Goal: Task Accomplishment & Management: Manage account settings

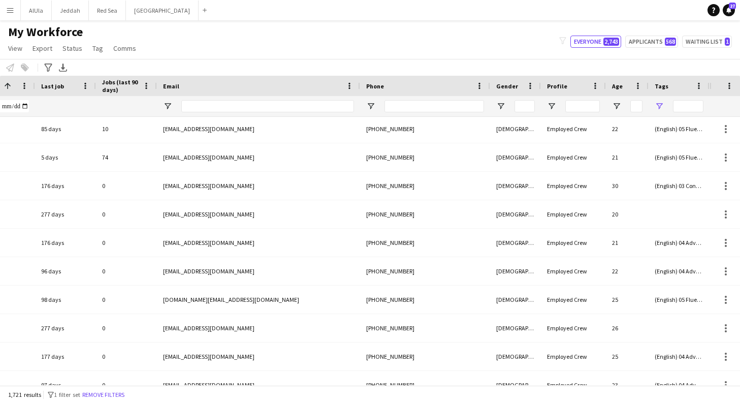
click at [661, 106] on span "Open Filter Menu" at bounding box center [658, 106] width 9 height 9
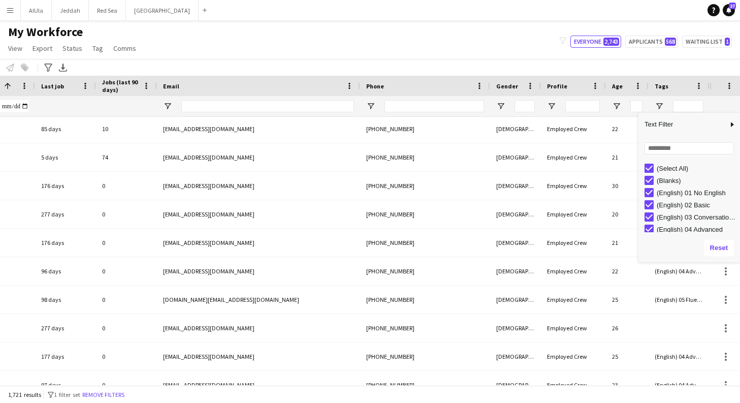
type input "**********"
click at [645, 162] on div "(Select All)" at bounding box center [691, 168] width 95 height 12
type input "**********"
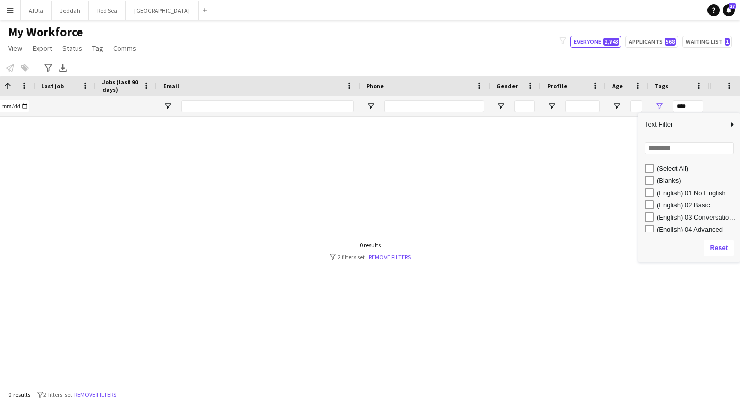
scroll to position [0, 0]
type input "**********"
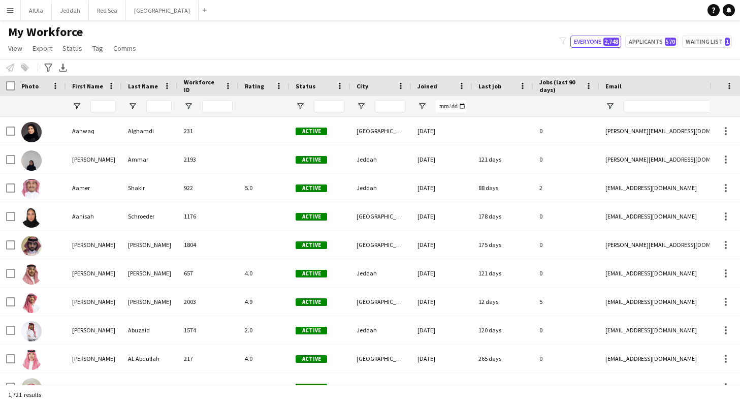
type input "**********"
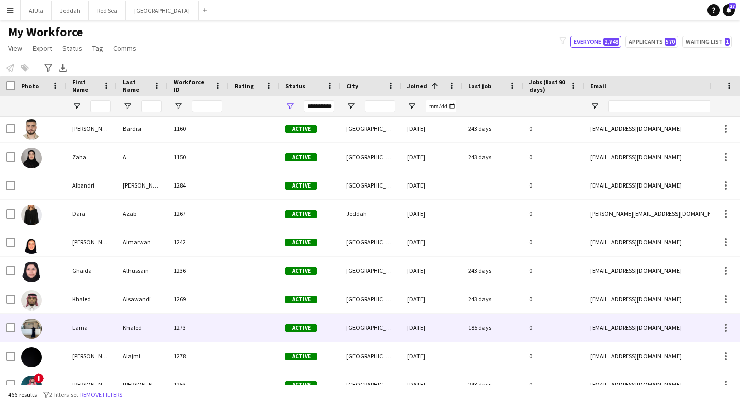
click at [84, 326] on div "Lama" at bounding box center [91, 327] width 51 height 28
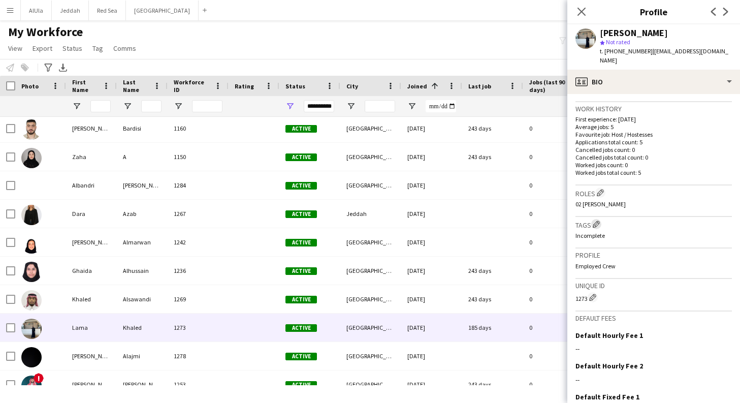
click at [597, 220] on app-icon "Edit crew company tags" at bounding box center [595, 223] width 7 height 7
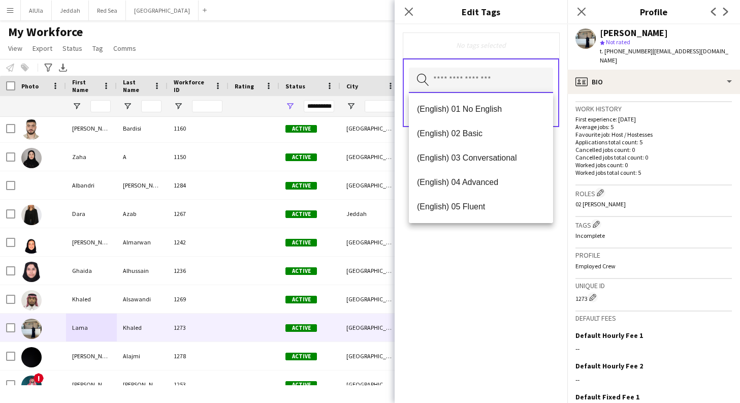
click at [510, 82] on input "text" at bounding box center [481, 80] width 144 height 25
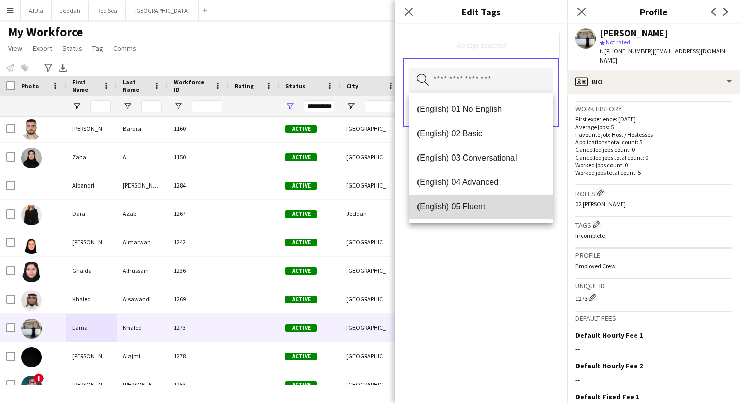
click at [489, 207] on span "(English) 05 Fluent" at bounding box center [481, 207] width 128 height 10
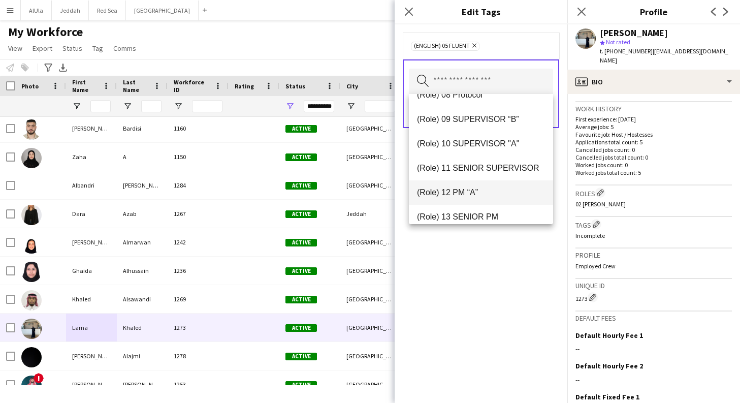
click at [476, 187] on span "(Role) 12 PM “A”" at bounding box center [481, 192] width 128 height 10
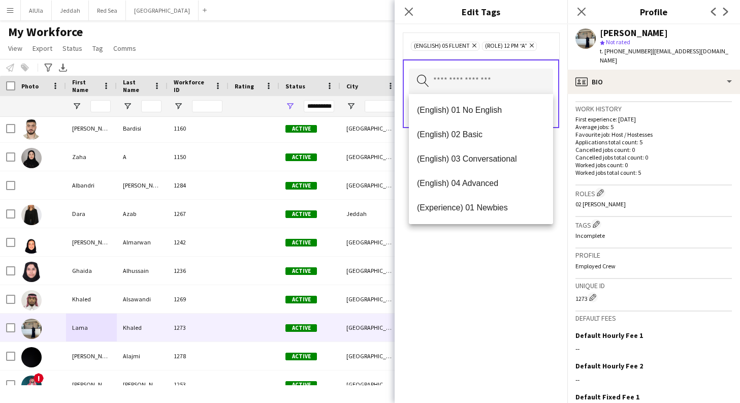
click at [520, 287] on div "(English) 05 Fluent Remove (Role) 12 PM “A” Remove Search by tag name Save" at bounding box center [480, 213] width 173 height 378
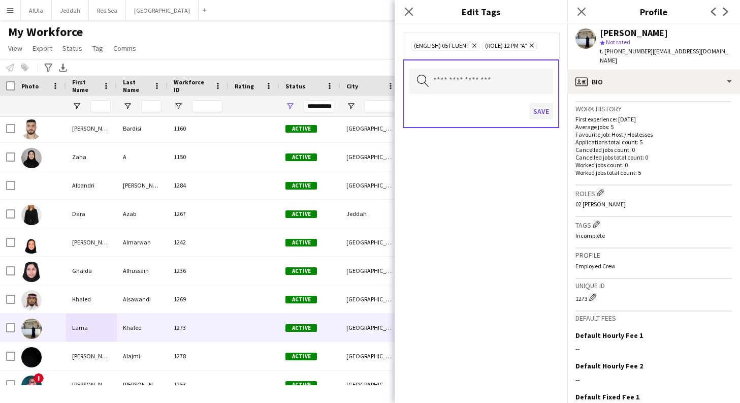
click at [544, 112] on button "Save" at bounding box center [541, 111] width 24 height 16
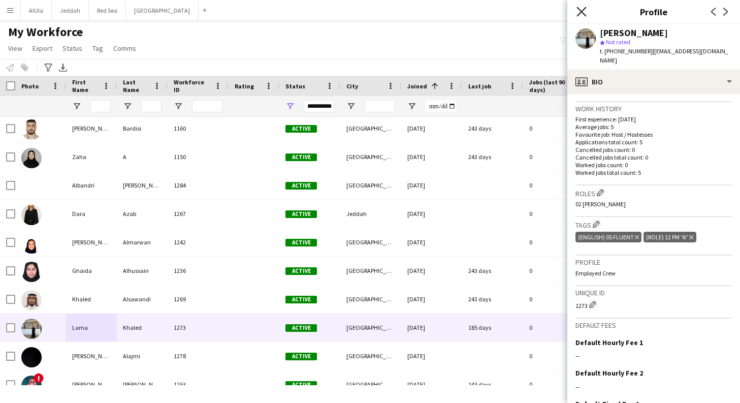
click at [581, 15] on icon "Close pop-in" at bounding box center [581, 12] width 10 height 10
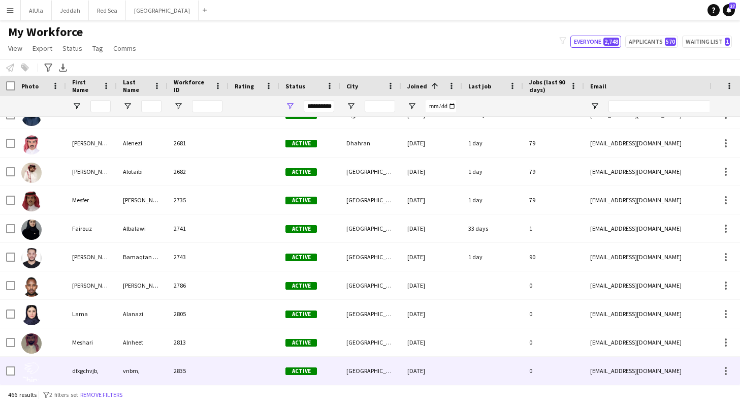
click at [210, 372] on div "2835" at bounding box center [198, 370] width 61 height 28
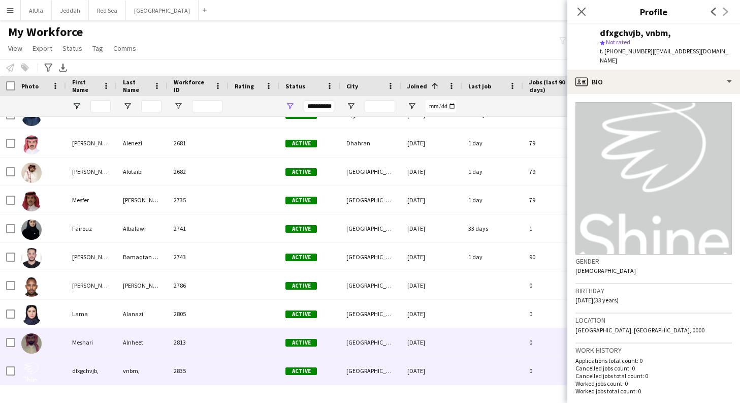
click at [152, 342] on div "Alnheet" at bounding box center [142, 342] width 51 height 28
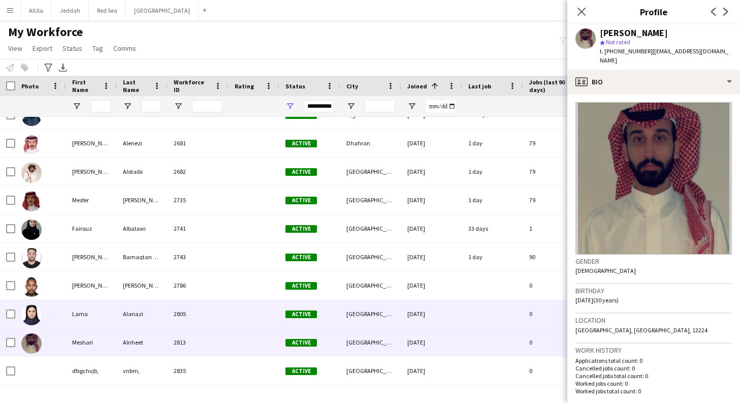
click at [129, 319] on div "Alanazi" at bounding box center [142, 314] width 51 height 28
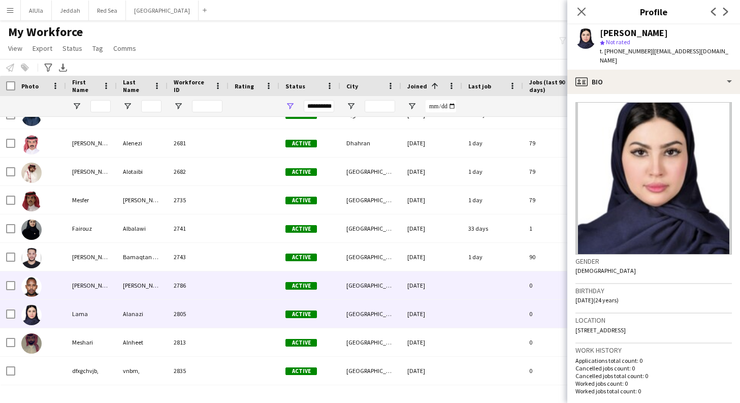
click at [128, 288] on div "[PERSON_NAME]" at bounding box center [142, 285] width 51 height 28
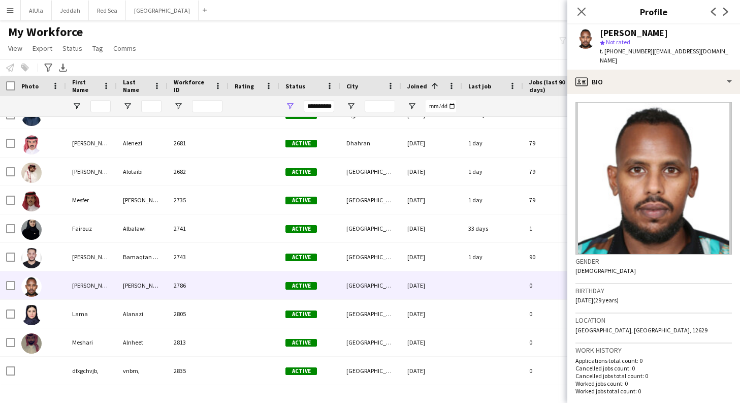
click at [574, 11] on div "Close pop-in" at bounding box center [581, 11] width 28 height 23
click at [582, 12] on icon "Close pop-in" at bounding box center [581, 12] width 10 height 10
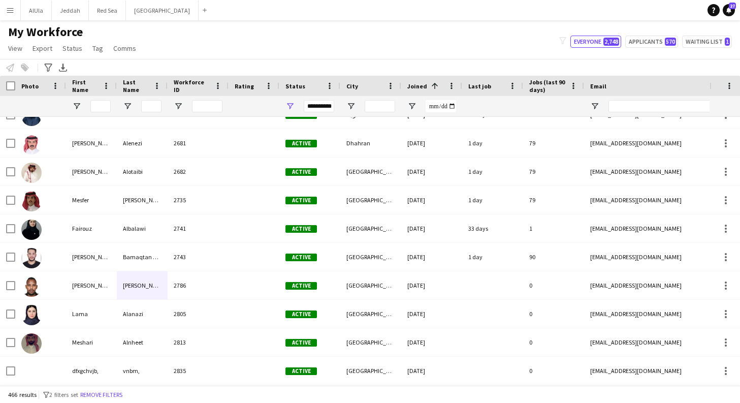
click at [12, 12] on app-icon "Menu" at bounding box center [10, 10] width 8 height 8
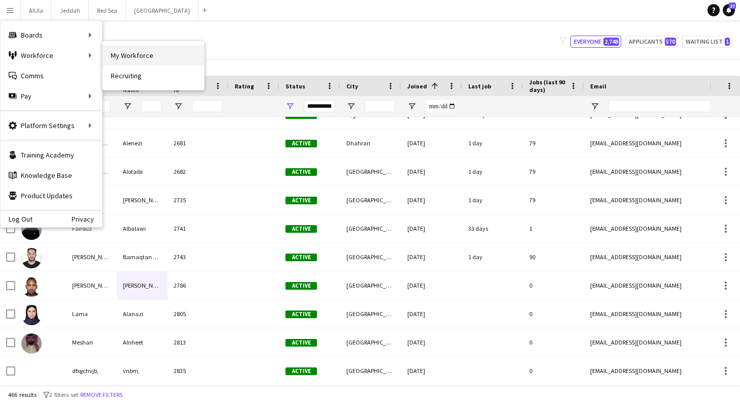
click at [125, 58] on link "My Workforce" at bounding box center [154, 55] width 102 height 20
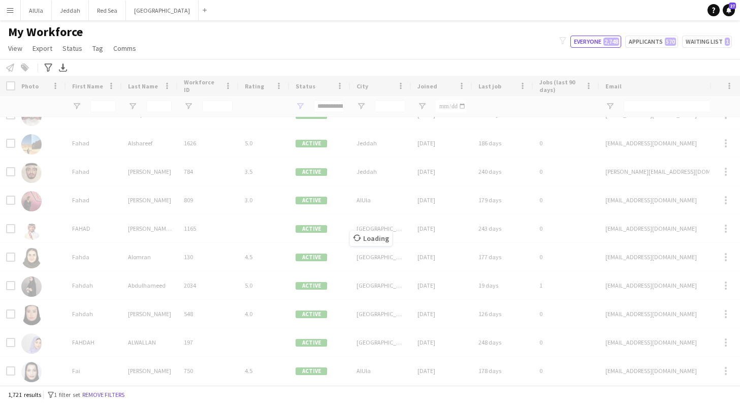
type input "**********"
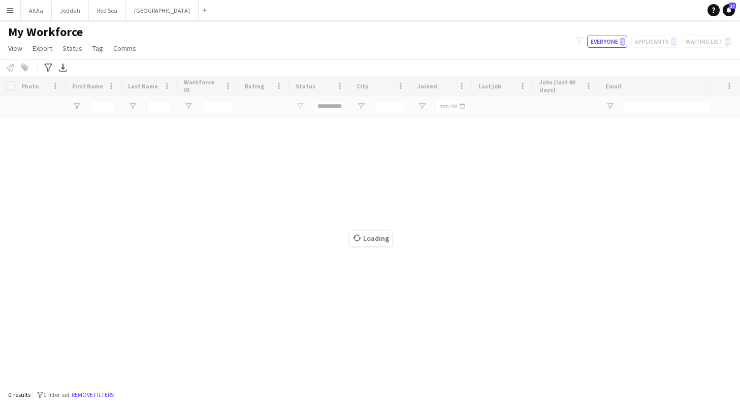
click at [13, 15] on button "Menu" at bounding box center [10, 10] width 20 height 20
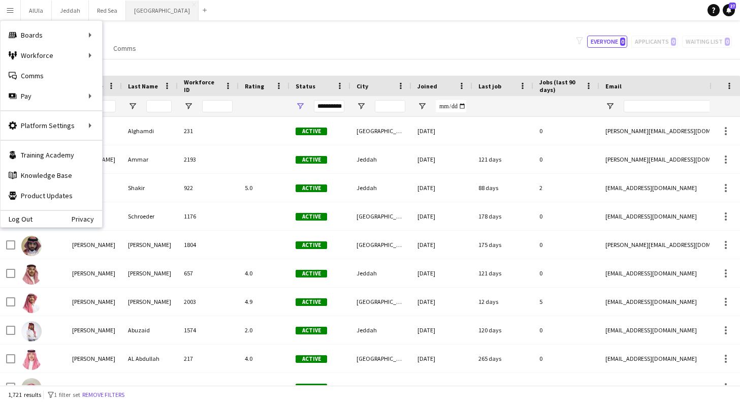
click at [141, 12] on button "Riyadh Close" at bounding box center [162, 11] width 73 height 20
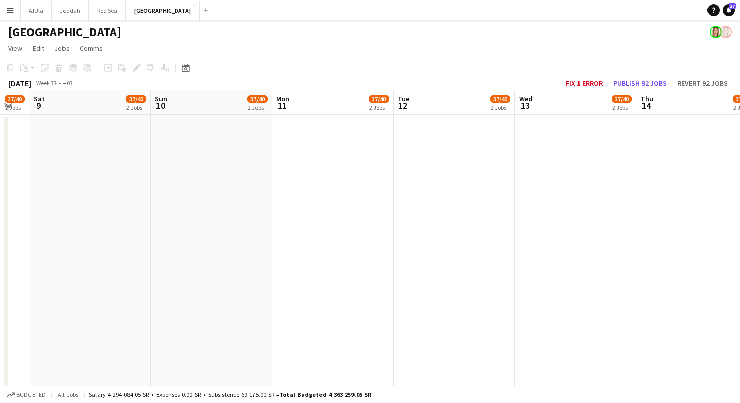
scroll to position [0, 284]
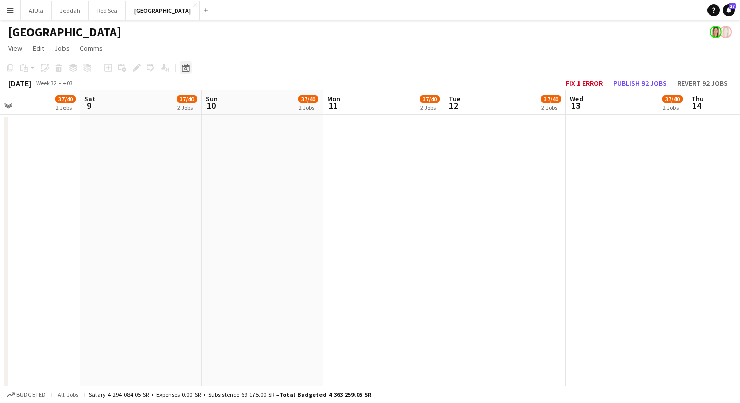
click at [183, 71] on icon at bounding box center [186, 67] width 8 height 8
click at [244, 107] on span "Previous month" at bounding box center [248, 102] width 20 height 20
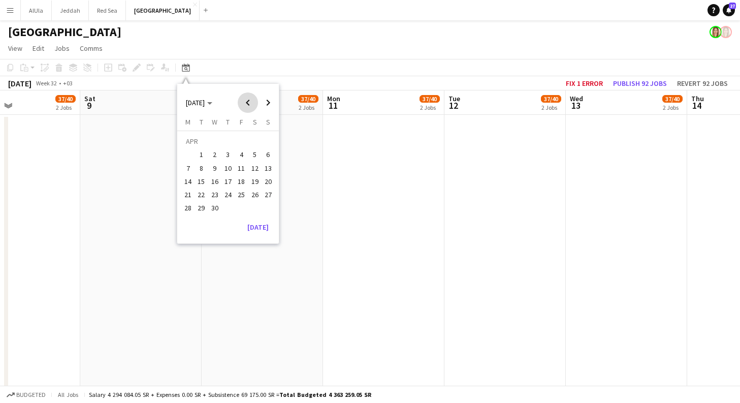
click at [244, 109] on span "Previous month" at bounding box center [248, 102] width 20 height 20
click at [249, 106] on span "Previous month" at bounding box center [248, 102] width 20 height 20
click at [255, 139] on span "1" at bounding box center [255, 143] width 12 height 14
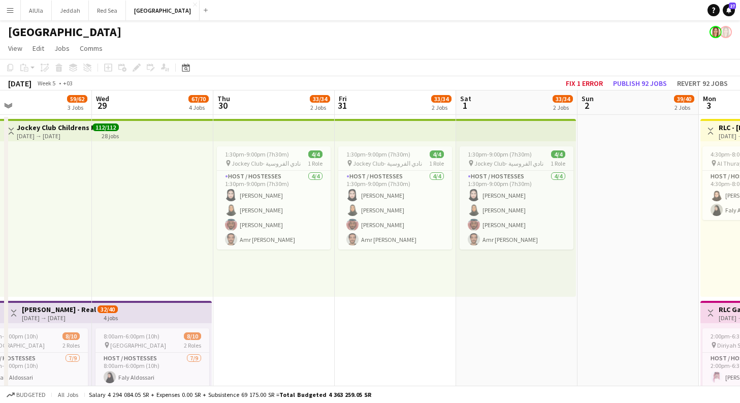
scroll to position [0, 420]
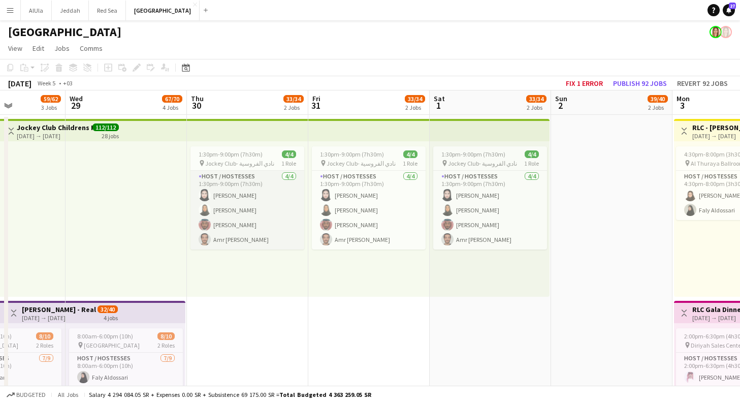
click at [249, 195] on app-card-role "Host / Hostesses [DATE] 1:30pm-9:00pm (7h30m) [PERSON_NAME] Nourah [PERSON_NAME…" at bounding box center [247, 210] width 114 height 79
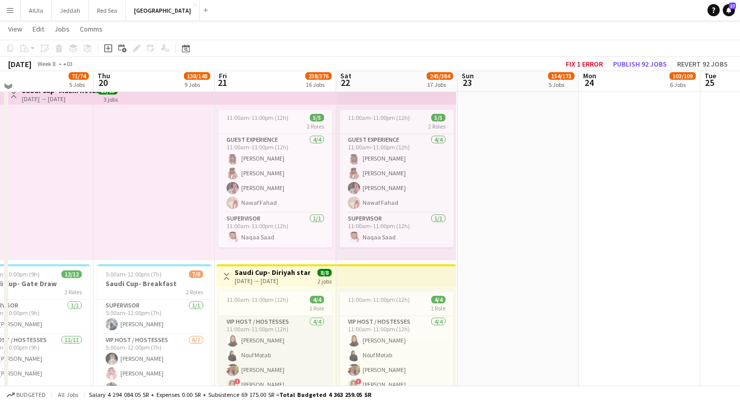
scroll to position [4078, 0]
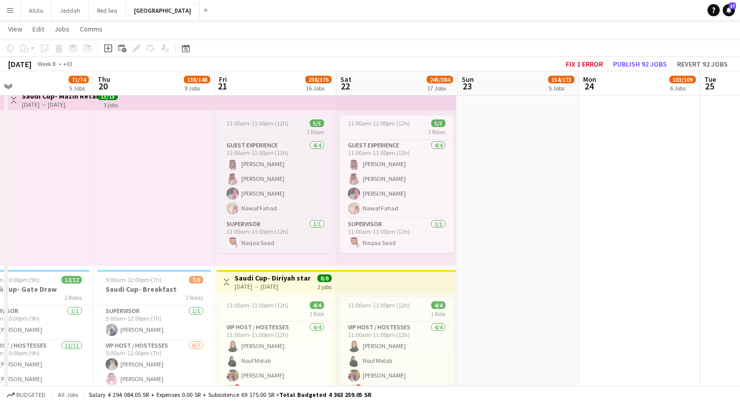
click at [270, 129] on div "2 Roles" at bounding box center [275, 132] width 114 height 8
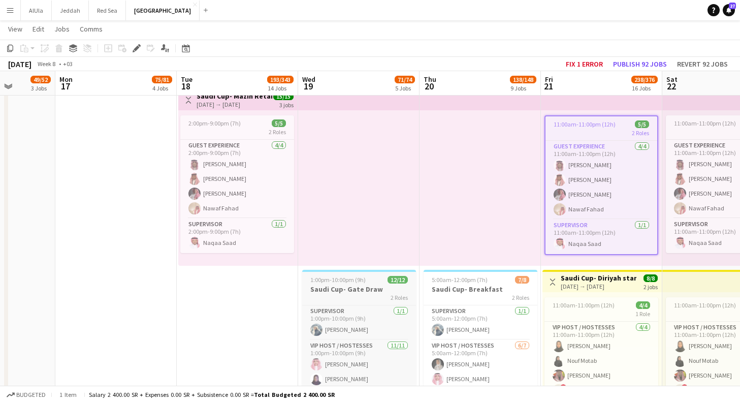
scroll to position [0, 299]
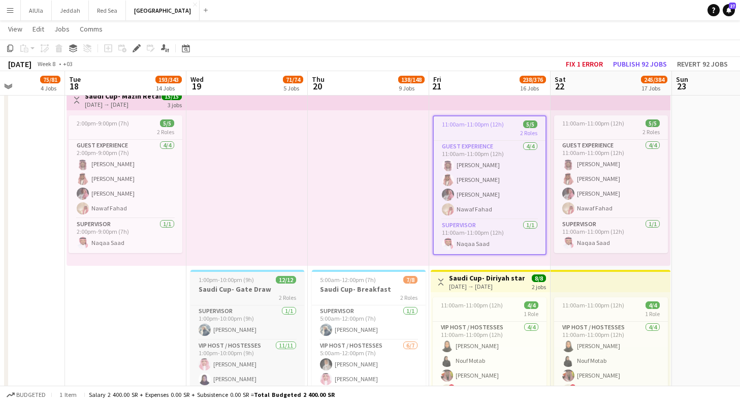
click at [255, 293] on app-job-card "1:00pm-10:00pm (9h) 12/12 Saudi Cup- Gate Draw 2 Roles Supervisor [DATE] 1:00pm…" at bounding box center [247, 345] width 114 height 150
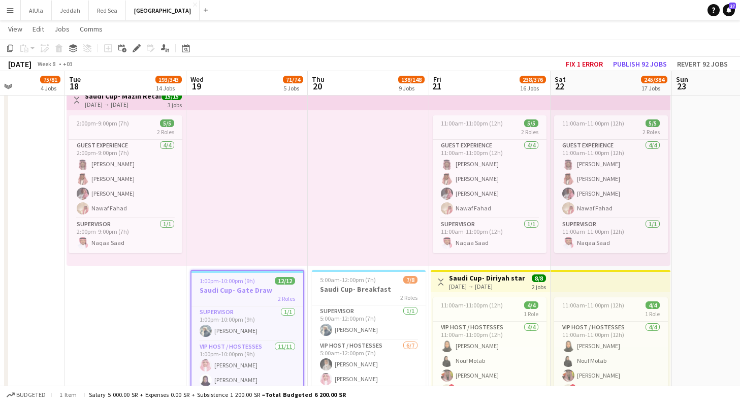
click at [237, 294] on div "2 Roles" at bounding box center [247, 298] width 112 height 8
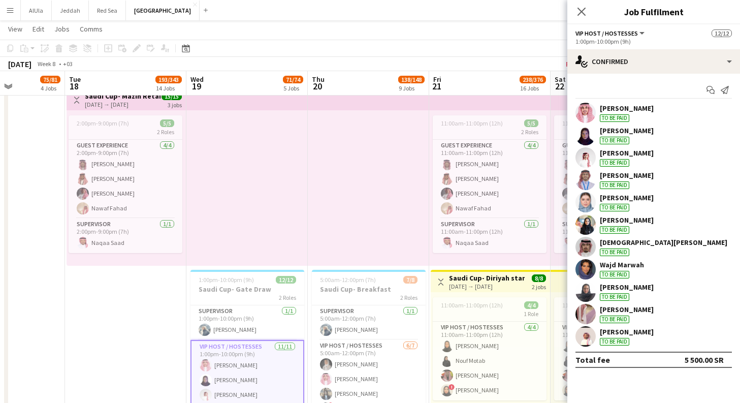
click at [662, 111] on div "[PERSON_NAME] To be paid" at bounding box center [653, 113] width 173 height 20
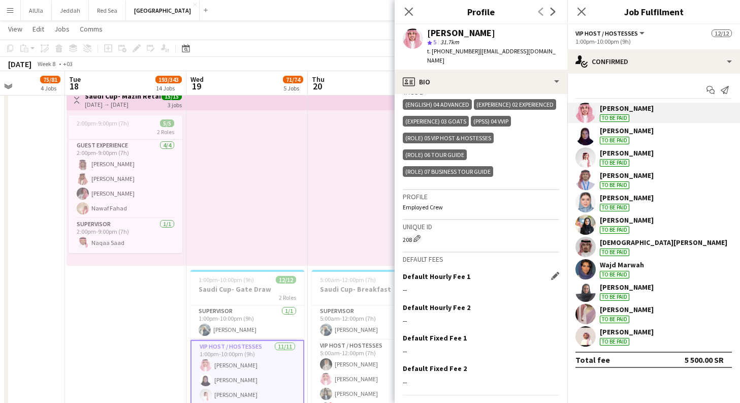
scroll to position [389, 0]
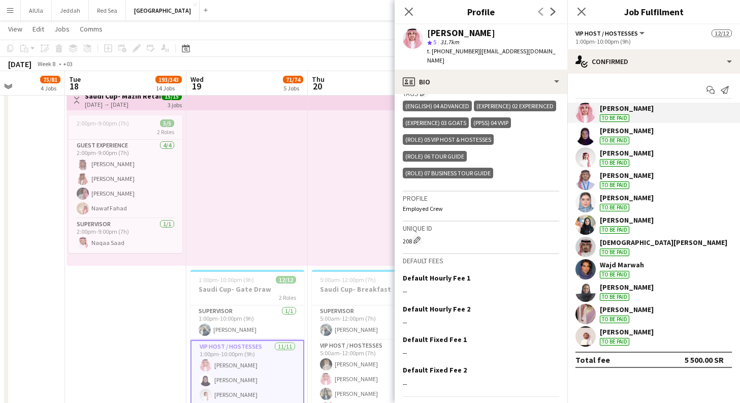
click at [679, 137] on div "[PERSON_NAME] To be paid" at bounding box center [653, 135] width 173 height 20
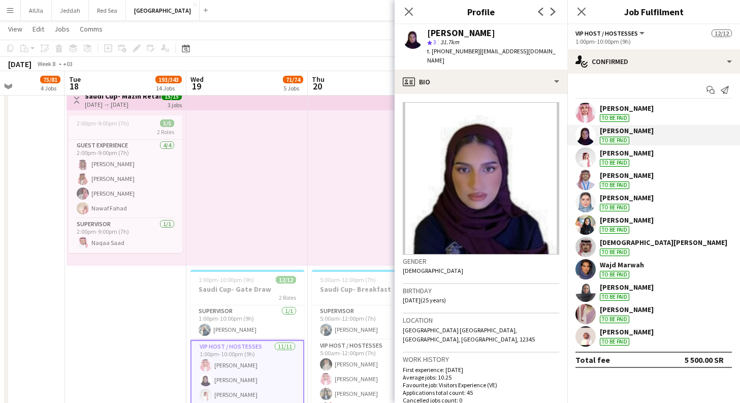
scroll to position [339, 0]
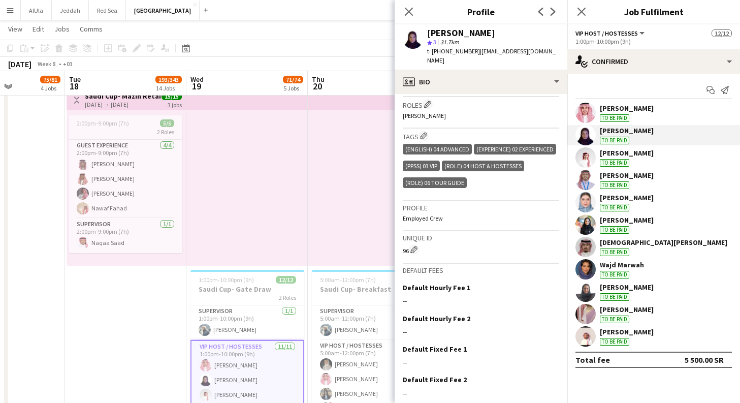
click at [618, 179] on div "[PERSON_NAME]" at bounding box center [627, 175] width 54 height 9
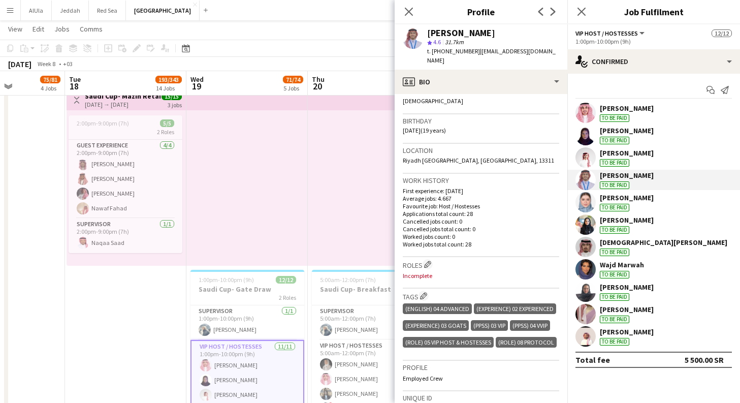
scroll to position [170, 0]
click at [655, 212] on div "Warrd Alshalabi To be paid" at bounding box center [653, 202] width 173 height 20
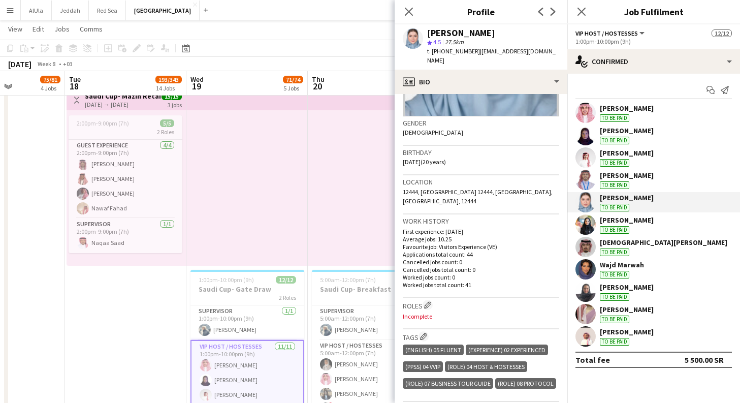
scroll to position [155, 0]
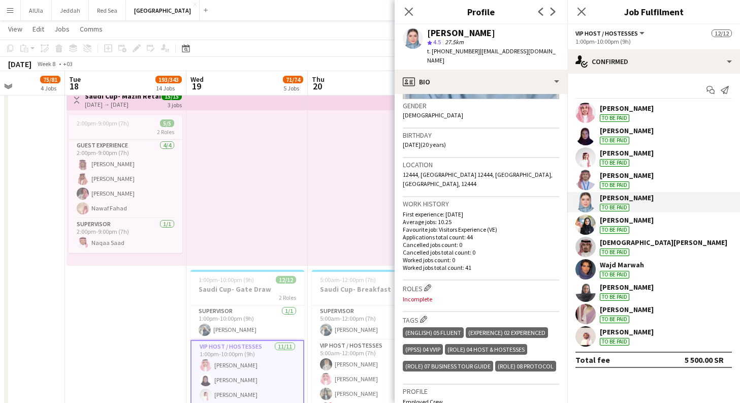
click at [652, 224] on div "[PERSON_NAME] To be paid" at bounding box center [653, 224] width 173 height 20
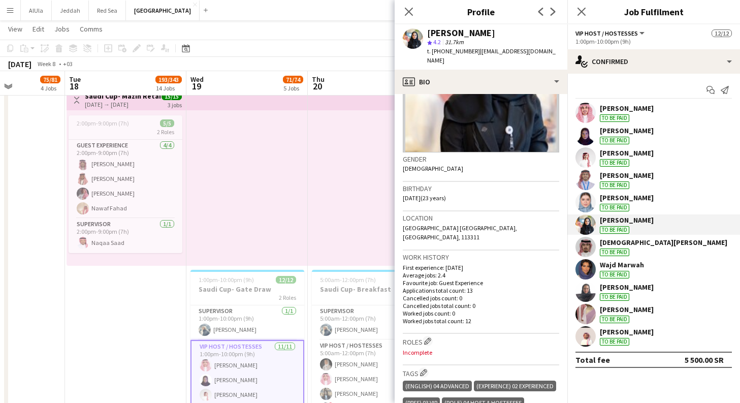
scroll to position [103, 0]
click at [648, 245] on div "[DEMOGRAPHIC_DATA][PERSON_NAME]" at bounding box center [663, 242] width 127 height 9
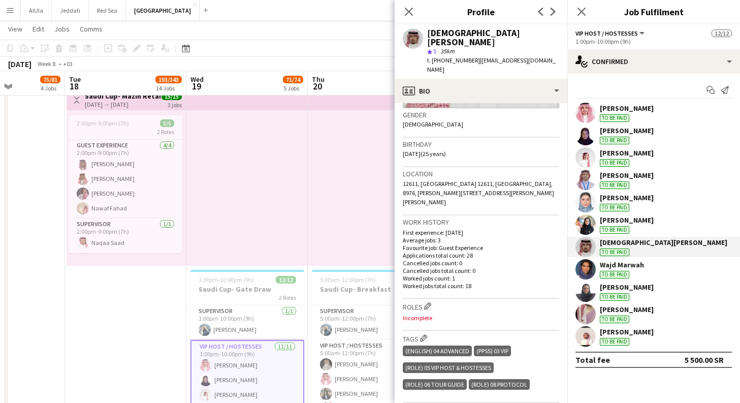
scroll to position [158, 0]
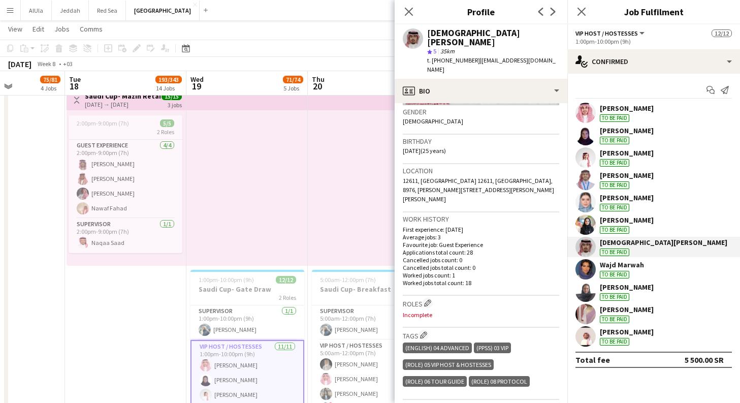
click at [640, 272] on div "Wajd [PERSON_NAME] To be paid" at bounding box center [622, 269] width 44 height 18
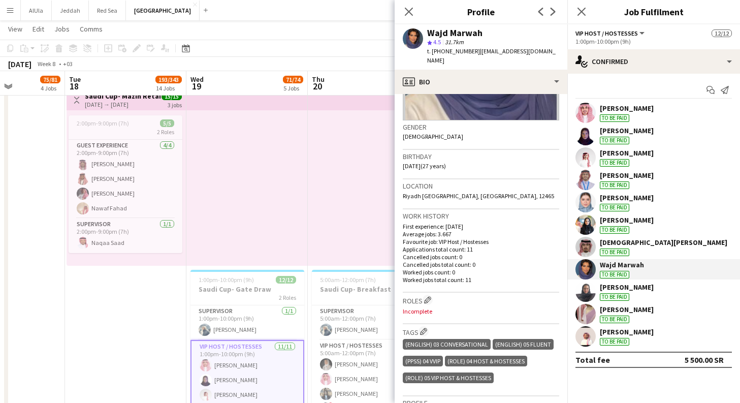
scroll to position [138, 0]
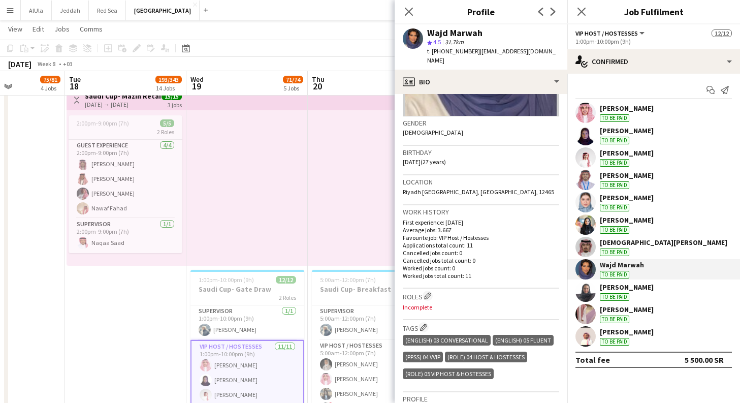
click at [659, 288] on div "[PERSON_NAME] To be paid" at bounding box center [653, 291] width 173 height 20
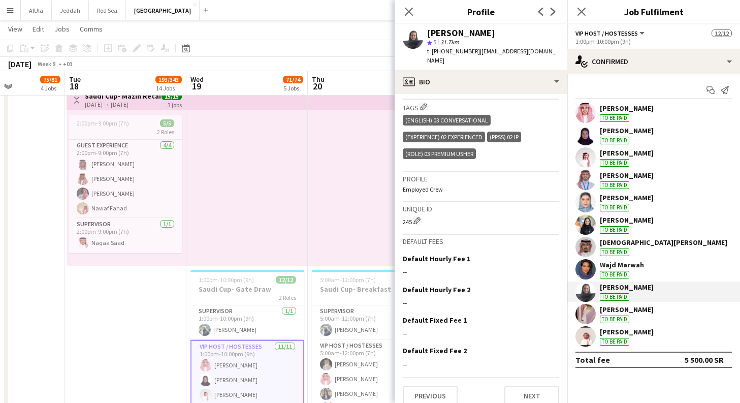
scroll to position [367, 0]
click at [672, 315] on div "[PERSON_NAME] To be paid" at bounding box center [653, 314] width 173 height 20
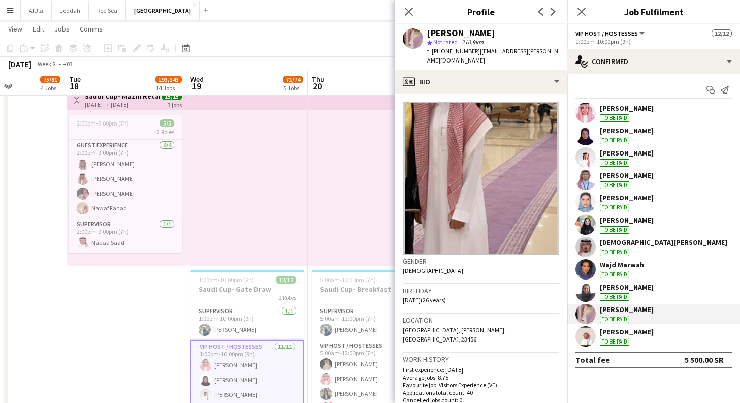
scroll to position [0, 0]
click at [481, 199] on img at bounding box center [481, 178] width 156 height 152
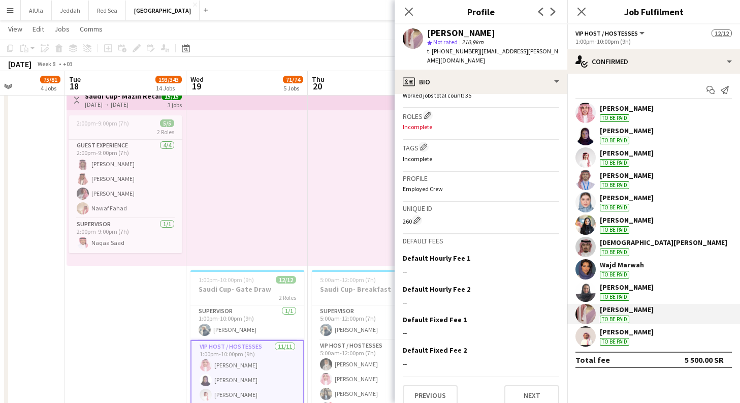
scroll to position [326, 0]
click at [423, 144] on app-icon "Edit crew company tags" at bounding box center [423, 147] width 7 height 7
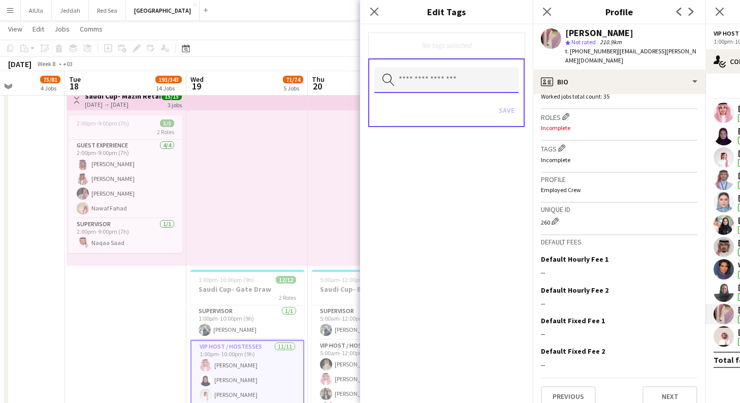
click at [473, 84] on input "text" at bounding box center [446, 80] width 144 height 25
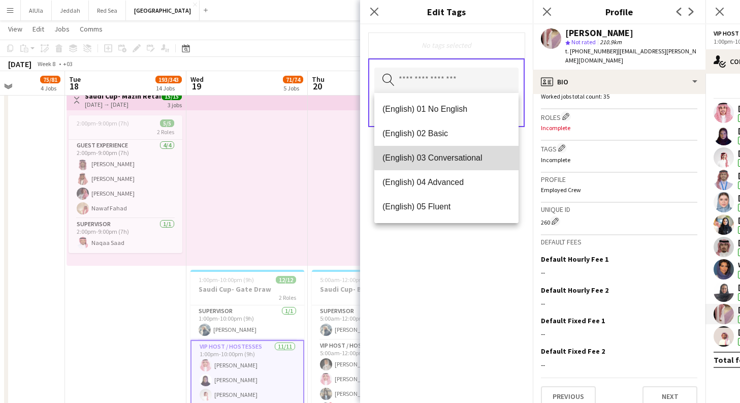
click at [472, 154] on span "(English) 03 Conversational" at bounding box center [446, 158] width 128 height 10
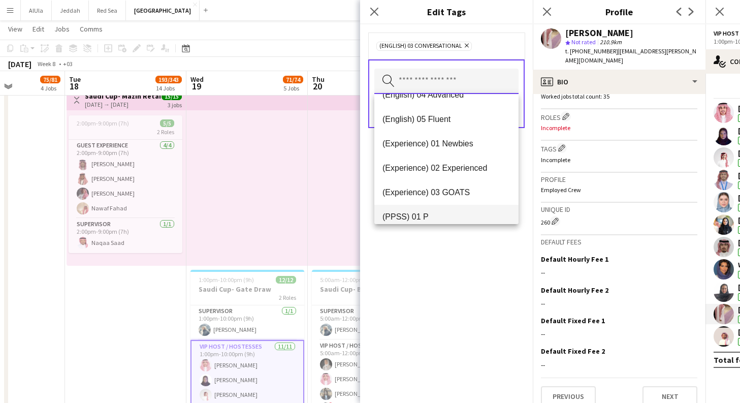
scroll to position [63, 0]
click at [465, 197] on span "(Experience) 03 GOATS" at bounding box center [446, 193] width 128 height 10
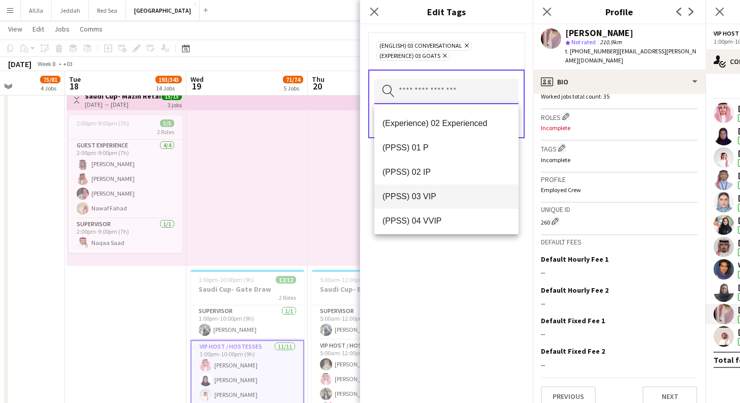
scroll to position [121, 0]
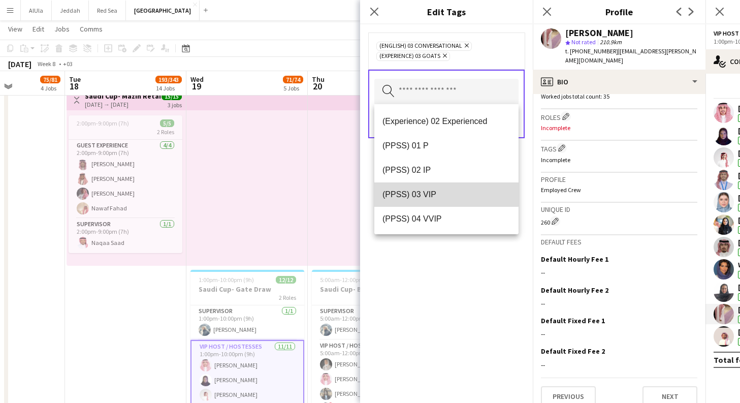
click at [446, 194] on span "(PPSS) 03 VIP" at bounding box center [446, 194] width 128 height 10
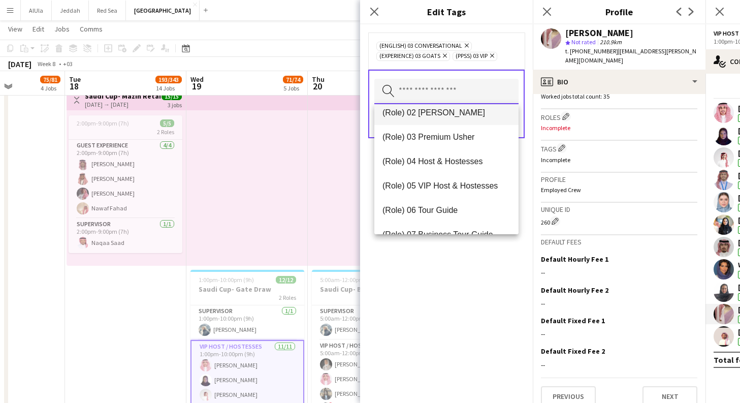
scroll to position [283, 0]
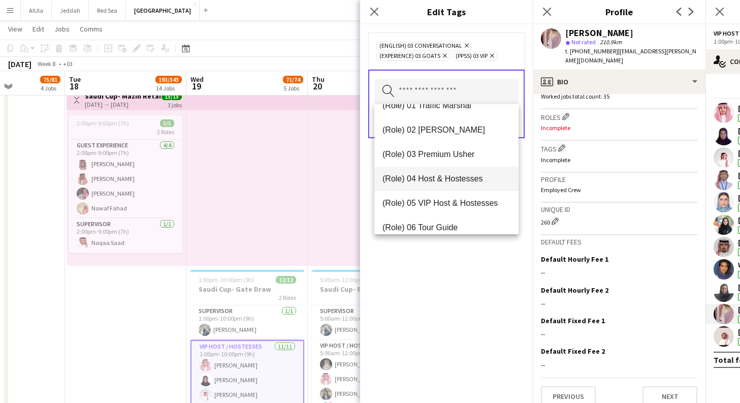
click at [452, 184] on mat-option "(Role) 04 Host & Hostesses" at bounding box center [446, 179] width 144 height 24
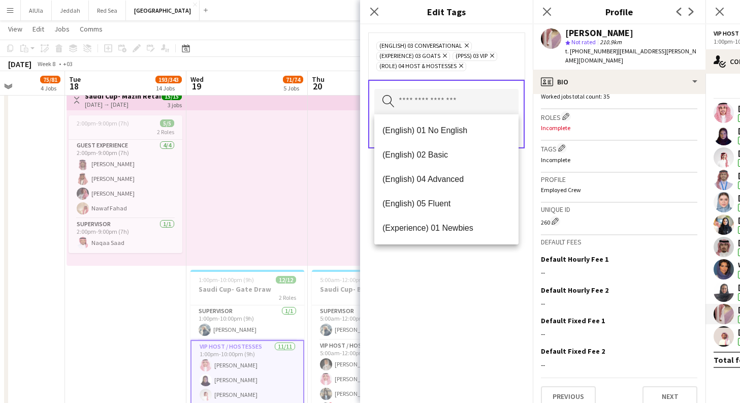
click at [447, 298] on div "(English) 03 Conversational Remove (Experience) 03 GOATS Remove (PPSS) 03 VIP R…" at bounding box center [446, 213] width 173 height 378
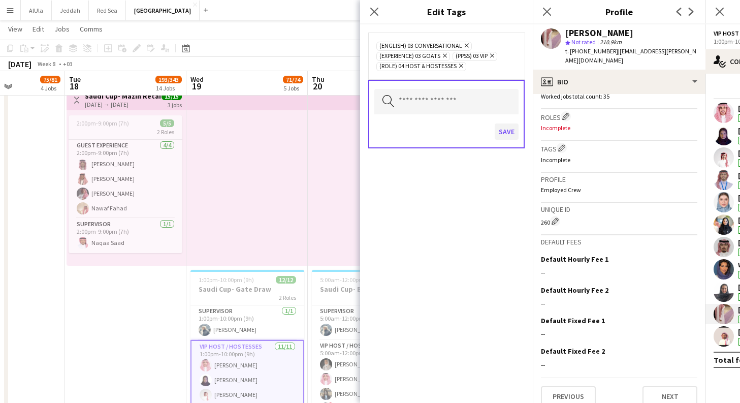
click at [506, 134] on button "Save" at bounding box center [506, 131] width 24 height 16
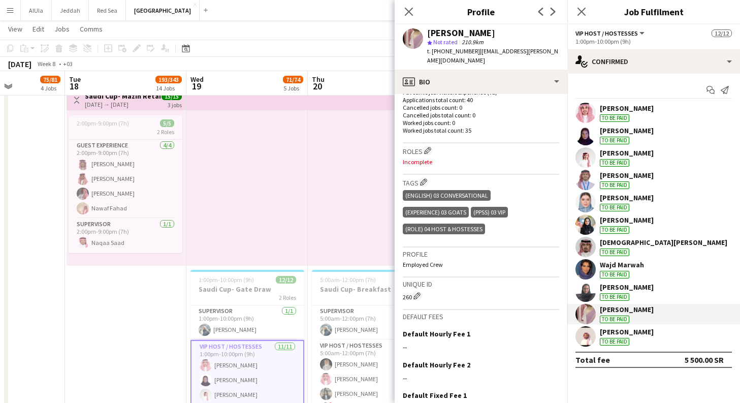
scroll to position [292, 0]
click at [423, 158] on p "Incomplete" at bounding box center [481, 162] width 156 height 8
click at [430, 147] on app-icon "Edit crew company roles" at bounding box center [427, 150] width 7 height 7
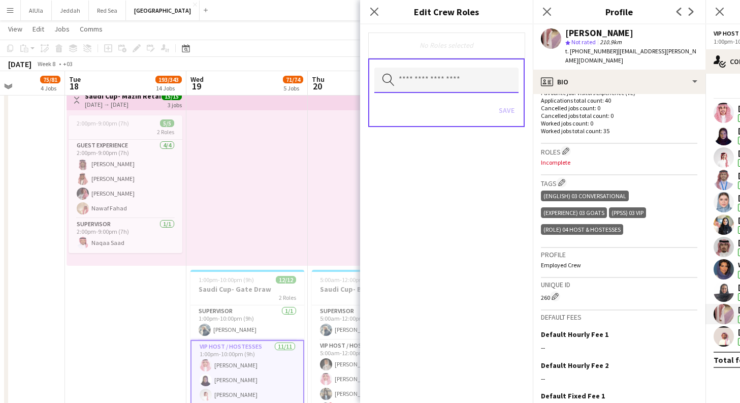
click at [484, 86] on input "text" at bounding box center [446, 80] width 144 height 25
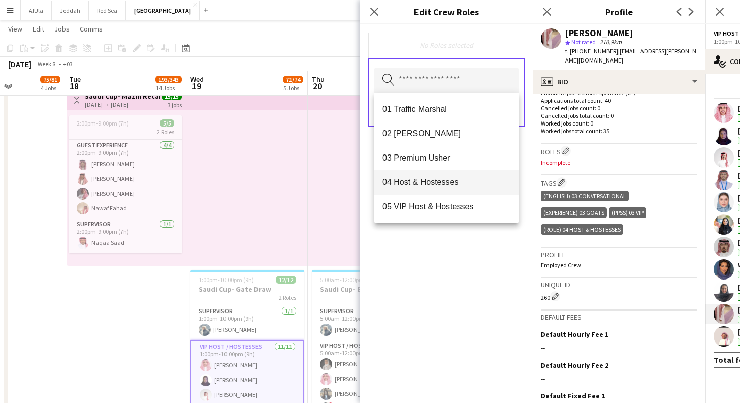
click at [457, 183] on span "04 Host & Hostesses" at bounding box center [446, 182] width 128 height 10
click at [473, 290] on div "04 Host & Hostesses Remove Search by role type Save" at bounding box center [446, 213] width 173 height 378
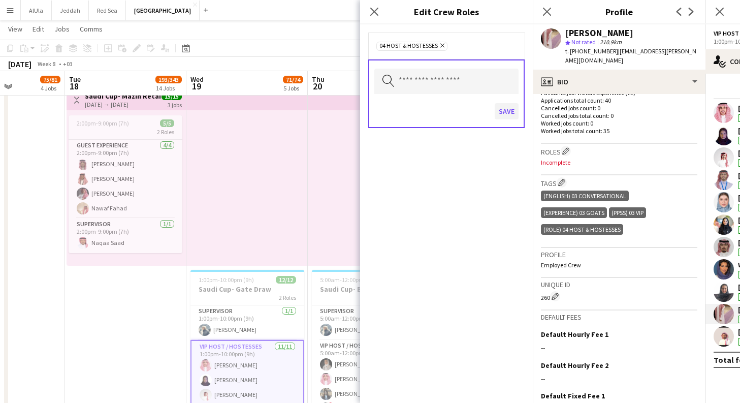
click at [506, 111] on button "Save" at bounding box center [506, 111] width 24 height 16
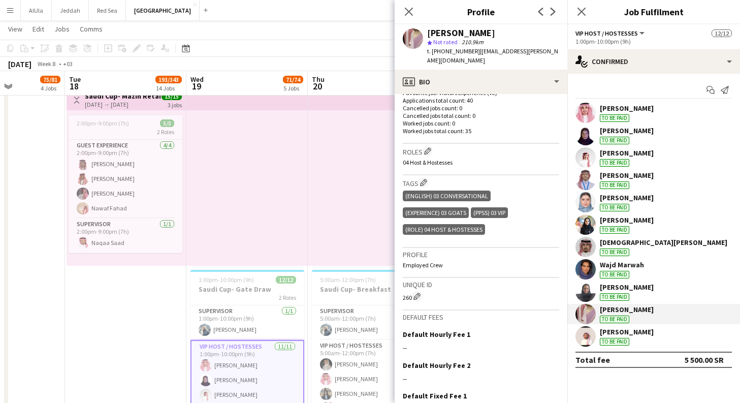
click at [651, 340] on div "Saad Almansour To be paid" at bounding box center [653, 336] width 173 height 20
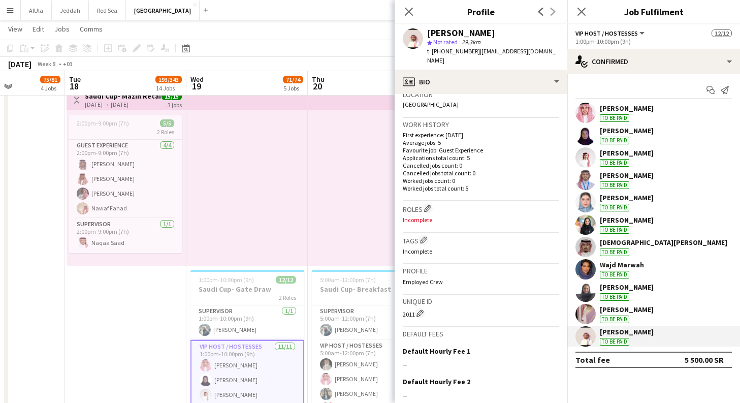
scroll to position [230, 0]
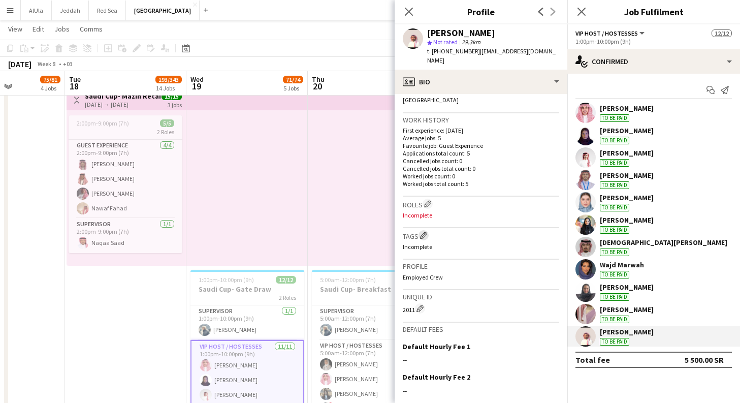
click at [423, 230] on button "Edit crew company tags" at bounding box center [423, 235] width 10 height 10
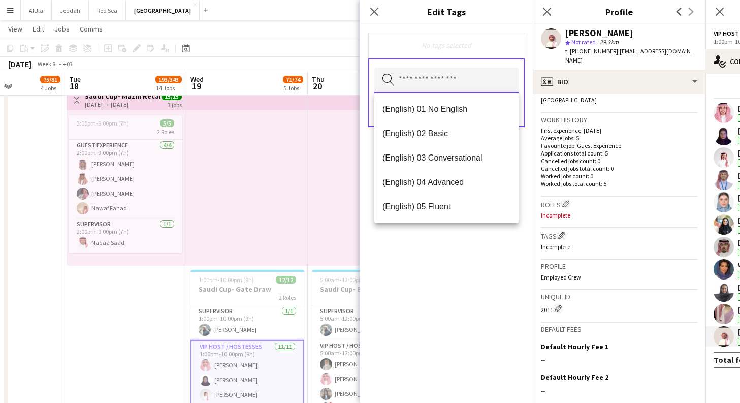
click at [473, 76] on input "text" at bounding box center [446, 80] width 144 height 25
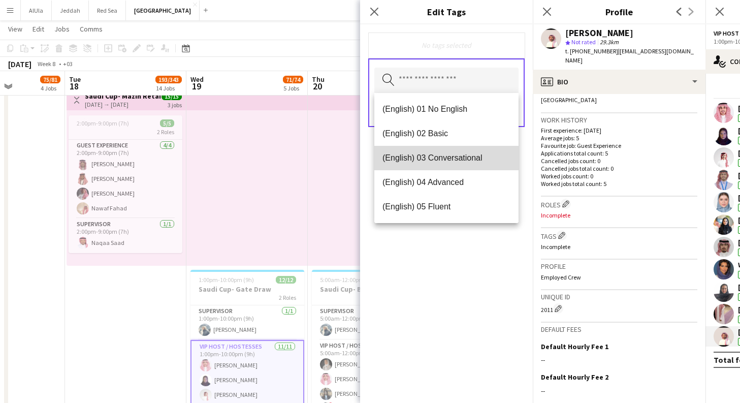
click at [469, 157] on span "(English) 03 Conversational" at bounding box center [446, 158] width 128 height 10
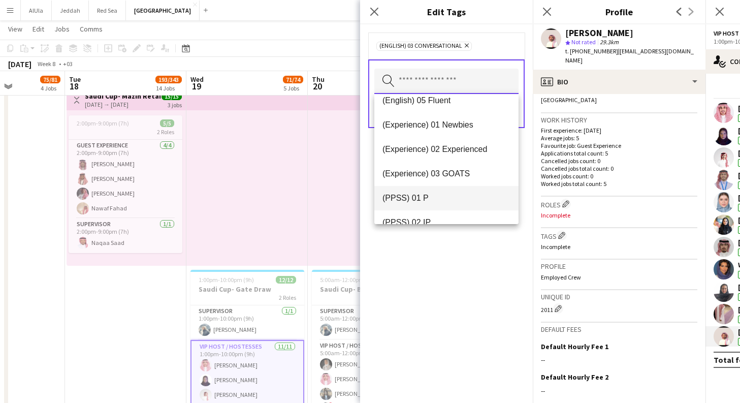
scroll to position [71, 0]
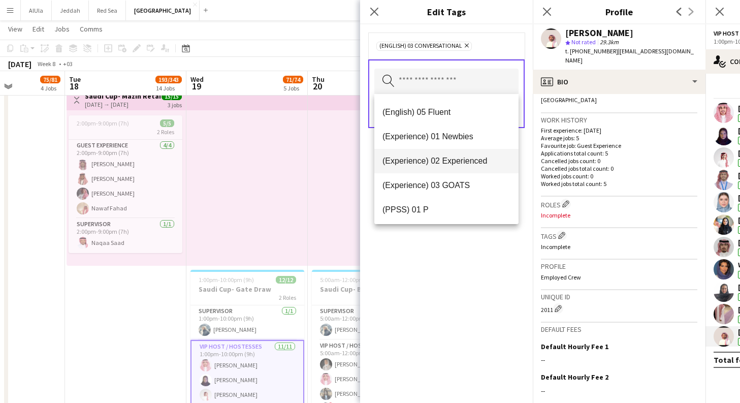
click at [472, 163] on span "(Experience) 02 Experienced" at bounding box center [446, 161] width 128 height 10
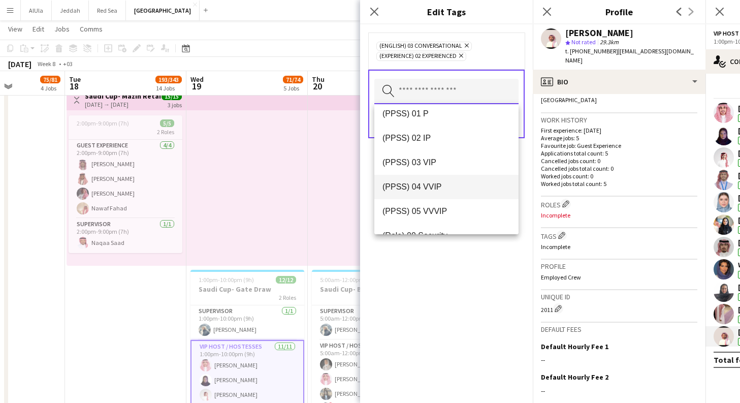
scroll to position [151, 0]
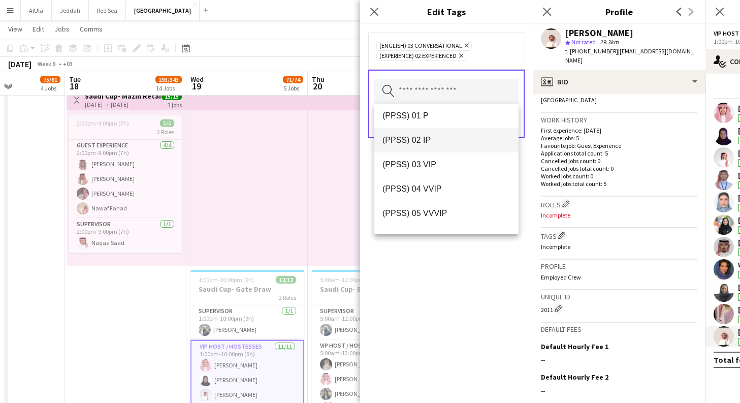
click at [439, 141] on span "(PPSS) 02 IP" at bounding box center [446, 140] width 128 height 10
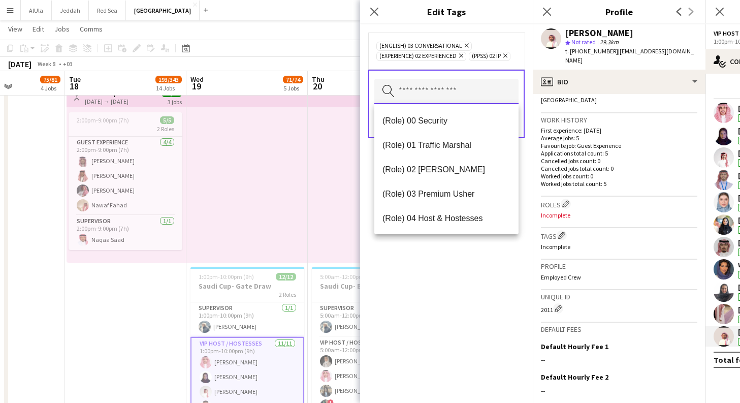
scroll to position [238, 0]
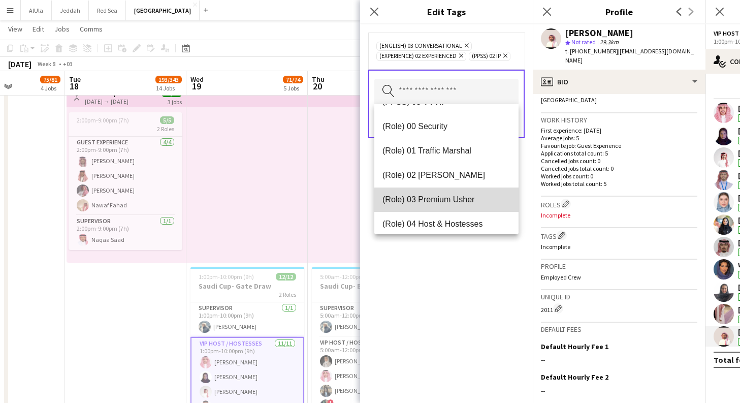
click at [457, 204] on span "(Role) 03 Premium Usher" at bounding box center [446, 199] width 128 height 10
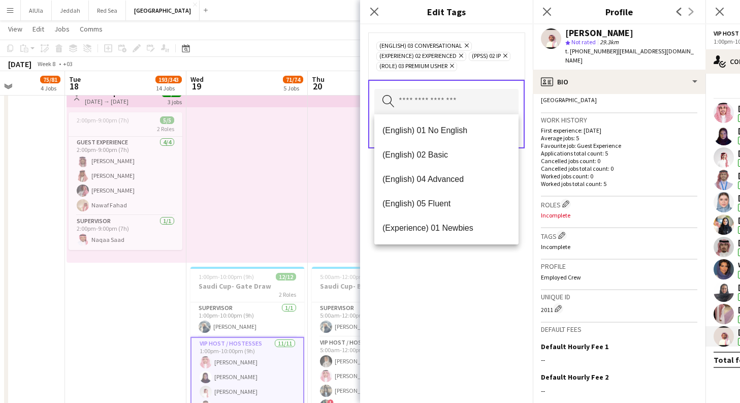
click at [454, 67] on icon "Remove" at bounding box center [450, 65] width 7 height 7
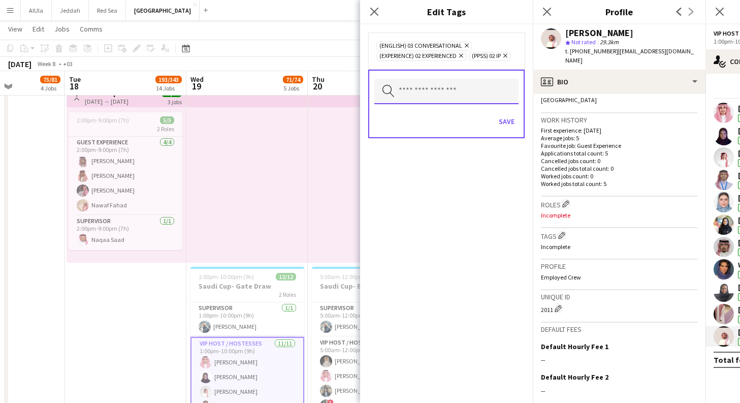
click at [469, 96] on input "text" at bounding box center [446, 91] width 144 height 25
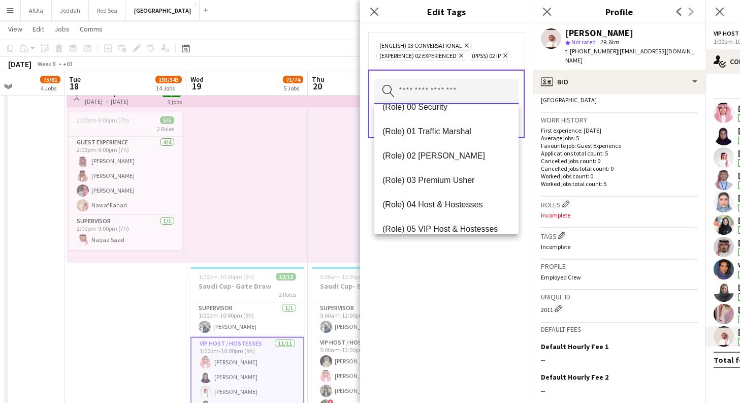
scroll to position [258, 0]
click at [454, 157] on span "(Role) 02 [PERSON_NAME]" at bounding box center [446, 154] width 128 height 10
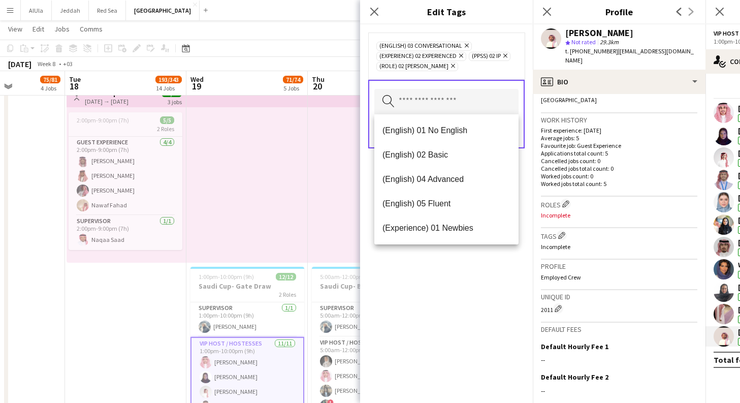
click at [517, 65] on div "(English) 03 Conversational Remove (Experience) 02 Experienced Remove (PPSS) 02…" at bounding box center [446, 55] width 156 height 47
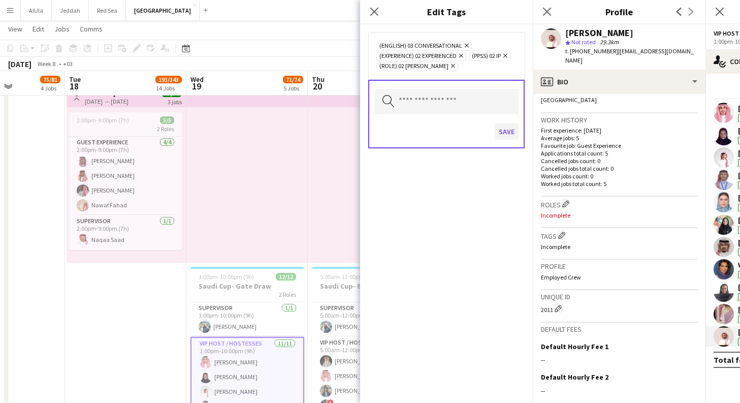
click at [512, 131] on button "Save" at bounding box center [506, 131] width 24 height 16
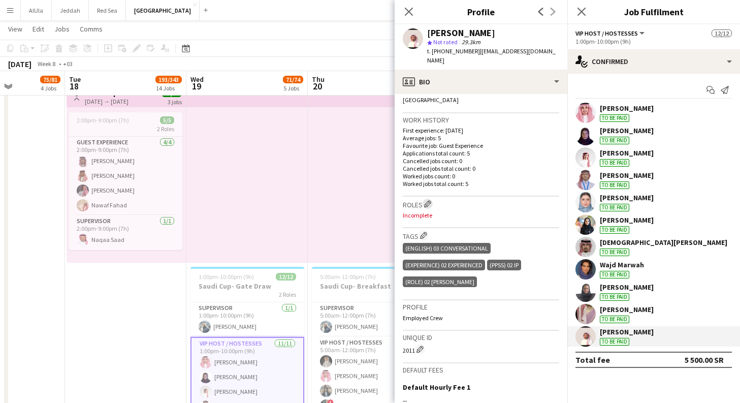
click at [429, 200] on app-icon "Edit crew company roles" at bounding box center [427, 203] width 7 height 7
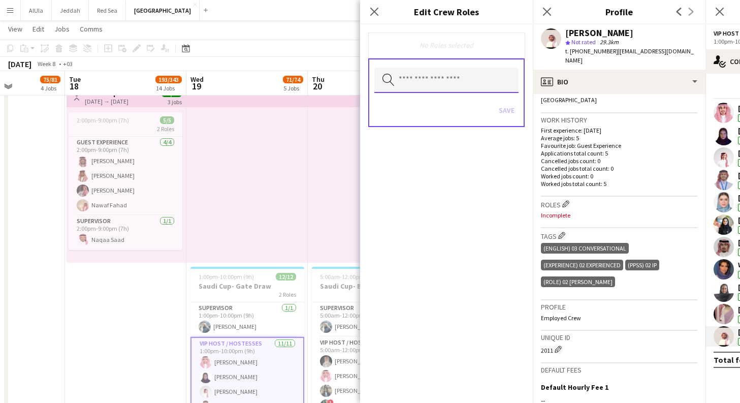
click at [489, 83] on input "text" at bounding box center [446, 80] width 144 height 25
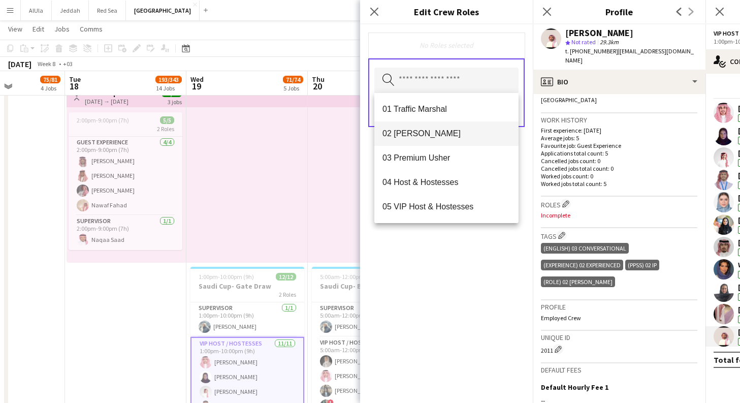
click at [482, 130] on span "02 [PERSON_NAME]" at bounding box center [446, 133] width 128 height 10
click at [387, 326] on div "02 [PERSON_NAME] Remove Search by role type Save" at bounding box center [446, 213] width 173 height 378
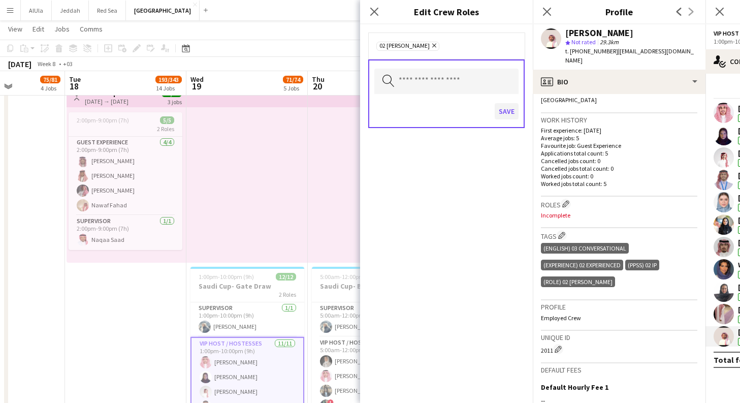
click at [509, 108] on button "Save" at bounding box center [506, 111] width 24 height 16
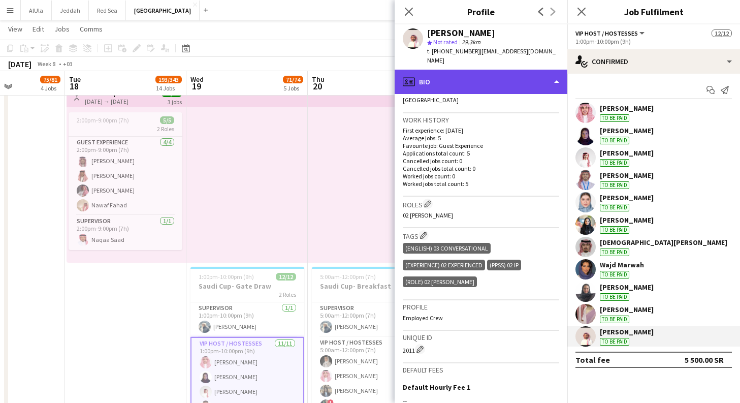
click at [543, 70] on div "profile Bio" at bounding box center [480, 82] width 173 height 24
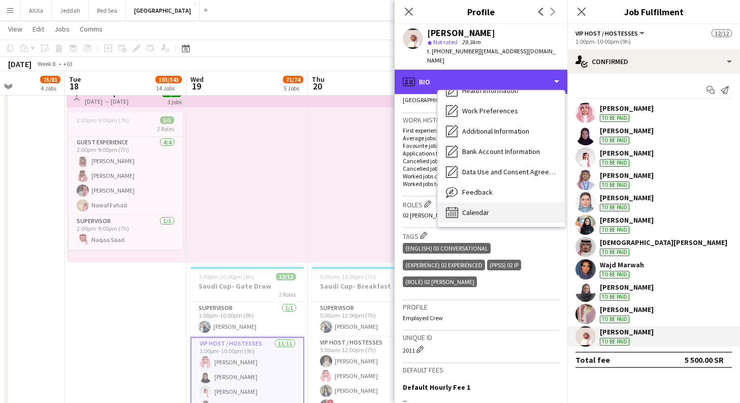
scroll to position [116, 0]
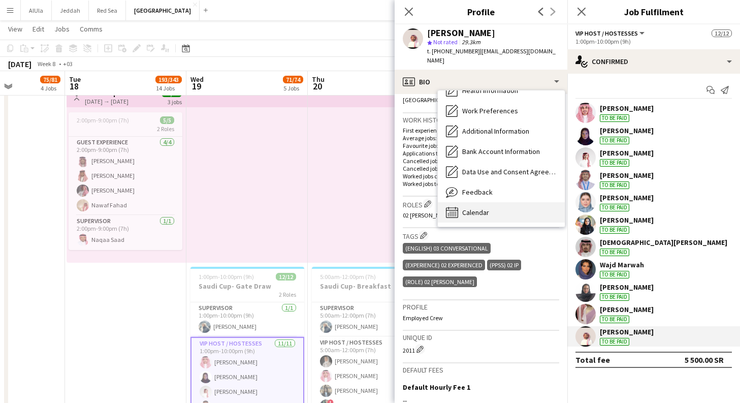
click at [501, 203] on div "Calendar Calendar" at bounding box center [501, 212] width 127 height 20
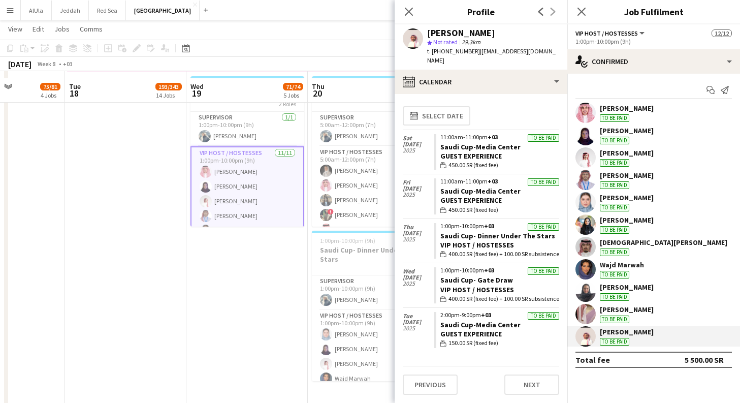
scroll to position [4287, 0]
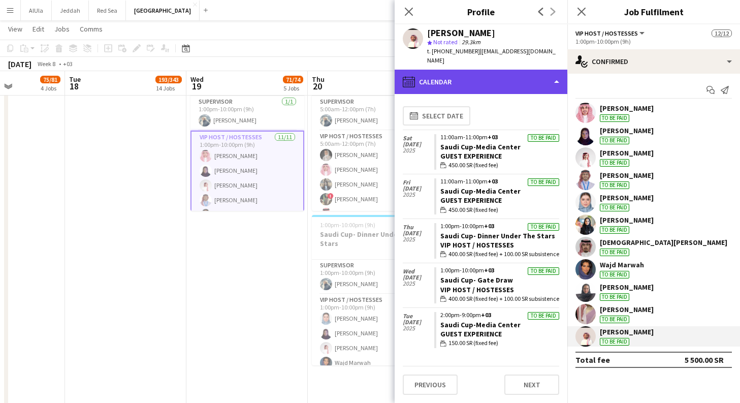
click at [524, 70] on div "calendar-full Calendar" at bounding box center [480, 82] width 173 height 24
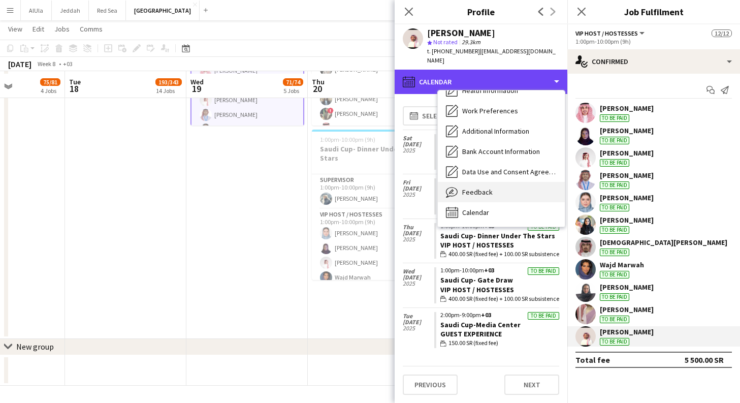
scroll to position [4373, 0]
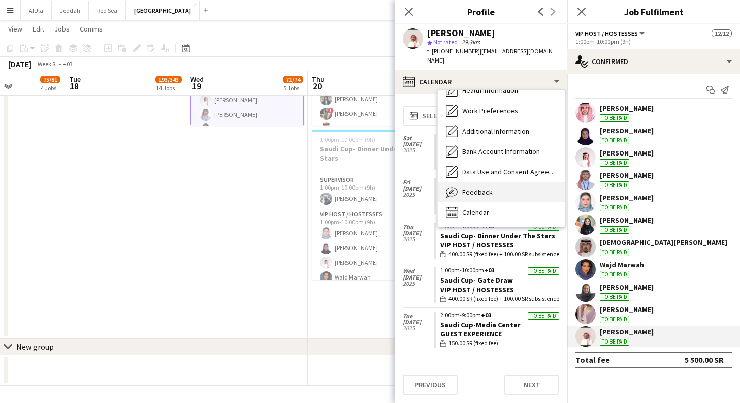
click at [501, 183] on div "Feedback Feedback" at bounding box center [501, 192] width 127 height 20
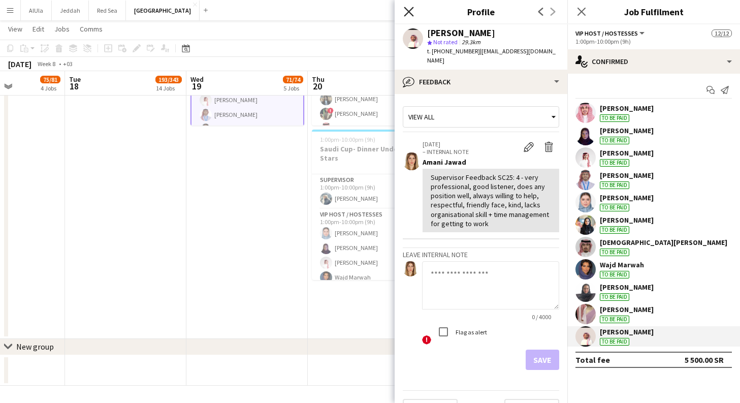
click at [405, 9] on icon "Close pop-in" at bounding box center [409, 12] width 10 height 10
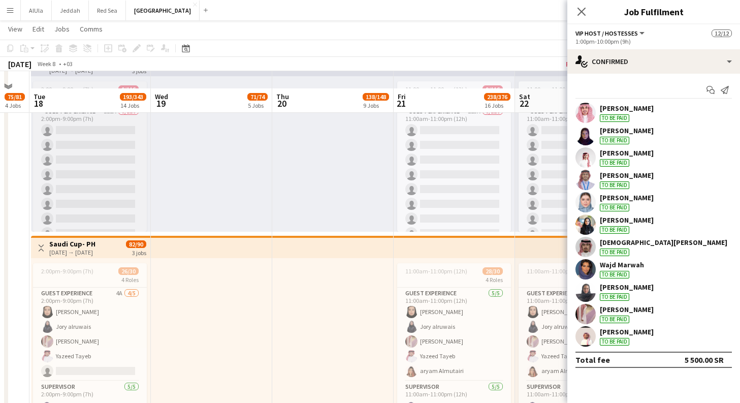
scroll to position [2681, 0]
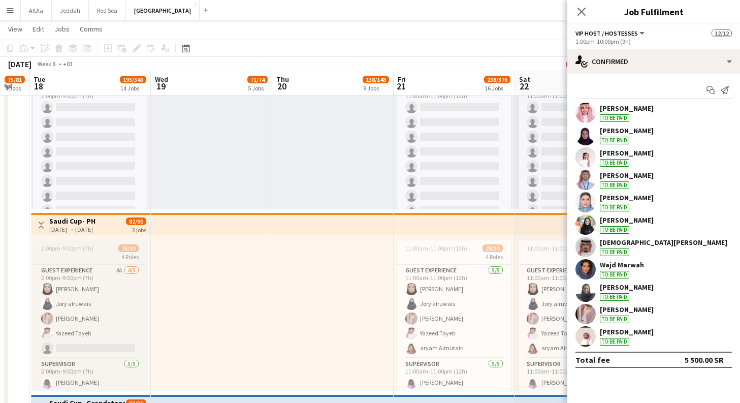
click at [81, 241] on app-job-card "2:00pm-9:00pm (7h) 26/30 4 Roles Guest Experience 4A [DATE] 2:00pm-9:00pm (7h) …" at bounding box center [90, 315] width 114 height 150
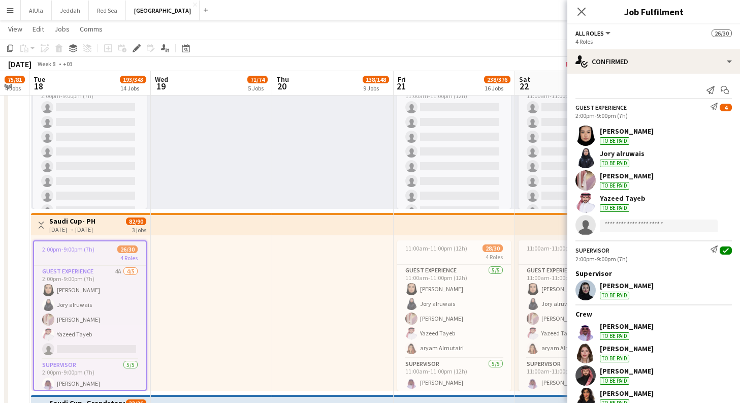
click at [664, 136] on div "[PERSON_NAME] To be paid" at bounding box center [653, 135] width 173 height 20
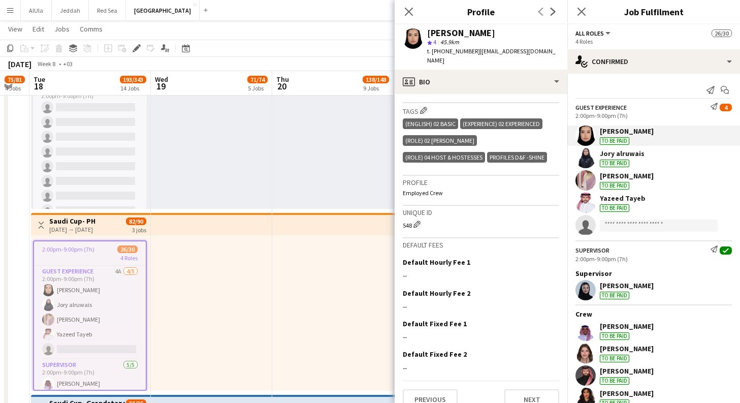
scroll to position [357, 0]
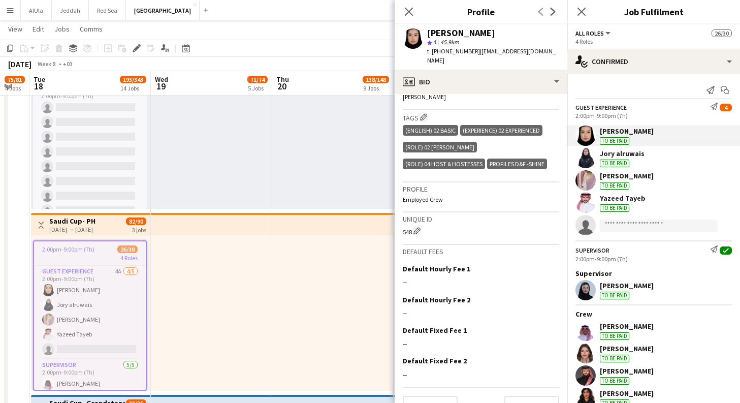
click at [678, 165] on div "Jory alruwais To be paid" at bounding box center [653, 158] width 173 height 20
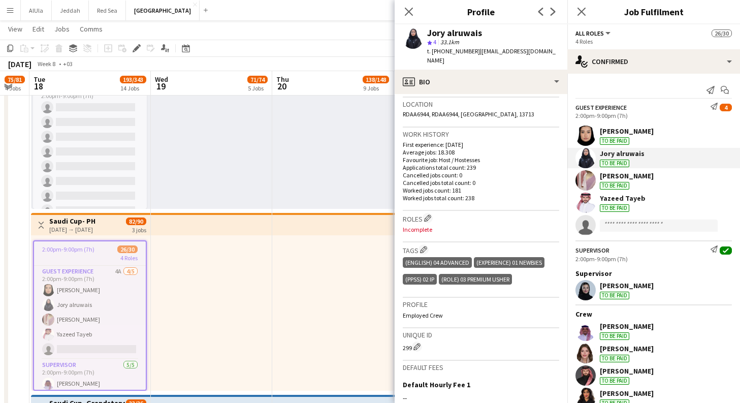
scroll to position [350, 0]
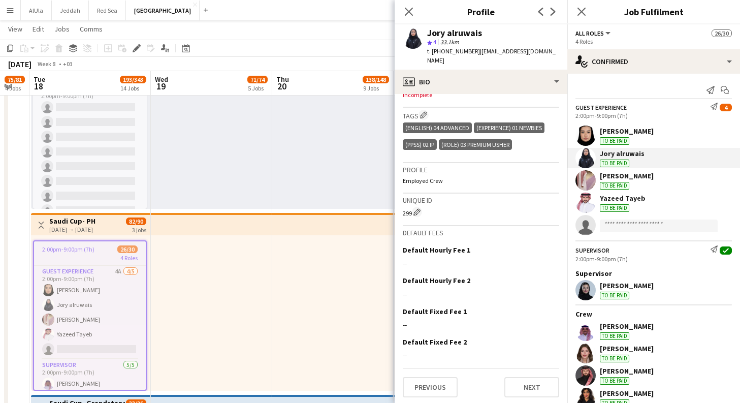
click at [672, 188] on div "[PERSON_NAME] To be paid" at bounding box center [653, 180] width 173 height 20
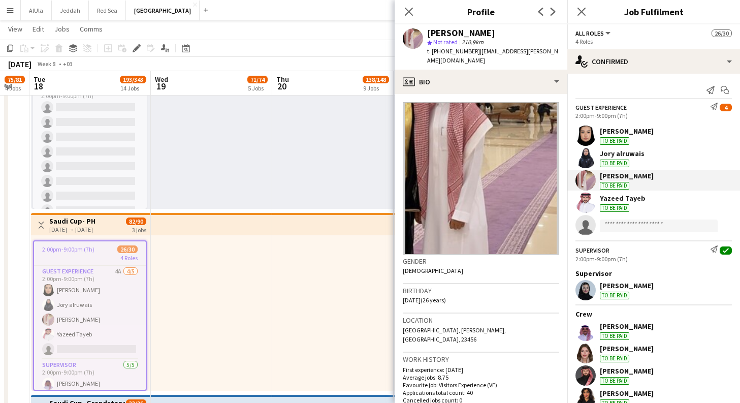
click at [667, 204] on div "Yazeed Tayeb To be paid" at bounding box center [653, 202] width 173 height 20
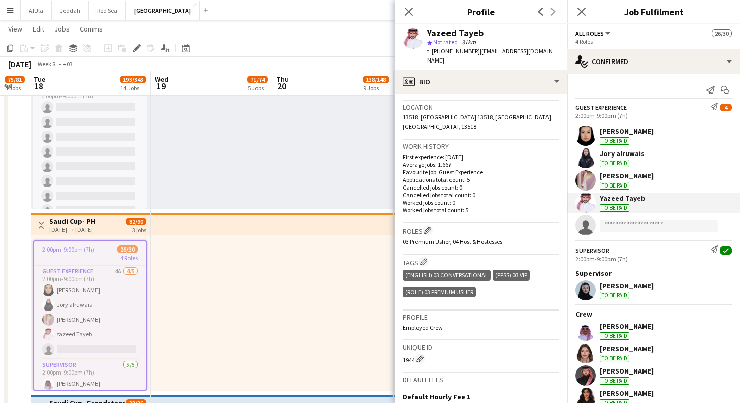
scroll to position [213, 0]
click at [652, 290] on div "[PERSON_NAME] To be paid" at bounding box center [627, 290] width 54 height 18
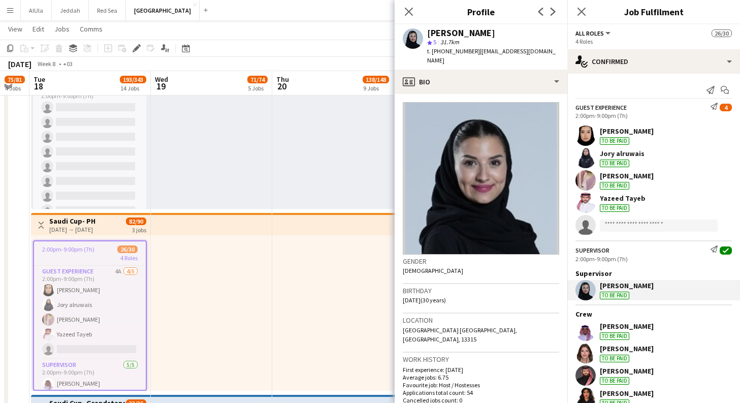
click at [659, 326] on div "[PERSON_NAME] To be paid" at bounding box center [653, 330] width 173 height 20
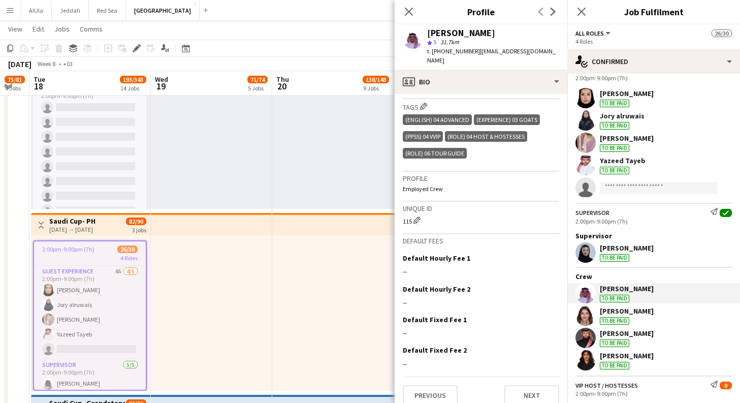
scroll to position [367, 0]
click at [664, 311] on div "[PERSON_NAME] To be paid" at bounding box center [653, 315] width 173 height 20
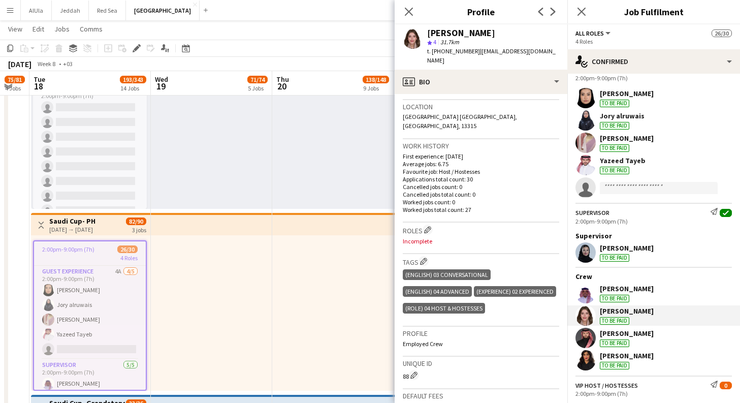
scroll to position [248, 0]
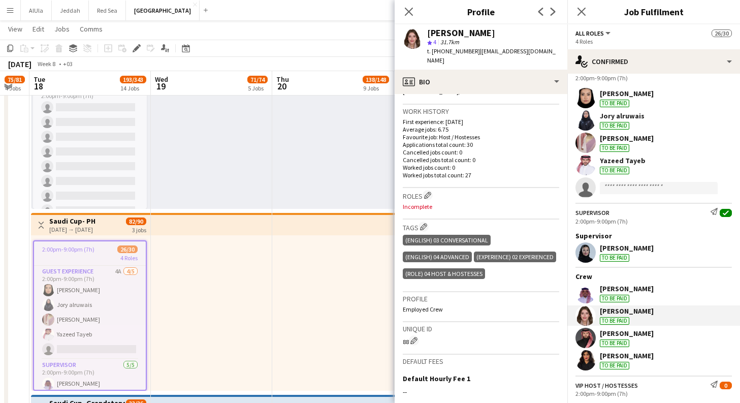
click at [679, 338] on div "[PERSON_NAME] To be paid" at bounding box center [653, 337] width 173 height 20
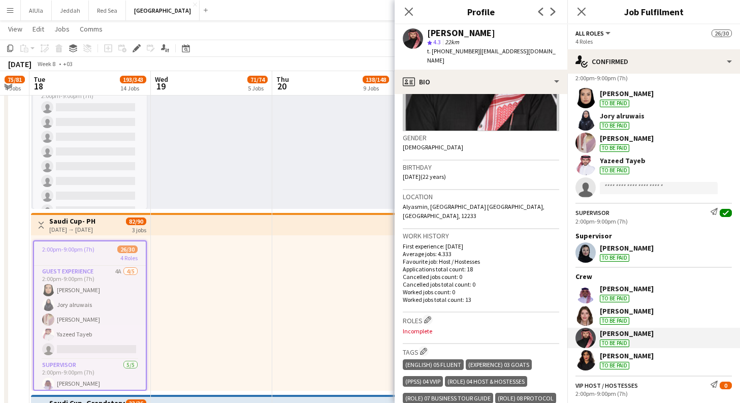
scroll to position [129, 0]
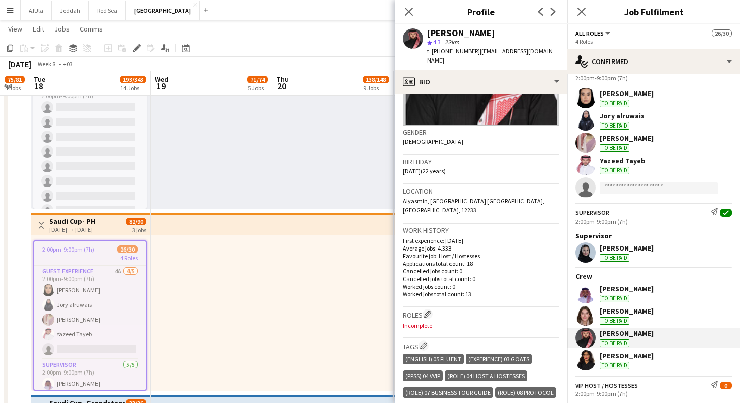
click at [666, 358] on div "Renad Alnasser To be paid" at bounding box center [653, 360] width 173 height 20
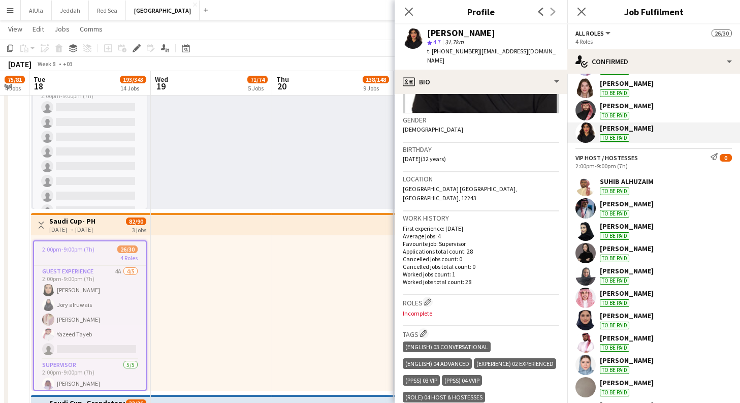
scroll to position [256, 0]
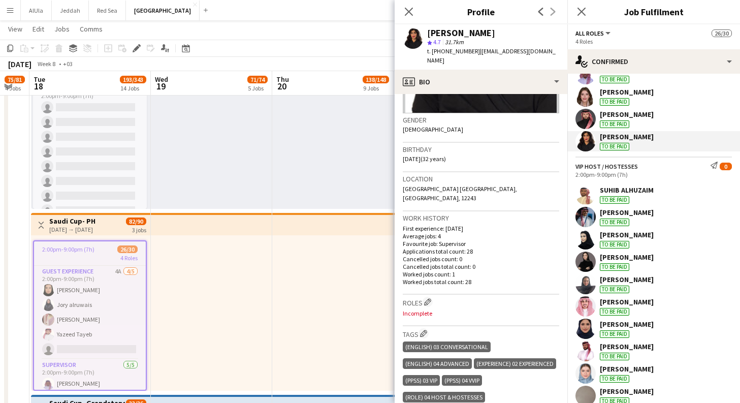
click at [659, 190] on div "[PERSON_NAME] To be paid" at bounding box center [653, 194] width 173 height 20
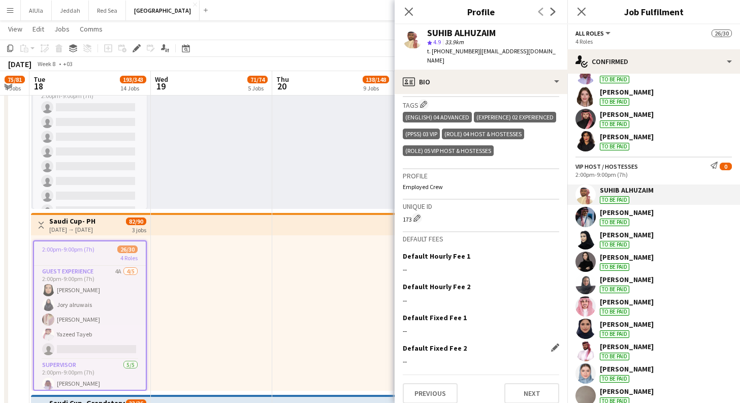
scroll to position [372, 0]
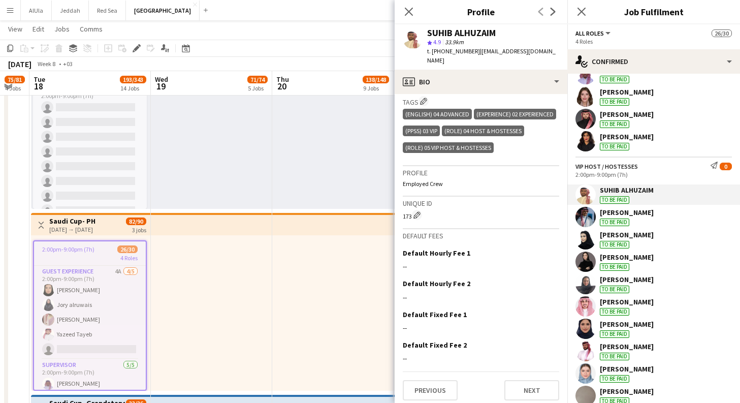
click at [638, 214] on div "[PERSON_NAME]" at bounding box center [627, 212] width 54 height 9
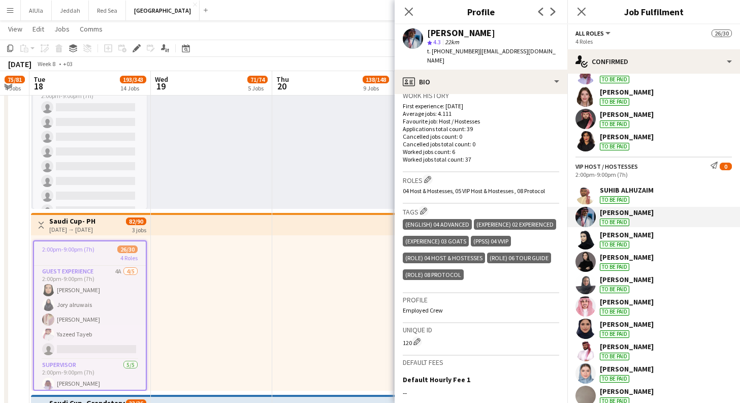
scroll to position [254, 0]
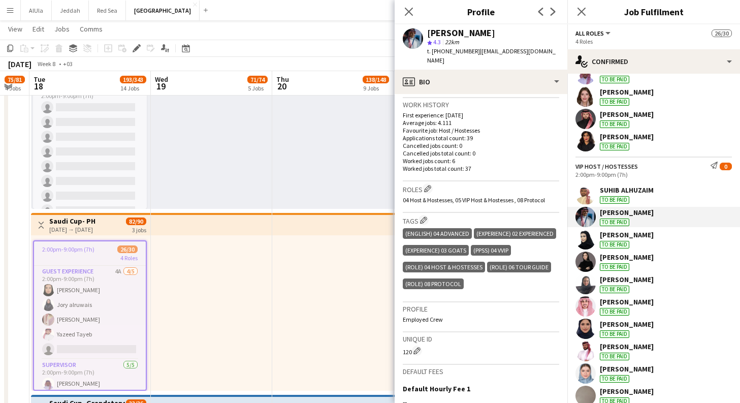
click at [638, 238] on div "[PERSON_NAME]" at bounding box center [627, 234] width 54 height 9
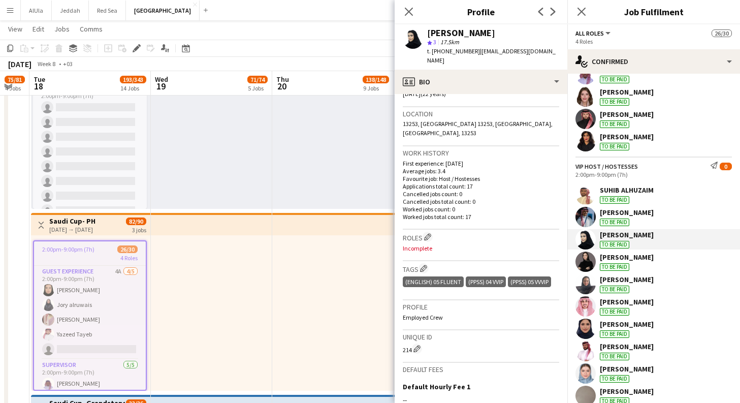
scroll to position [208, 0]
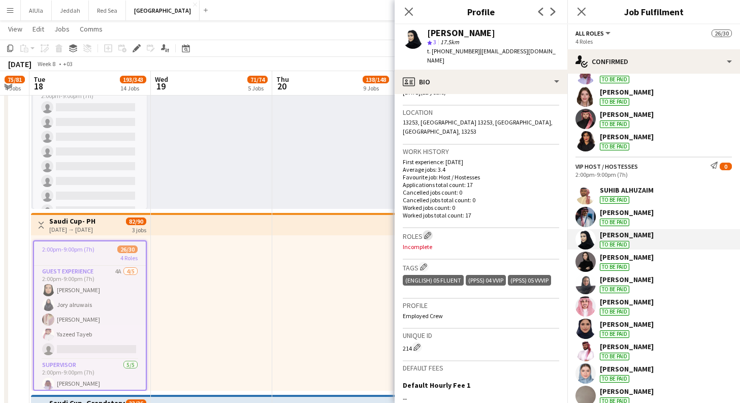
click at [430, 231] on app-icon "Edit crew company roles" at bounding box center [427, 234] width 7 height 7
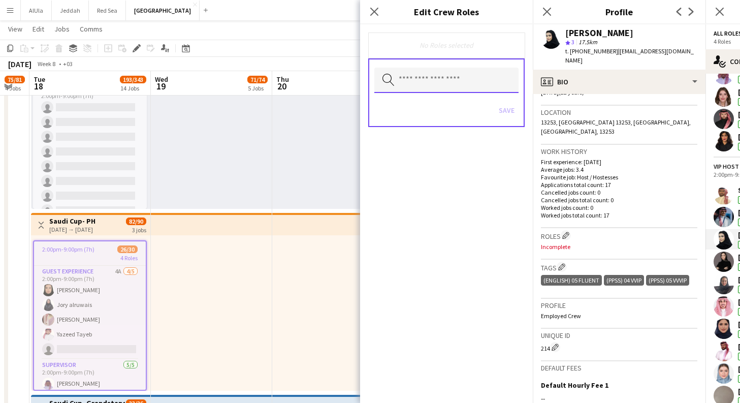
click at [494, 86] on input "text" at bounding box center [446, 80] width 144 height 25
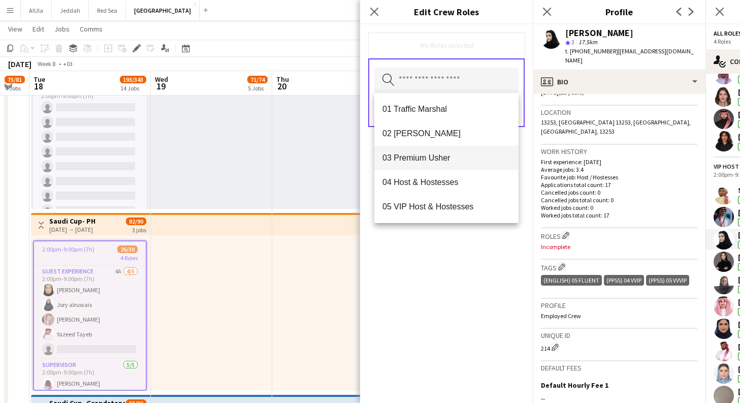
click at [453, 158] on span "03 Premium Usher" at bounding box center [446, 158] width 128 height 10
click at [471, 251] on div "03 Premium [PERSON_NAME] Remove Search by role type Save" at bounding box center [446, 213] width 173 height 378
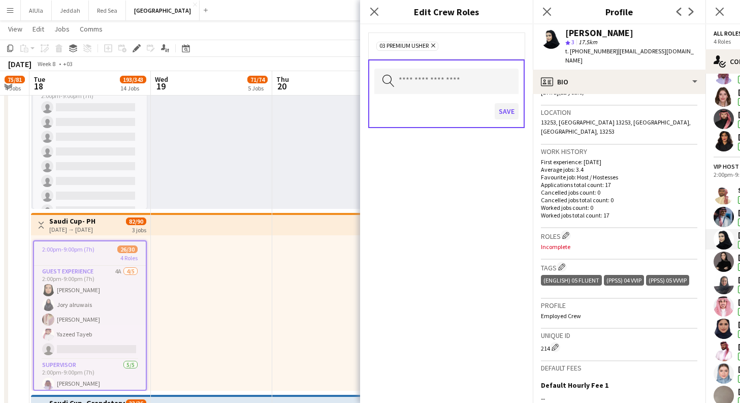
click at [510, 114] on button "Save" at bounding box center [506, 111] width 24 height 16
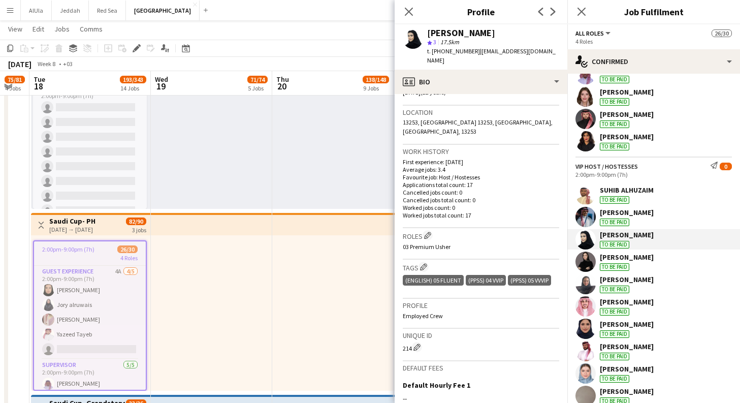
click at [617, 262] on div "[PERSON_NAME] To be paid" at bounding box center [627, 261] width 54 height 18
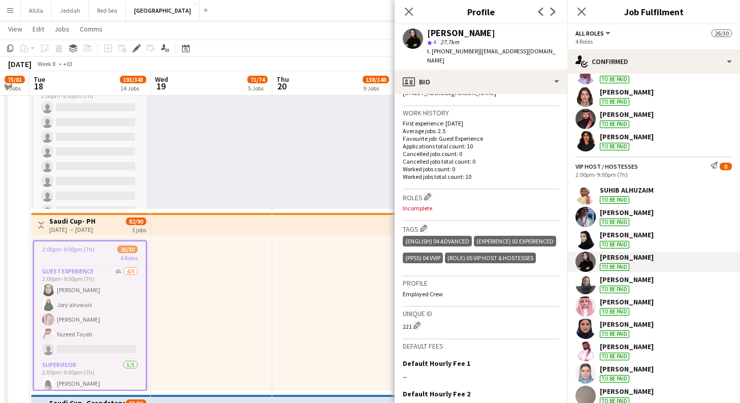
scroll to position [238, 0]
click at [428, 192] on app-icon "Edit crew company roles" at bounding box center [427, 195] width 7 height 7
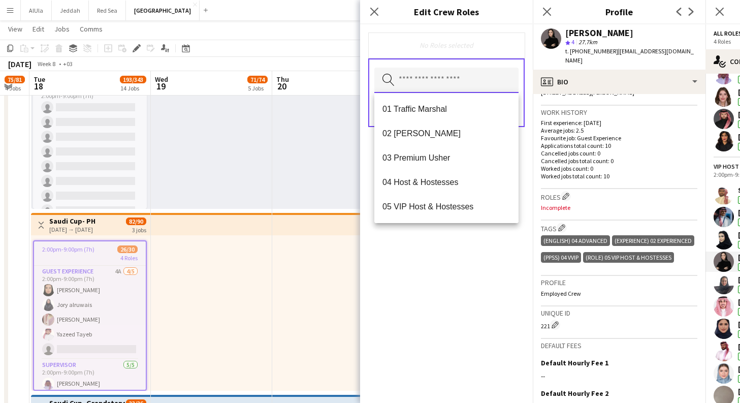
click at [456, 88] on input "text" at bounding box center [446, 80] width 144 height 25
click at [442, 207] on span "05 VIP Host & Hostesses" at bounding box center [446, 207] width 128 height 10
click at [493, 51] on div "05 VIP Host & Hostesses Remove" at bounding box center [446, 45] width 156 height 26
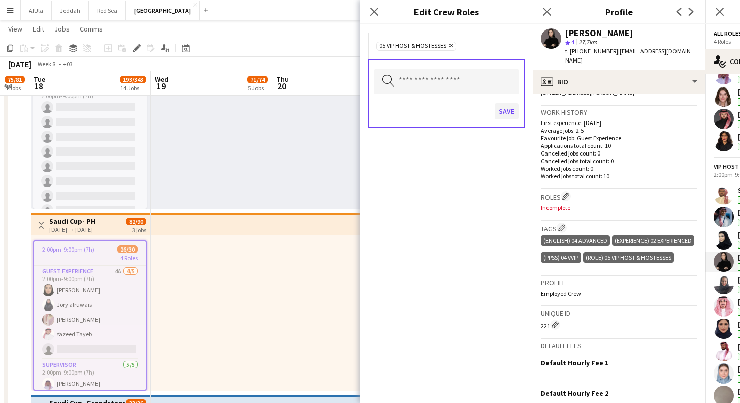
click at [508, 109] on button "Save" at bounding box center [506, 111] width 24 height 16
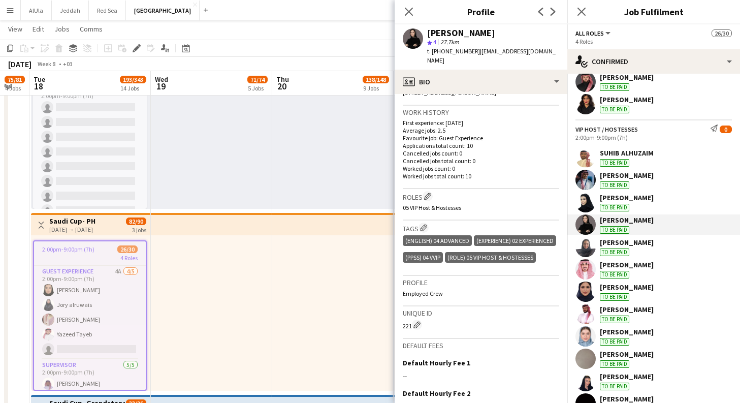
scroll to position [294, 0]
click at [659, 256] on div "VIP Host / Hostesses Send notification 0 2:00pm-9:00pm (7h) [PERSON_NAME] To be…" at bounding box center [653, 343] width 173 height 450
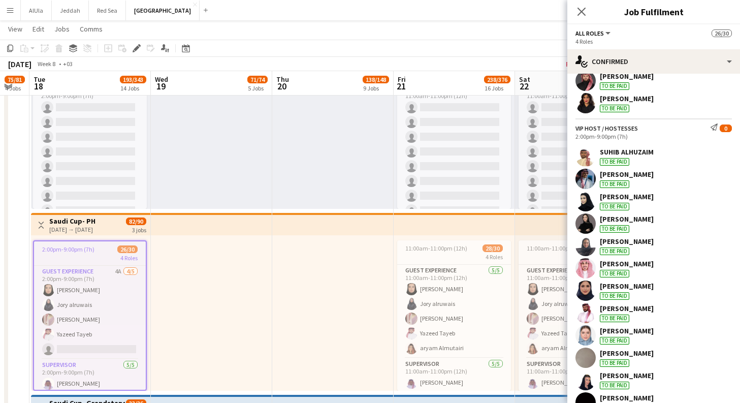
click at [648, 271] on div "[PERSON_NAME] To be paid" at bounding box center [653, 268] width 173 height 20
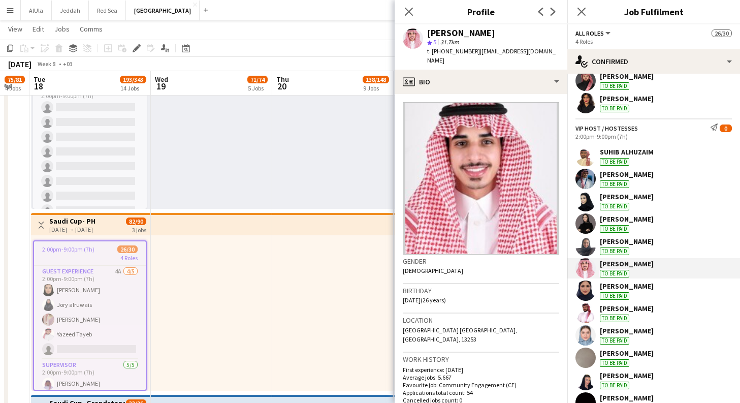
click at [651, 297] on div "[PERSON_NAME] To be paid" at bounding box center [627, 290] width 54 height 18
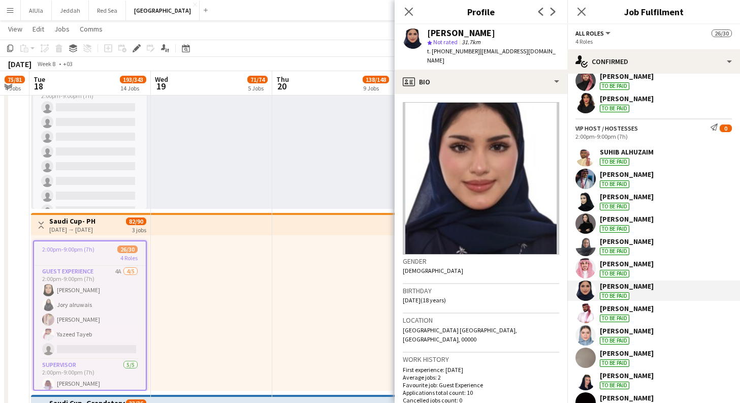
scroll to position [0, 0]
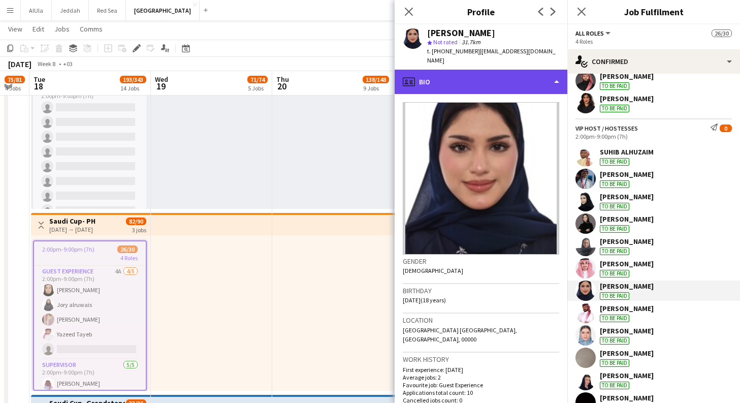
click at [521, 79] on div "profile Bio" at bounding box center [480, 82] width 173 height 24
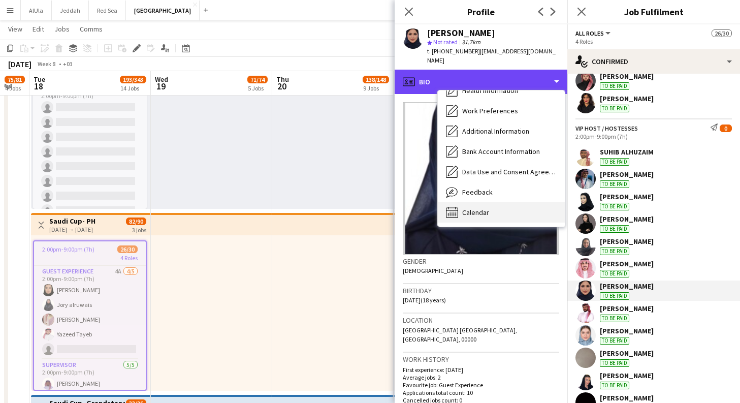
scroll to position [116, 0]
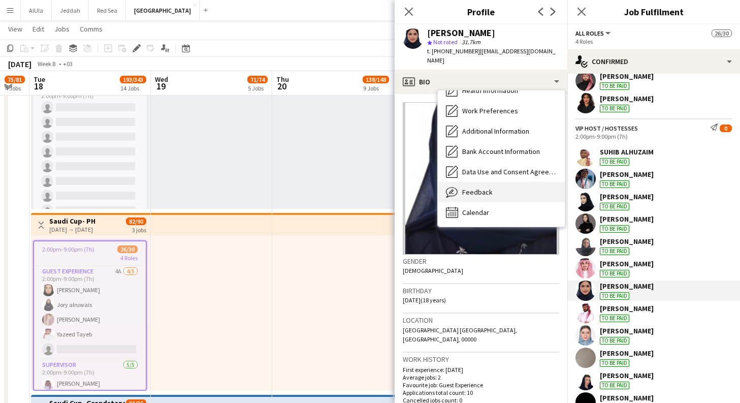
click at [507, 182] on div "Feedback Feedback" at bounding box center [501, 192] width 127 height 20
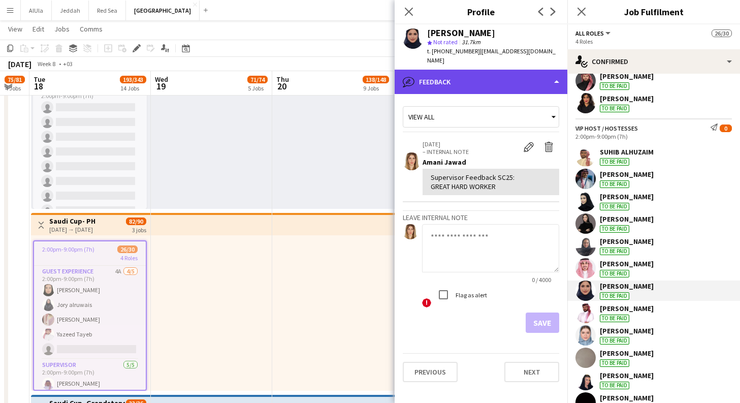
click at [560, 77] on div "bubble-pencil Feedback" at bounding box center [480, 82] width 173 height 24
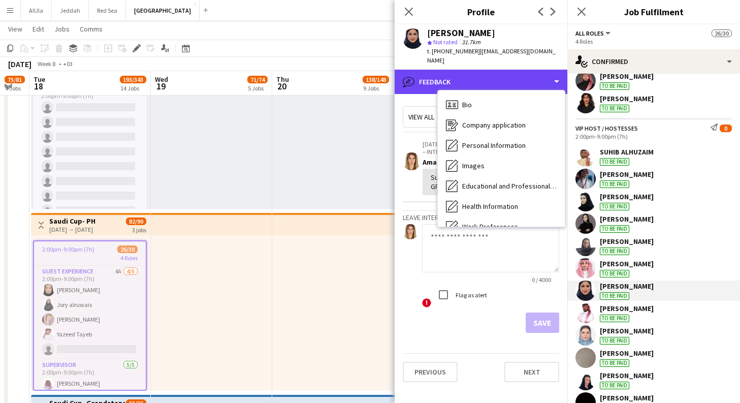
scroll to position [0, 0]
click at [519, 70] on div "bubble-pencil Feedback" at bounding box center [480, 82] width 173 height 24
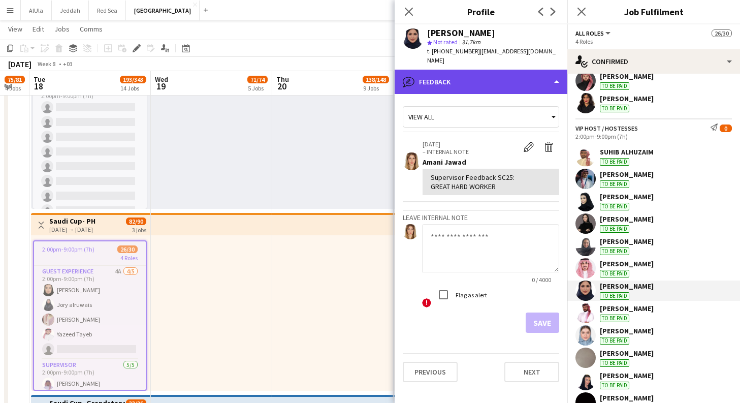
click at [528, 70] on div "bubble-pencil Feedback" at bounding box center [480, 82] width 173 height 24
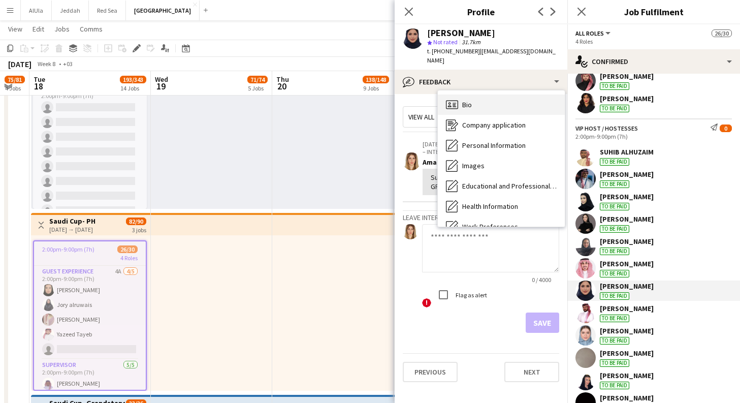
click at [518, 100] on div "Bio Bio" at bounding box center [501, 104] width 127 height 20
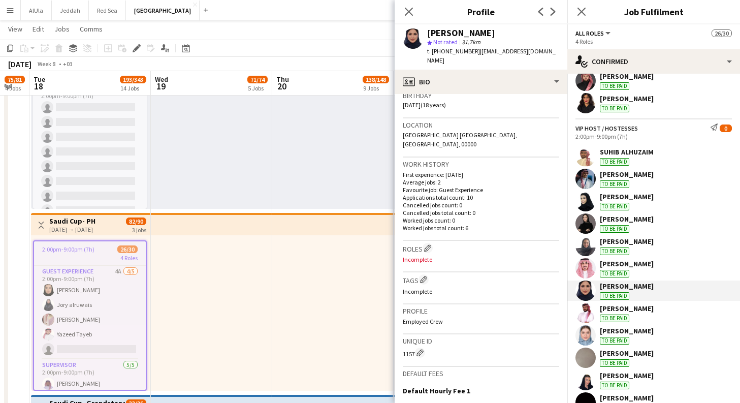
scroll to position [209, 0]
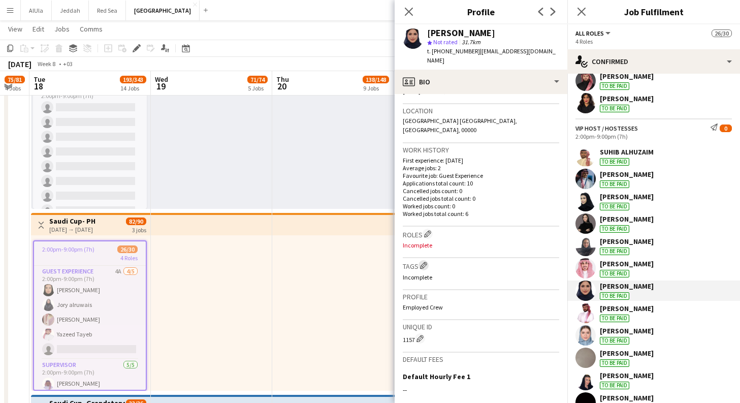
click at [425, 261] on app-icon "Edit crew company tags" at bounding box center [423, 264] width 7 height 7
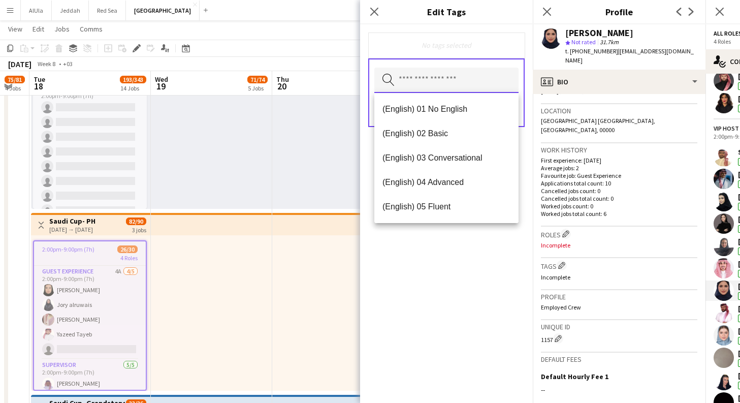
click at [487, 85] on input "text" at bounding box center [446, 80] width 144 height 25
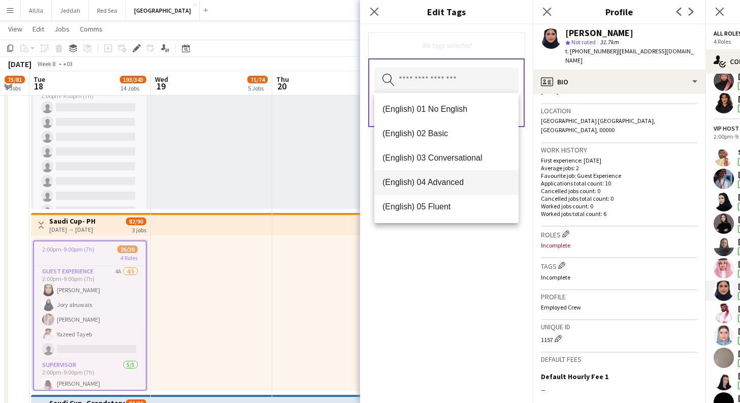
click at [466, 188] on mat-option "(English) 04 Advanced" at bounding box center [446, 182] width 144 height 24
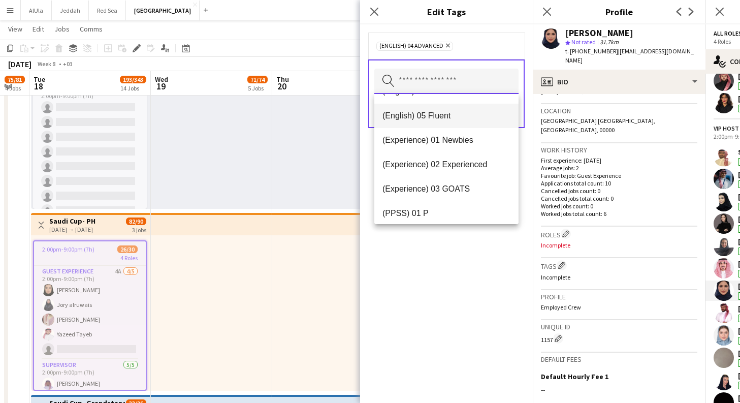
scroll to position [69, 0]
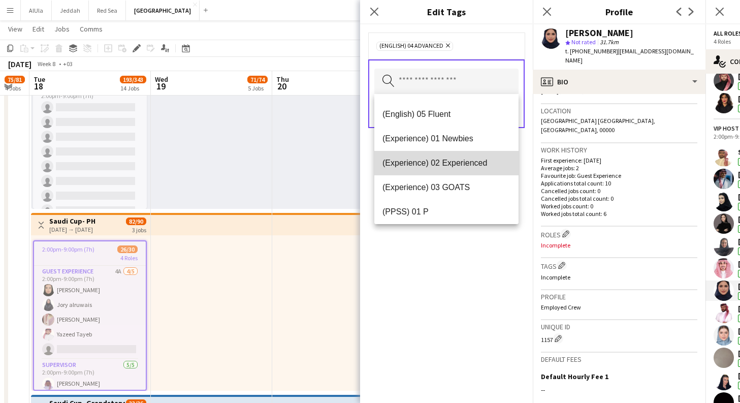
click at [481, 162] on span "(Experience) 02 Experienced" at bounding box center [446, 163] width 128 height 10
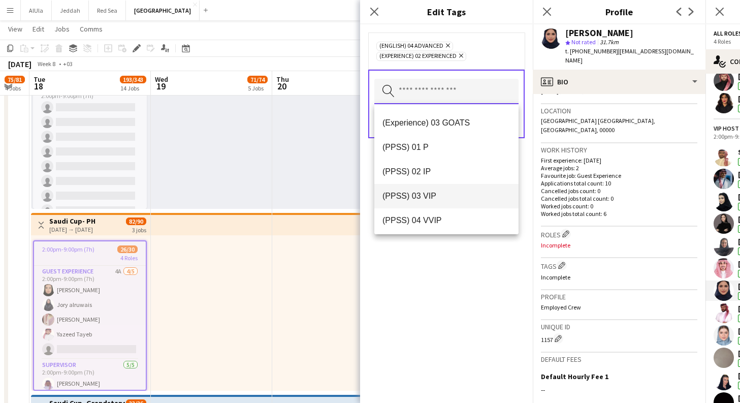
scroll to position [127, 0]
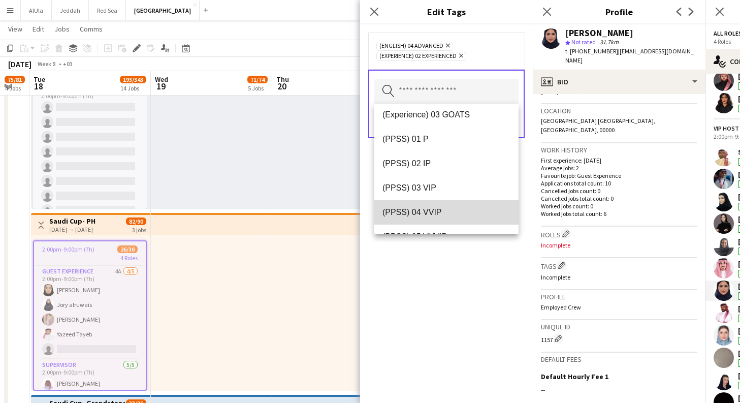
click at [471, 220] on mat-option "(PPSS) 04 VVIP" at bounding box center [446, 212] width 144 height 24
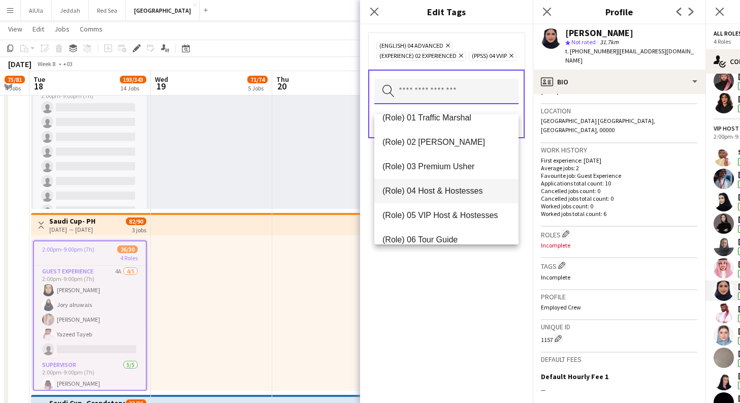
scroll to position [282, 0]
click at [446, 190] on span "(Role) 04 Host & Hostesses" at bounding box center [446, 189] width 128 height 10
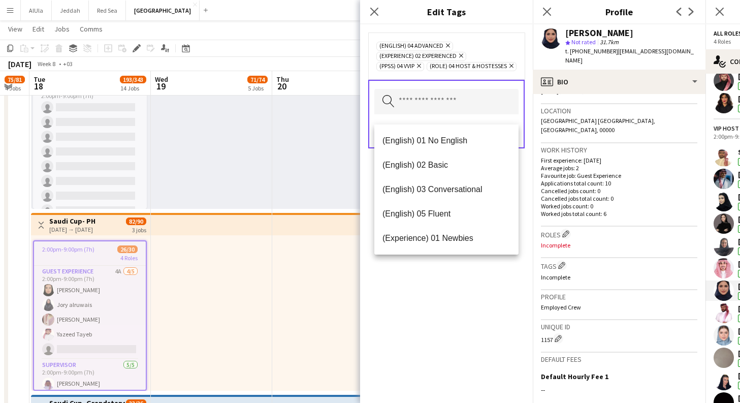
click at [433, 334] on div "(English) 04 Advanced Remove (Experience) 02 Experienced Remove (PPSS) 04 VVIP …" at bounding box center [446, 213] width 173 height 378
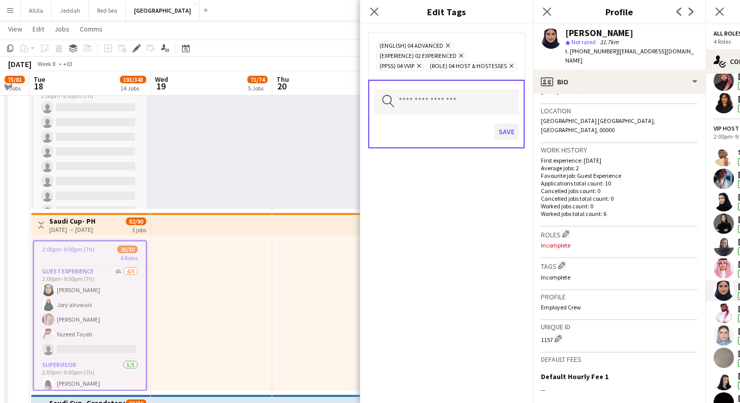
click at [510, 140] on button "Save" at bounding box center [506, 131] width 24 height 16
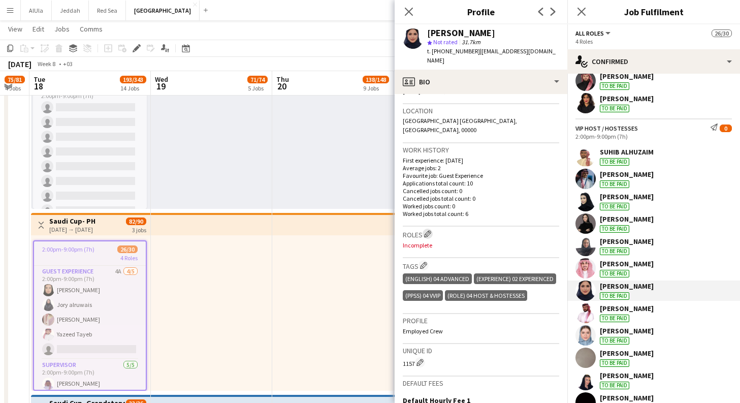
click at [428, 230] on app-icon "Edit crew company roles" at bounding box center [427, 233] width 7 height 7
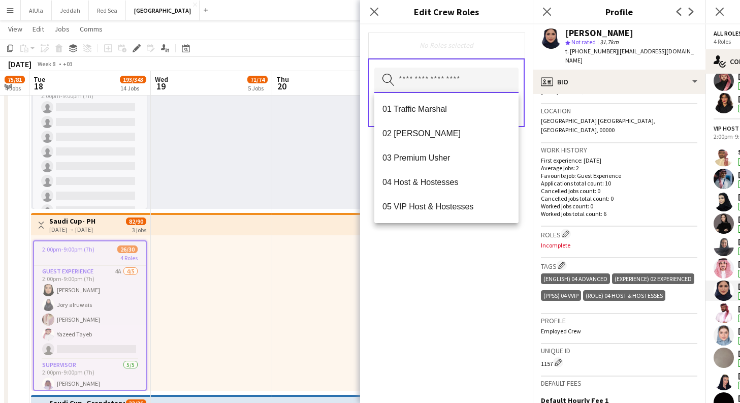
click at [439, 84] on input "text" at bounding box center [446, 80] width 144 height 25
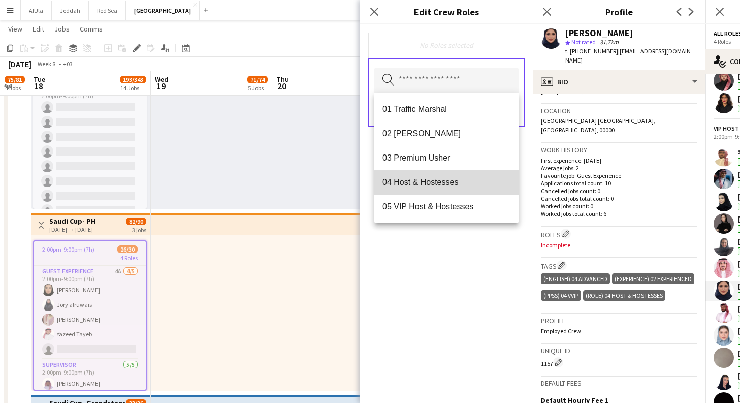
click at [465, 183] on span "04 Host & Hostesses" at bounding box center [446, 182] width 128 height 10
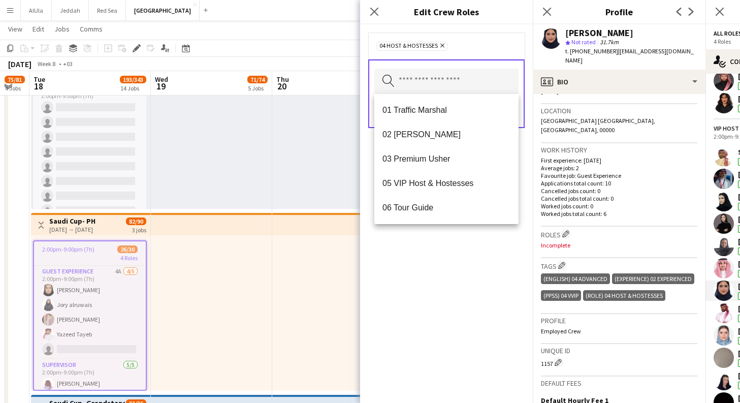
click at [489, 268] on div "04 Host & Hostesses Remove Search by role type Save" at bounding box center [446, 213] width 173 height 378
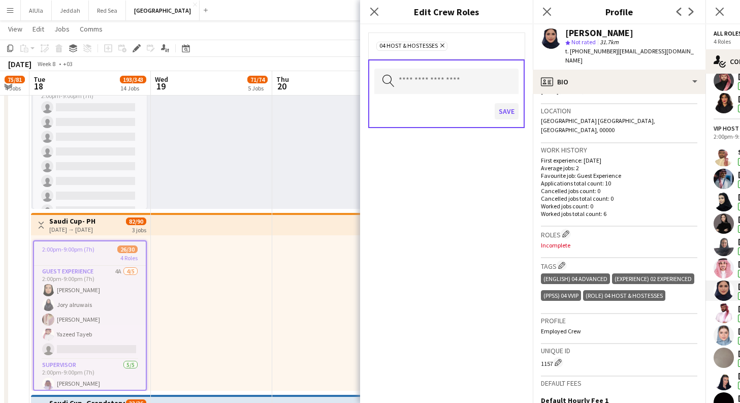
click at [509, 112] on button "Save" at bounding box center [506, 111] width 24 height 16
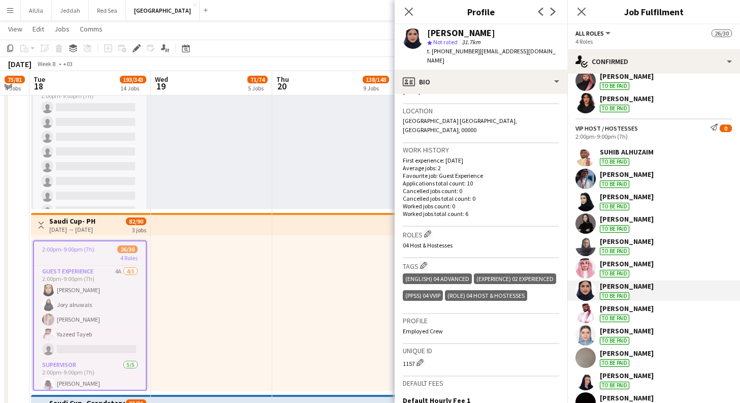
click at [667, 310] on div "[PERSON_NAME] To be paid" at bounding box center [653, 313] width 173 height 20
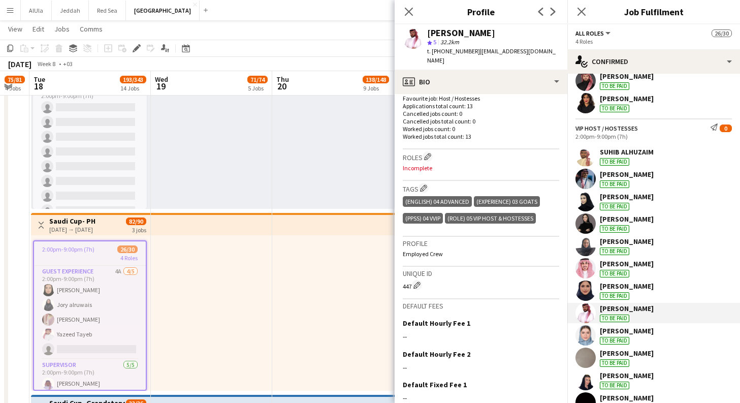
scroll to position [287, 0]
click at [659, 333] on div "Warrd Alshalabi To be paid" at bounding box center [653, 335] width 173 height 20
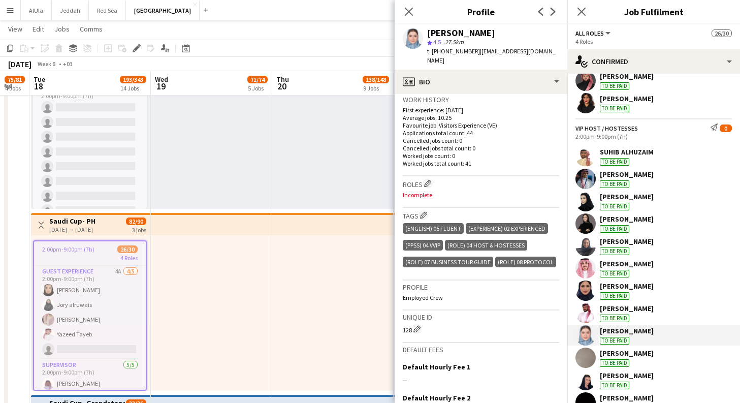
scroll to position [293, 0]
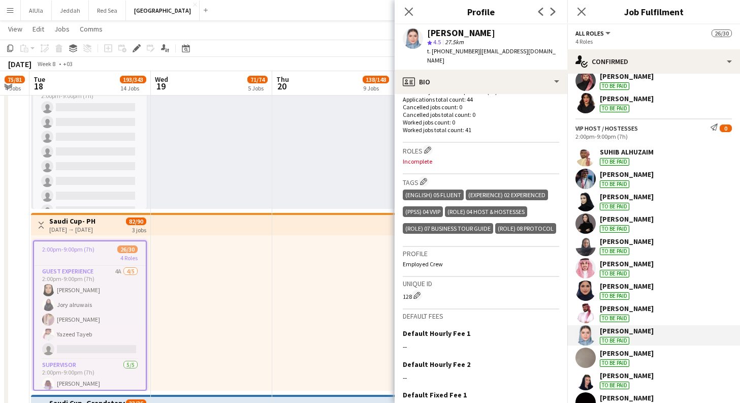
click at [644, 347] on div "[PERSON_NAME] To be paid" at bounding box center [653, 357] width 173 height 20
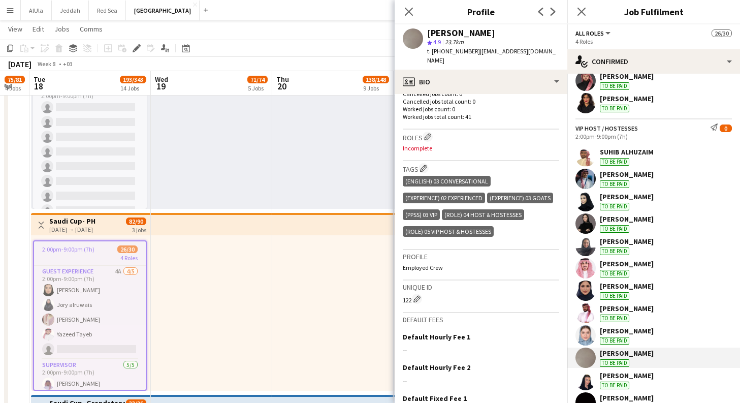
scroll to position [297, 0]
click at [430, 133] on app-icon "Edit crew company roles" at bounding box center [427, 136] width 7 height 7
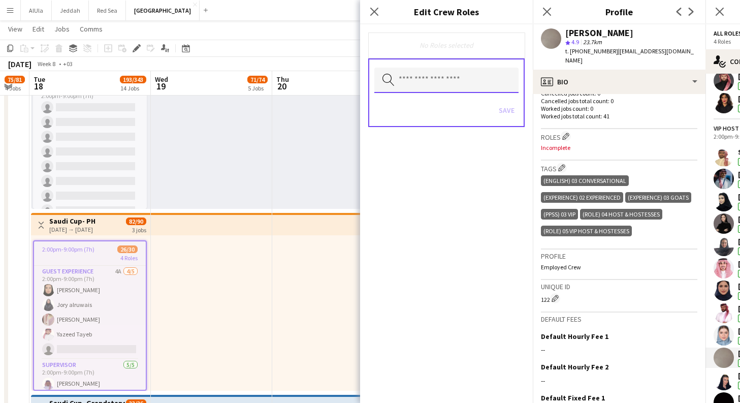
click at [474, 79] on input "text" at bounding box center [446, 80] width 144 height 25
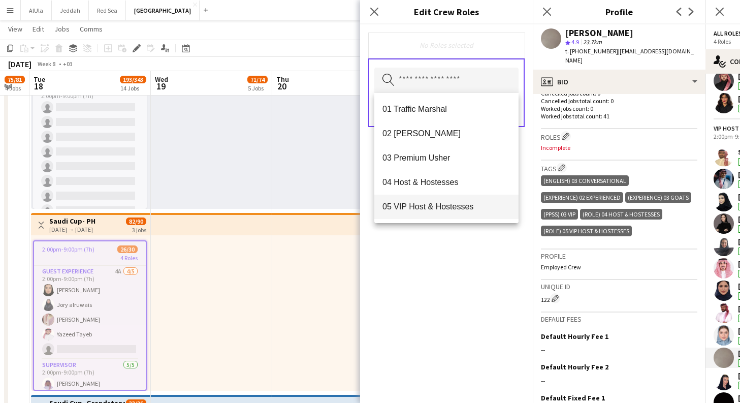
click at [463, 210] on span "05 VIP Host & Hostesses" at bounding box center [446, 207] width 128 height 10
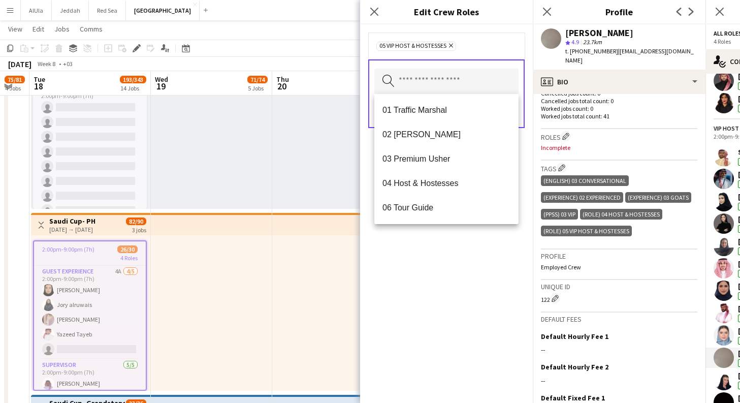
click at [466, 297] on div "05 VIP Host & Hostesses Remove Search by role type Save" at bounding box center [446, 213] width 173 height 378
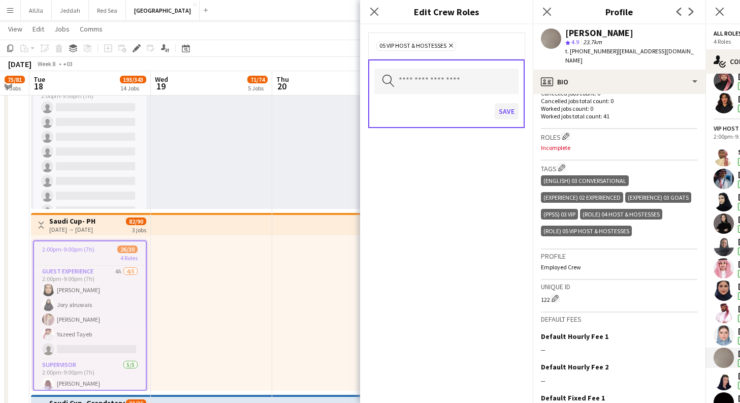
click at [504, 109] on button "Save" at bounding box center [506, 111] width 24 height 16
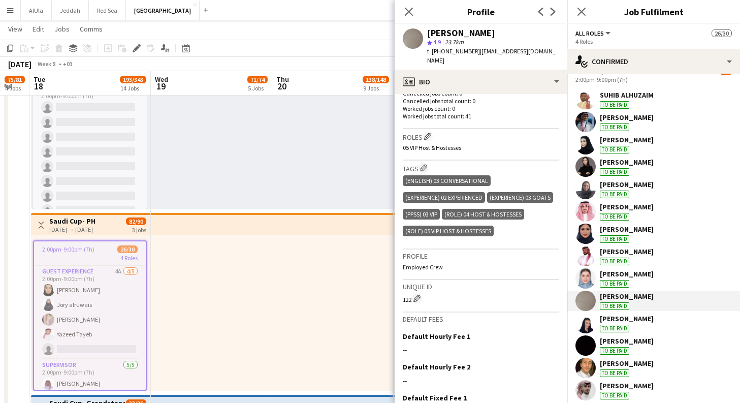
scroll to position [359, 0]
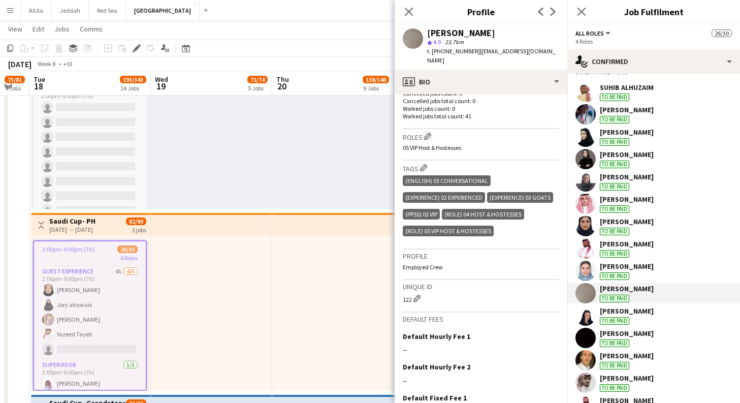
click at [665, 313] on div "[PERSON_NAME] To be paid" at bounding box center [653, 315] width 173 height 20
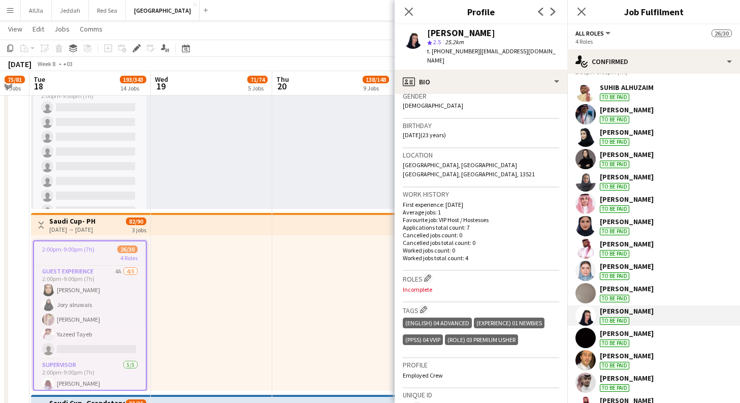
scroll to position [168, 0]
click at [427, 272] on app-icon "Edit crew company roles" at bounding box center [427, 275] width 7 height 7
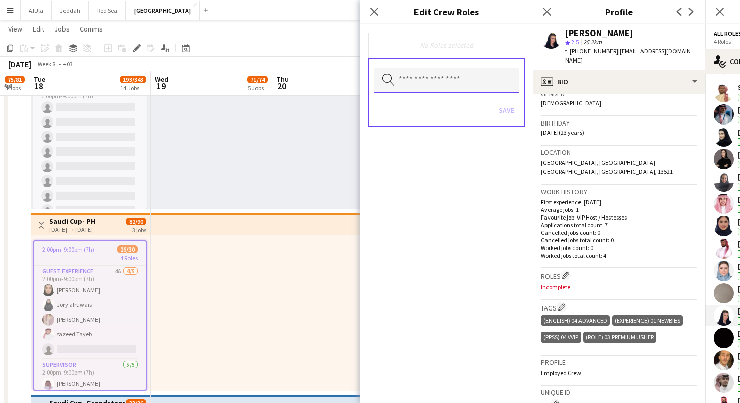
click at [491, 84] on input "text" at bounding box center [446, 80] width 144 height 25
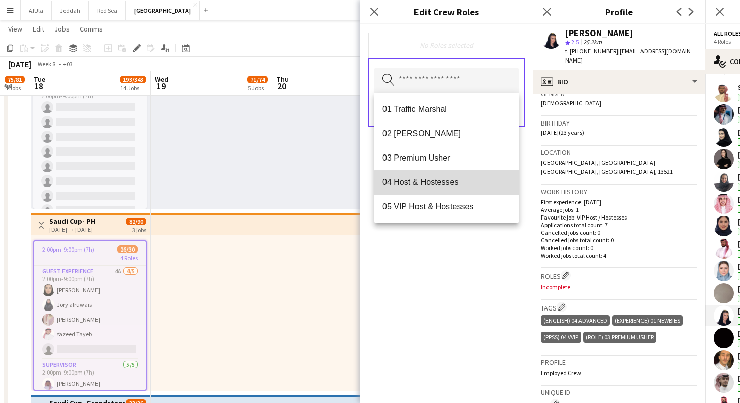
click at [462, 189] on mat-option "04 Host & Hostesses" at bounding box center [446, 182] width 144 height 24
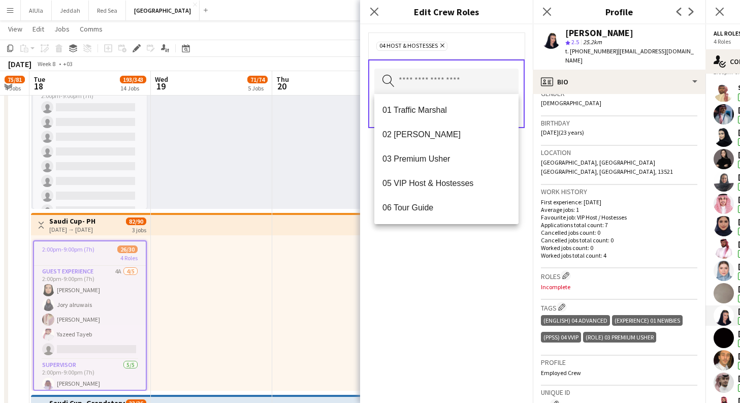
click at [504, 52] on div "04 Host & Hostesses Remove" at bounding box center [446, 45] width 156 height 26
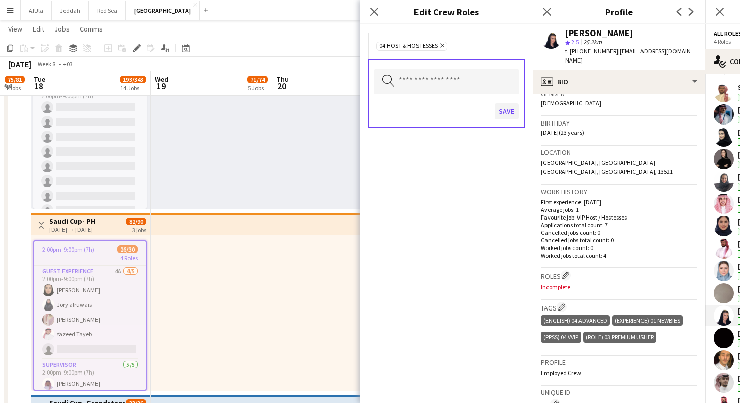
click at [506, 115] on button "Save" at bounding box center [506, 111] width 24 height 16
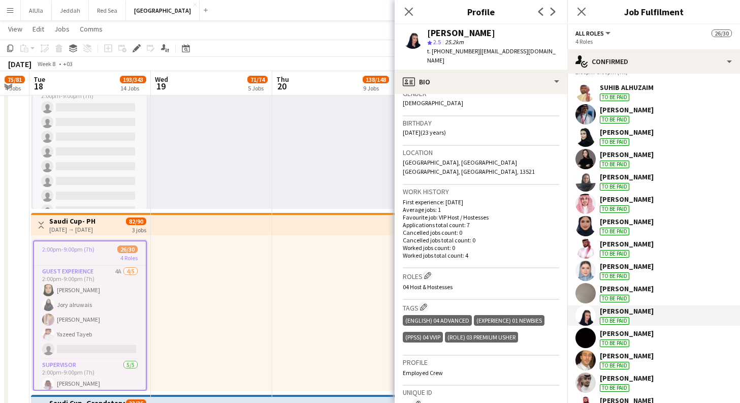
click at [518, 332] on div "(Role) 03 Premium Usher" at bounding box center [481, 337] width 73 height 11
click at [508, 332] on div "(Role) 03 Premium Usher" at bounding box center [481, 337] width 73 height 11
click at [426, 303] on app-icon "Edit crew company tags" at bounding box center [423, 306] width 7 height 7
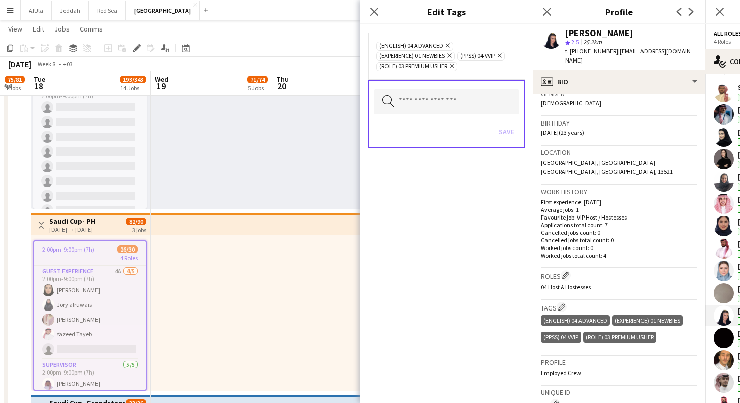
click at [454, 68] on icon "Remove" at bounding box center [450, 65] width 7 height 7
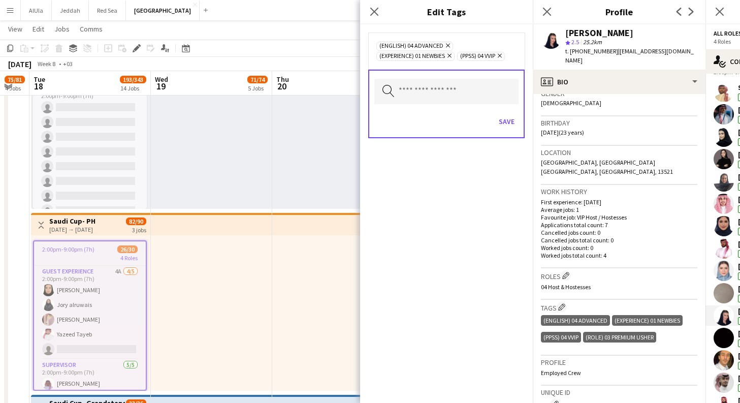
click at [516, 343] on div "(English) 04 Advanced Remove (Experience) 01 Newbies Remove (PPSS) 04 VVIP Remo…" at bounding box center [446, 213] width 173 height 378
click at [507, 122] on button "Save" at bounding box center [506, 121] width 24 height 16
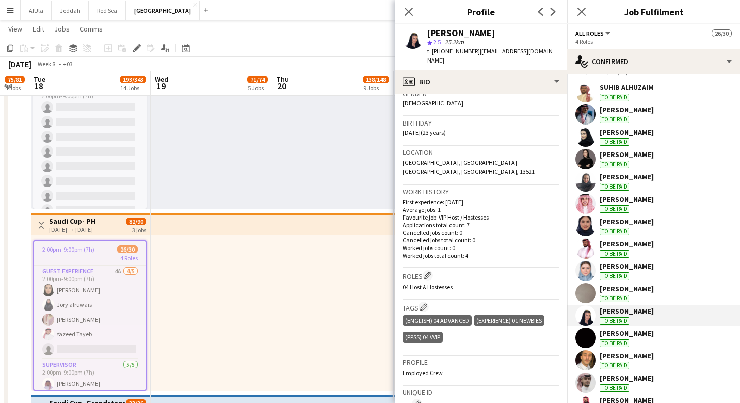
click at [653, 334] on div "[PERSON_NAME] To be paid" at bounding box center [653, 337] width 173 height 20
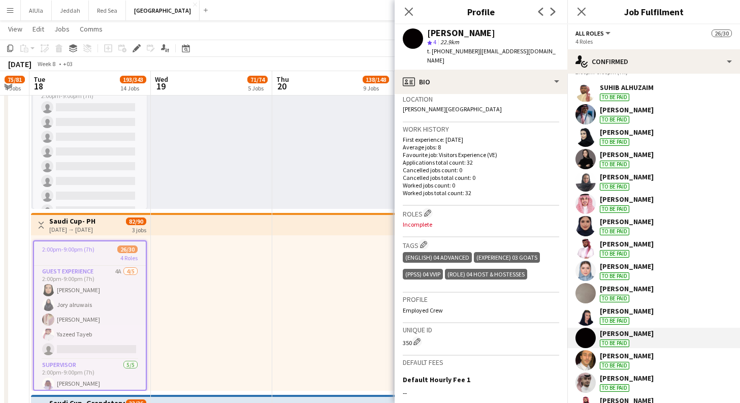
scroll to position [221, 0]
click at [432, 220] on p "Incomplete" at bounding box center [481, 224] width 156 height 8
click at [428, 207] on button "Edit crew company roles" at bounding box center [427, 212] width 10 height 10
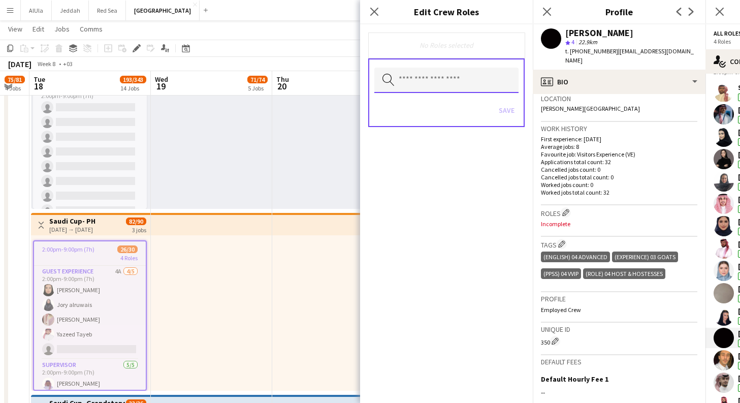
click at [442, 75] on input "text" at bounding box center [446, 80] width 144 height 25
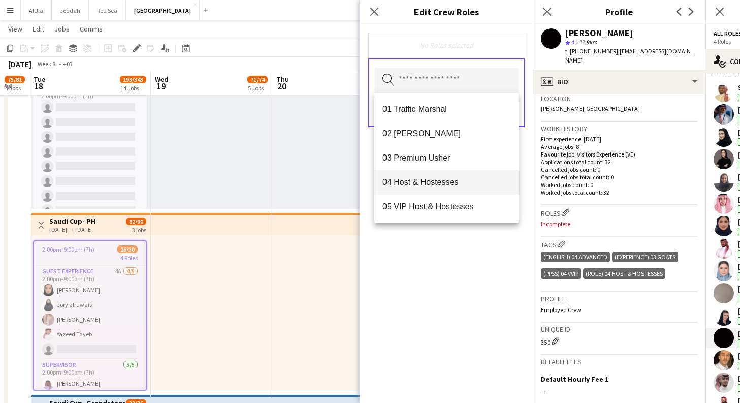
click at [438, 185] on span "04 Host & Hostesses" at bounding box center [446, 182] width 128 height 10
click at [470, 259] on div "04 Host & Hostesses Remove Search by role type Save" at bounding box center [446, 213] width 173 height 378
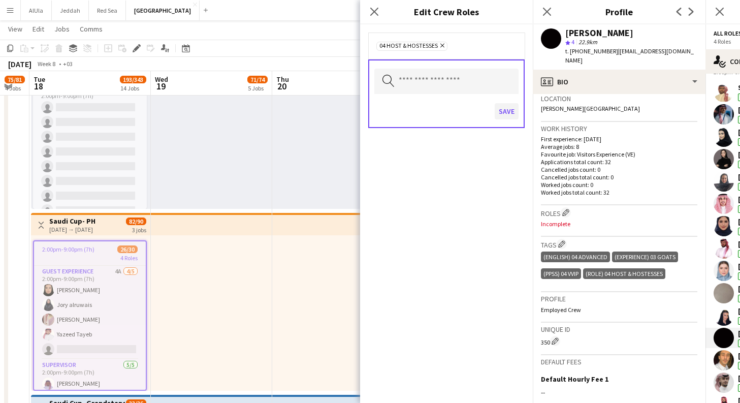
click at [511, 113] on button "Save" at bounding box center [506, 111] width 24 height 16
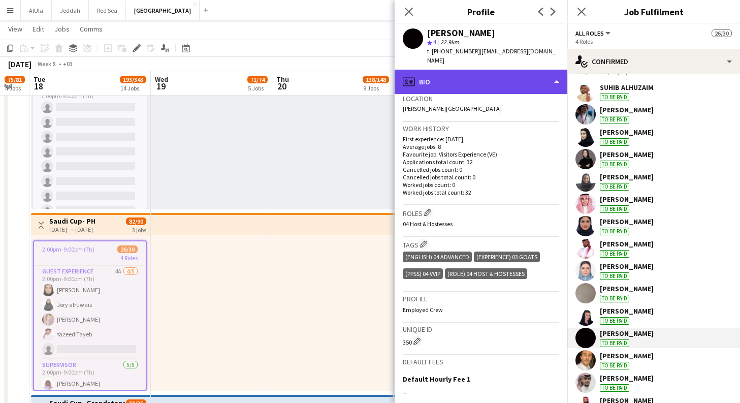
click at [540, 70] on div "profile Bio" at bounding box center [480, 82] width 173 height 24
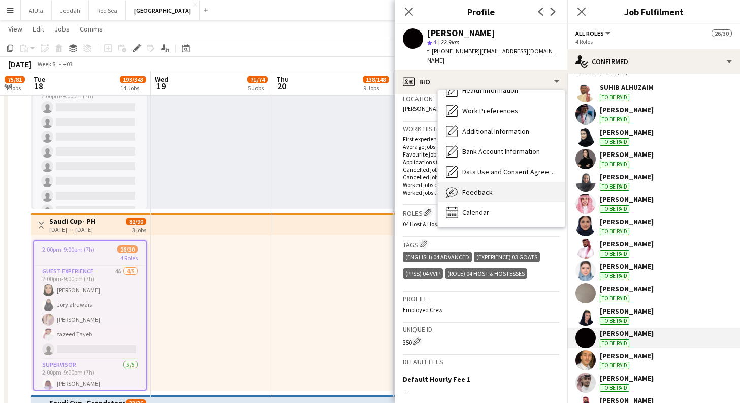
scroll to position [116, 0]
click at [507, 183] on div "Feedback Feedback" at bounding box center [501, 192] width 127 height 20
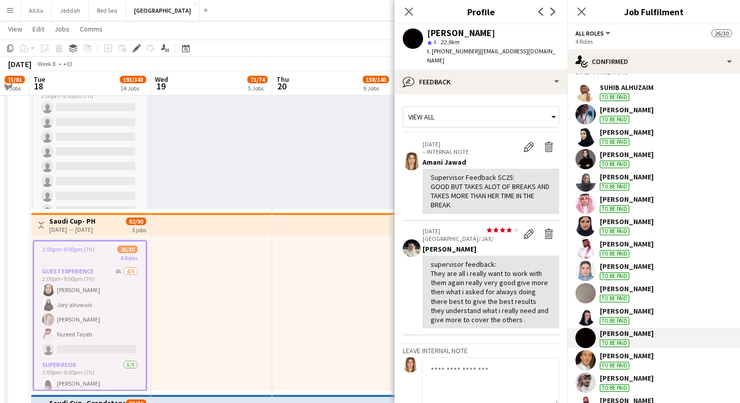
click at [649, 355] on div "[PERSON_NAME]" at bounding box center [627, 355] width 54 height 9
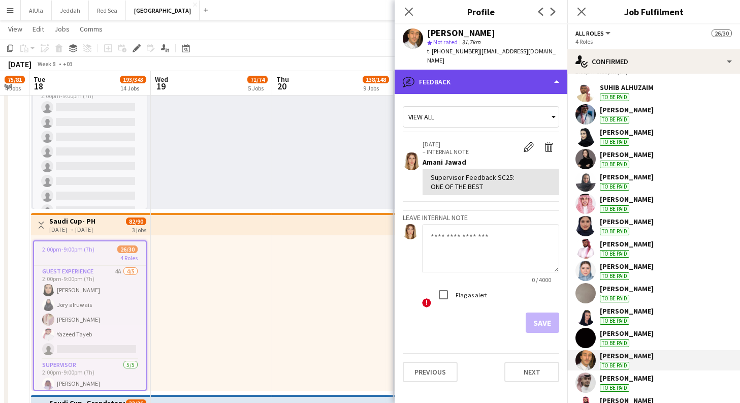
click at [541, 77] on div "bubble-pencil Feedback" at bounding box center [480, 82] width 173 height 24
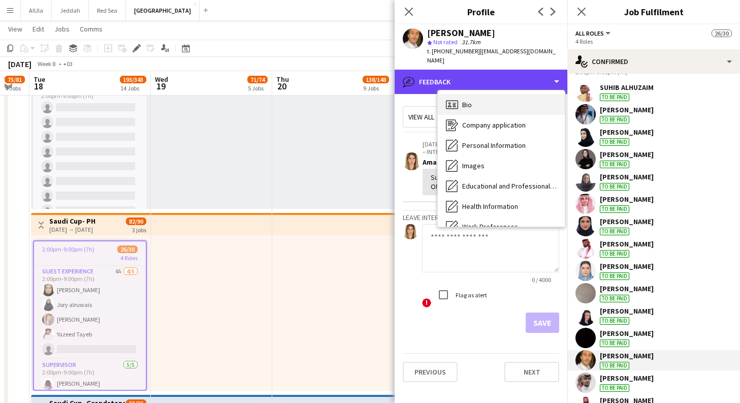
scroll to position [0, 0]
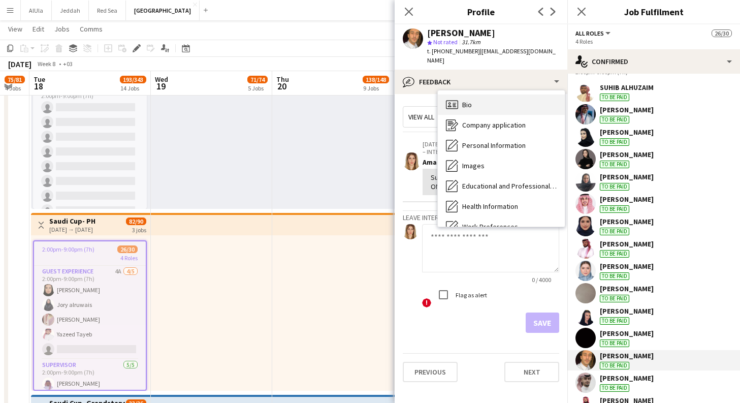
click at [516, 109] on div "Bio Bio" at bounding box center [501, 104] width 127 height 20
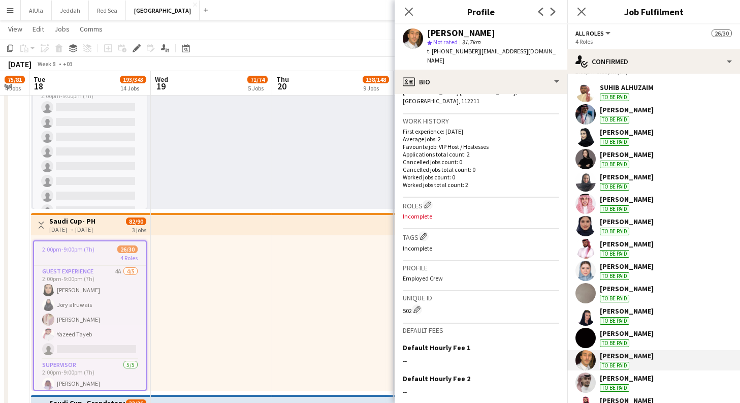
scroll to position [235, 0]
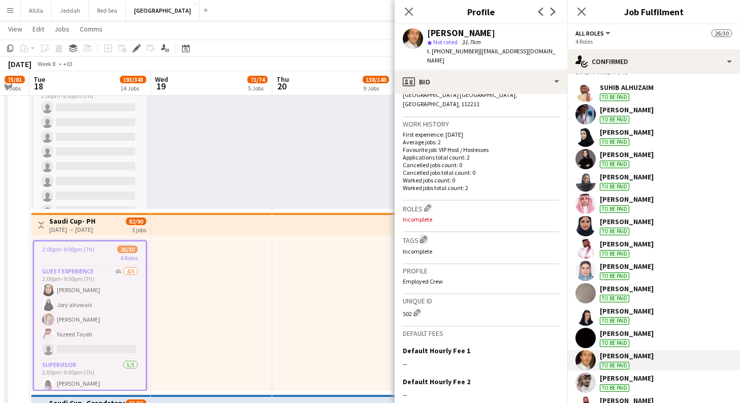
click at [424, 236] on app-icon "Edit crew company tags" at bounding box center [423, 239] width 7 height 7
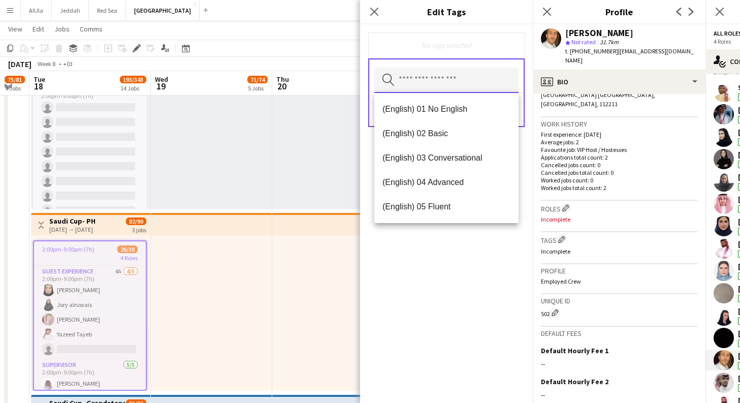
click at [463, 79] on input "text" at bounding box center [446, 80] width 144 height 25
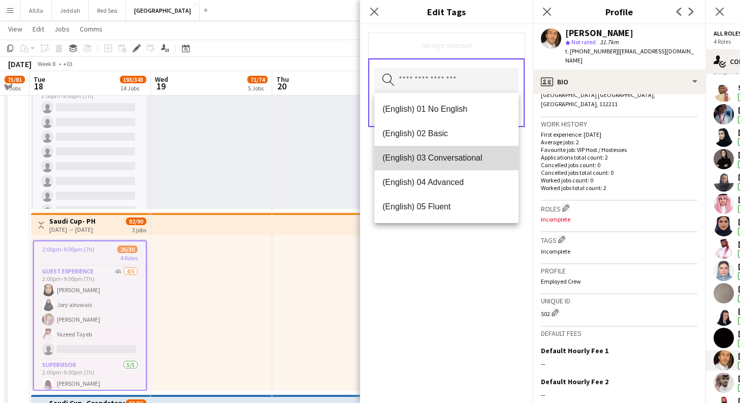
click at [461, 163] on mat-option "(English) 03 Conversational" at bounding box center [446, 158] width 144 height 24
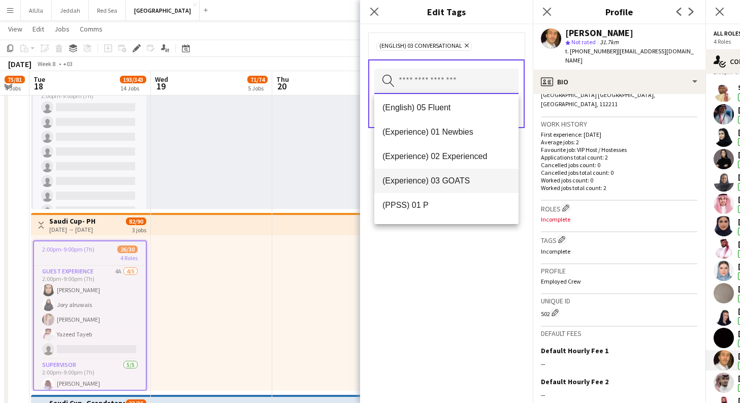
scroll to position [73, 0]
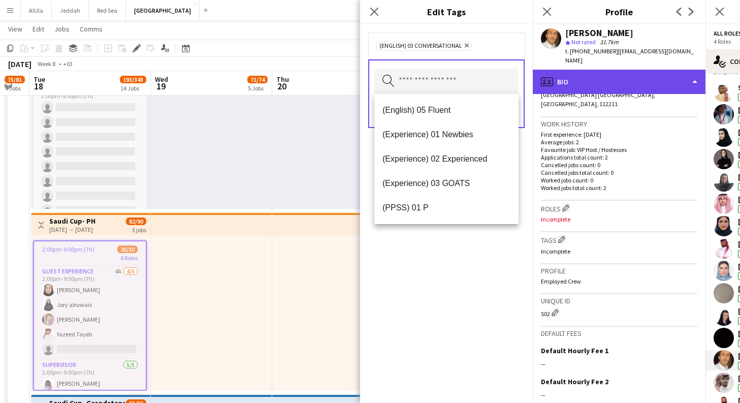
click at [663, 78] on div "profile Bio" at bounding box center [619, 82] width 173 height 24
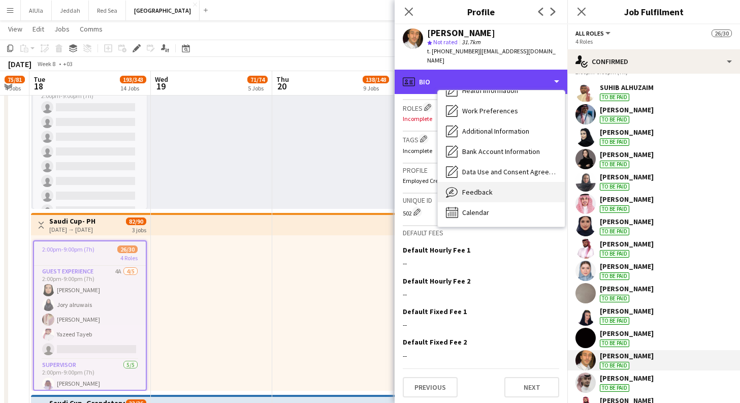
scroll to position [116, 0]
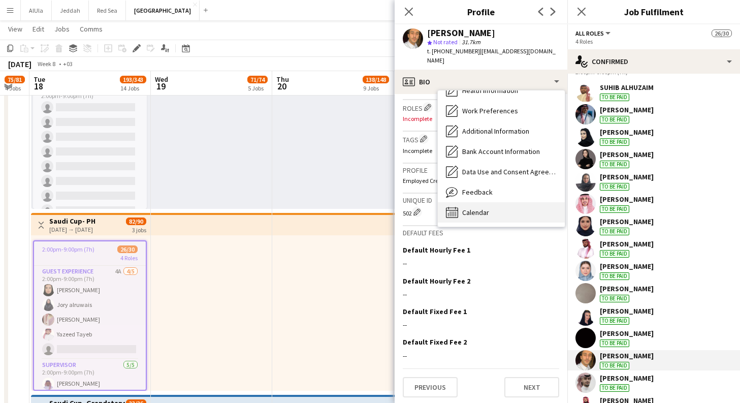
click at [484, 216] on div "Calendar Calendar" at bounding box center [501, 212] width 127 height 20
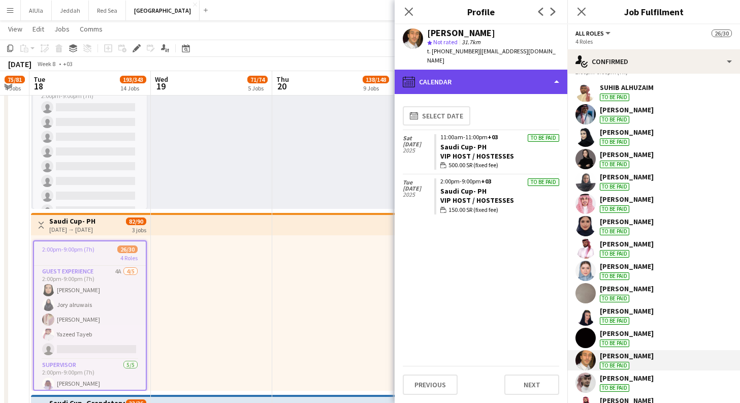
click at [519, 82] on div "calendar-full Calendar" at bounding box center [480, 82] width 173 height 24
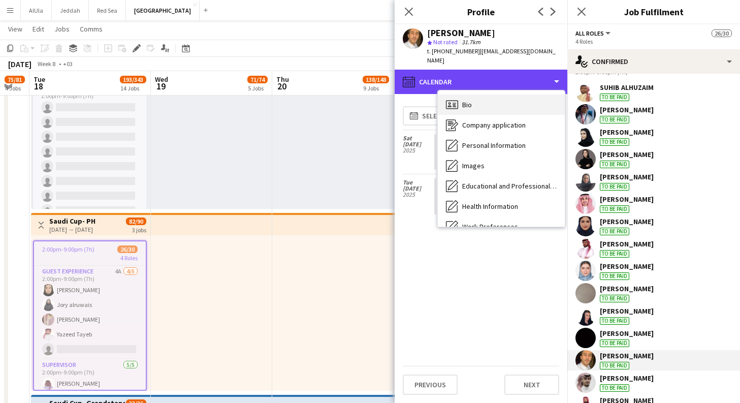
scroll to position [0, 0]
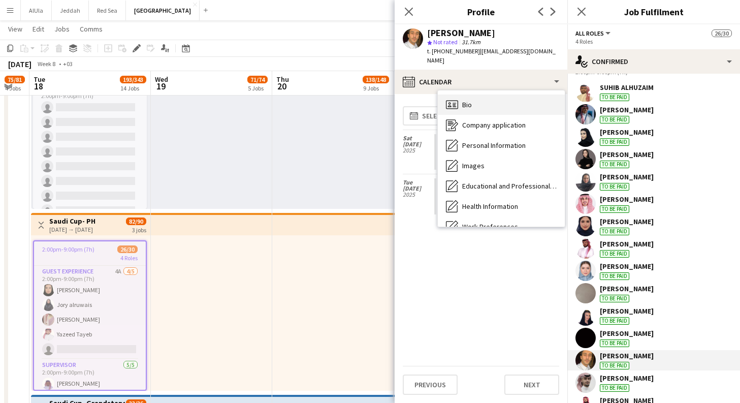
click at [513, 107] on div "Bio Bio" at bounding box center [501, 104] width 127 height 20
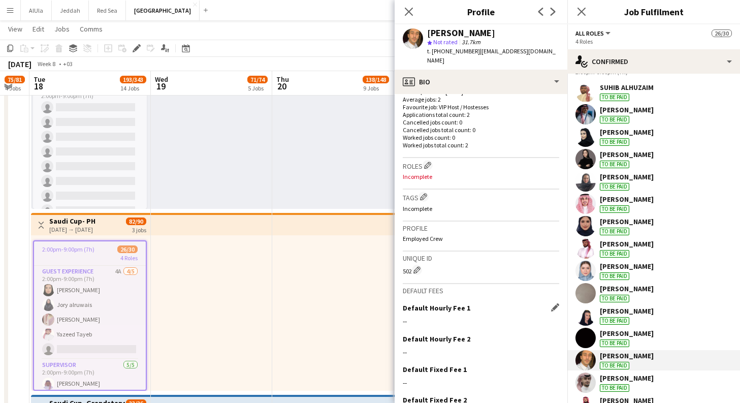
scroll to position [270, 0]
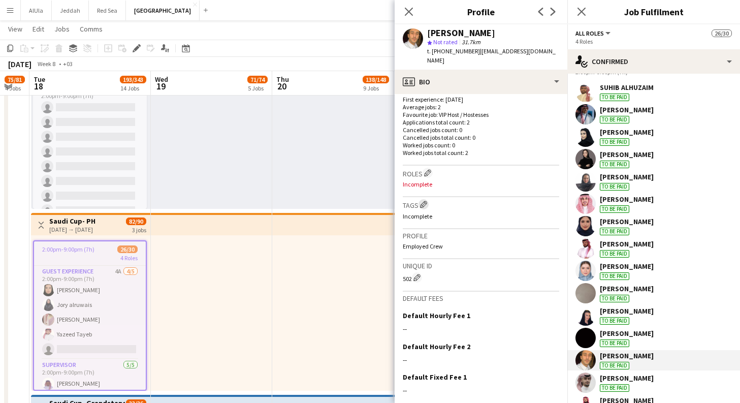
click at [426, 201] on app-icon "Edit crew company tags" at bounding box center [423, 204] width 7 height 7
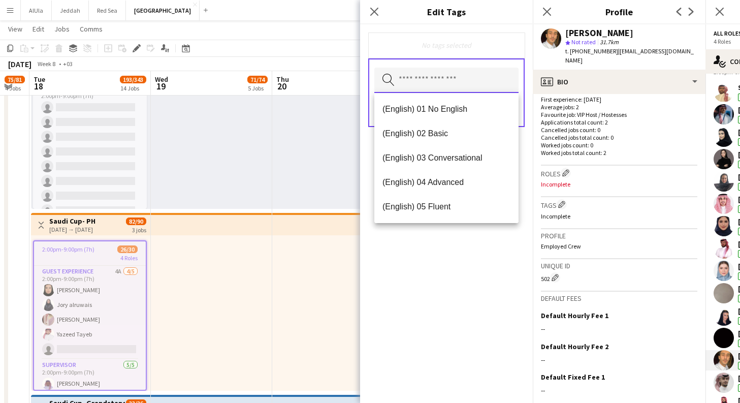
click at [466, 72] on input "text" at bounding box center [446, 80] width 144 height 25
click at [459, 159] on span "(English) 03 Conversational" at bounding box center [446, 158] width 128 height 10
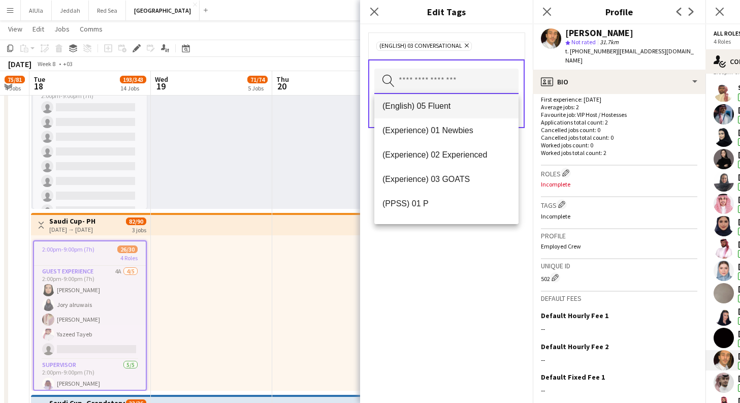
scroll to position [82, 0]
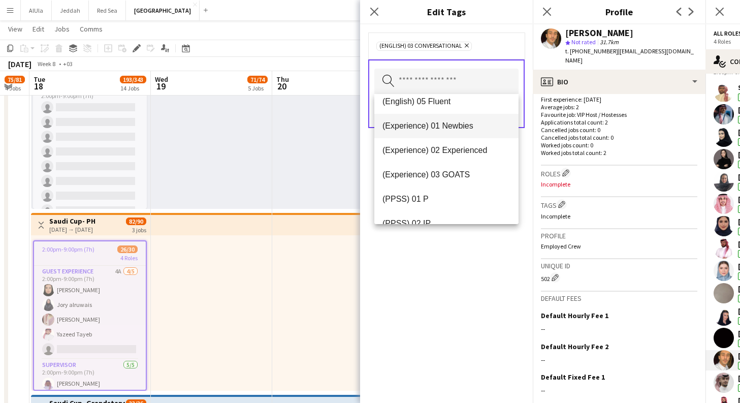
click at [463, 128] on span "(Experience) 01 Newbies" at bounding box center [446, 126] width 128 height 10
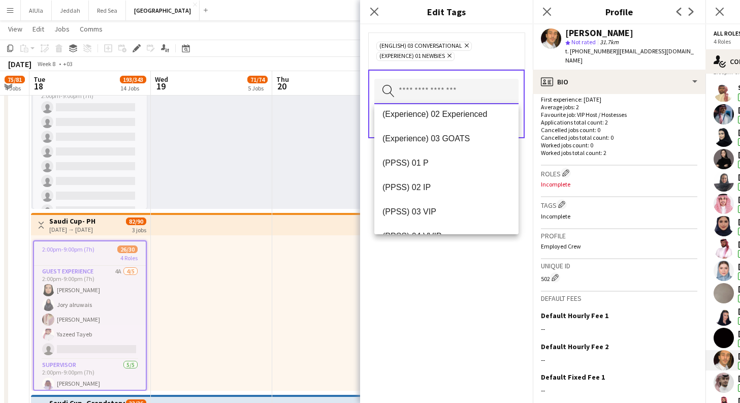
scroll to position [109, 0]
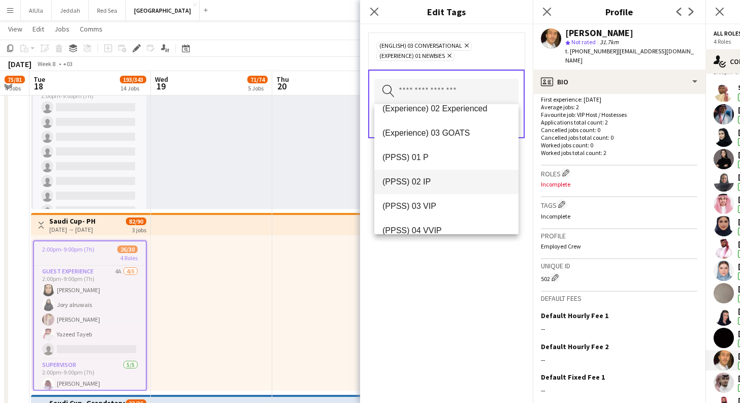
click at [444, 176] on mat-option "(PPSS) 02 IP" at bounding box center [446, 182] width 144 height 24
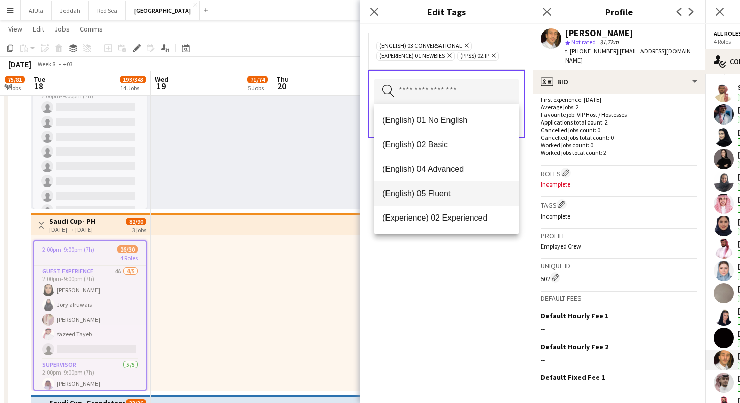
drag, startPoint x: 433, startPoint y: 179, endPoint x: 448, endPoint y: 198, distance: 24.2
click at [434, 180] on div "(English) 01 No English (English) 02 Basic (English) 04 Advanced (English) 05 F…" at bounding box center [446, 169] width 144 height 130
click at [467, 166] on span "(Role) 03 Premium Usher" at bounding box center [446, 169] width 128 height 10
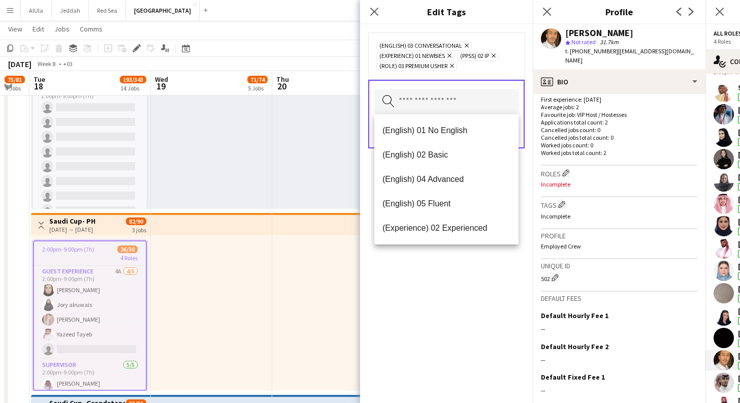
click at [463, 266] on div "(English) 03 Conversational Remove (Experience) 01 Newbies Remove (PPSS) 02 IP …" at bounding box center [446, 213] width 173 height 378
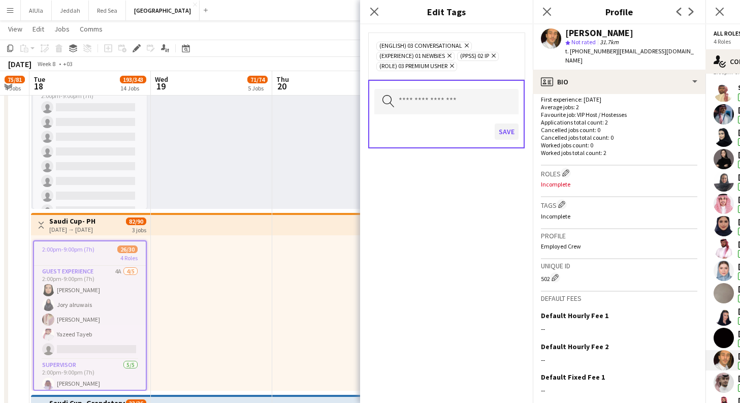
click at [512, 129] on button "Save" at bounding box center [506, 131] width 24 height 16
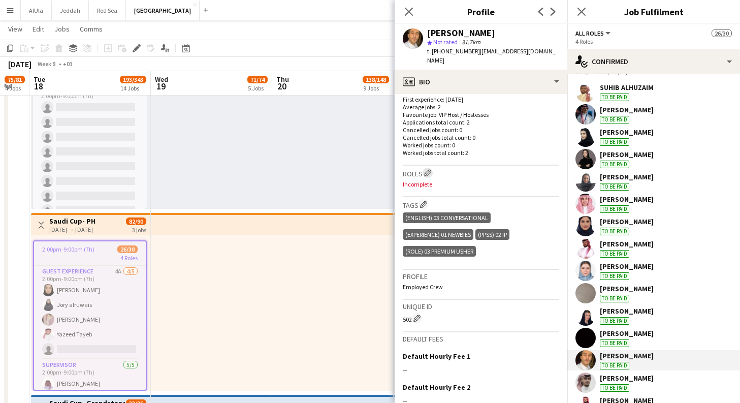
click at [429, 169] on app-icon "Edit crew company roles" at bounding box center [427, 172] width 7 height 7
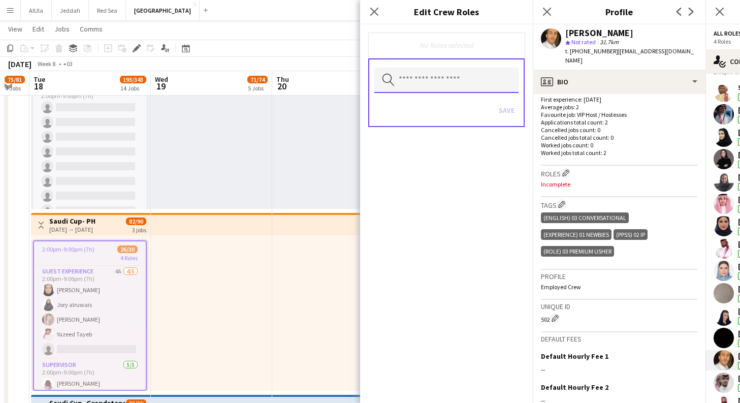
click at [443, 82] on input "text" at bounding box center [446, 80] width 144 height 25
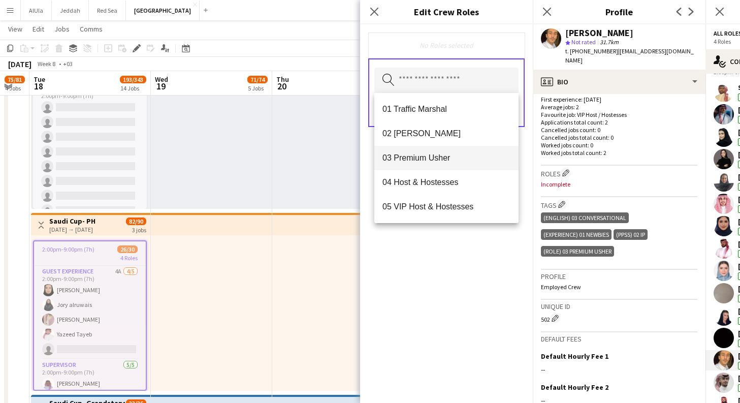
click at [453, 159] on span "03 Premium Usher" at bounding box center [446, 158] width 128 height 10
click at [517, 50] on div "03 Premium [PERSON_NAME] Remove" at bounding box center [446, 45] width 156 height 26
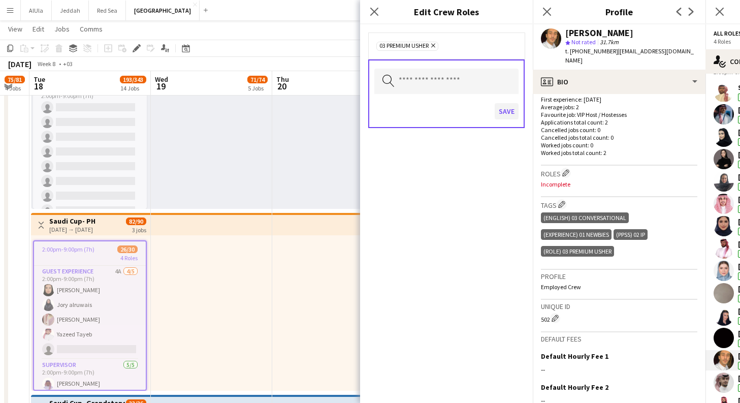
click at [511, 113] on button "Save" at bounding box center [506, 111] width 24 height 16
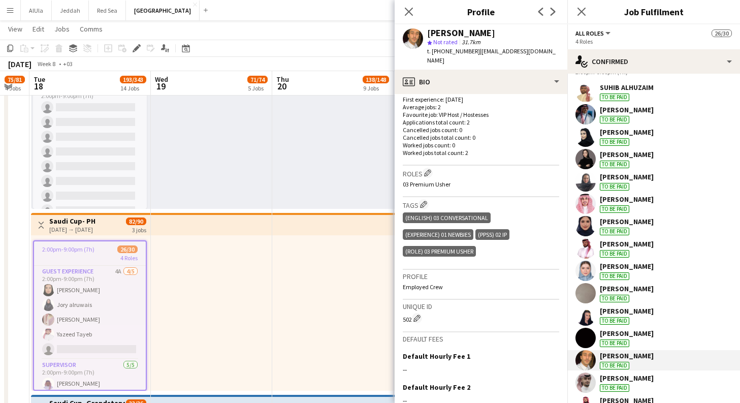
click at [634, 383] on div "[PERSON_NAME] To be paid" at bounding box center [627, 382] width 54 height 18
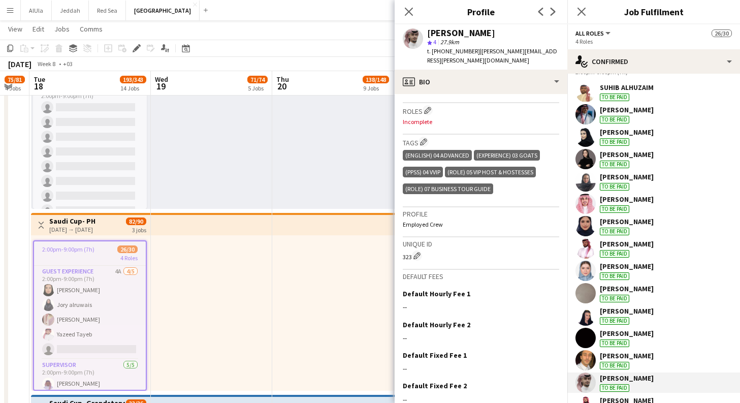
scroll to position [306, 0]
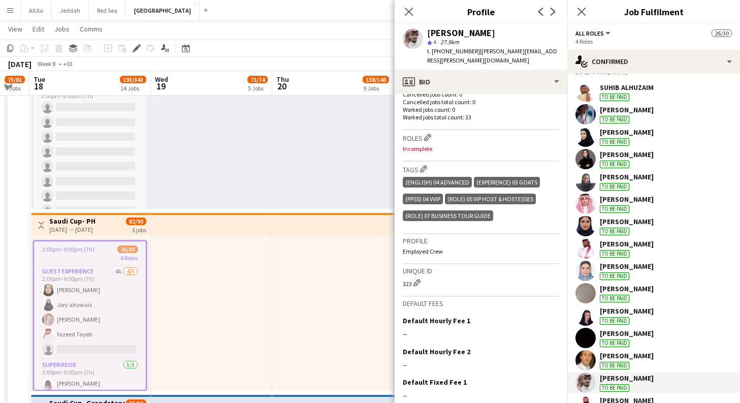
click at [424, 145] on p "Incomplete" at bounding box center [481, 149] width 156 height 8
click at [426, 134] on app-icon "Edit crew company roles" at bounding box center [427, 137] width 7 height 7
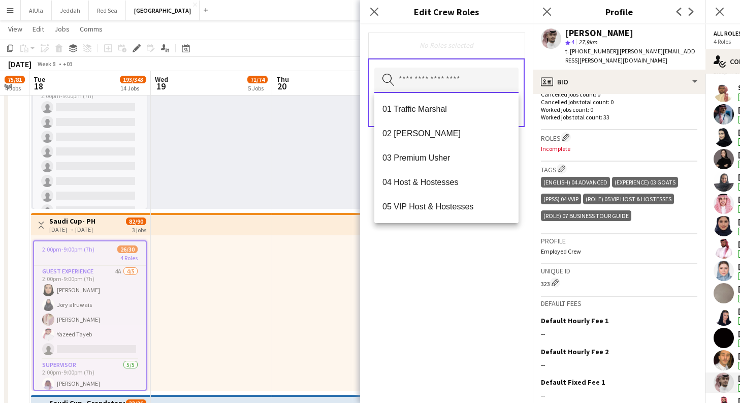
click at [406, 83] on input "text" at bounding box center [446, 80] width 144 height 25
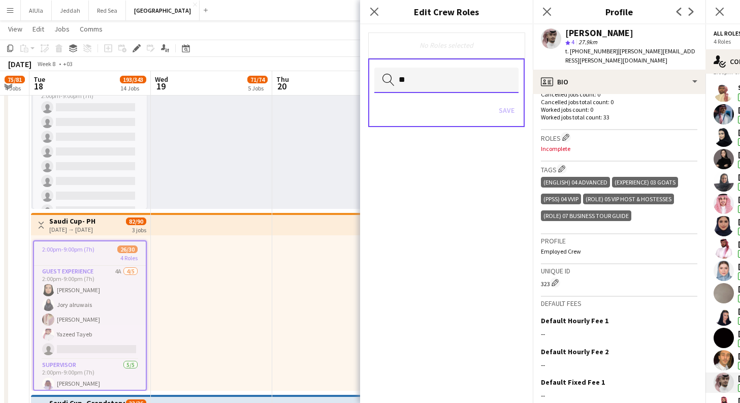
type input "*"
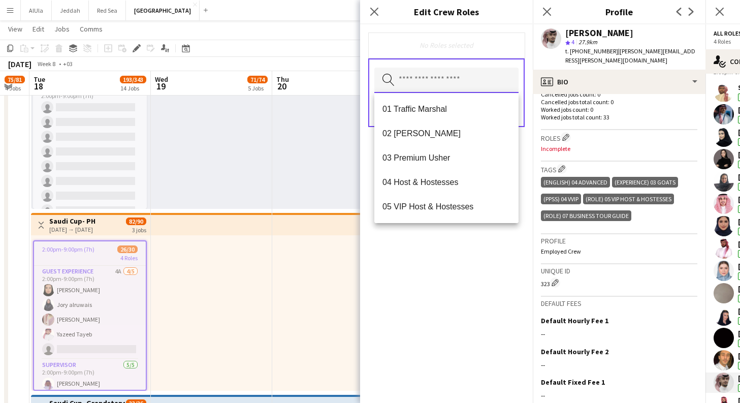
type input "*"
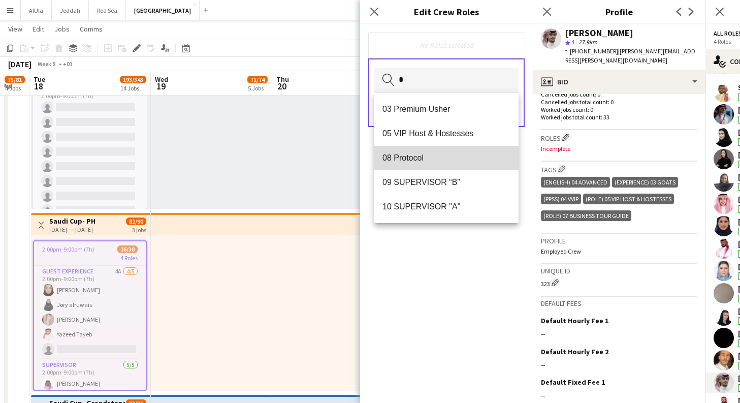
click at [425, 162] on span "08 Protocol" at bounding box center [446, 158] width 128 height 10
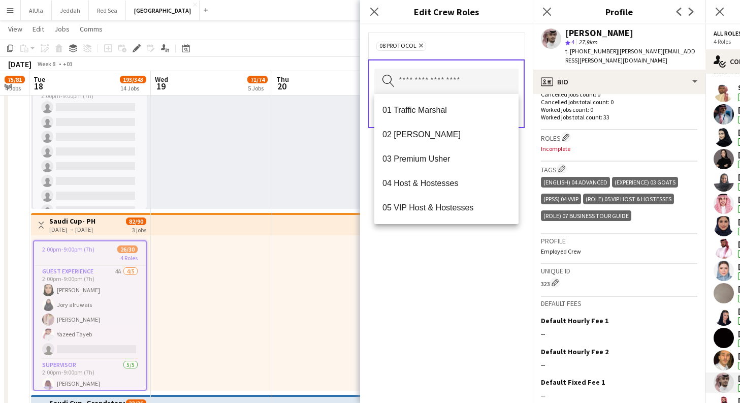
click at [489, 315] on div "08 Protocol Remove Search by role type Save" at bounding box center [446, 213] width 173 height 378
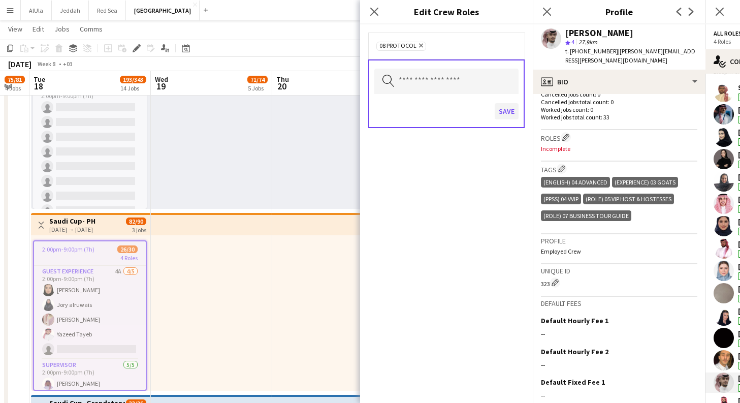
click at [510, 107] on button "Save" at bounding box center [506, 111] width 24 height 16
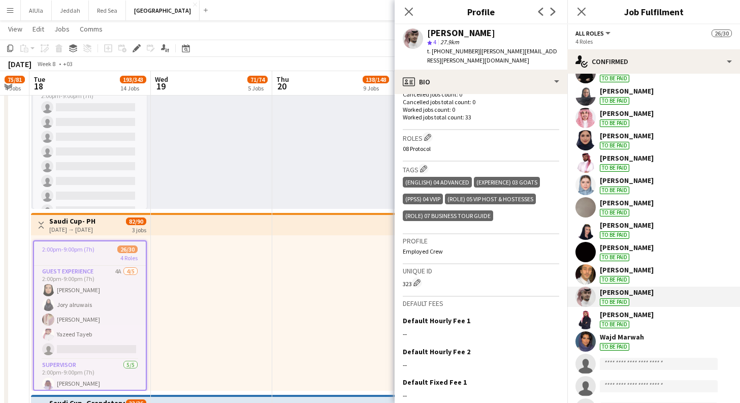
scroll to position [452, 0]
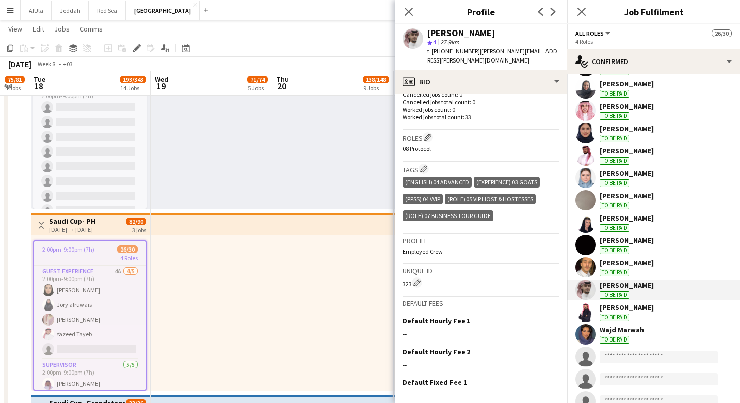
click at [648, 305] on div "[PERSON_NAME]" at bounding box center [627, 307] width 54 height 9
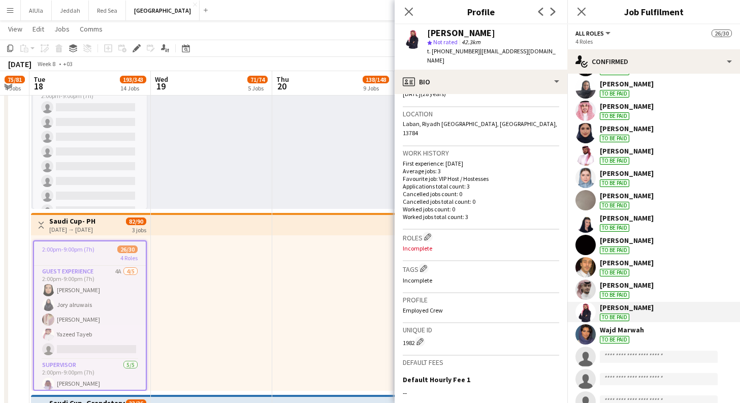
scroll to position [207, 0]
click at [423, 264] on app-icon "Edit crew company tags" at bounding box center [423, 267] width 7 height 7
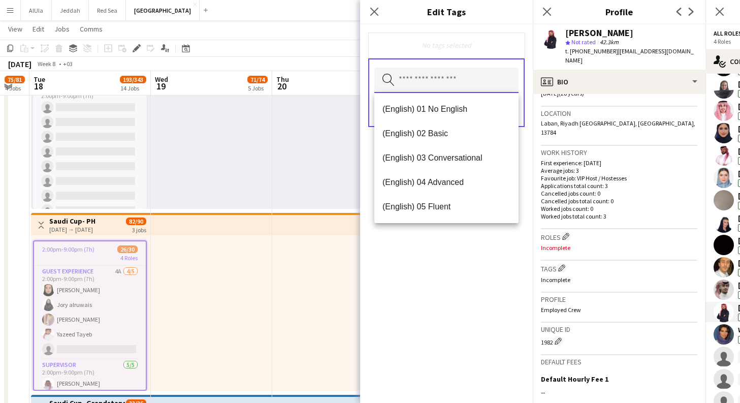
click at [479, 82] on input "text" at bounding box center [446, 80] width 144 height 25
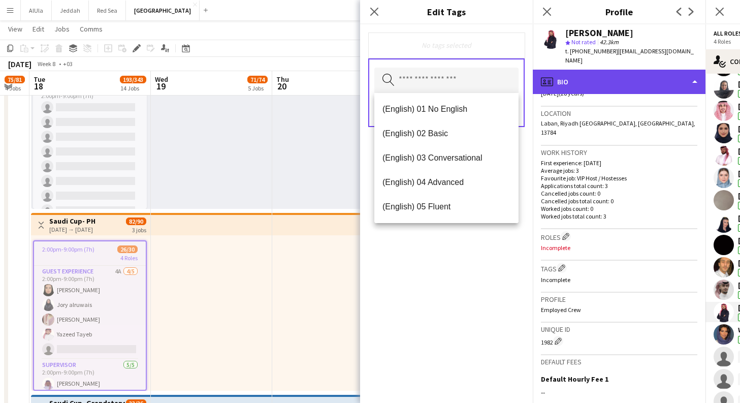
click at [570, 77] on div "profile Bio" at bounding box center [619, 82] width 173 height 24
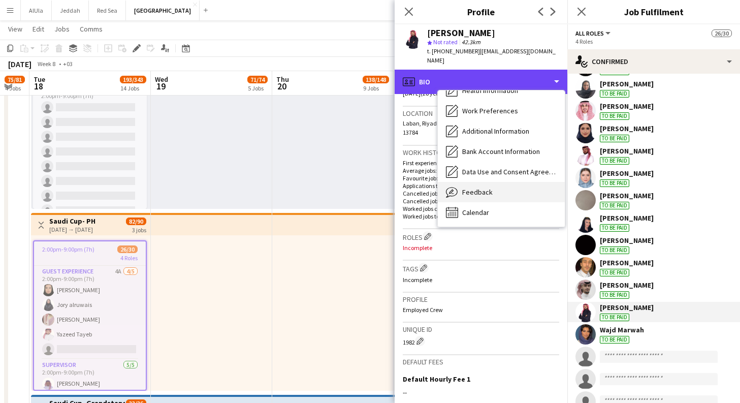
scroll to position [116, 0]
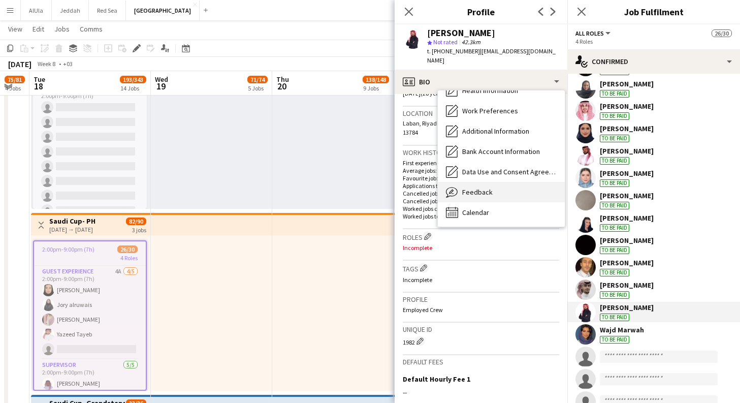
click at [498, 185] on div "Feedback Feedback" at bounding box center [501, 192] width 127 height 20
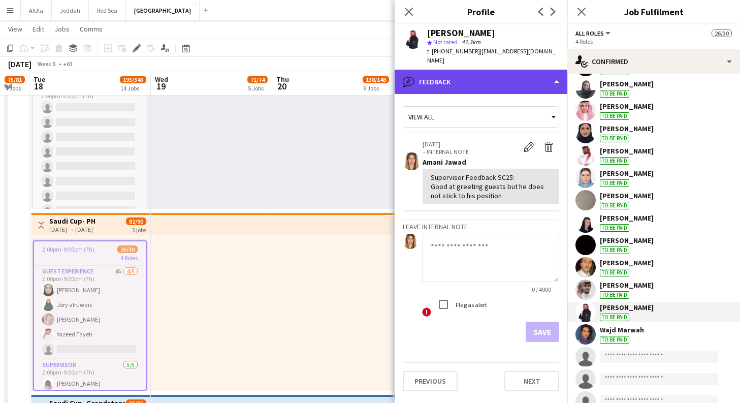
click at [541, 78] on div "bubble-pencil Feedback" at bounding box center [480, 82] width 173 height 24
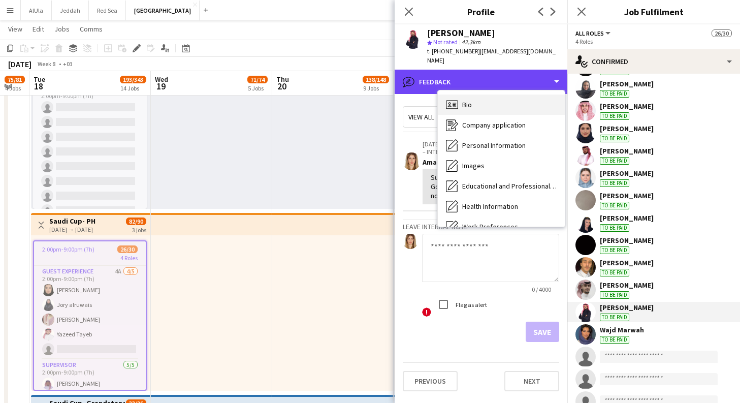
scroll to position [0, 0]
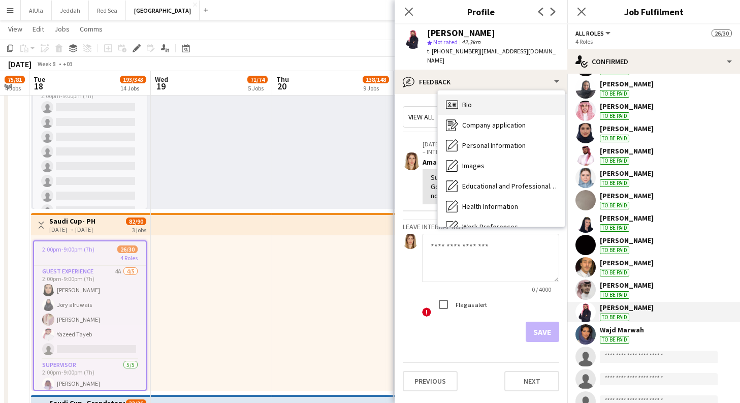
click at [510, 94] on div "Bio Bio" at bounding box center [501, 104] width 127 height 20
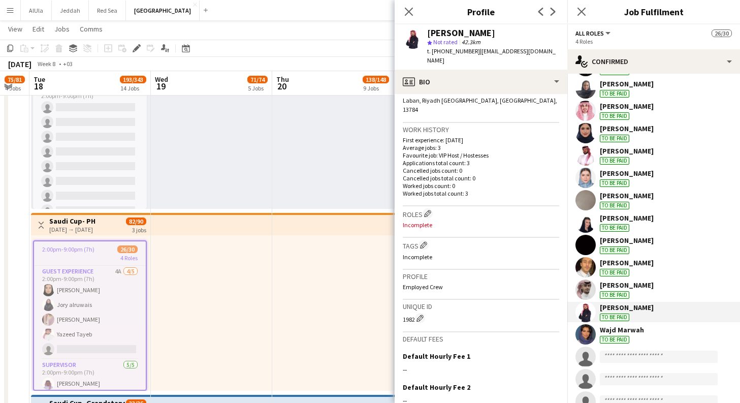
scroll to position [208, 0]
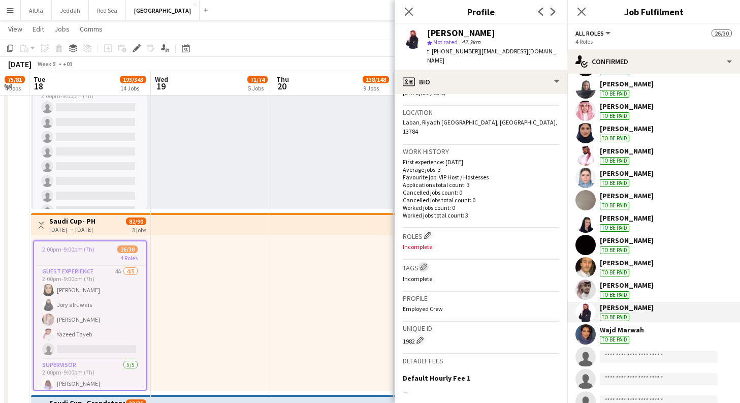
click at [420, 261] on button "Edit crew company tags" at bounding box center [423, 266] width 10 height 10
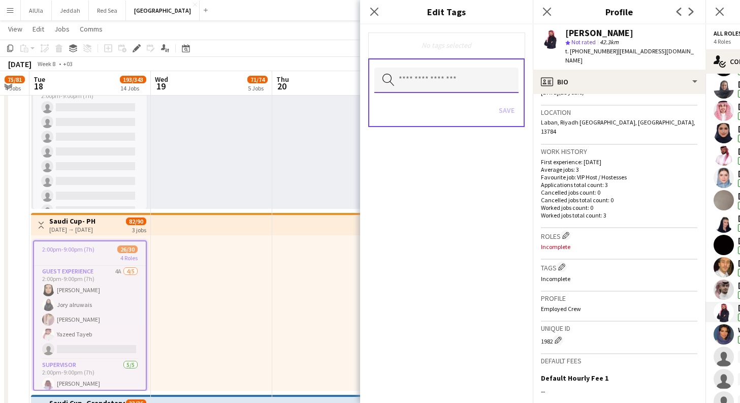
click at [414, 86] on input "text" at bounding box center [446, 80] width 144 height 25
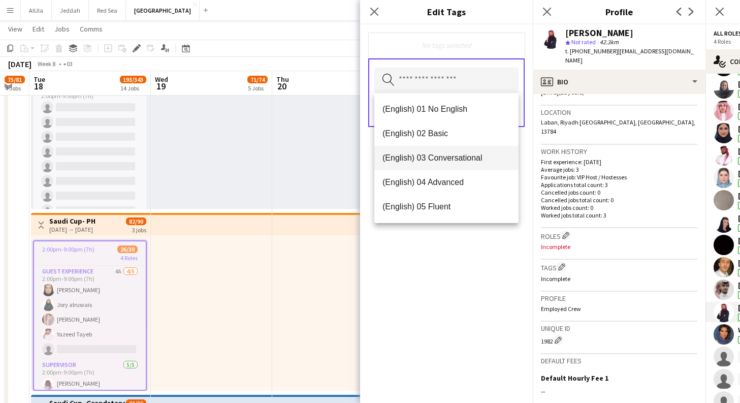
click at [436, 156] on span "(English) 03 Conversational" at bounding box center [446, 158] width 128 height 10
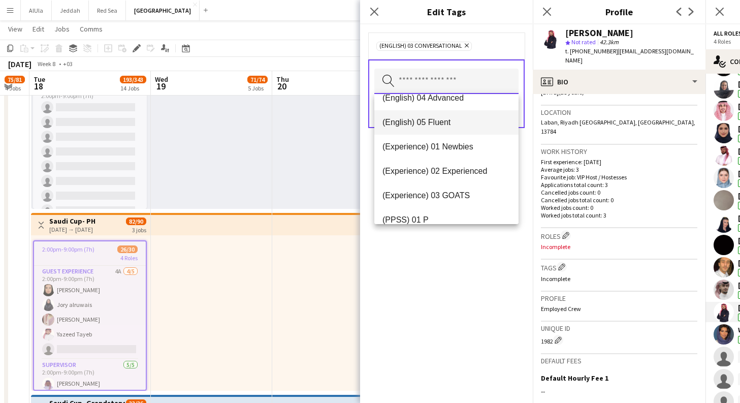
scroll to position [62, 0]
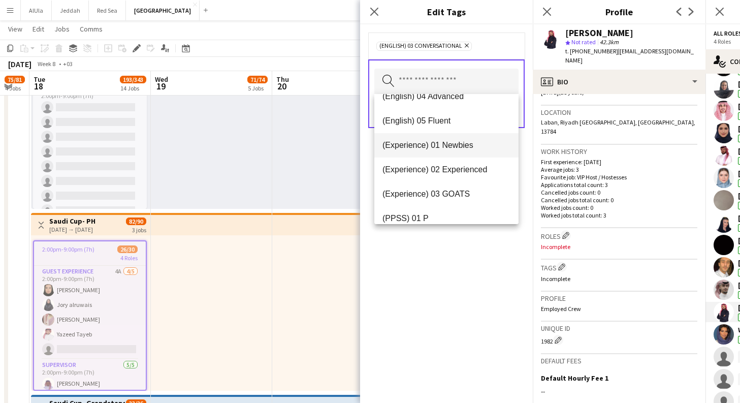
click at [472, 147] on span "(Experience) 01 Newbies" at bounding box center [446, 145] width 128 height 10
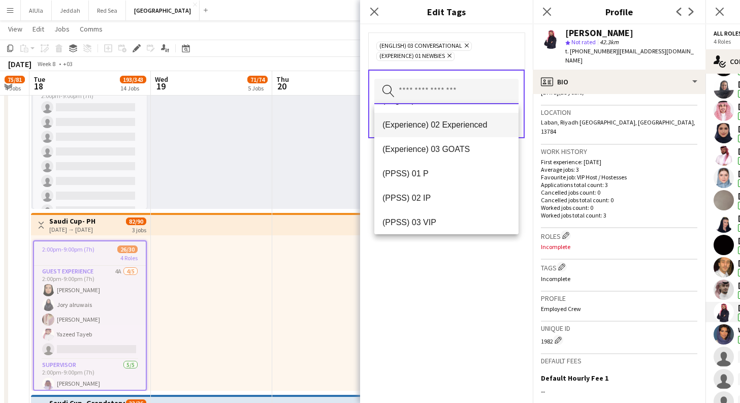
scroll to position [94, 0]
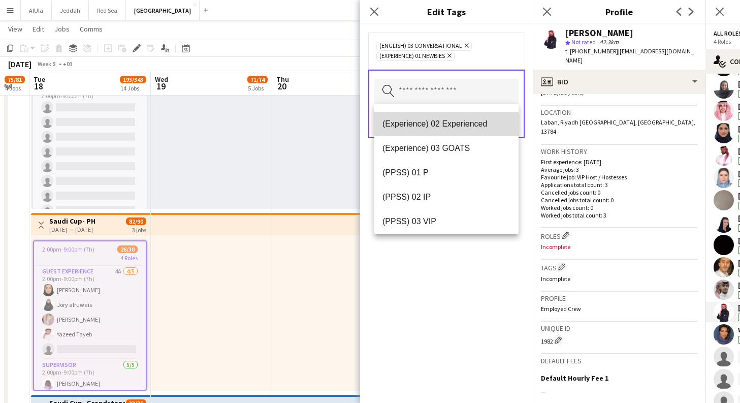
click at [467, 118] on mat-option "(Experience) 02 Experienced" at bounding box center [446, 124] width 144 height 24
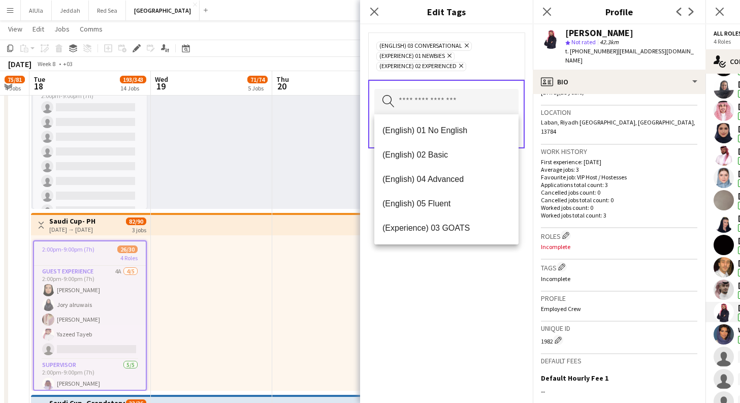
click at [451, 56] on icon at bounding box center [449, 56] width 4 height 4
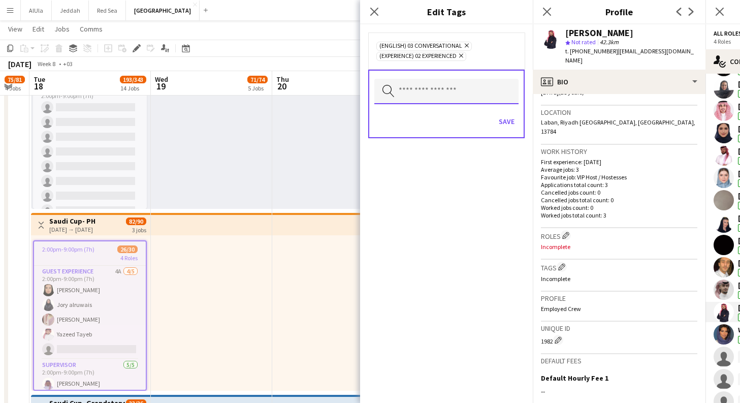
click at [455, 97] on input "text" at bounding box center [446, 91] width 144 height 25
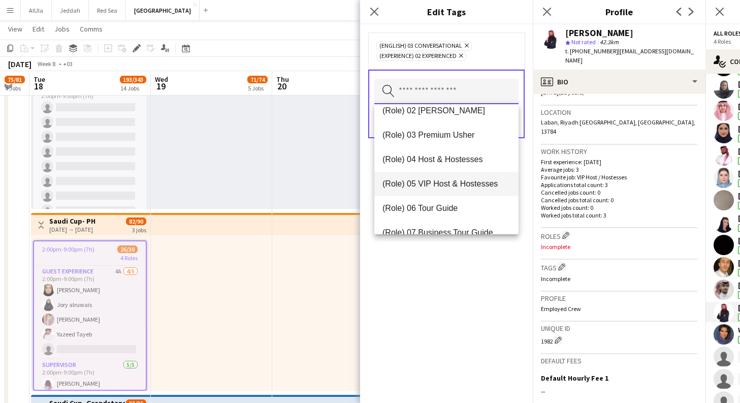
scroll to position [283, 0]
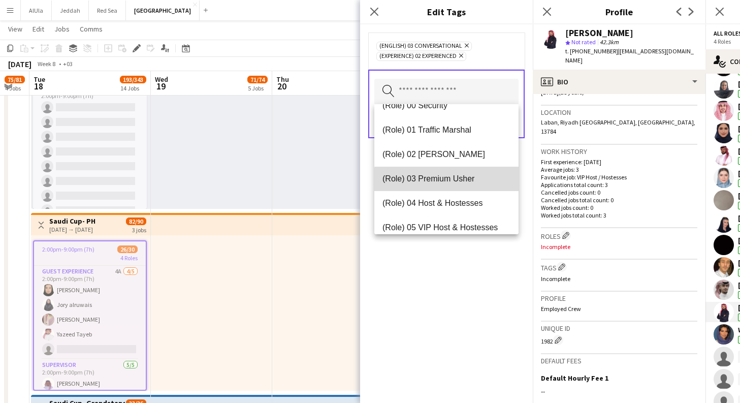
click at [449, 180] on span "(Role) 03 Premium Usher" at bounding box center [446, 179] width 128 height 10
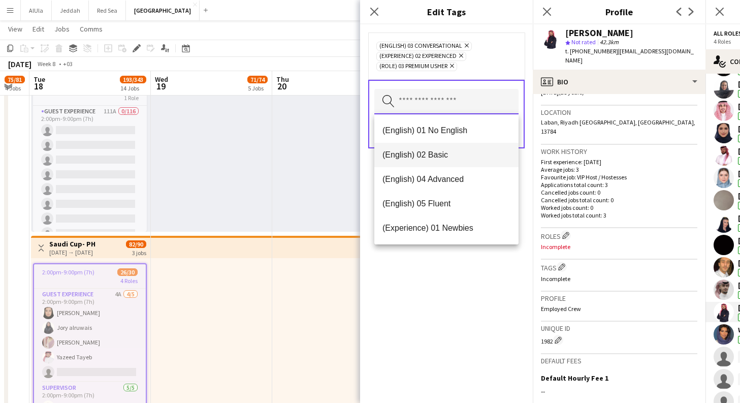
scroll to position [2658, 0]
click at [454, 67] on icon "Remove" at bounding box center [450, 65] width 7 height 7
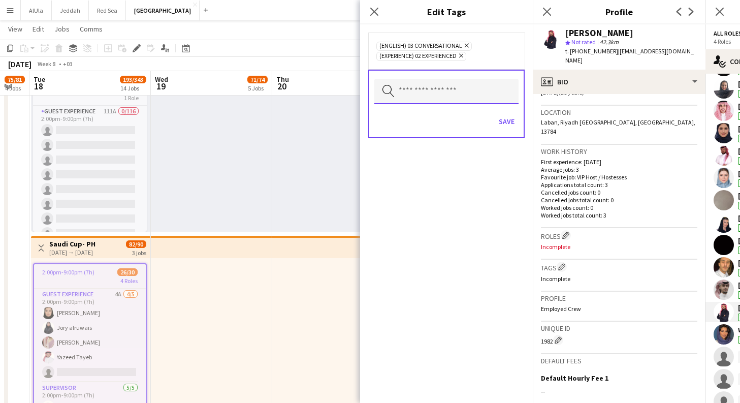
click at [451, 89] on input "text" at bounding box center [446, 91] width 144 height 25
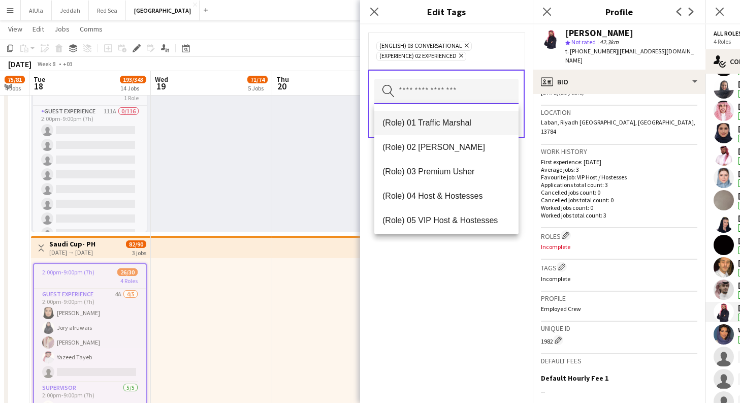
scroll to position [308, 0]
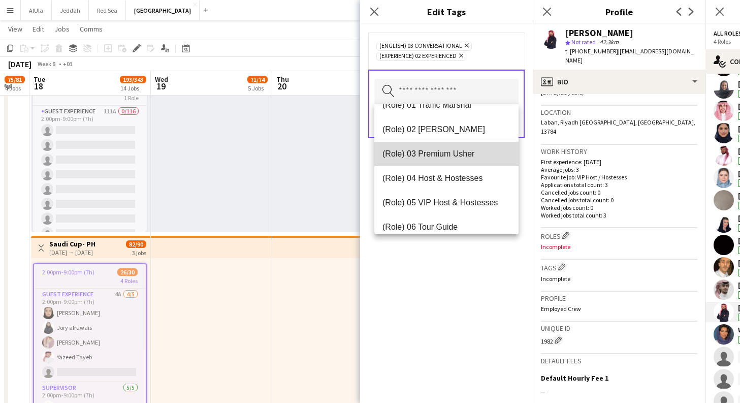
click at [478, 157] on span "(Role) 03 Premium Usher" at bounding box center [446, 154] width 128 height 10
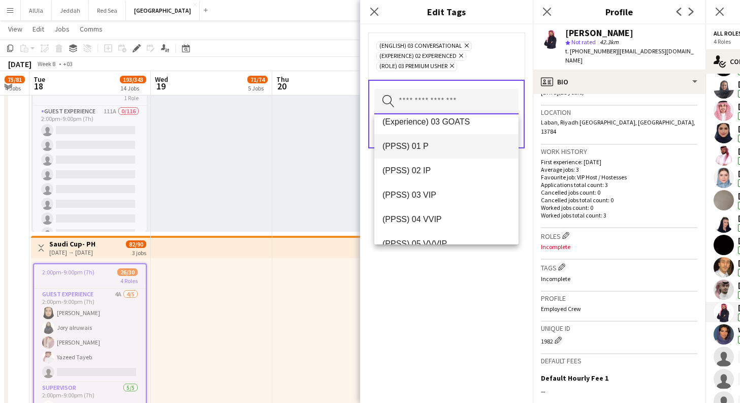
scroll to position [132, 0]
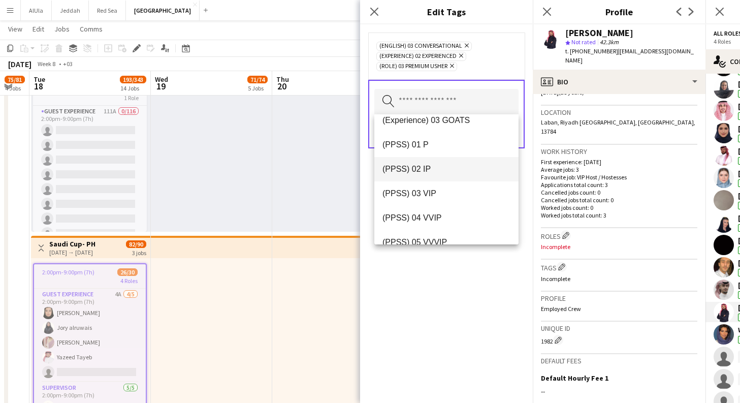
click at [467, 169] on span "(PPSS) 02 IP" at bounding box center [446, 169] width 128 height 10
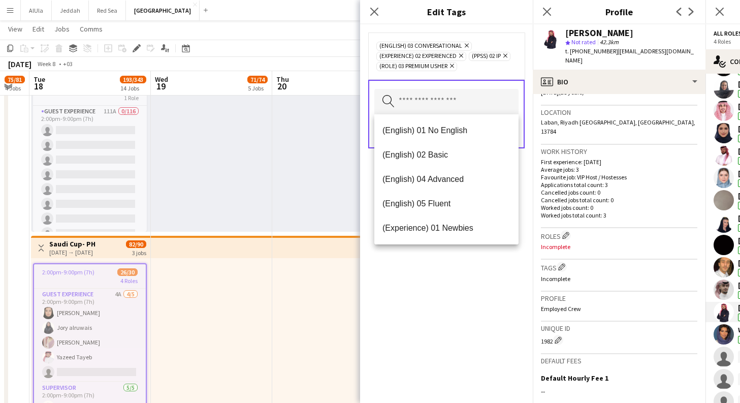
click at [408, 315] on div "(English) 03 Conversational Remove (Experience) 02 Experienced Remove (PPSS) 02…" at bounding box center [446, 213] width 173 height 378
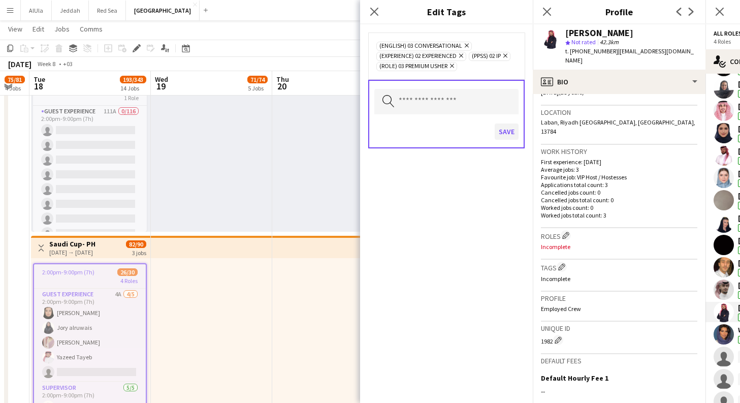
click at [507, 133] on button "Save" at bounding box center [506, 131] width 24 height 16
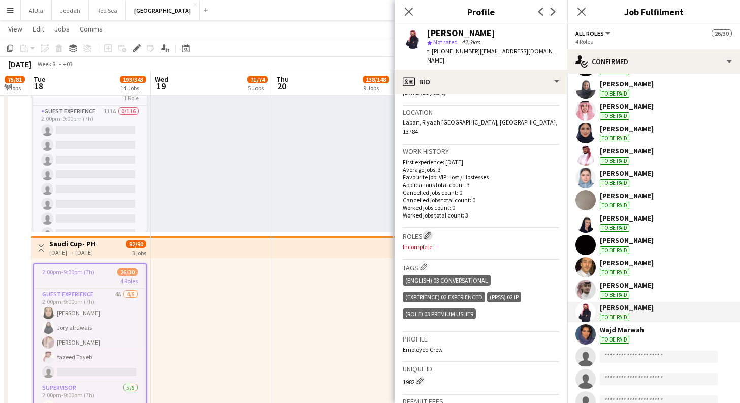
click at [431, 231] on app-icon "Edit crew company roles" at bounding box center [427, 234] width 7 height 7
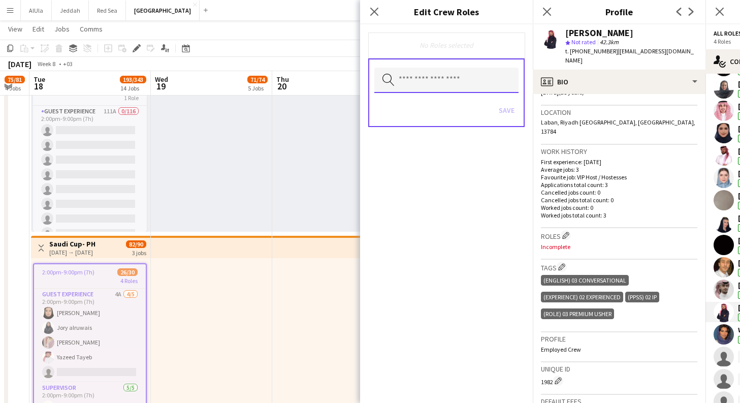
click at [440, 84] on input "text" at bounding box center [446, 80] width 144 height 25
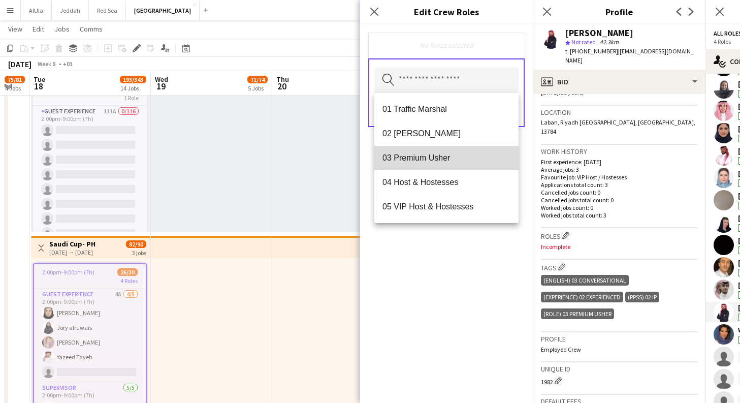
click at [425, 166] on mat-option "03 Premium Usher" at bounding box center [446, 158] width 144 height 24
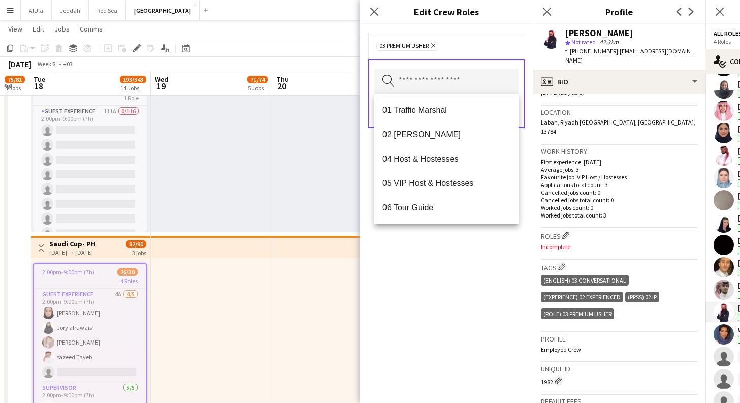
click at [477, 277] on div "03 Premium [PERSON_NAME] Remove Search by role type Save" at bounding box center [446, 213] width 173 height 378
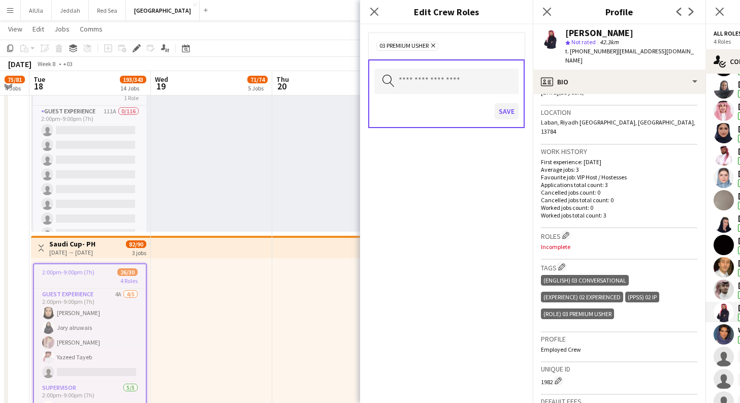
click at [509, 114] on button "Save" at bounding box center [506, 111] width 24 height 16
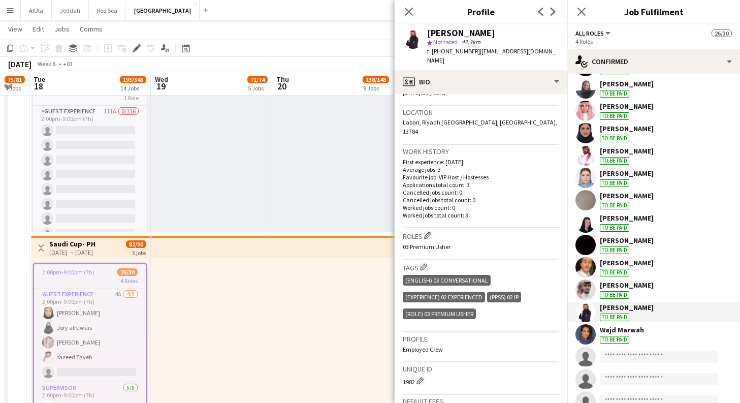
scroll to position [458, 0]
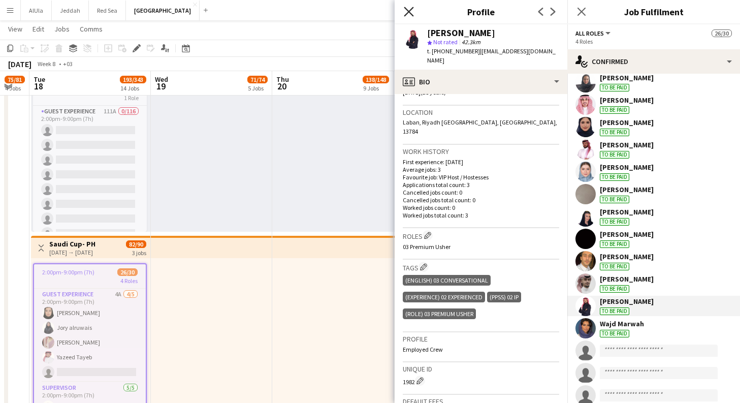
click at [412, 10] on icon "Close pop-in" at bounding box center [409, 12] width 10 height 10
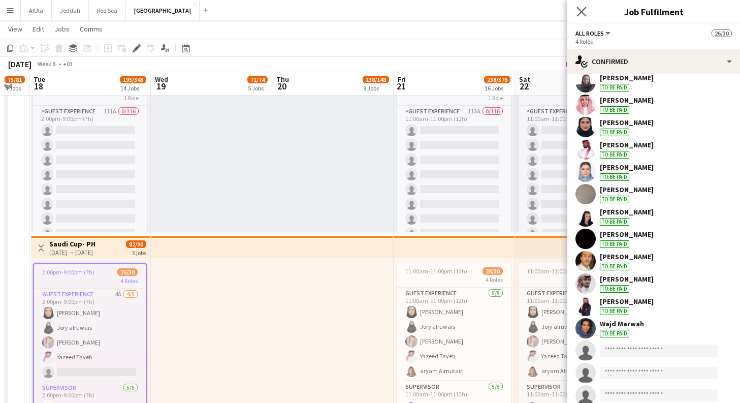
click at [578, 6] on app-icon "Close pop-in" at bounding box center [581, 12] width 15 height 15
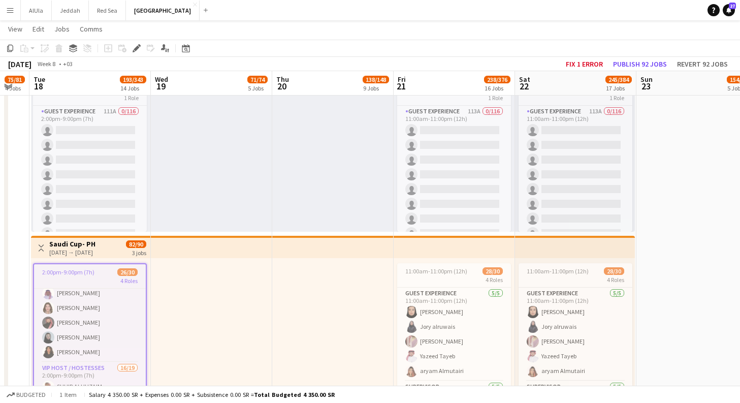
scroll to position [113, 0]
click at [101, 319] on app-card-role "Supervisor [DATE] 2:00pm-9:00pm (7h) [PERSON_NAME] [PERSON_NAME] [PERSON_NAME] …" at bounding box center [90, 315] width 112 height 93
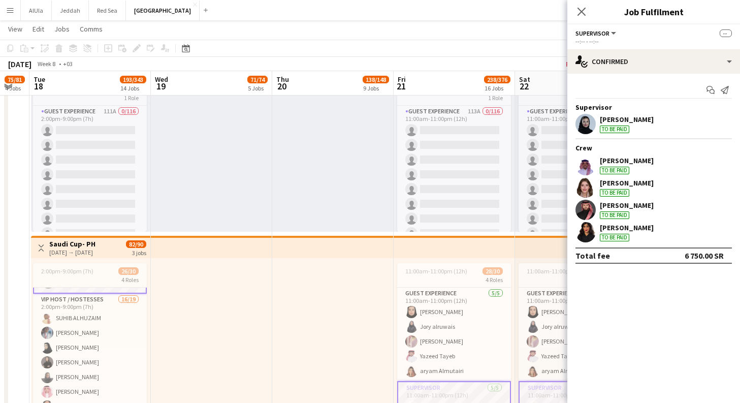
scroll to position [191, 0]
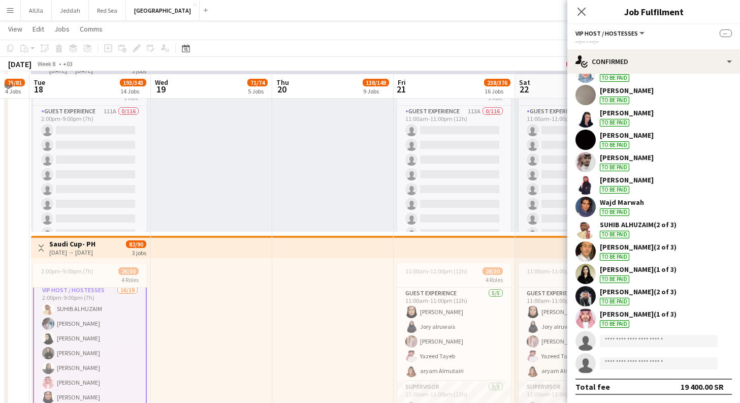
scroll to position [2661, 0]
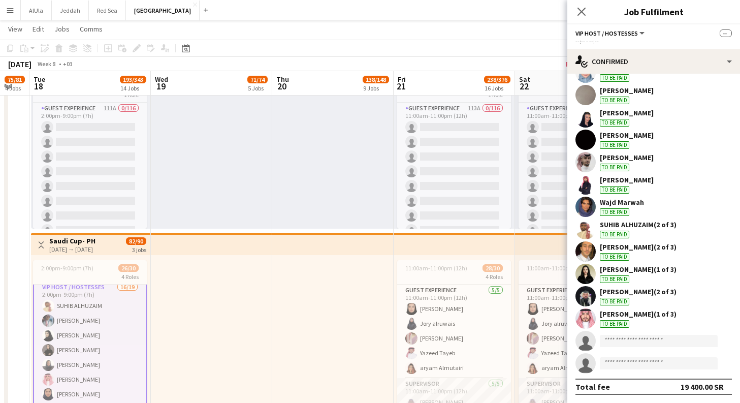
click at [659, 309] on div "[PERSON_NAME] (1 of 3)" at bounding box center [638, 313] width 77 height 9
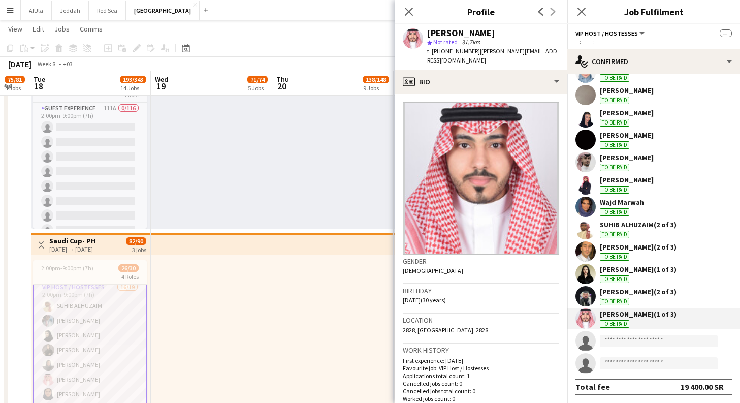
scroll to position [0, 0]
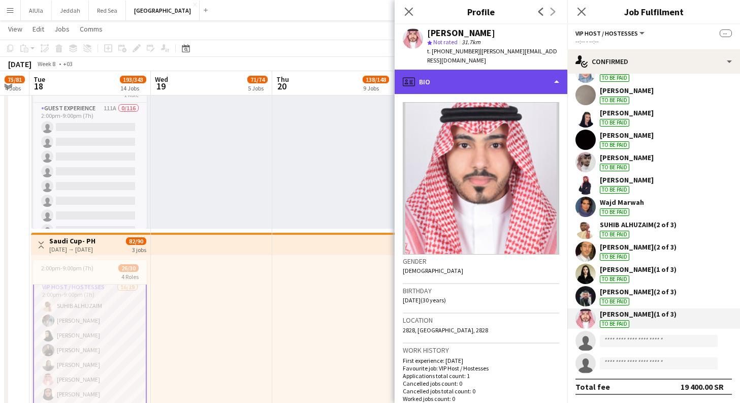
click at [511, 78] on div "profile Bio" at bounding box center [480, 82] width 173 height 24
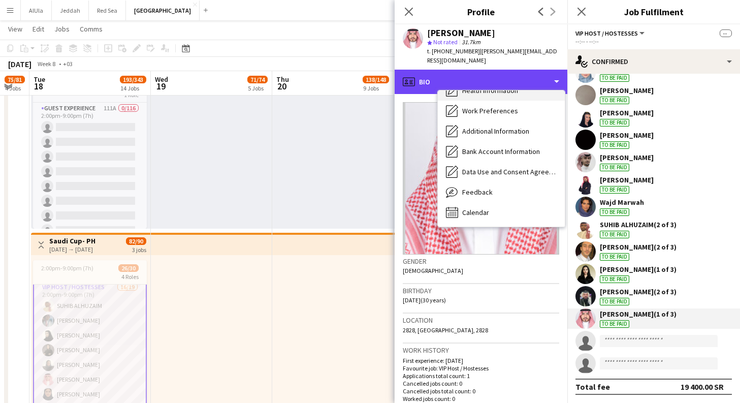
scroll to position [116, 0]
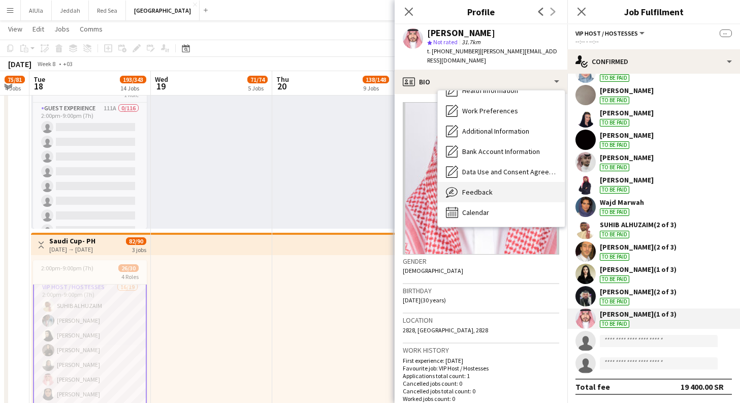
click at [488, 187] on span "Feedback" at bounding box center [477, 191] width 30 height 9
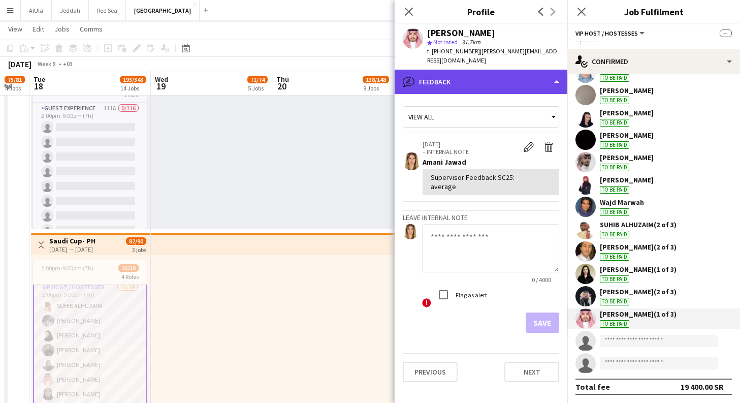
click at [499, 80] on div "bubble-pencil Feedback" at bounding box center [480, 82] width 173 height 24
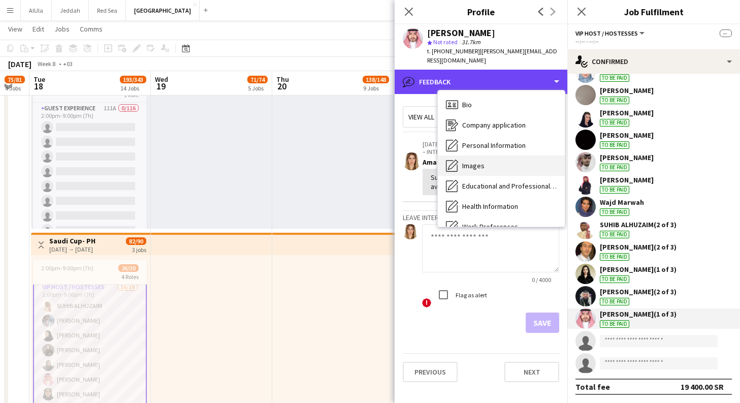
scroll to position [0, 0]
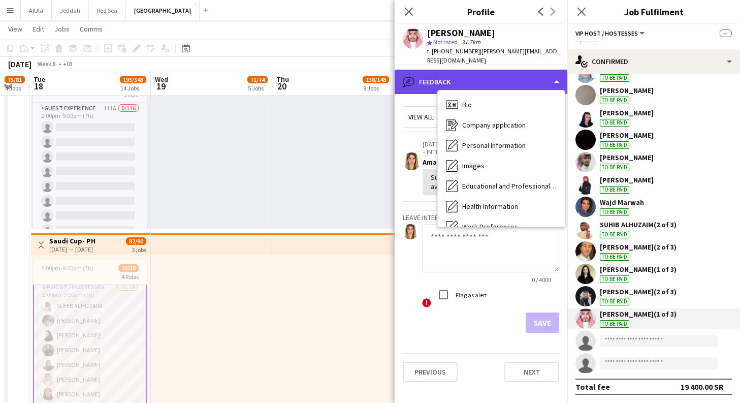
click at [510, 70] on div "bubble-pencil Feedback" at bounding box center [480, 82] width 173 height 24
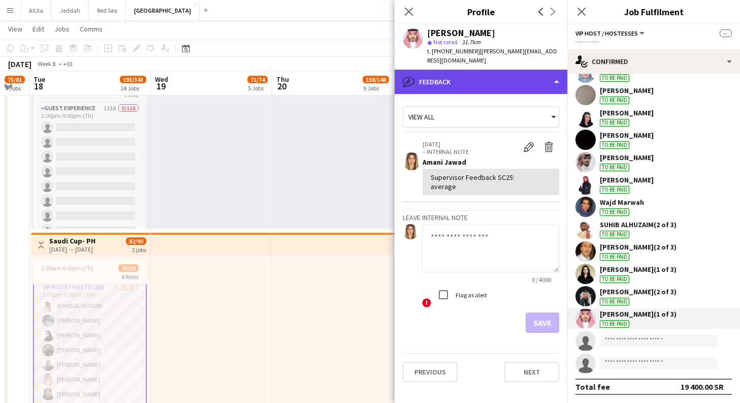
click at [517, 75] on div "bubble-pencil Feedback" at bounding box center [480, 82] width 173 height 24
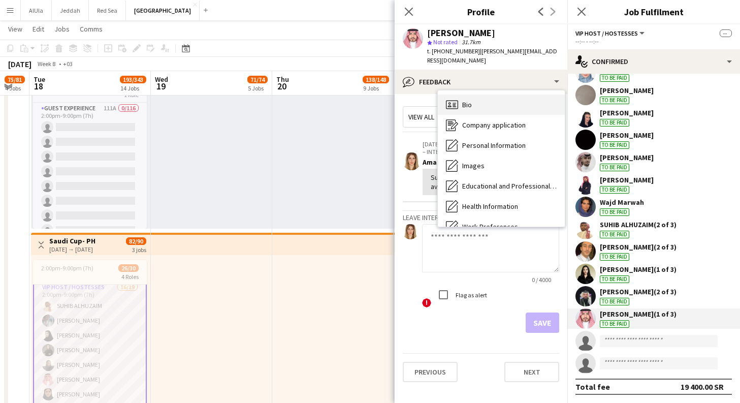
click at [491, 96] on div "Bio Bio" at bounding box center [501, 104] width 127 height 20
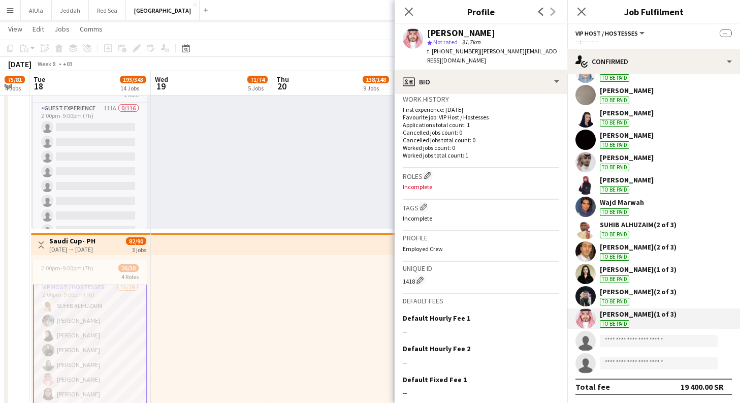
scroll to position [260, 0]
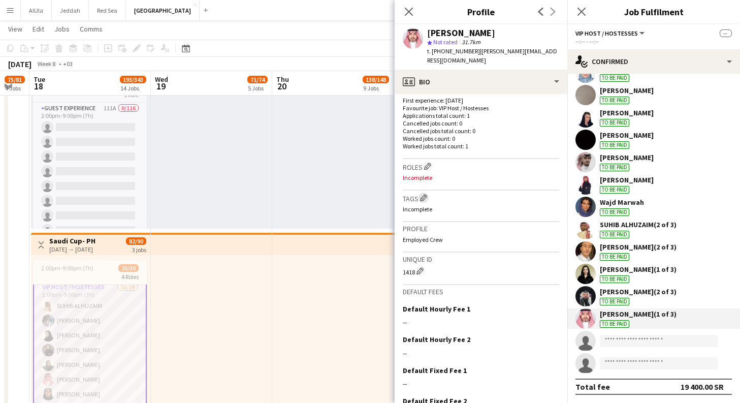
click at [423, 194] on app-icon "Edit crew company tags" at bounding box center [423, 197] width 7 height 7
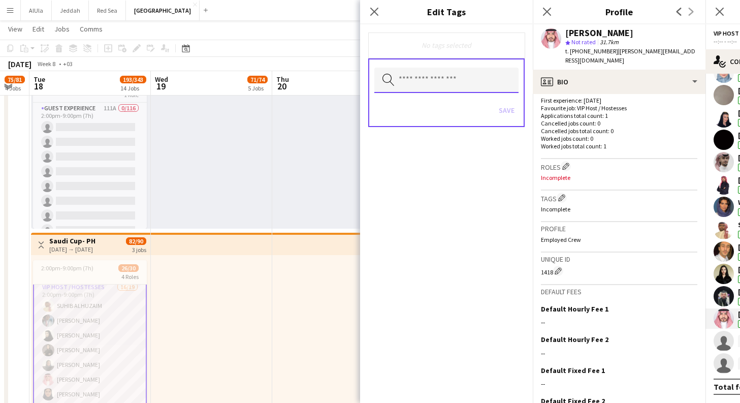
click at [434, 79] on input "text" at bounding box center [446, 80] width 144 height 25
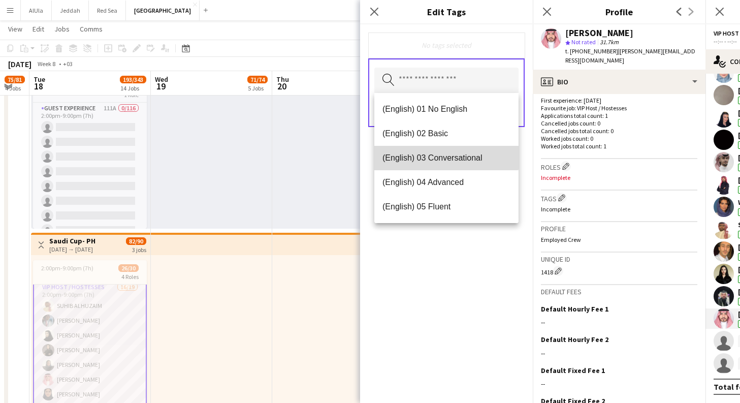
click at [442, 156] on span "(English) 03 Conversational" at bounding box center [446, 158] width 128 height 10
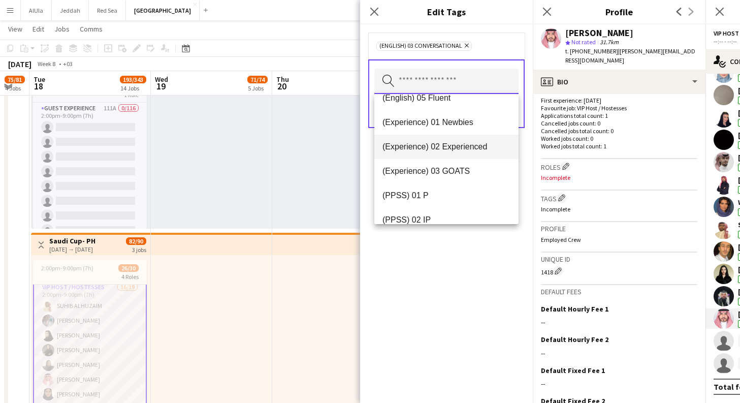
scroll to position [100, 0]
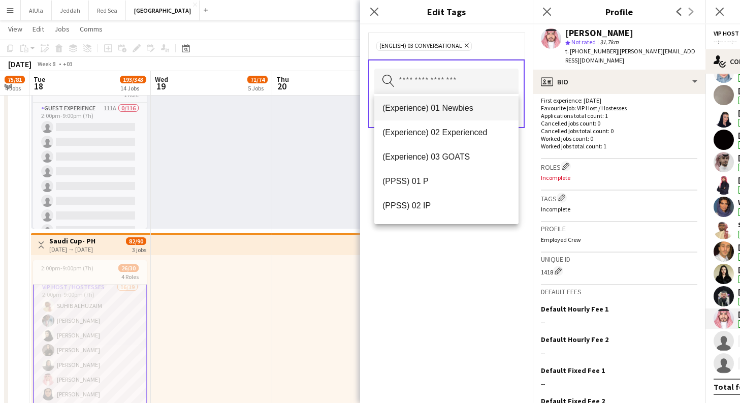
click at [445, 110] on span "(Experience) 01 Newbies" at bounding box center [446, 108] width 128 height 10
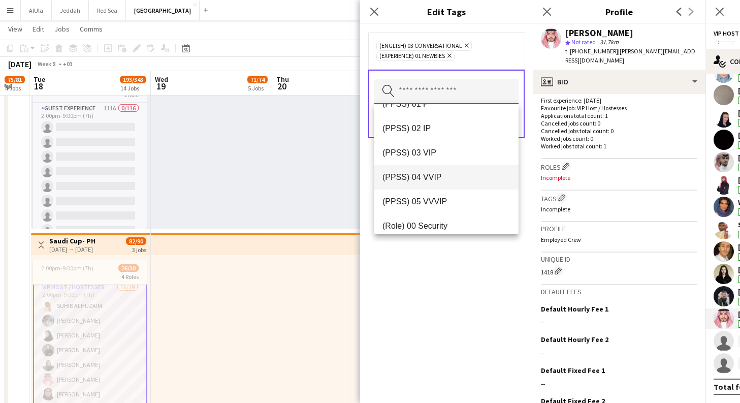
scroll to position [160, 0]
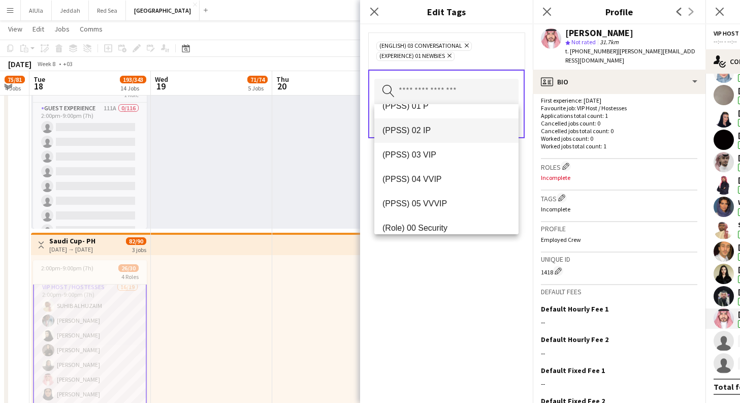
click at [445, 126] on span "(PPSS) 02 IP" at bounding box center [446, 130] width 128 height 10
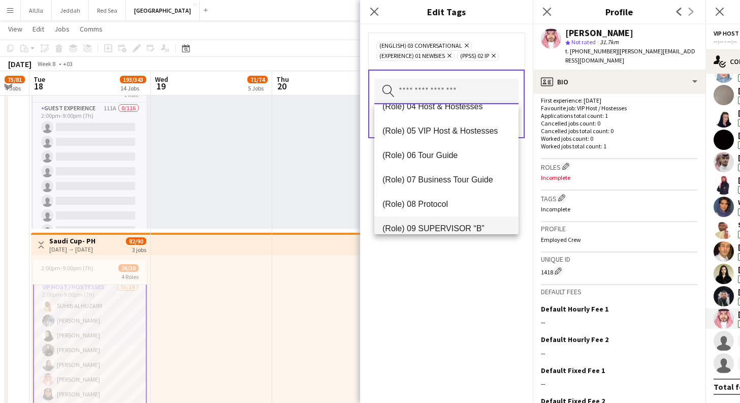
scroll to position [277, 0]
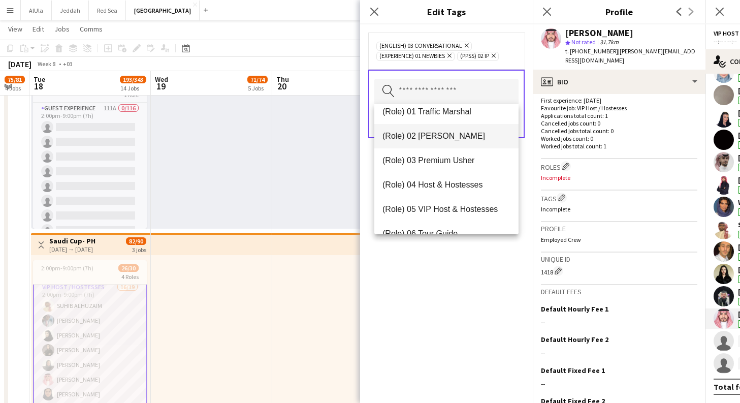
click at [436, 147] on mat-option "(Role) 02 [PERSON_NAME]" at bounding box center [446, 136] width 144 height 24
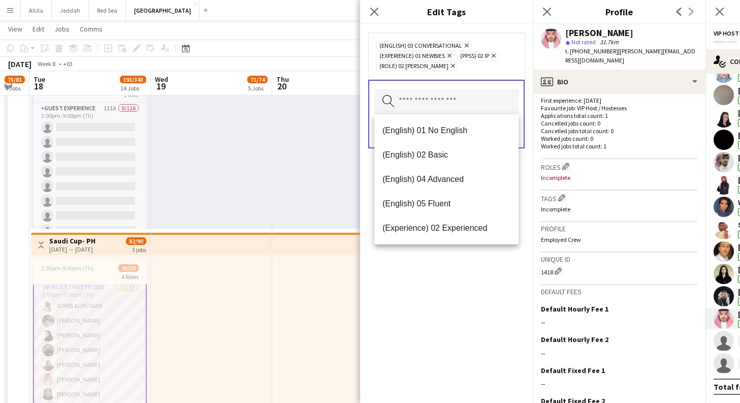
click at [460, 321] on div "(English) 03 Conversational Remove (Experience) 01 Newbies Remove (PPSS) 02 IP …" at bounding box center [446, 213] width 173 height 378
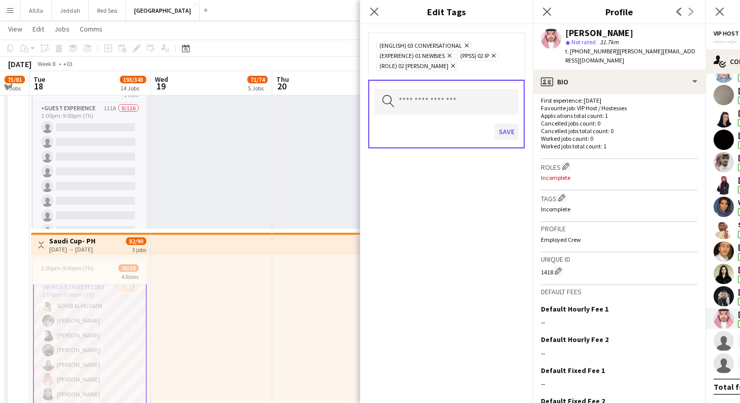
click at [504, 131] on button "Save" at bounding box center [506, 131] width 24 height 16
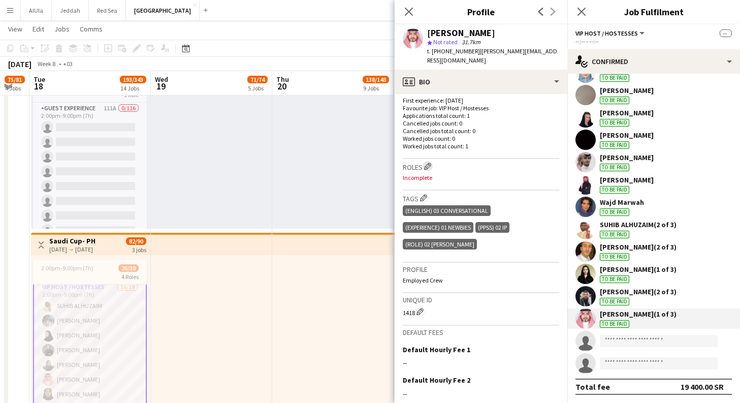
click at [431, 162] on app-icon "Edit crew company roles" at bounding box center [427, 165] width 7 height 7
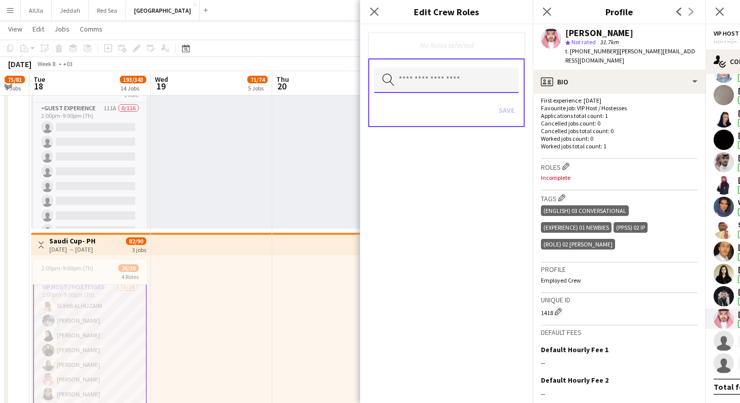
click at [426, 80] on input "text" at bounding box center [446, 80] width 144 height 25
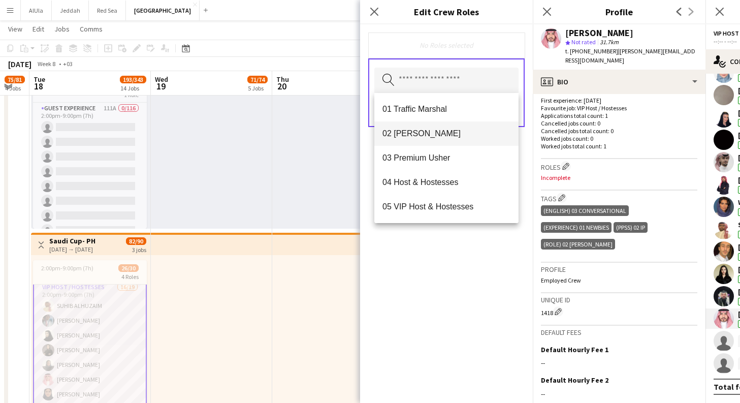
click at [411, 131] on span "02 [PERSON_NAME]" at bounding box center [446, 133] width 128 height 10
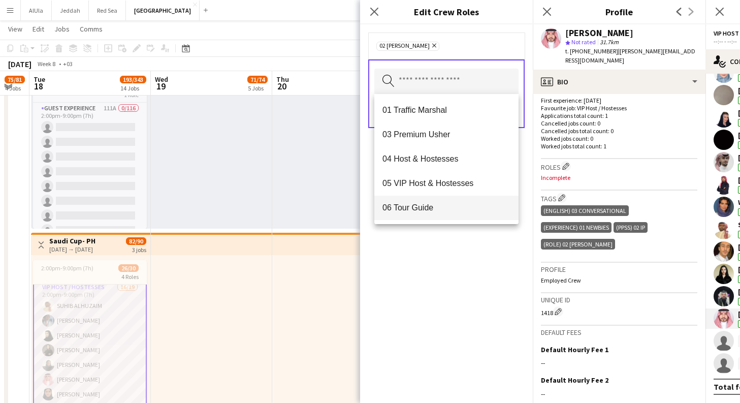
click at [463, 207] on span "06 Tour Guide" at bounding box center [446, 208] width 128 height 10
click at [485, 44] on icon "Remove" at bounding box center [488, 45] width 7 height 7
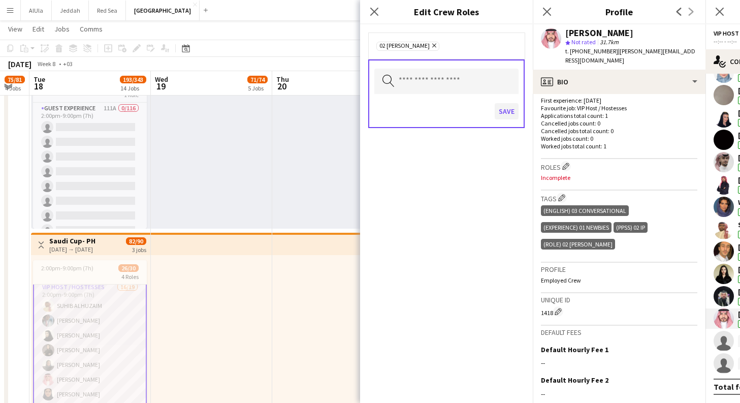
click at [506, 113] on button "Save" at bounding box center [506, 111] width 24 height 16
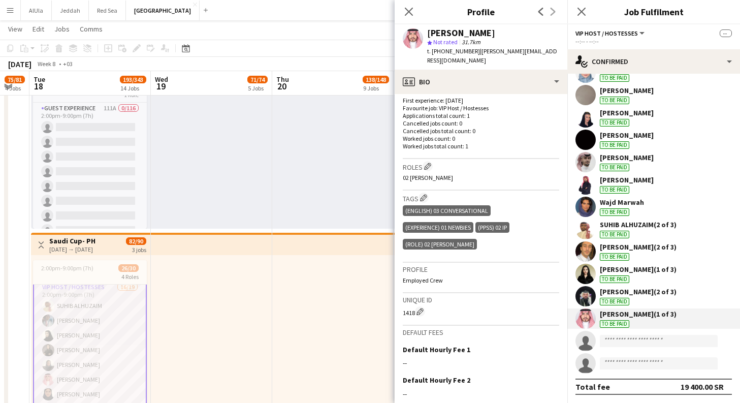
click at [643, 294] on div "[PERSON_NAME] (2 of 3)" at bounding box center [638, 291] width 77 height 9
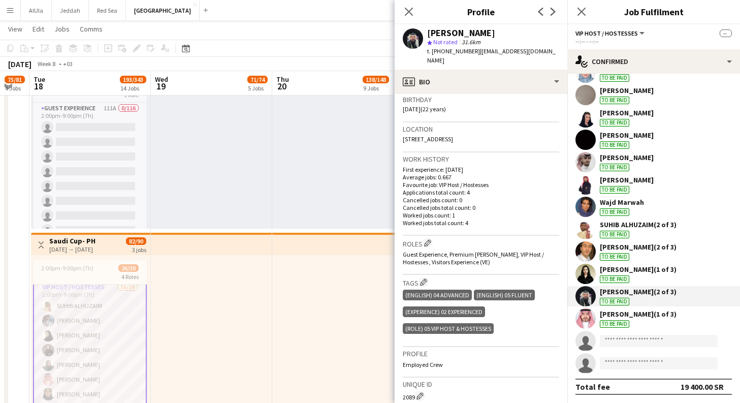
scroll to position [217, 0]
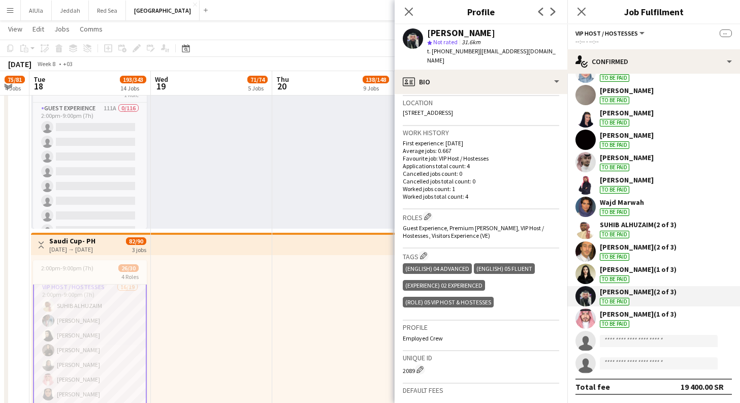
click at [653, 269] on div "[PERSON_NAME] (1 of 3)" at bounding box center [638, 268] width 77 height 9
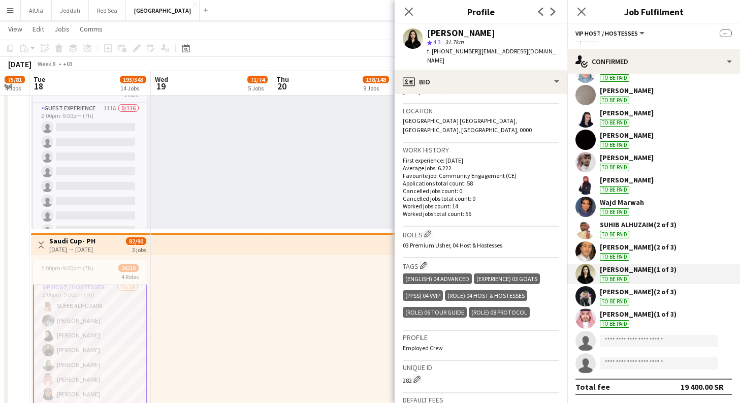
scroll to position [186, 0]
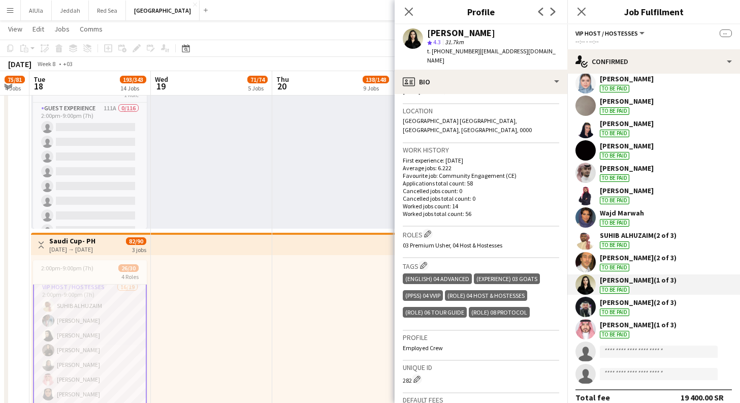
click at [656, 240] on div "[PERSON_NAME] (2 of 3) To be paid" at bounding box center [638, 239] width 77 height 18
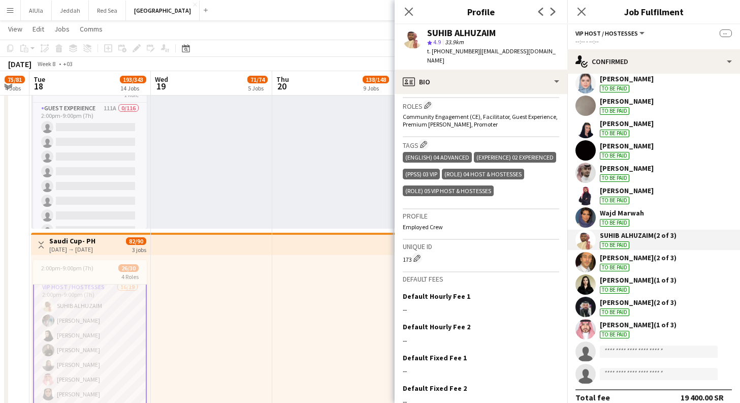
scroll to position [331, 0]
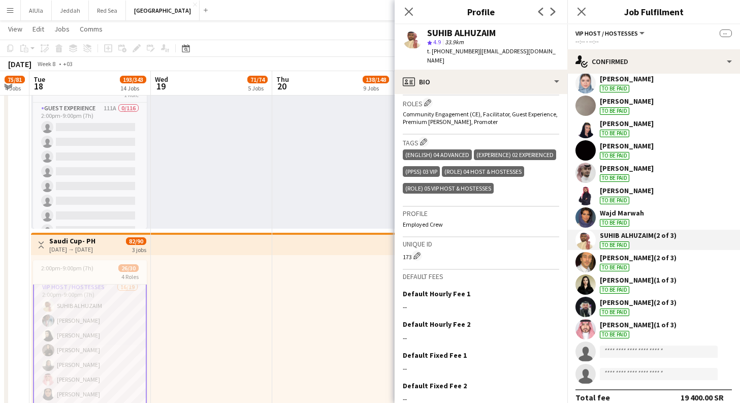
click at [654, 214] on div "Wajd [PERSON_NAME] To be paid" at bounding box center [653, 217] width 173 height 20
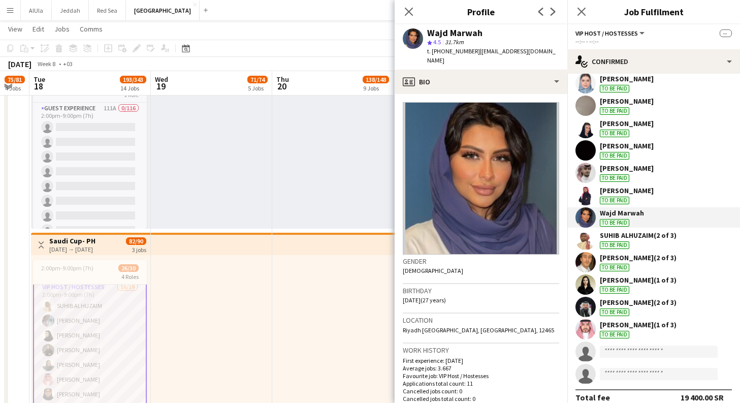
scroll to position [142, 0]
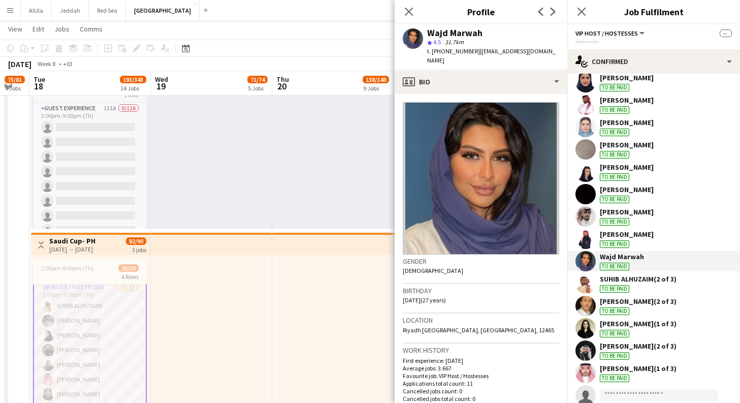
click at [653, 241] on div "[PERSON_NAME] To be paid" at bounding box center [627, 238] width 54 height 18
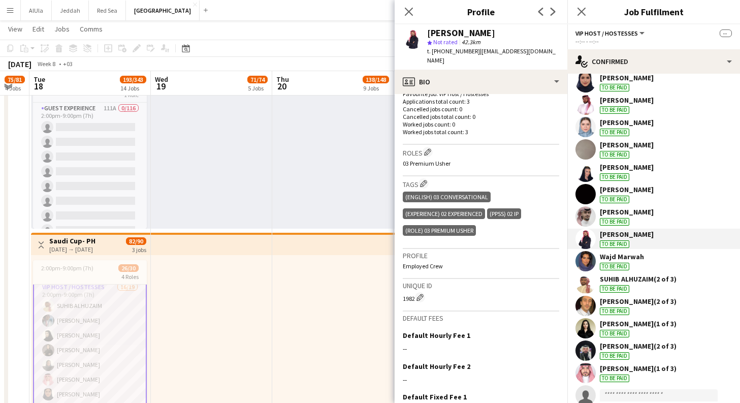
scroll to position [280, 0]
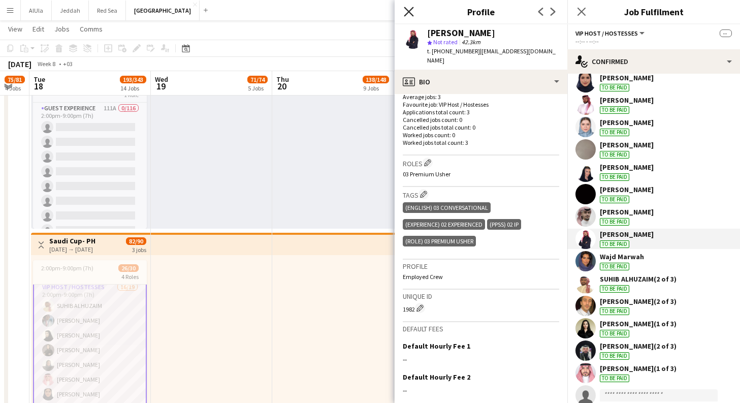
click at [411, 11] on icon "Close pop-in" at bounding box center [409, 12] width 10 height 10
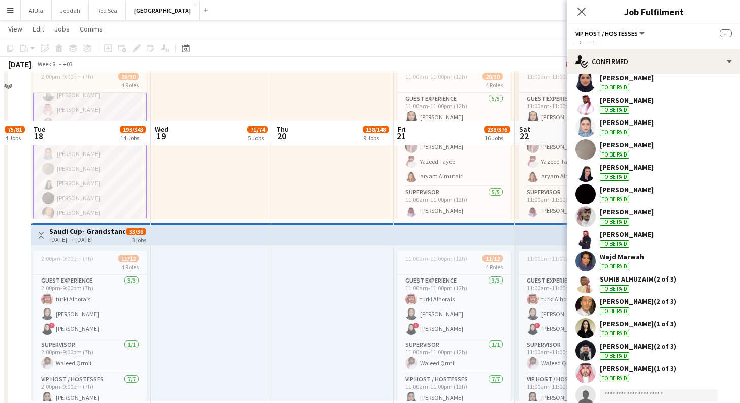
scroll to position [2913, 0]
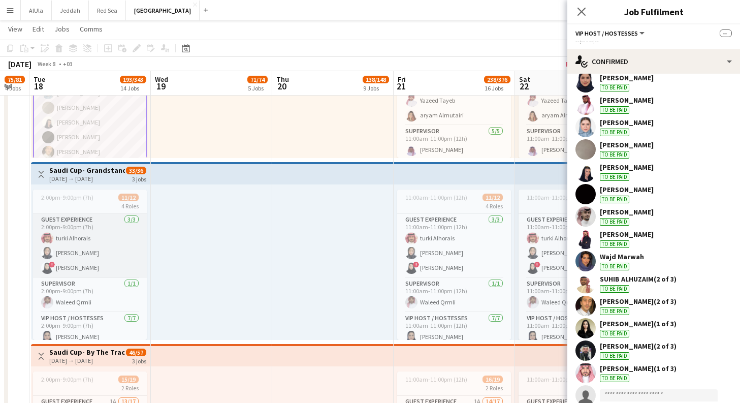
click at [114, 253] on app-card-role "Guest Experience [DATE] 2:00pm-9:00pm (7h) turki Alhorais Shahad Aljaser ! [PER…" at bounding box center [90, 246] width 114 height 64
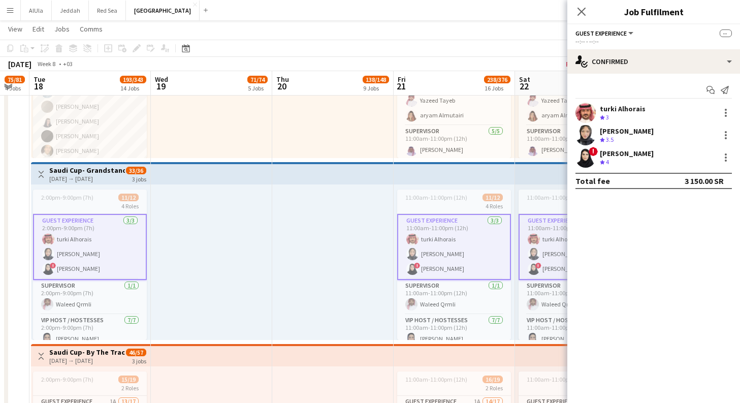
scroll to position [0, 0]
click at [623, 114] on div "turki Alhorais To be paid" at bounding box center [623, 113] width 46 height 18
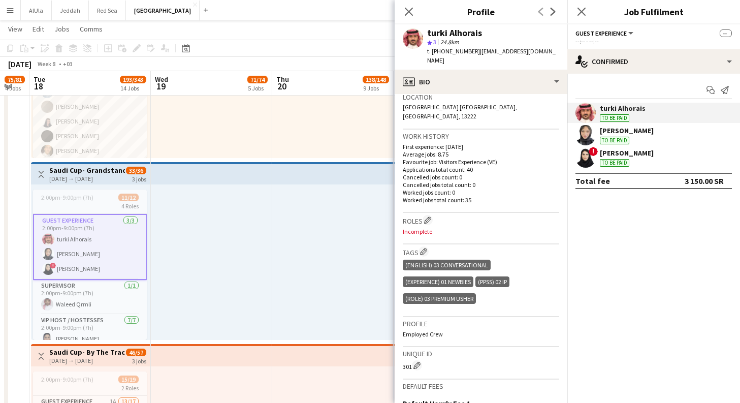
scroll to position [367, 0]
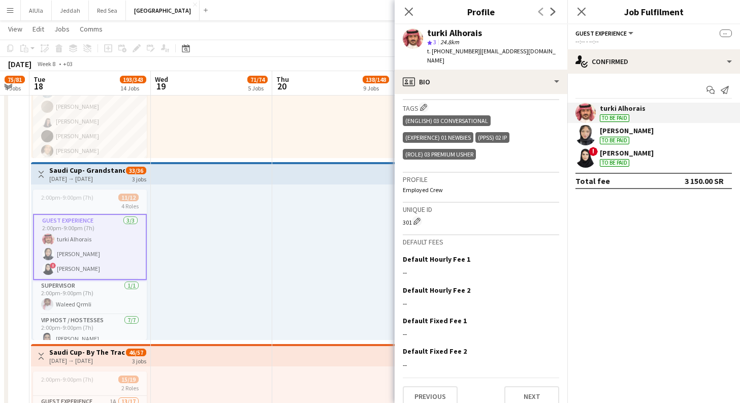
click at [674, 142] on div "[PERSON_NAME] To be paid" at bounding box center [653, 135] width 173 height 20
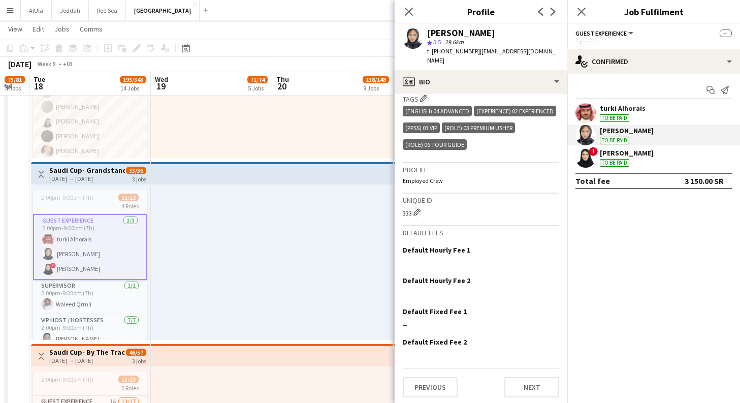
click at [632, 159] on div "[PERSON_NAME] To be paid" at bounding box center [627, 157] width 54 height 18
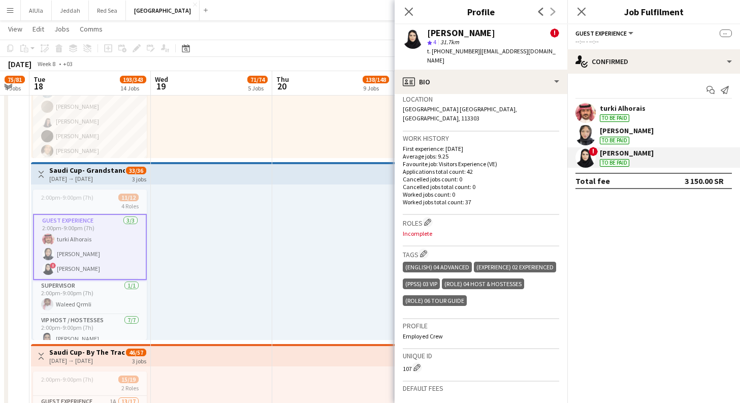
scroll to position [341, 0]
click at [427, 217] on app-icon "Edit crew company roles" at bounding box center [427, 220] width 7 height 7
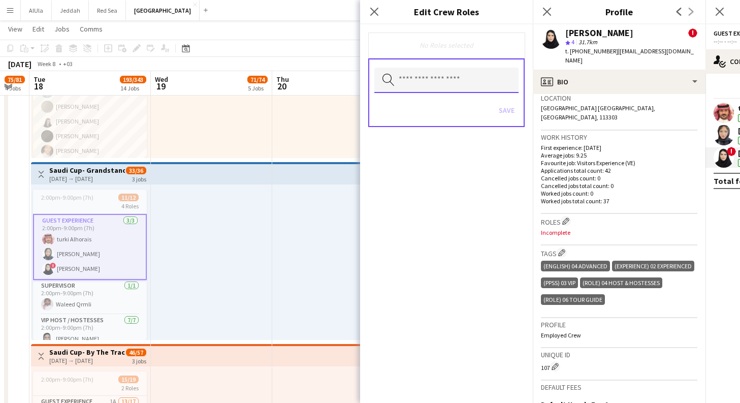
click at [481, 74] on input "text" at bounding box center [446, 80] width 144 height 25
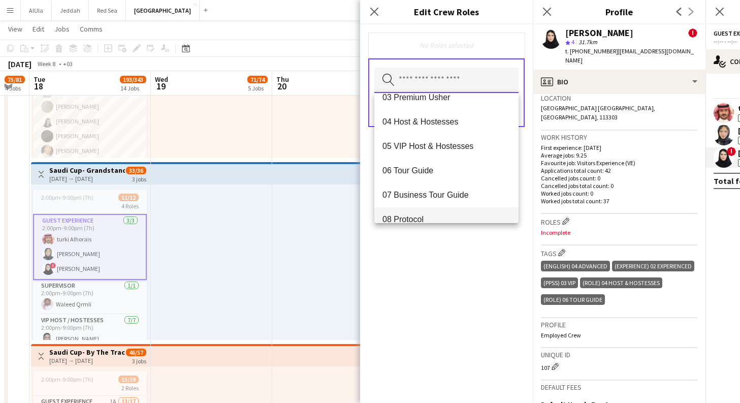
scroll to position [46, 0]
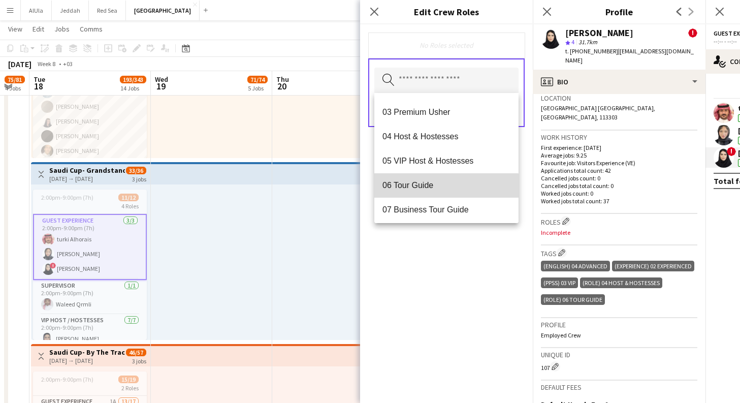
click at [430, 187] on span "06 Tour Guide" at bounding box center [446, 185] width 128 height 10
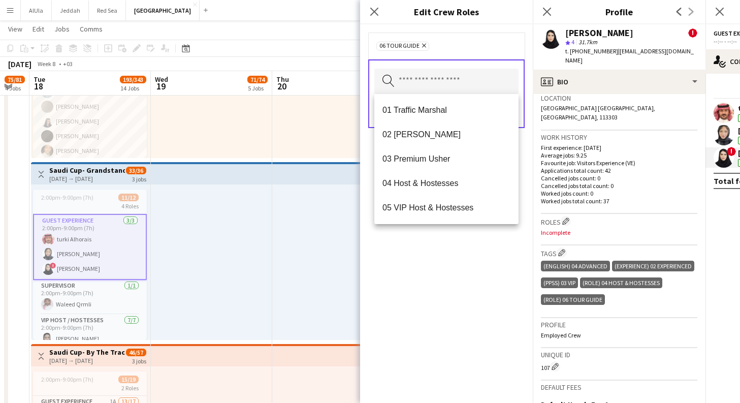
click at [533, 108] on app-crew-profile-bio "Alerts chevron-right [DATE] – INTERNAL NOTE [PERSON_NAME] ! Alert She seemed go…" at bounding box center [619, 248] width 173 height 309
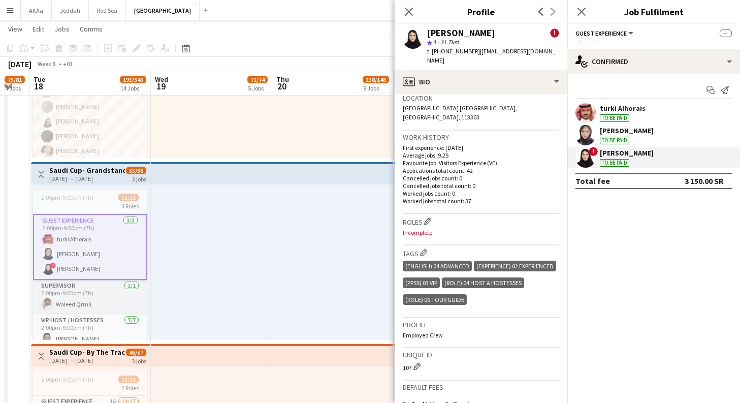
click at [92, 297] on app-card-role "Supervisor [DATE] 2:00pm-9:00pm (7h) Waleed Qrmli" at bounding box center [90, 297] width 114 height 35
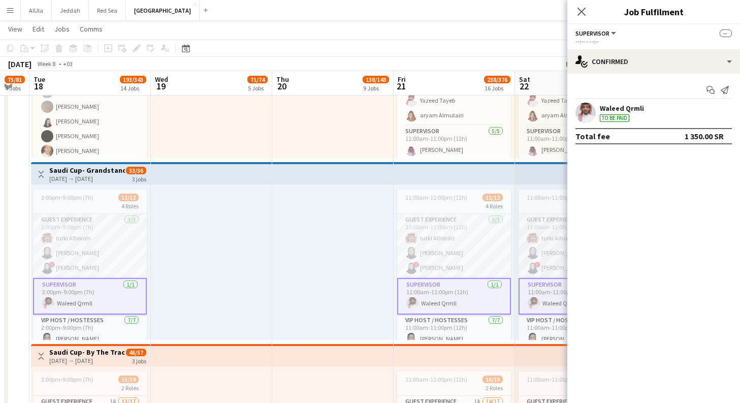
click at [634, 120] on div "Waleed Qrmli To be paid" at bounding box center [622, 113] width 44 height 18
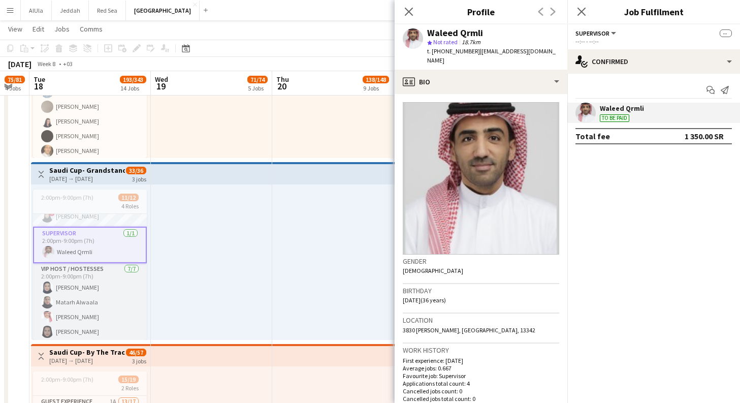
scroll to position [61, 0]
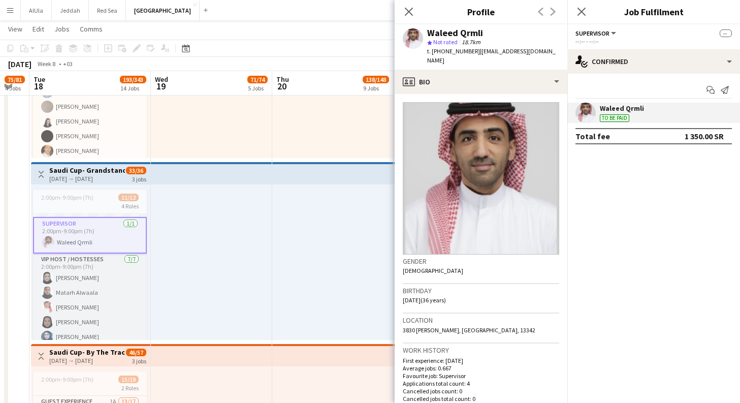
click at [111, 317] on app-card-role "VIP Host / Hostesses [DATE] 2:00pm-9:00pm (7h) [PERSON_NAME] Alwaala [PERSON_NA…" at bounding box center [90, 314] width 114 height 123
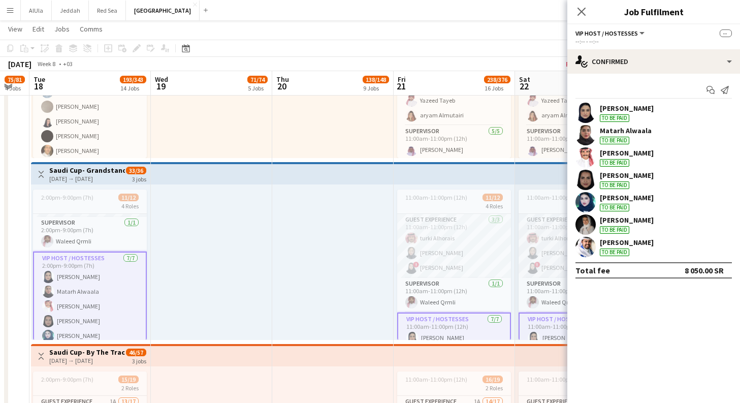
click at [675, 110] on div "[PERSON_NAME] To be paid" at bounding box center [653, 113] width 173 height 20
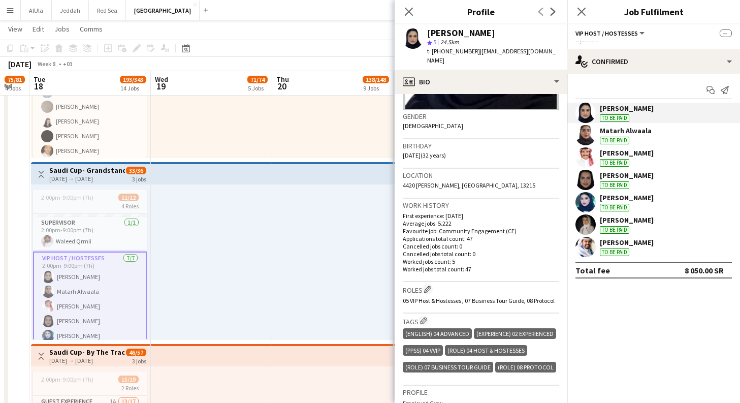
scroll to position [183, 0]
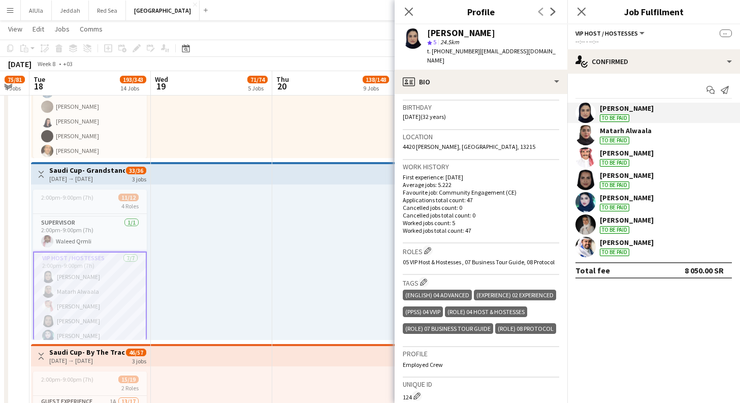
click at [649, 132] on div "Matarh Alwaala To be paid" at bounding box center [653, 135] width 173 height 20
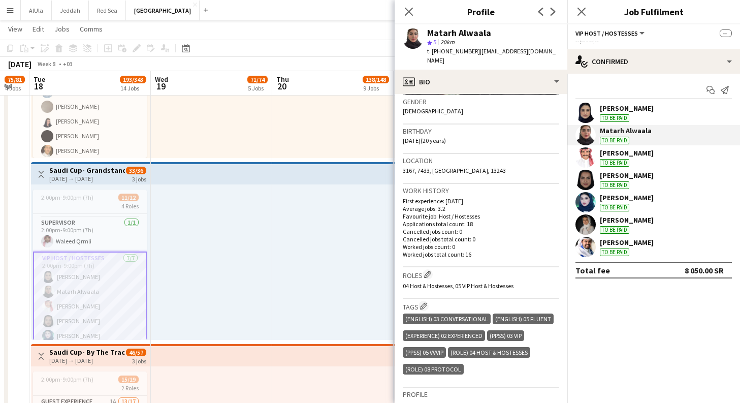
scroll to position [175, 0]
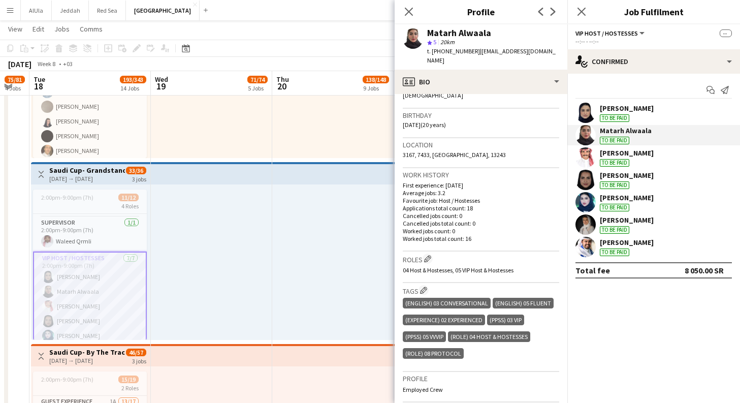
click at [642, 152] on div "[PERSON_NAME]" at bounding box center [627, 152] width 54 height 9
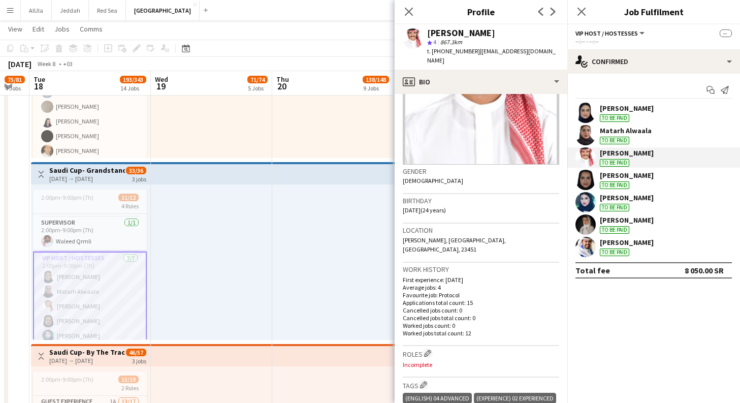
scroll to position [110, 0]
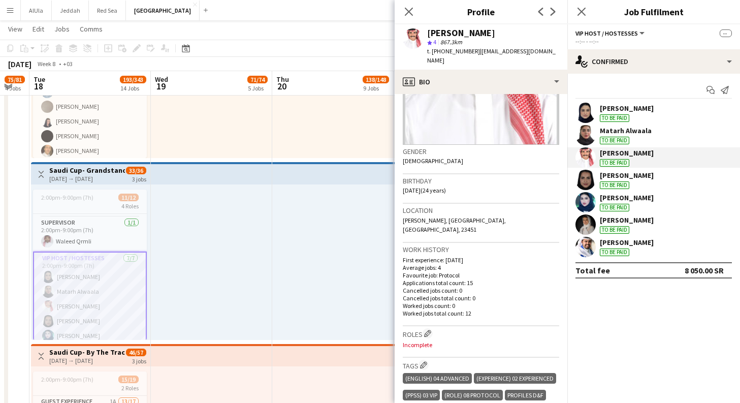
click at [655, 181] on div "[PERSON_NAME] To be paid" at bounding box center [653, 180] width 173 height 20
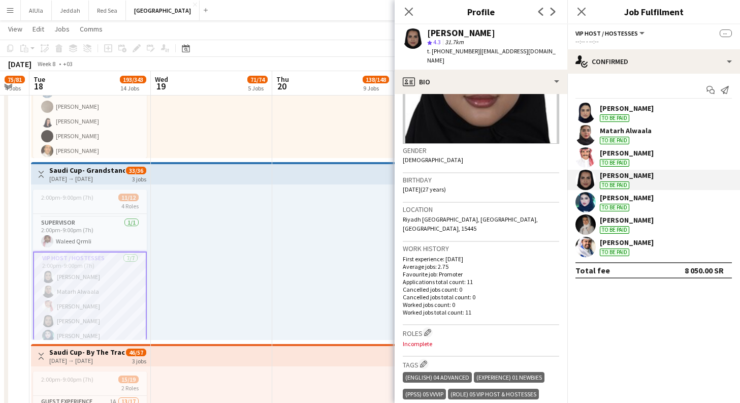
scroll to position [120, 0]
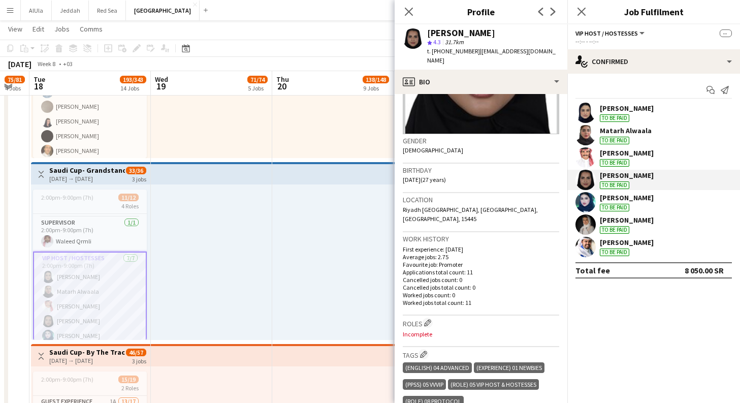
click at [665, 198] on div "[PERSON_NAME] To be paid" at bounding box center [653, 202] width 173 height 20
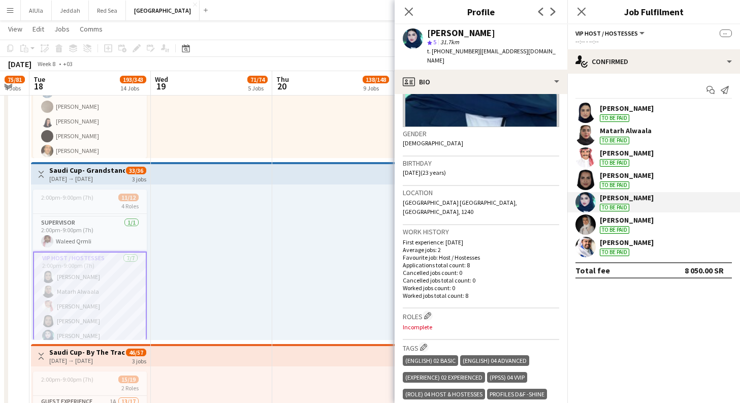
scroll to position [129, 0]
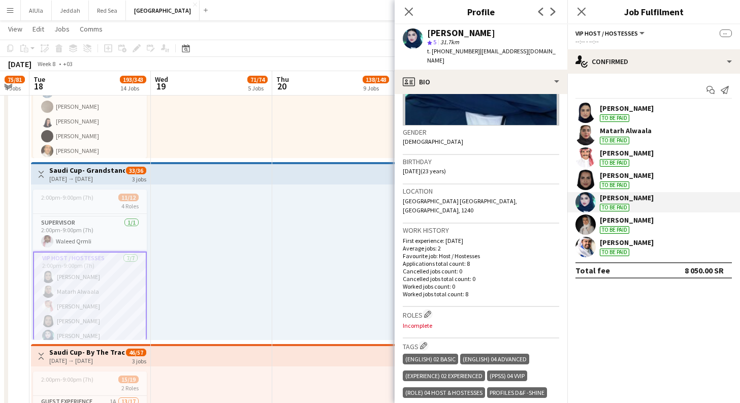
click at [652, 224] on div "[PERSON_NAME] To be paid" at bounding box center [653, 224] width 173 height 20
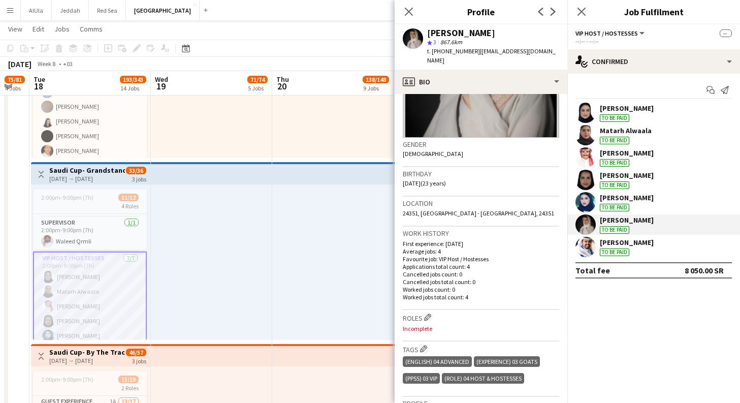
scroll to position [118, 0]
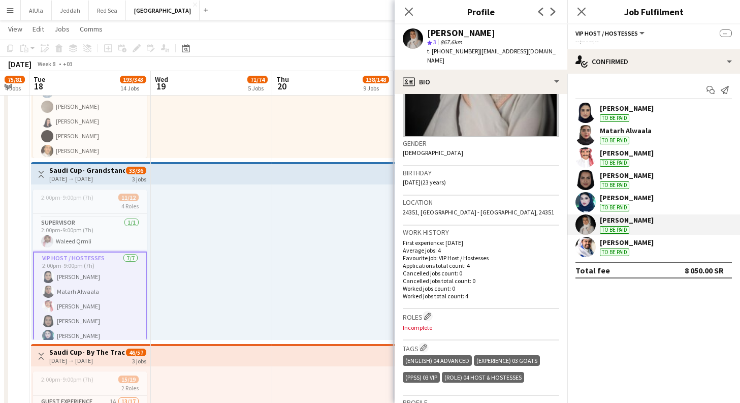
click at [664, 241] on div "[PERSON_NAME] To be paid" at bounding box center [653, 247] width 173 height 20
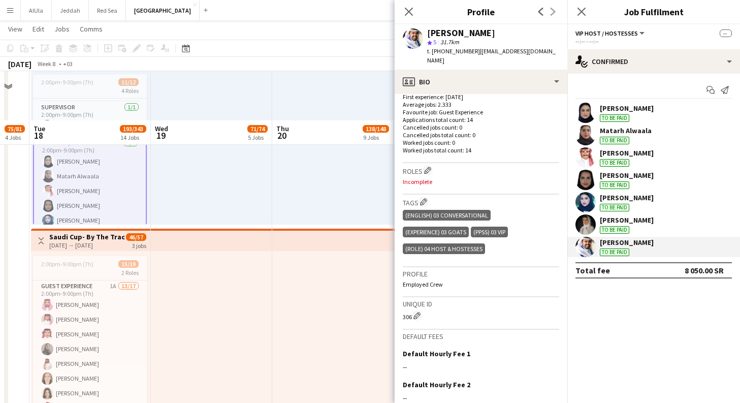
scroll to position [3081, 0]
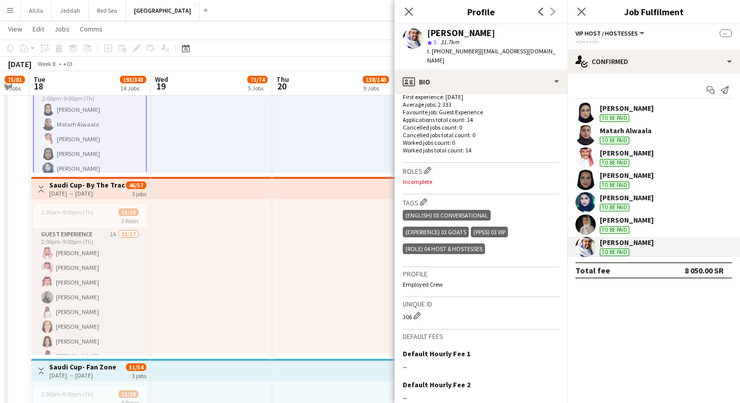
click at [99, 268] on app-card-role "Guest Experience 1A 13/17 2:00pm-9:00pm (7h) [PERSON_NAME] [PERSON_NAME] [PERSO…" at bounding box center [90, 363] width 114 height 270
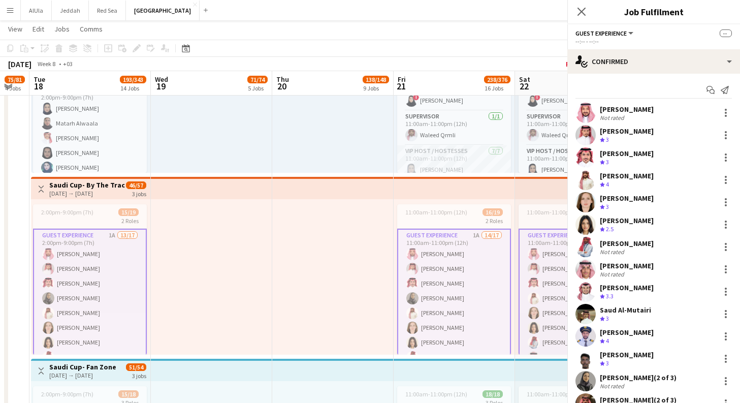
scroll to position [0, 334]
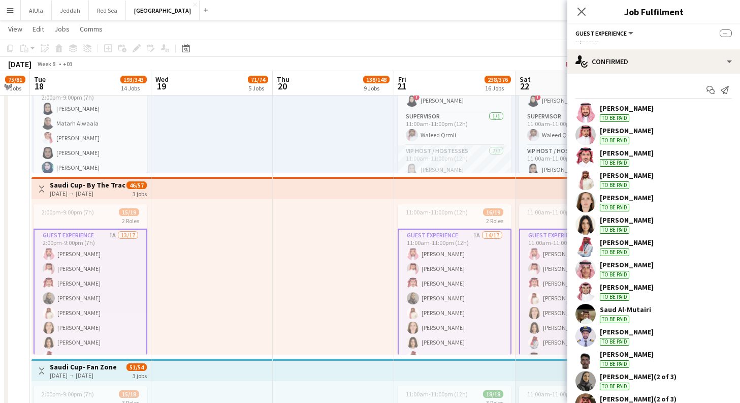
click at [652, 117] on div "[PERSON_NAME] To be paid" at bounding box center [653, 113] width 173 height 20
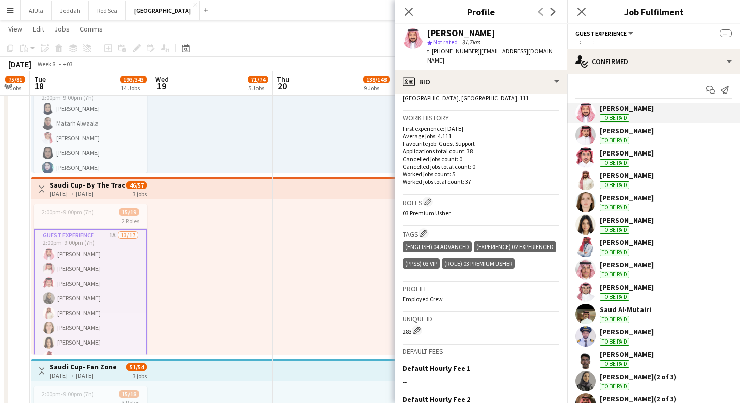
scroll to position [236, 0]
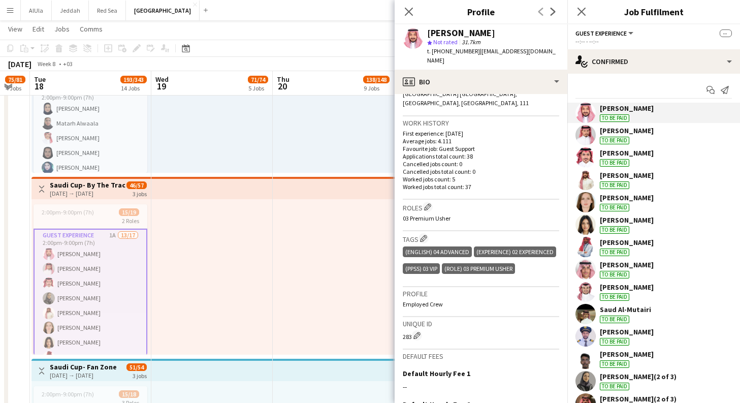
click at [644, 131] on div "[PERSON_NAME]" at bounding box center [627, 130] width 54 height 9
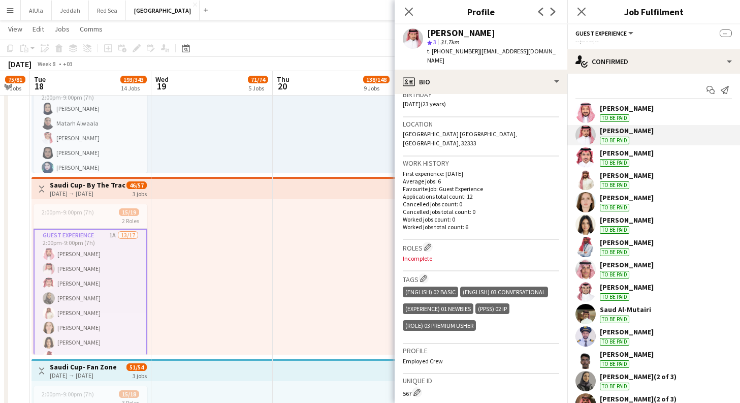
scroll to position [200, 0]
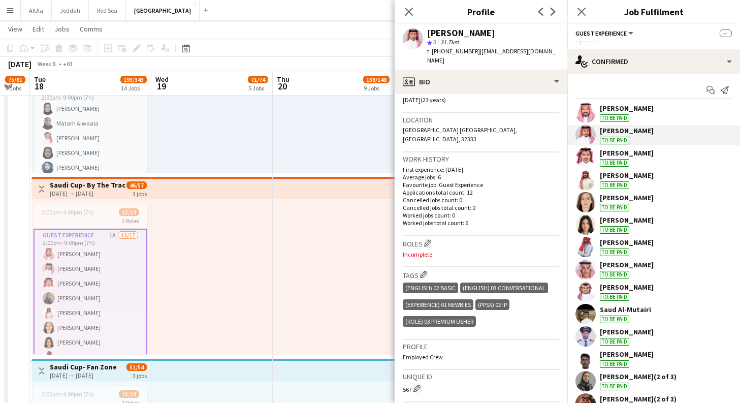
click at [643, 156] on div "[PERSON_NAME]" at bounding box center [627, 152] width 54 height 9
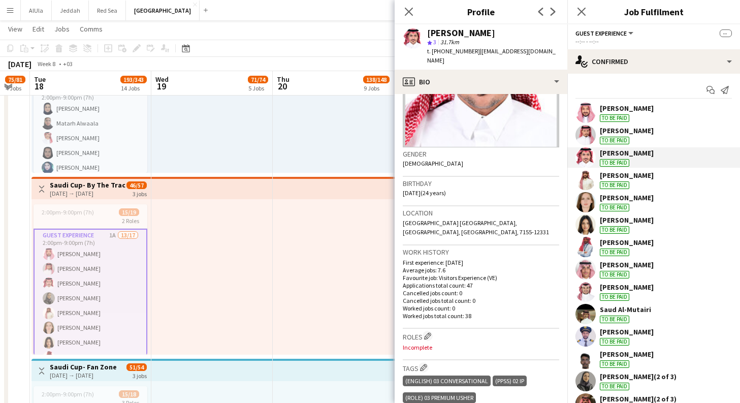
scroll to position [165, 0]
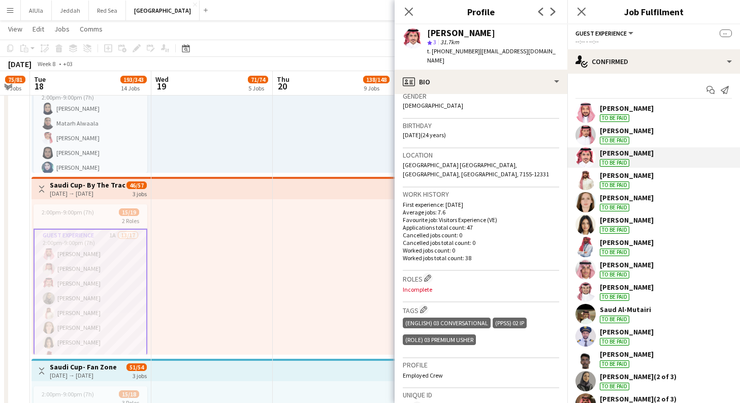
click at [641, 179] on div "[PERSON_NAME]" at bounding box center [627, 175] width 54 height 9
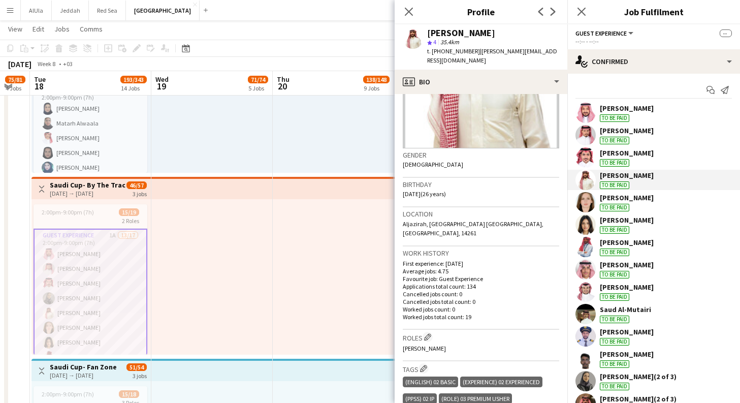
scroll to position [118, 0]
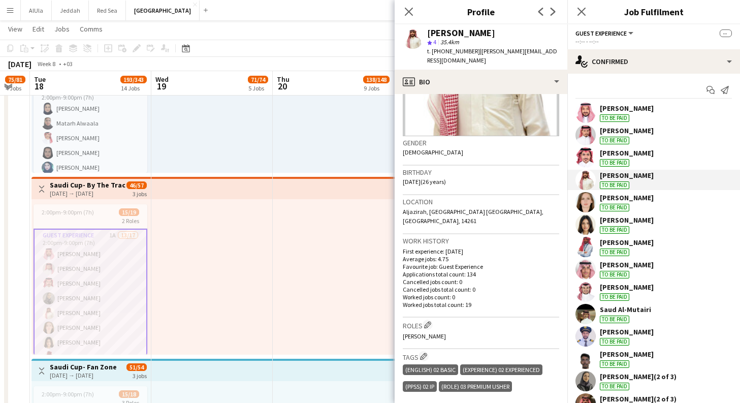
click at [648, 201] on div "Reem Kataa To be paid" at bounding box center [653, 202] width 173 height 20
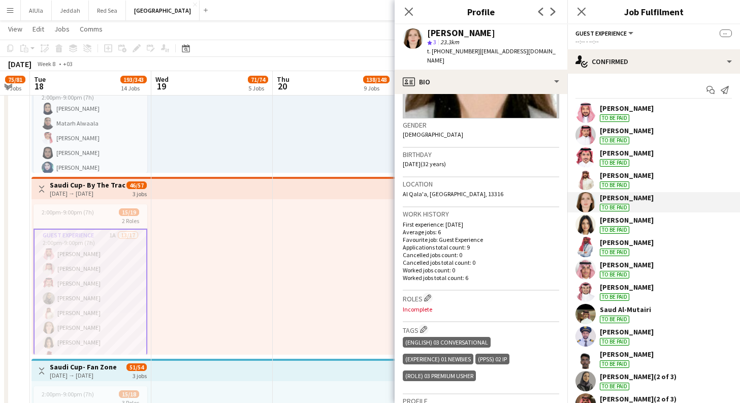
scroll to position [137, 0]
click at [632, 219] on div "[PERSON_NAME]" at bounding box center [627, 219] width 54 height 9
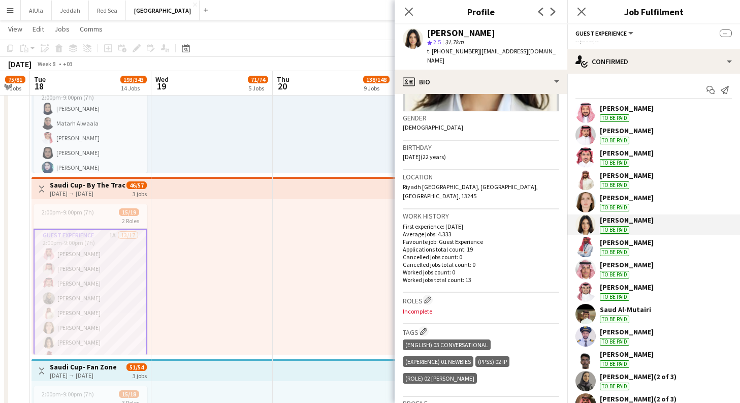
scroll to position [177, 0]
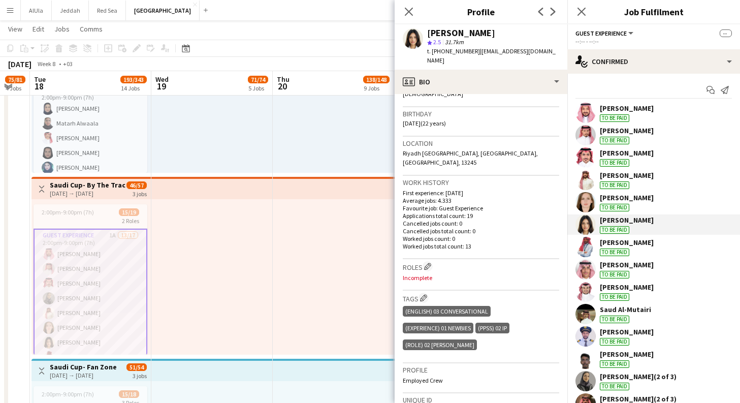
click at [653, 241] on div "[PERSON_NAME]" at bounding box center [627, 242] width 54 height 9
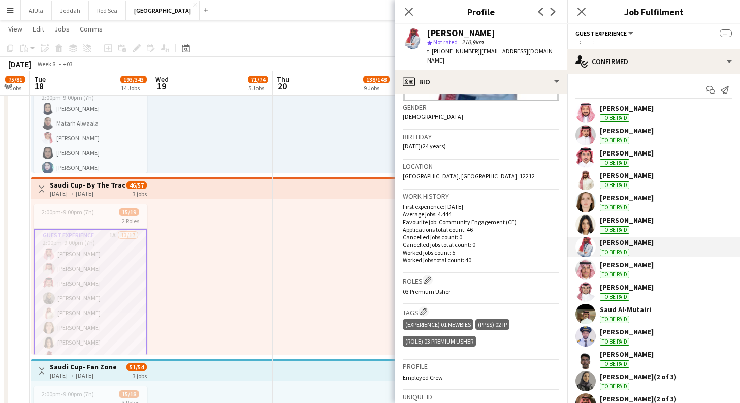
scroll to position [196, 0]
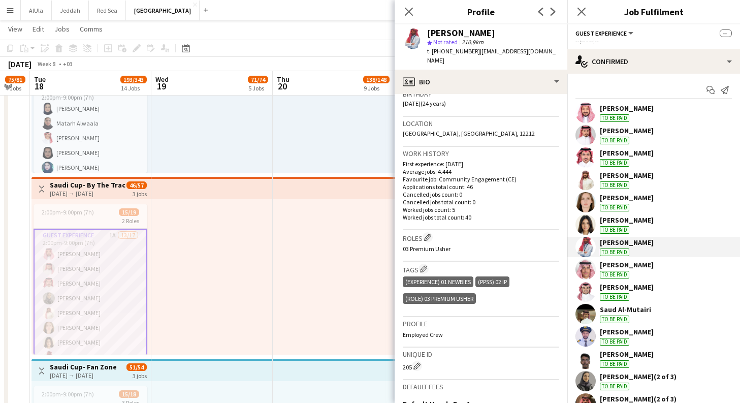
click at [653, 267] on div "[PERSON_NAME]" at bounding box center [627, 264] width 54 height 9
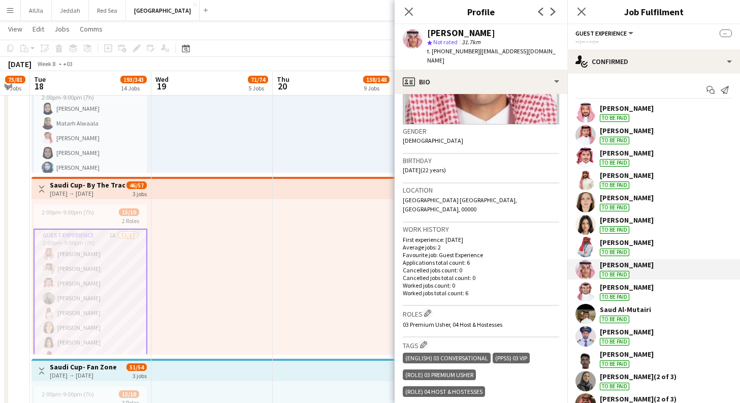
scroll to position [142, 0]
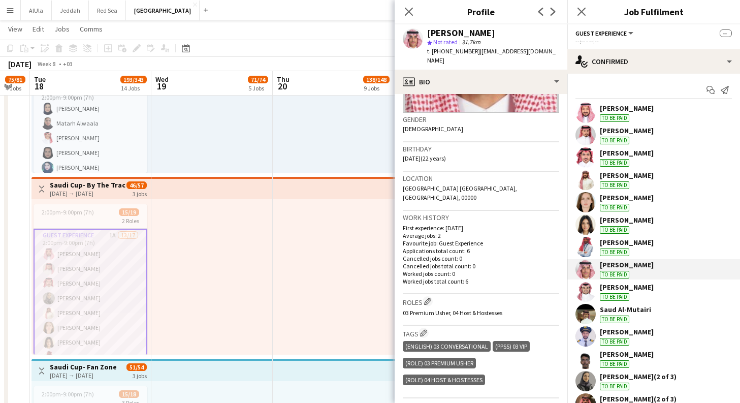
click at [653, 295] on div "[PERSON_NAME] To be paid" at bounding box center [627, 291] width 54 height 18
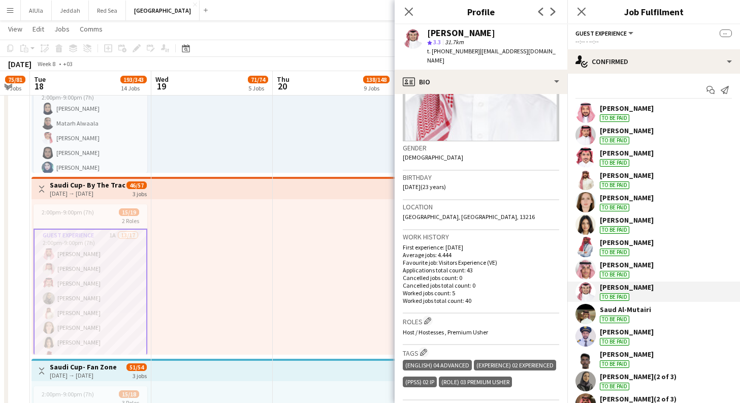
scroll to position [153, 0]
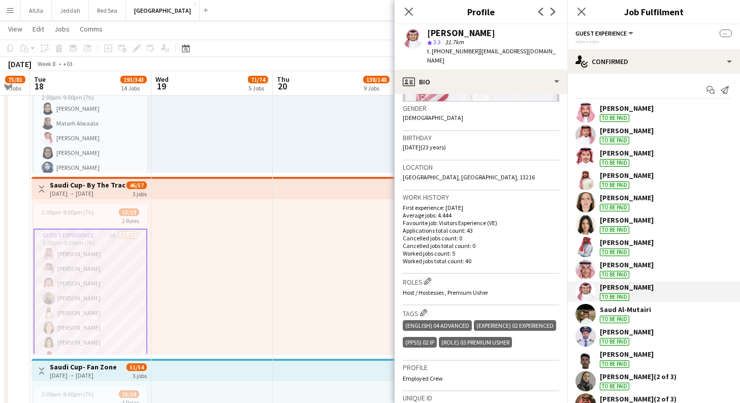
click at [647, 314] on div "Saud Al-Mutairi To be paid" at bounding box center [625, 314] width 51 height 18
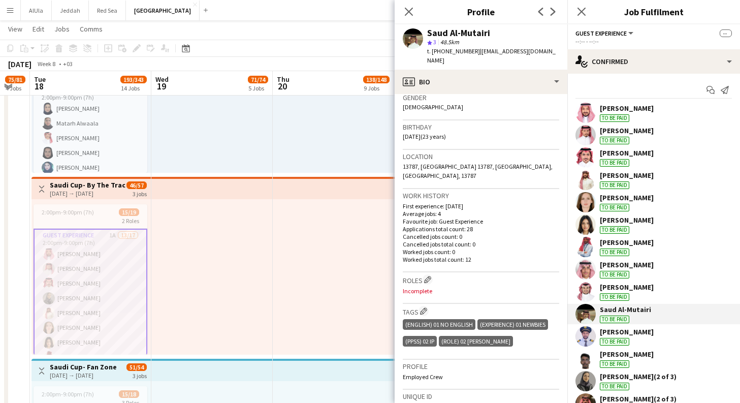
scroll to position [165, 0]
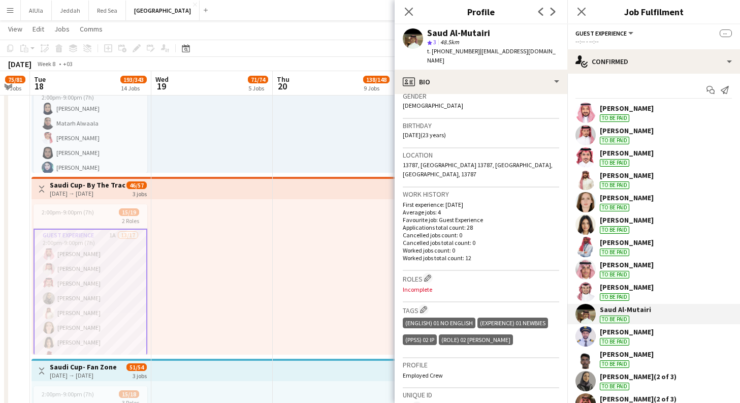
click at [661, 337] on div "[PERSON_NAME] To be paid" at bounding box center [653, 336] width 173 height 20
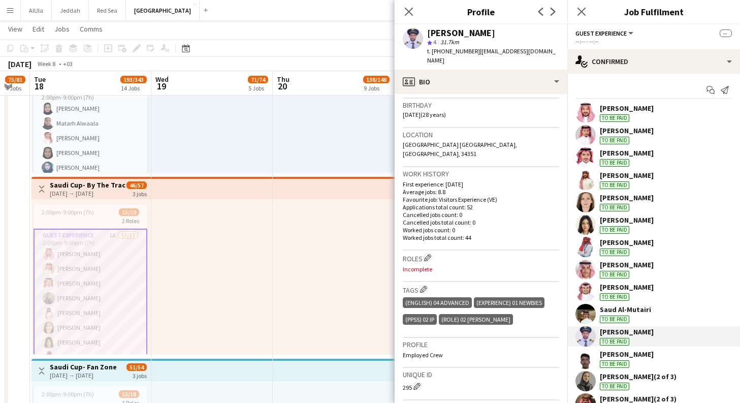
scroll to position [205, 0]
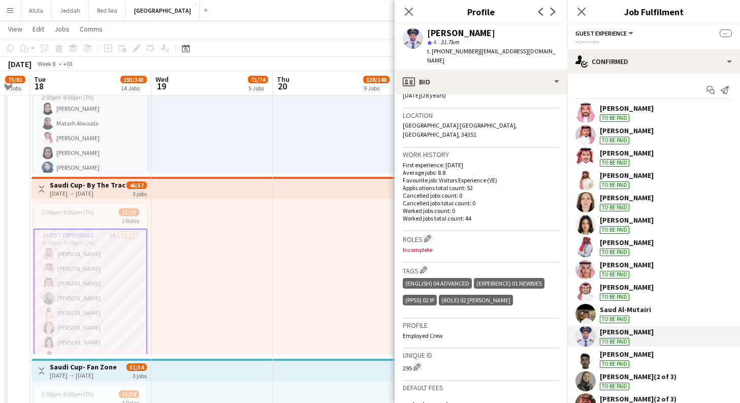
click at [637, 355] on div "[PERSON_NAME]" at bounding box center [627, 353] width 54 height 9
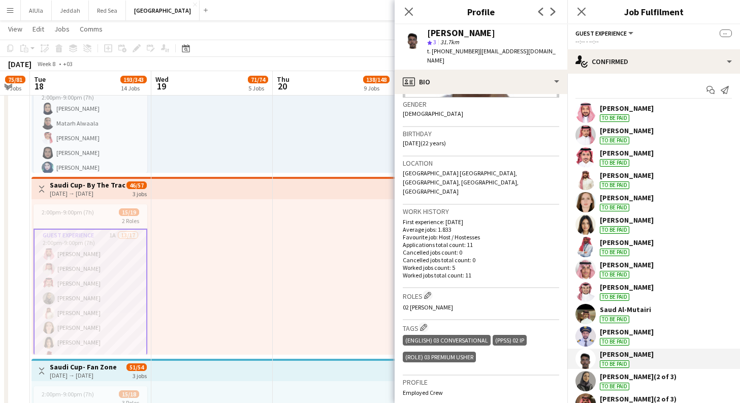
scroll to position [164, 0]
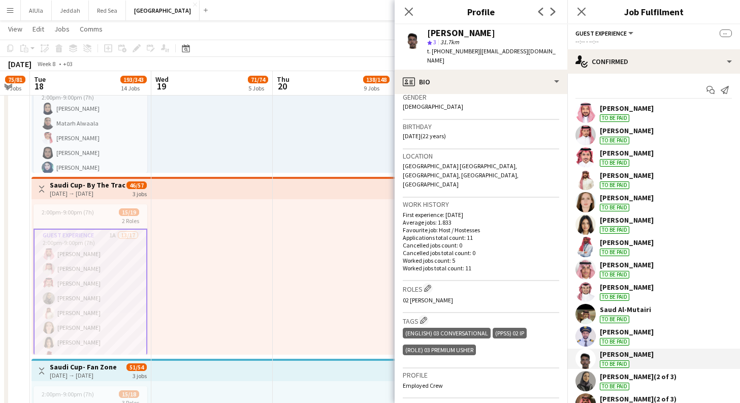
click at [656, 378] on div "[PERSON_NAME] (2 of 3)" at bounding box center [638, 376] width 77 height 9
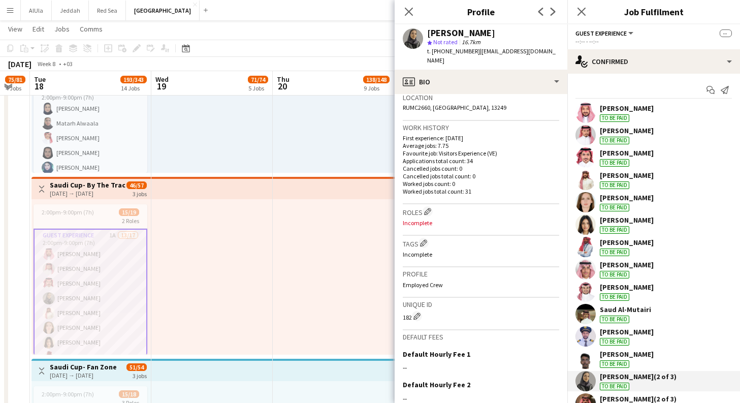
scroll to position [227, 0]
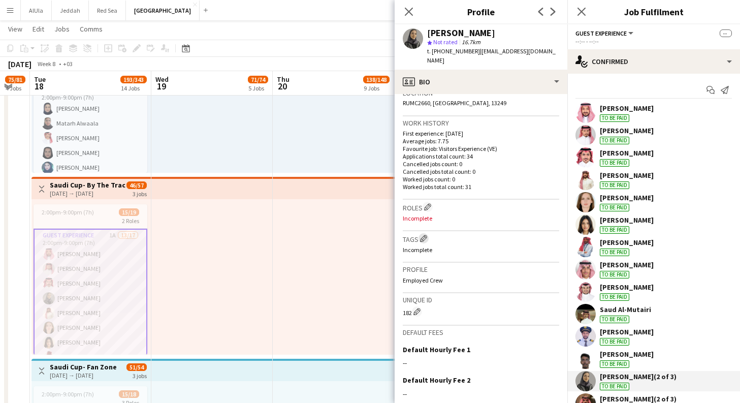
click at [426, 235] on app-icon "Edit crew company tags" at bounding box center [423, 238] width 7 height 7
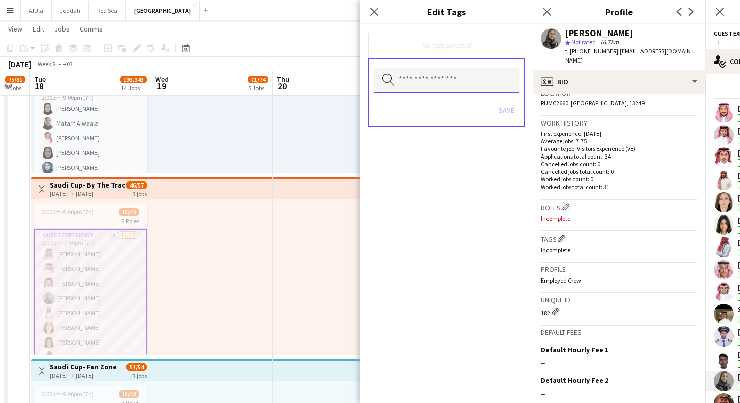
click at [460, 86] on input "text" at bounding box center [446, 80] width 144 height 25
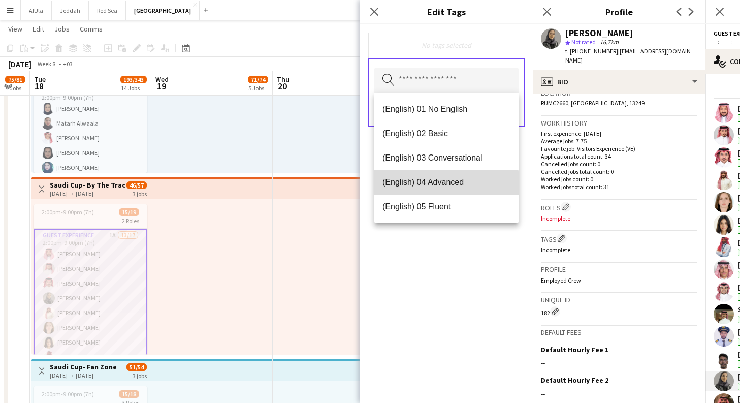
click at [443, 183] on span "(English) 04 Advanced" at bounding box center [446, 182] width 128 height 10
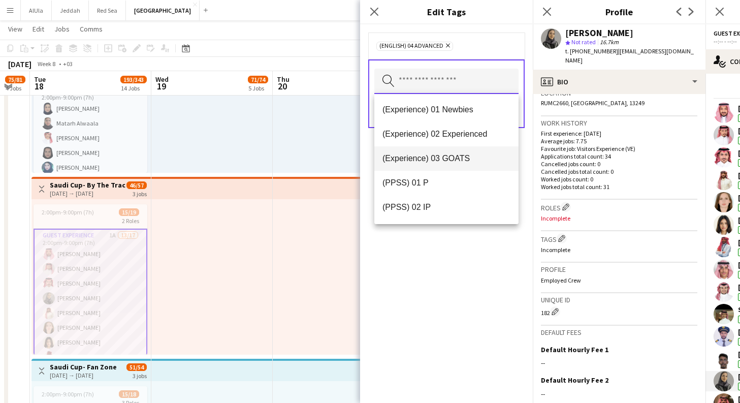
scroll to position [69, 0]
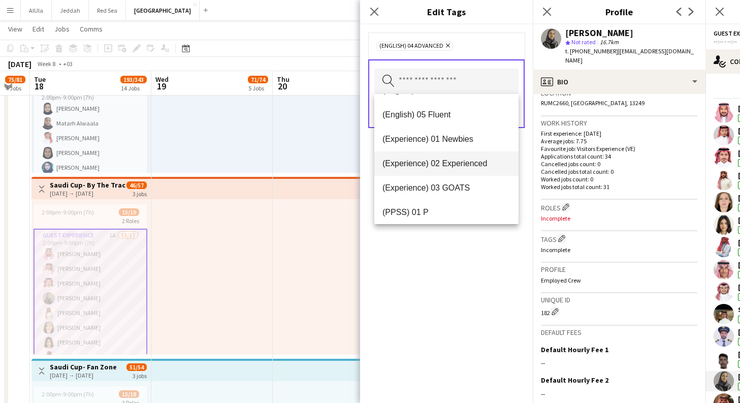
click at [458, 168] on span "(Experience) 02 Experienced" at bounding box center [446, 163] width 128 height 10
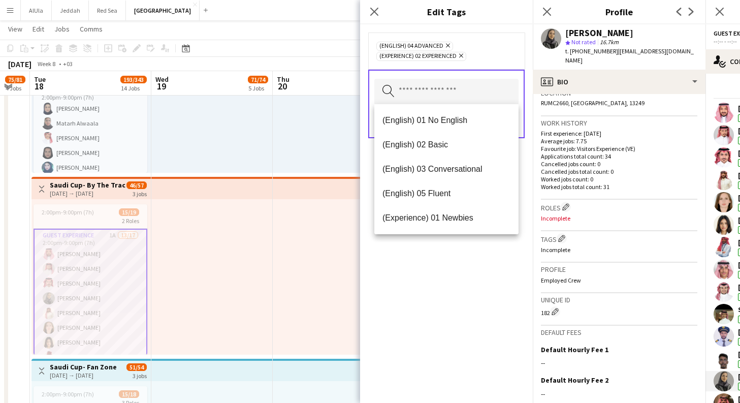
click at [463, 56] on icon "Remove" at bounding box center [459, 55] width 7 height 7
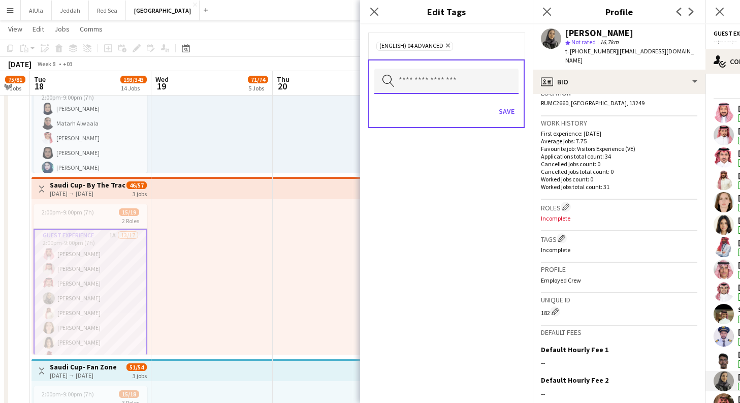
click at [461, 87] on input "text" at bounding box center [446, 81] width 144 height 25
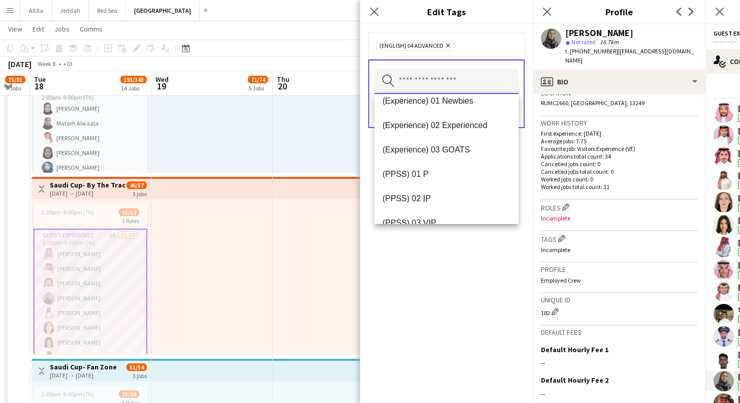
scroll to position [83, 0]
click at [478, 153] on span "(Experience) 02 Experienced" at bounding box center [446, 149] width 128 height 10
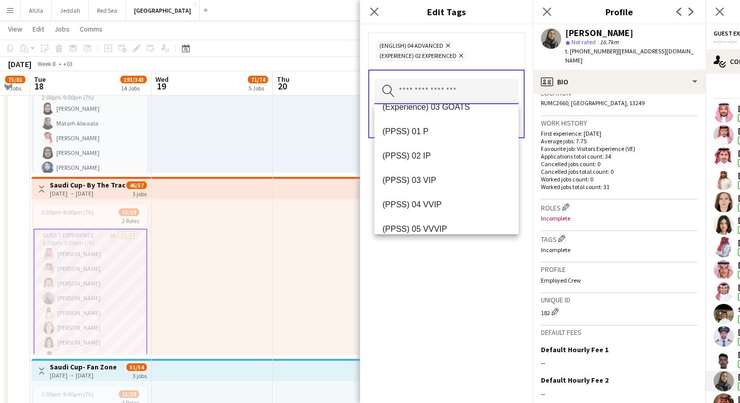
scroll to position [134, 0]
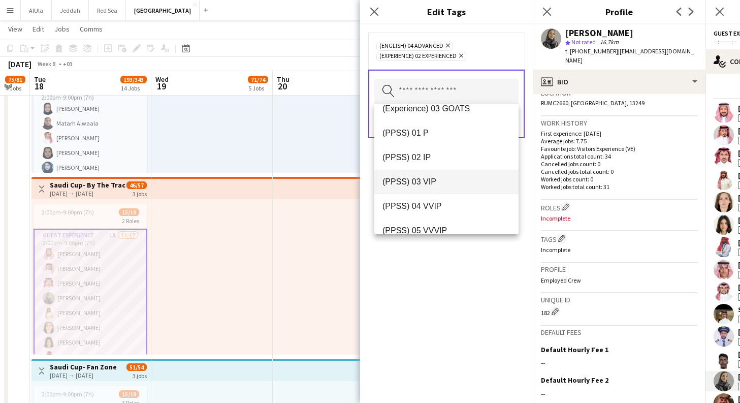
click at [437, 186] on span "(PPSS) 03 VIP" at bounding box center [446, 182] width 128 height 10
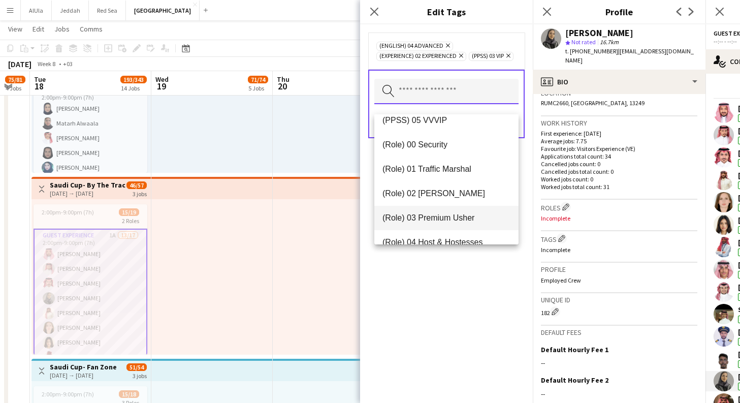
scroll to position [264, 0]
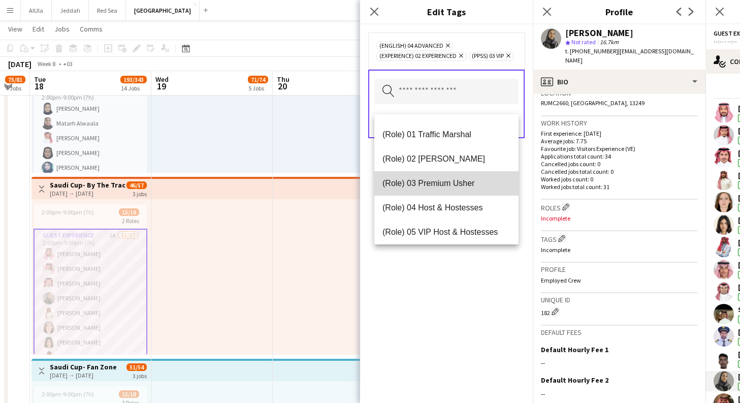
click at [449, 181] on span "(Role) 03 Premium Usher" at bounding box center [446, 183] width 128 height 10
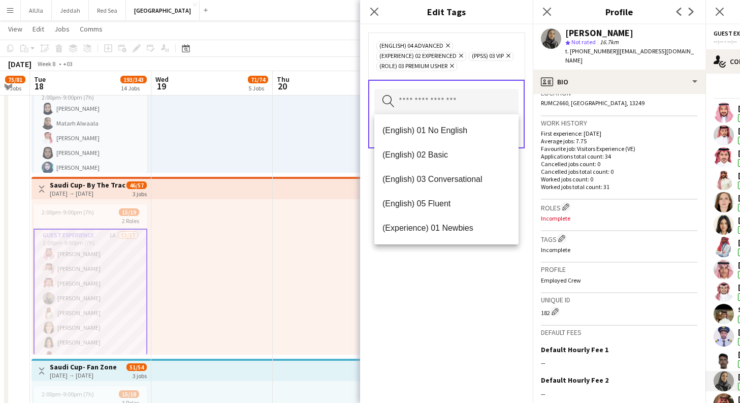
click at [479, 293] on div "(English) 04 Advanced Remove (Experience) 02 Experienced Remove (PPSS) 03 VIP R…" at bounding box center [446, 213] width 173 height 378
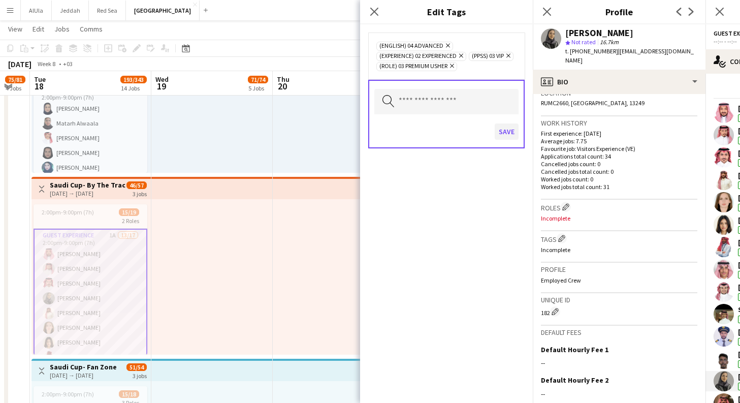
click at [514, 130] on button "Save" at bounding box center [506, 131] width 24 height 16
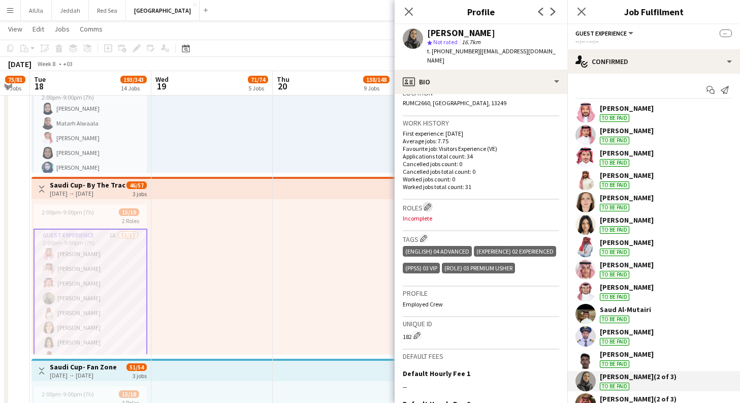
click at [429, 203] on app-icon "Edit crew company roles" at bounding box center [427, 206] width 7 height 7
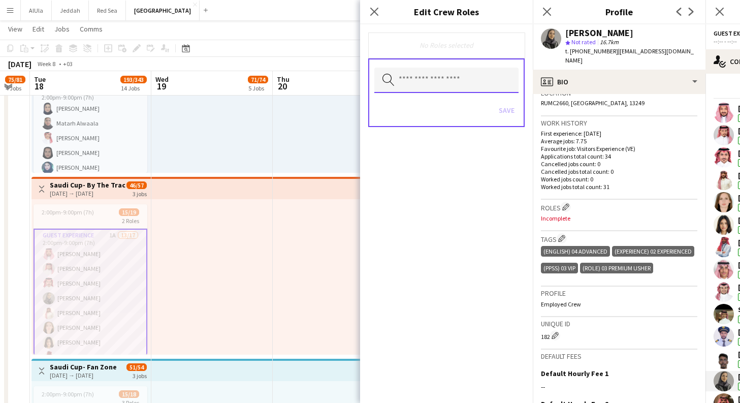
click at [438, 89] on input "text" at bounding box center [446, 80] width 144 height 25
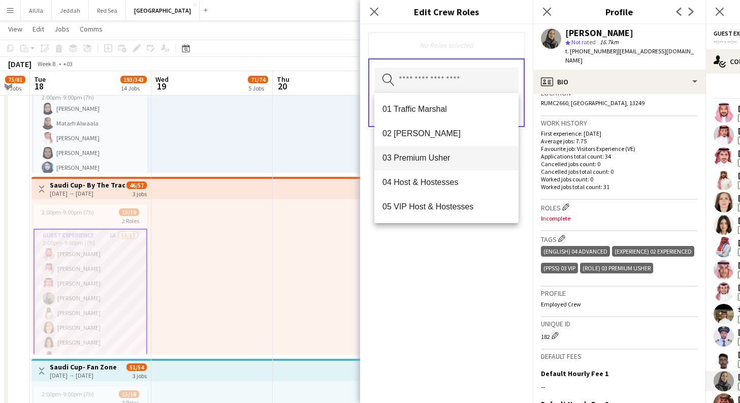
click at [444, 158] on span "03 Premium Usher" at bounding box center [446, 158] width 128 height 10
click at [516, 51] on div "03 Premium [PERSON_NAME] Remove" at bounding box center [446, 45] width 156 height 26
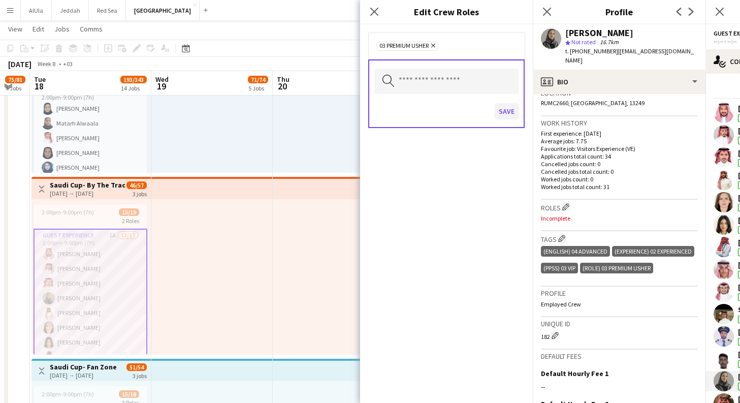
click at [508, 111] on button "Save" at bounding box center [506, 111] width 24 height 16
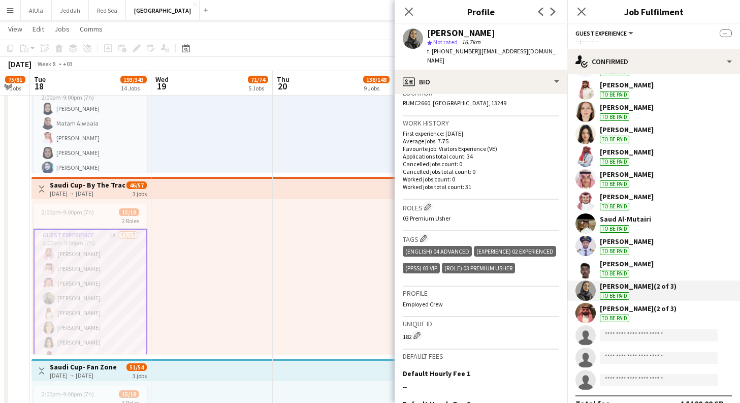
scroll to position [103, 0]
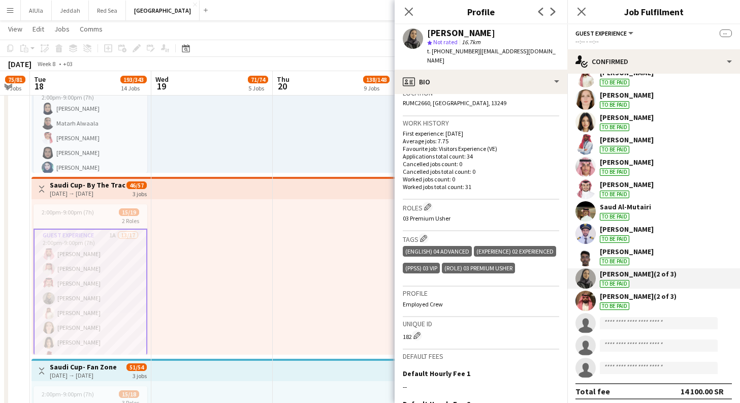
click at [642, 302] on div "[PERSON_NAME] (2 of 3) To be paid" at bounding box center [638, 300] width 77 height 18
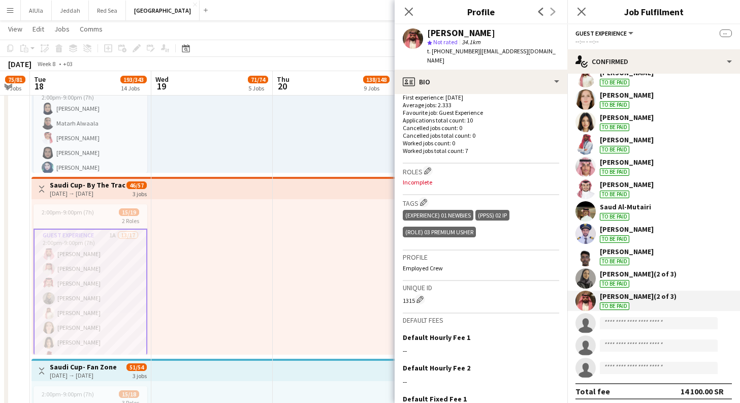
scroll to position [259, 0]
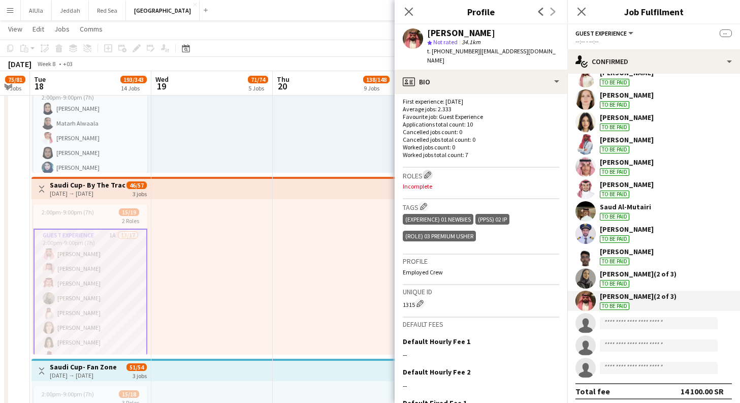
click at [428, 171] on app-icon "Edit crew company roles" at bounding box center [427, 174] width 7 height 7
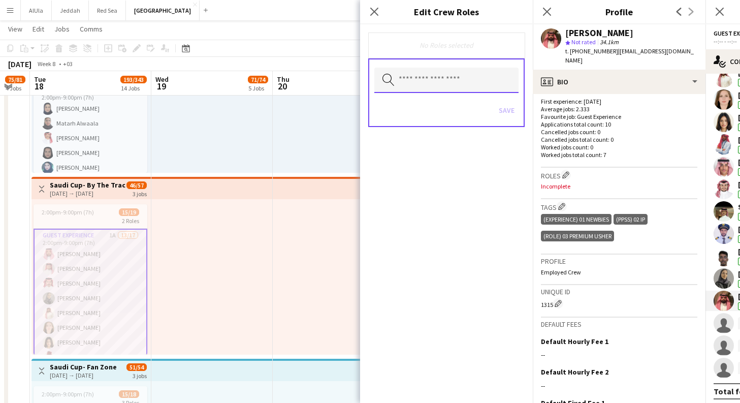
click at [429, 81] on input "text" at bounding box center [446, 80] width 144 height 25
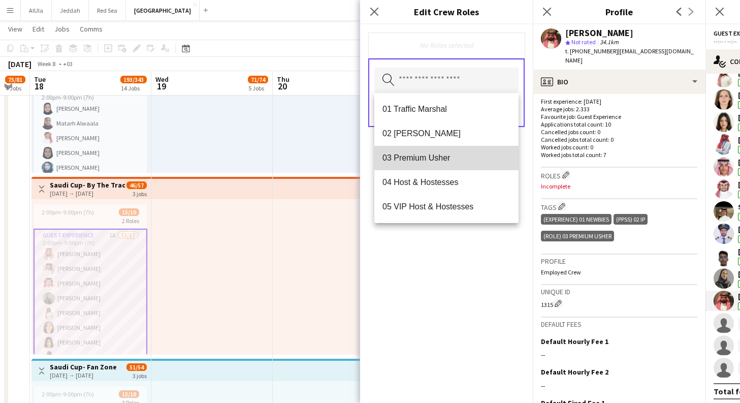
click at [435, 164] on mat-option "03 Premium Usher" at bounding box center [446, 158] width 144 height 24
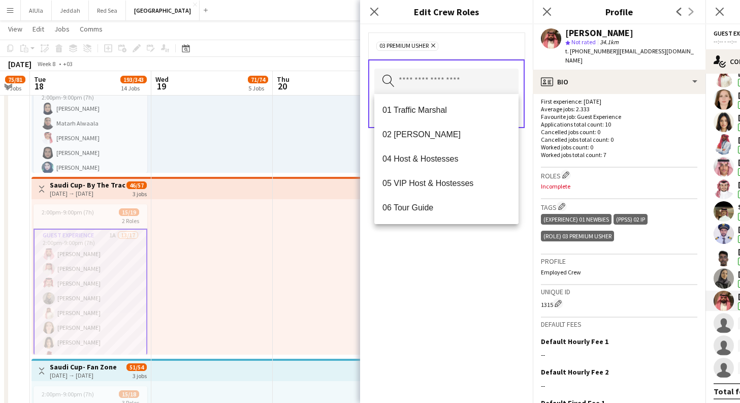
click at [430, 287] on div "03 Premium [PERSON_NAME] Remove Search by role type Save" at bounding box center [446, 213] width 173 height 378
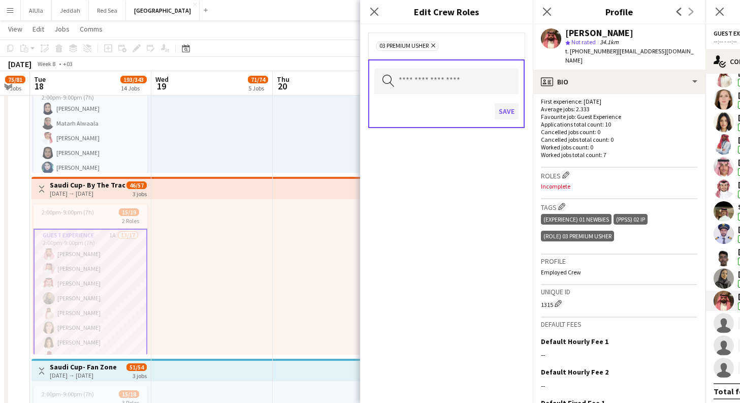
click at [508, 111] on button "Save" at bounding box center [506, 111] width 24 height 16
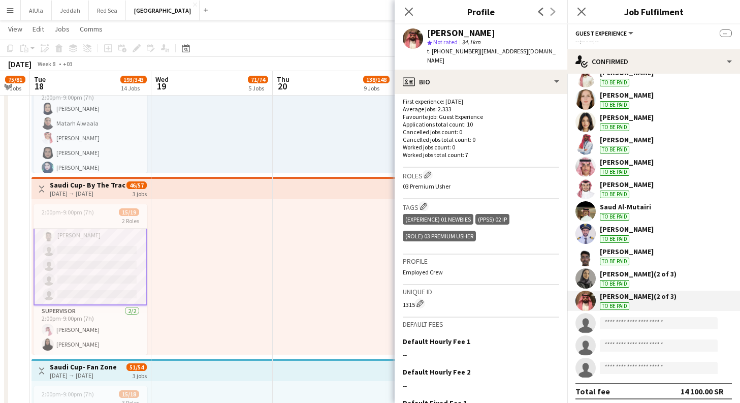
scroll to position [3094, 0]
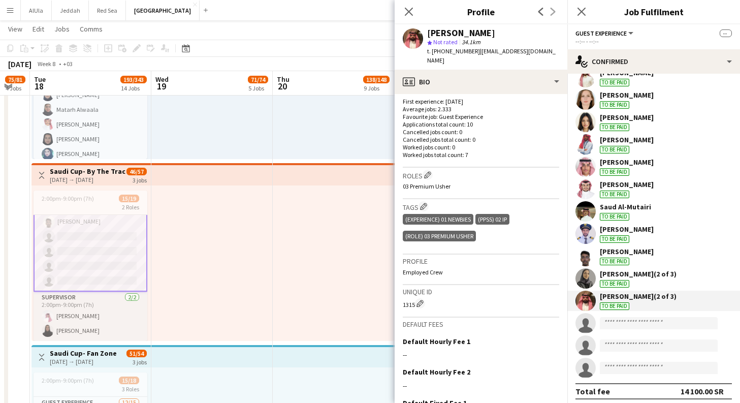
click at [110, 318] on app-card-role "Supervisor [DATE] 2:00pm-9:00pm (7h) [PERSON_NAME]" at bounding box center [91, 315] width 114 height 49
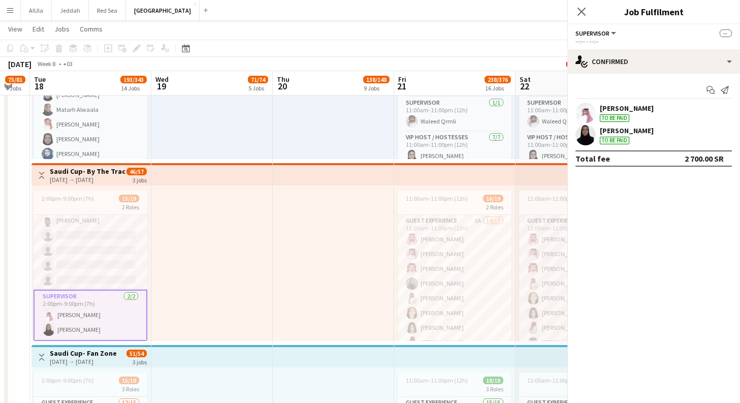
scroll to position [0, 0]
click at [683, 111] on div "[PERSON_NAME] To be paid" at bounding box center [653, 113] width 173 height 20
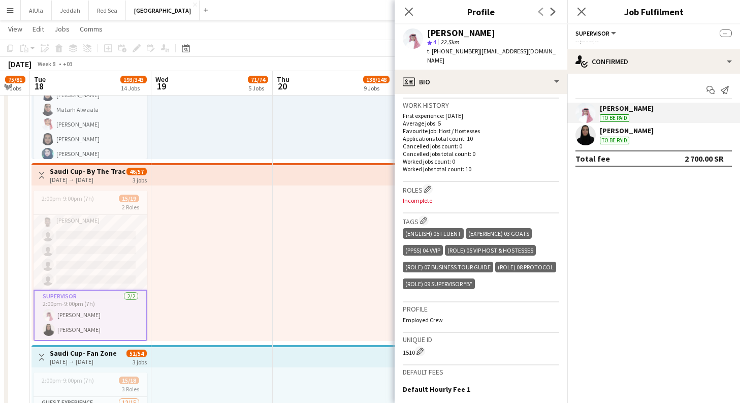
scroll to position [293, 0]
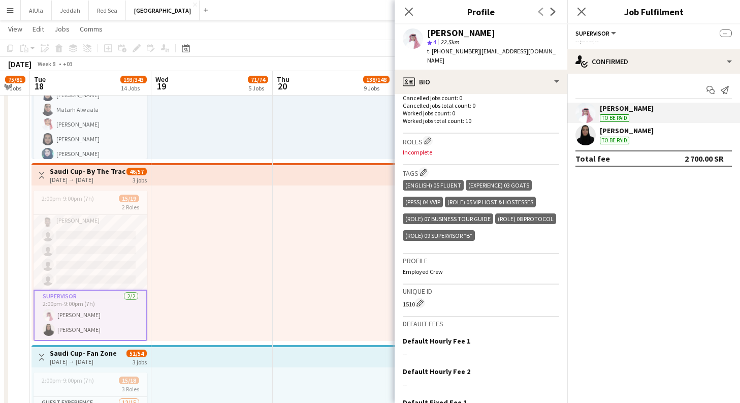
click at [643, 130] on div "[PERSON_NAME]" at bounding box center [627, 130] width 54 height 9
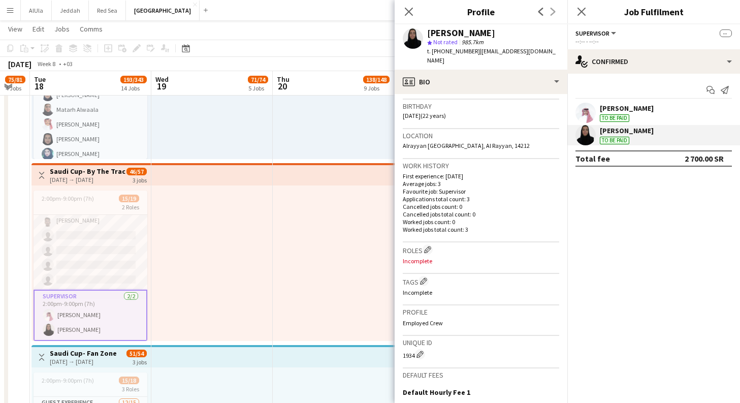
scroll to position [185, 0]
click at [424, 277] on app-icon "Edit crew company tags" at bounding box center [423, 280] width 7 height 7
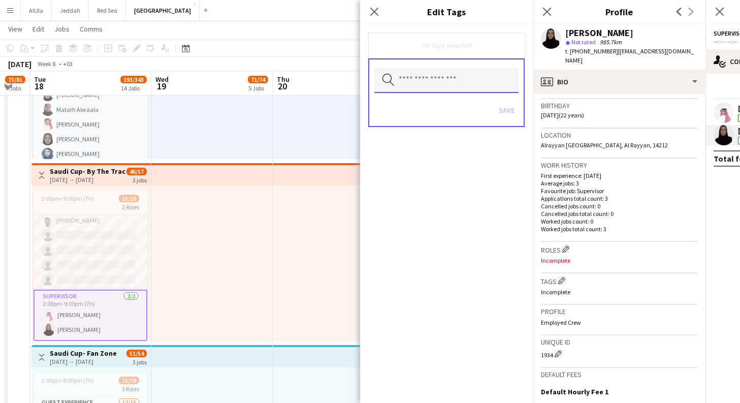
click at [433, 85] on input "text" at bounding box center [446, 80] width 144 height 25
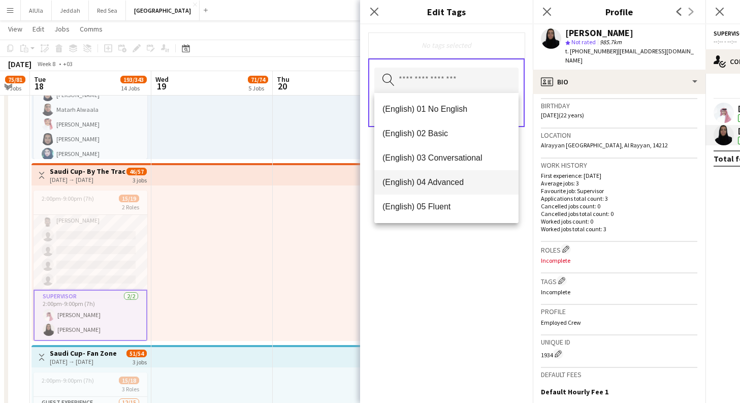
click at [449, 152] on mat-option "(English) 03 Conversational" at bounding box center [446, 158] width 144 height 24
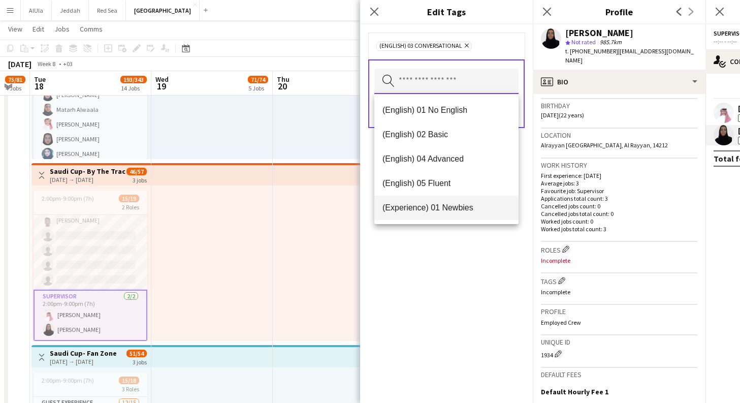
scroll to position [74, 0]
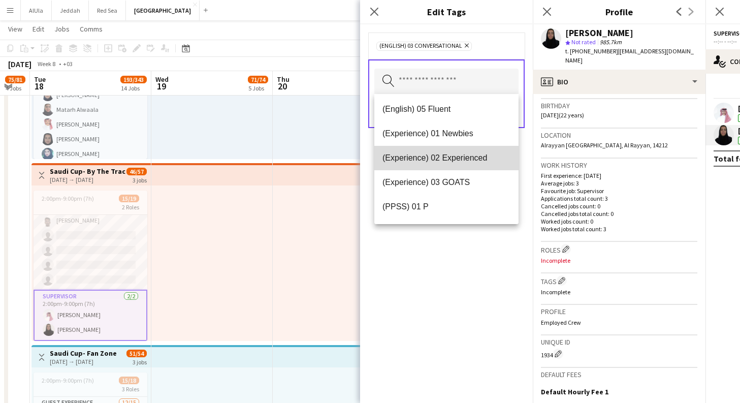
click at [465, 161] on span "(Experience) 02 Experienced" at bounding box center [446, 158] width 128 height 10
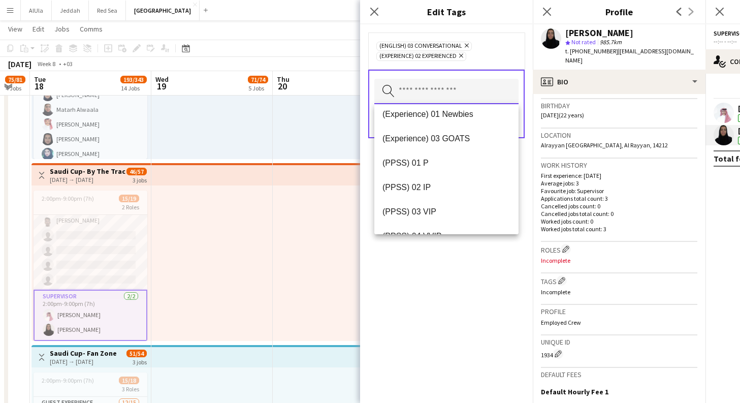
scroll to position [73, 0]
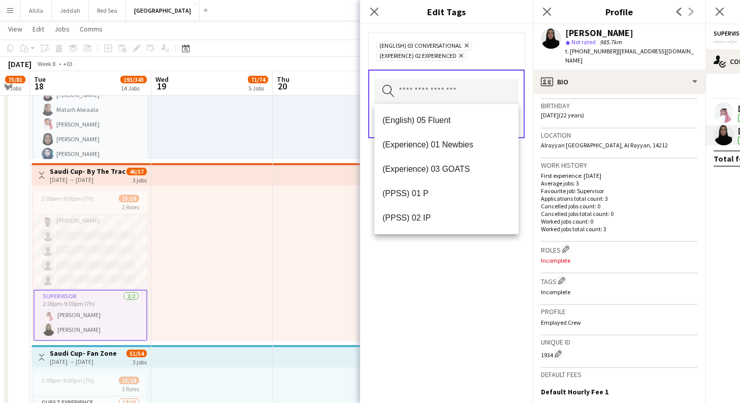
click at [463, 58] on icon "Remove" at bounding box center [459, 55] width 7 height 7
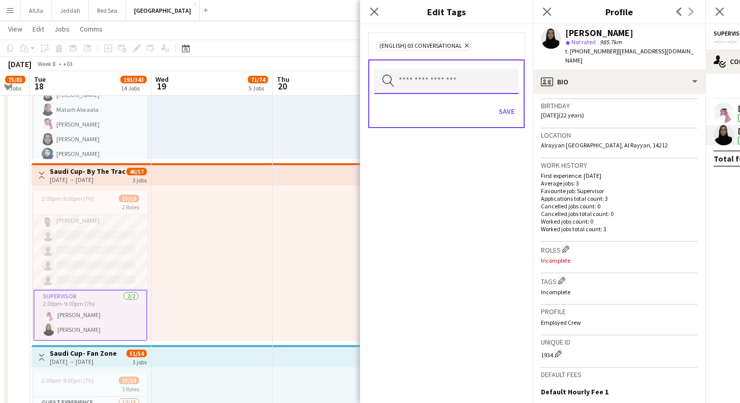
click at [461, 85] on input "text" at bounding box center [446, 81] width 144 height 25
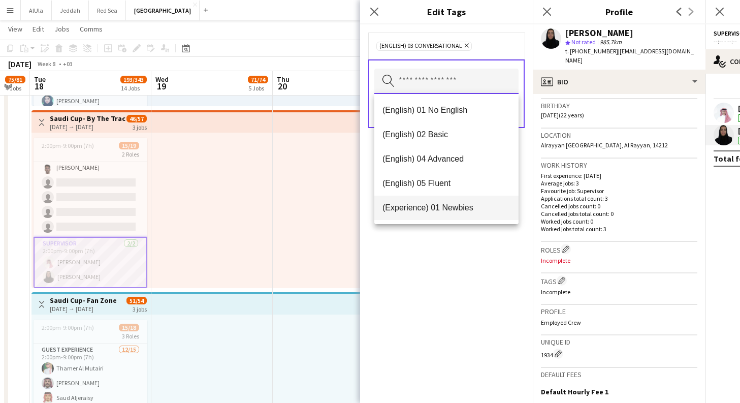
scroll to position [69, 0]
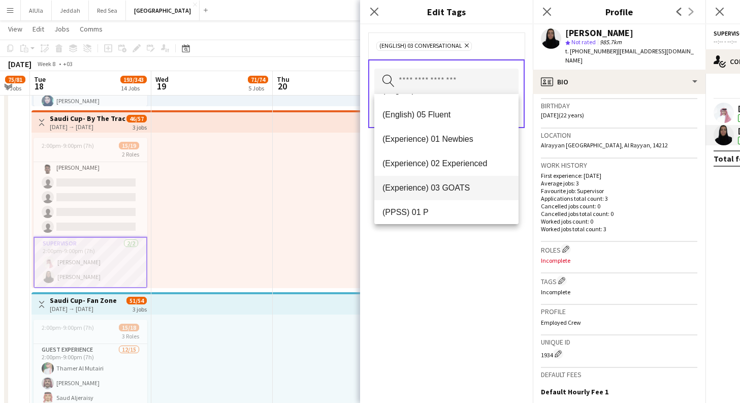
click at [457, 191] on span "(Experience) 03 GOATS" at bounding box center [446, 188] width 128 height 10
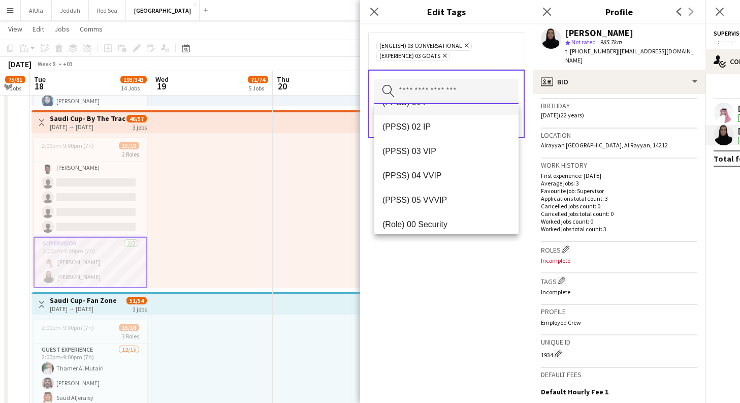
scroll to position [163, 0]
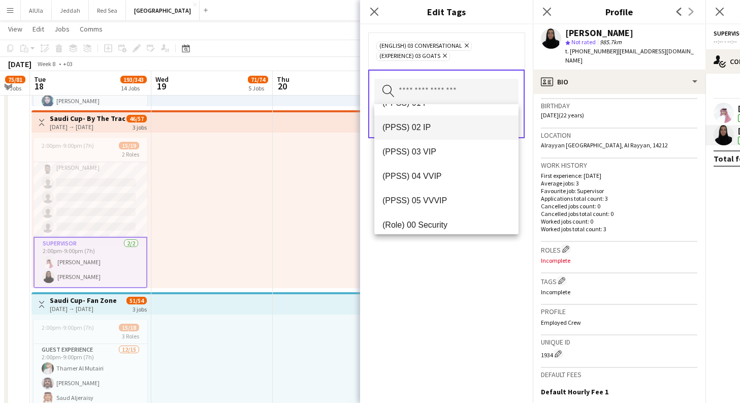
click at [442, 133] on mat-option "(PPSS) 02 IP" at bounding box center [446, 127] width 144 height 24
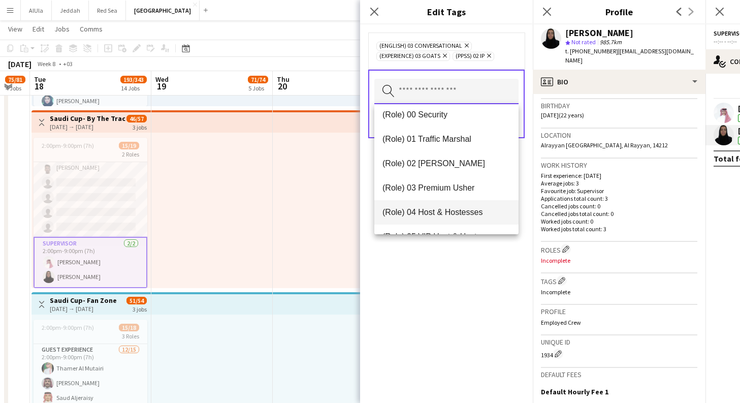
scroll to position [250, 0]
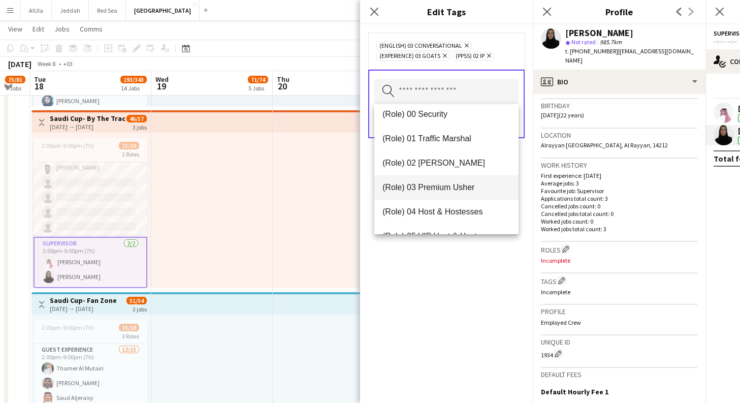
click at [459, 186] on span "(Role) 03 Premium Usher" at bounding box center [446, 187] width 128 height 10
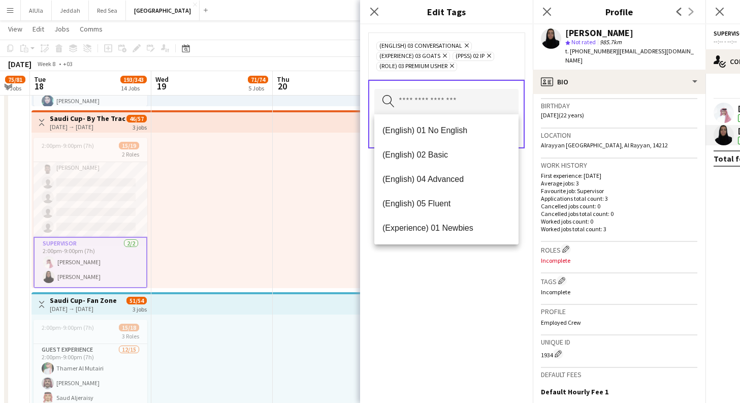
click at [526, 169] on form "(English) 03 Conversational Remove (Experience) 03 GOATS Remove (PPSS) 02 IP Re…" at bounding box center [446, 100] width 173 height 152
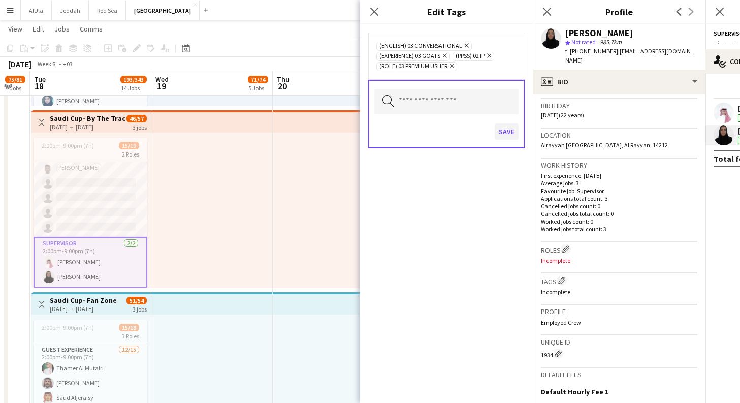
click at [518, 132] on button "Save" at bounding box center [506, 131] width 24 height 16
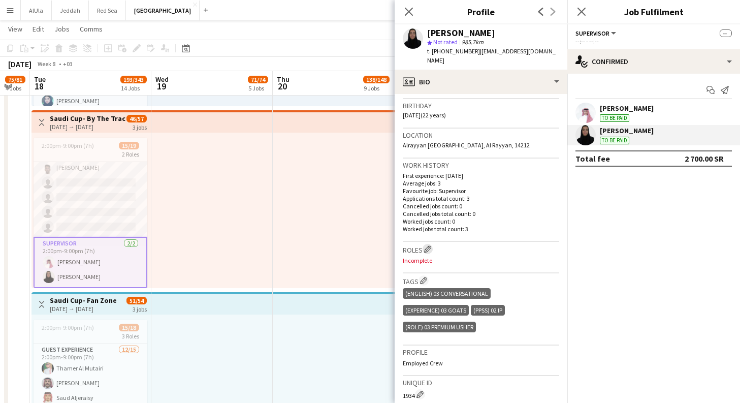
click at [431, 245] on app-icon "Edit crew company roles" at bounding box center [427, 248] width 7 height 7
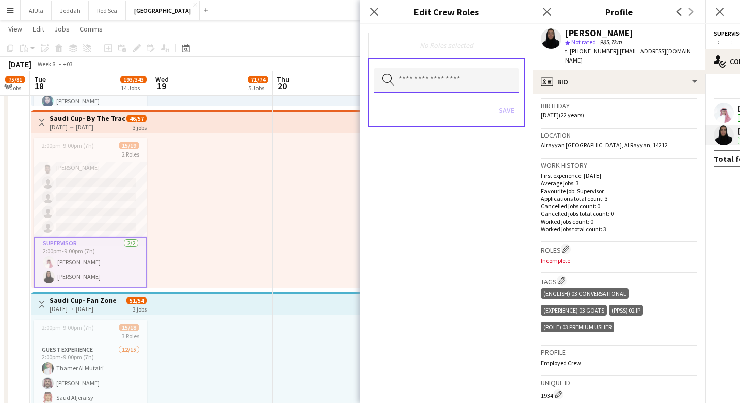
click at [458, 84] on input "text" at bounding box center [446, 80] width 144 height 25
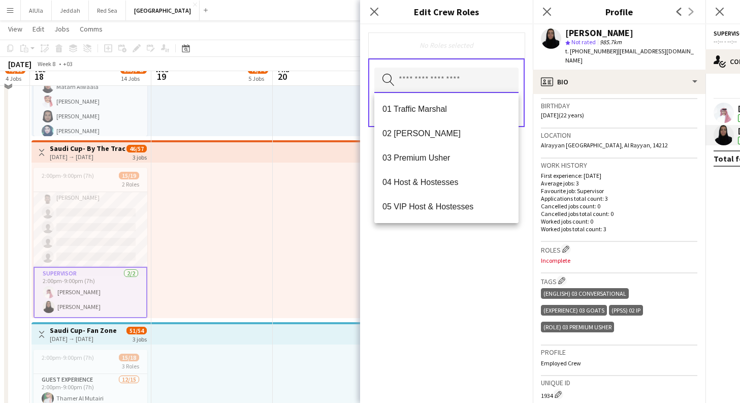
scroll to position [3107, 0]
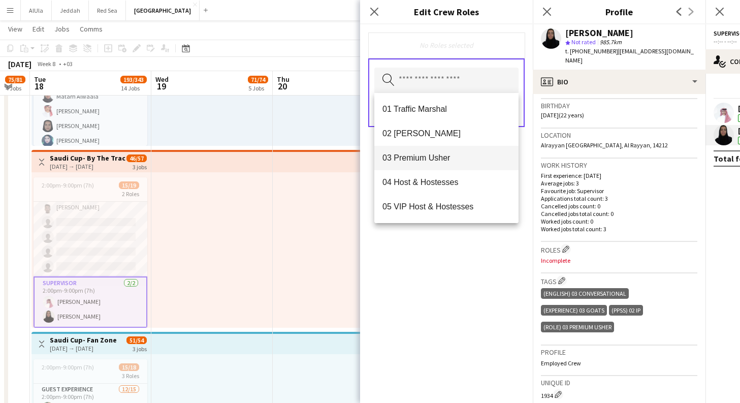
click at [444, 155] on span "03 Premium Usher" at bounding box center [446, 158] width 128 height 10
click at [430, 366] on div "03 Premium [PERSON_NAME] Remove Search by role type Save" at bounding box center [446, 213] width 173 height 378
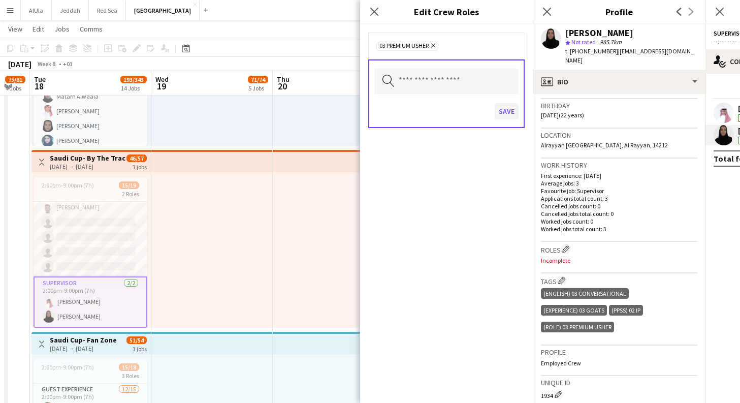
click at [507, 111] on button "Save" at bounding box center [506, 111] width 24 height 16
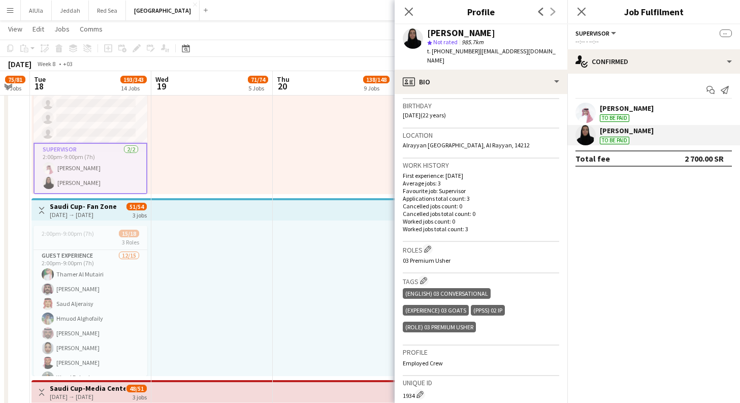
scroll to position [3242, 0]
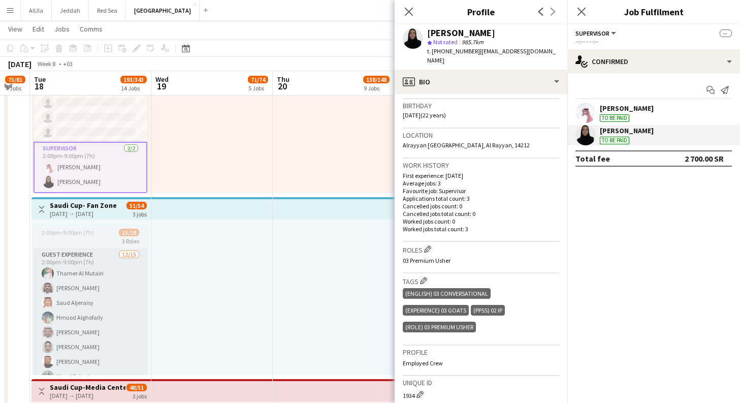
click at [102, 297] on app-card-role "Guest Experience [DATE] 2:00pm-9:00pm (7h) [PERSON_NAME] Al Mutairi [PERSON_NAM…" at bounding box center [91, 369] width 114 height 241
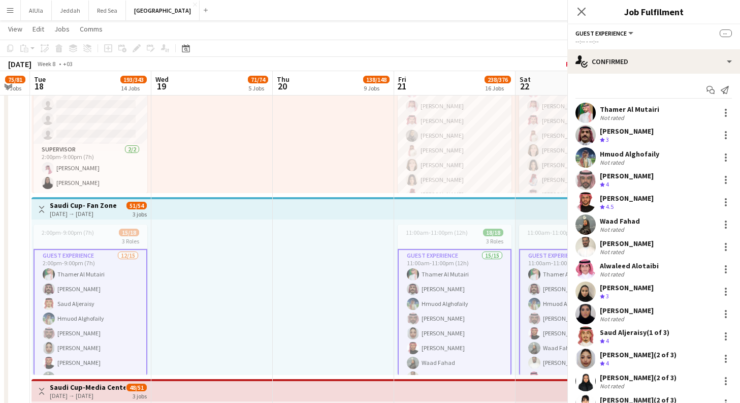
scroll to position [193, 0]
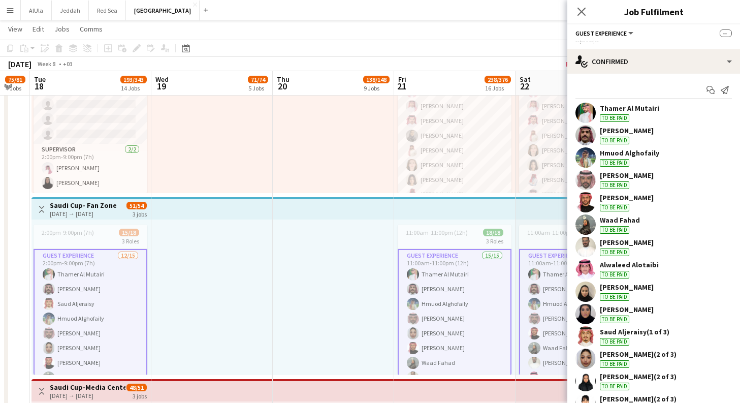
click at [671, 102] on div "Start chat Send notification [PERSON_NAME] To be paid [PERSON_NAME] To be paid …" at bounding box center [653, 292] width 173 height 436
click at [627, 115] on div "To be paid" at bounding box center [614, 118] width 29 height 8
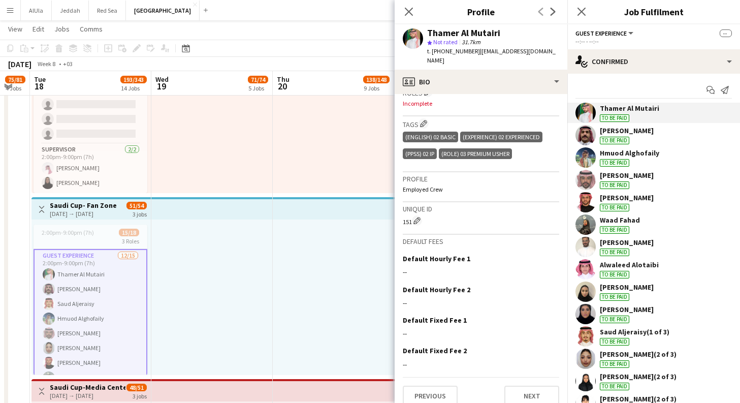
scroll to position [350, 0]
click at [647, 127] on div "[PERSON_NAME] To be paid" at bounding box center [653, 135] width 173 height 20
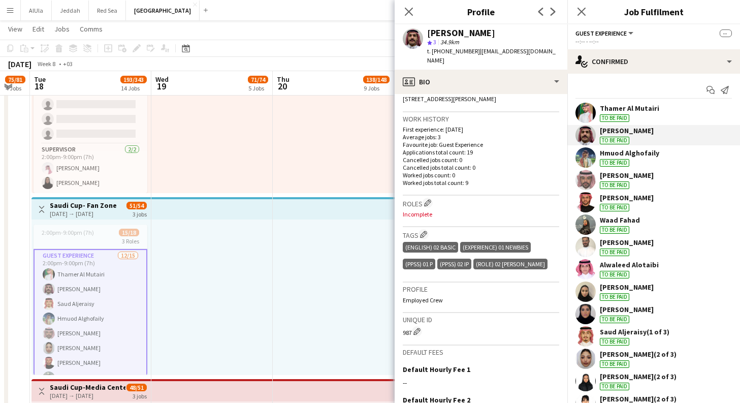
scroll to position [231, 0]
click at [644, 161] on div "Hmuod Alghofaily To be paid" at bounding box center [629, 157] width 59 height 18
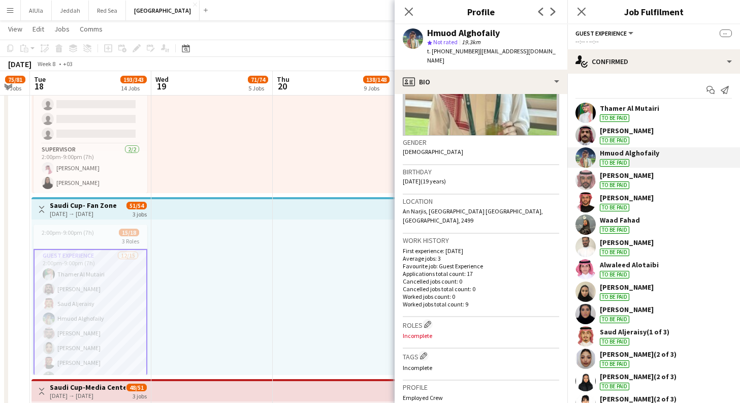
scroll to position [146, 0]
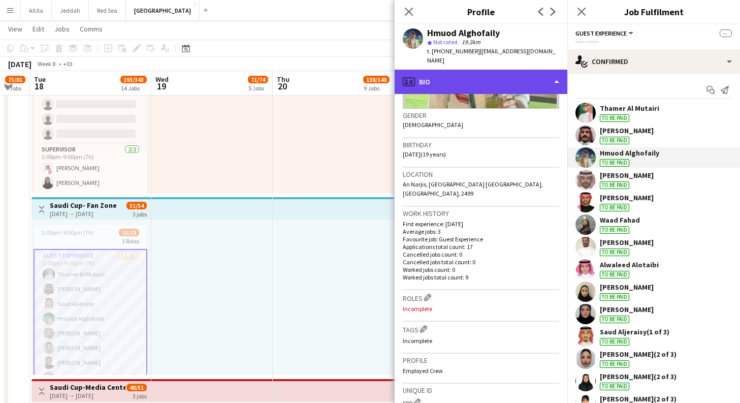
click at [524, 80] on div "profile Bio" at bounding box center [480, 82] width 173 height 24
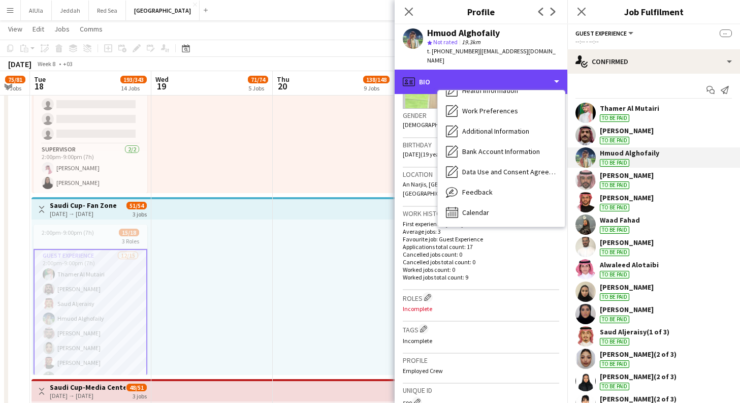
scroll to position [116, 0]
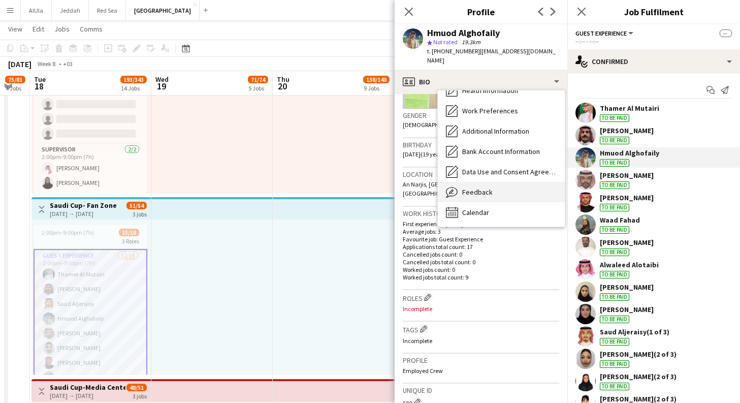
click at [485, 192] on div "Feedback Feedback" at bounding box center [501, 192] width 127 height 20
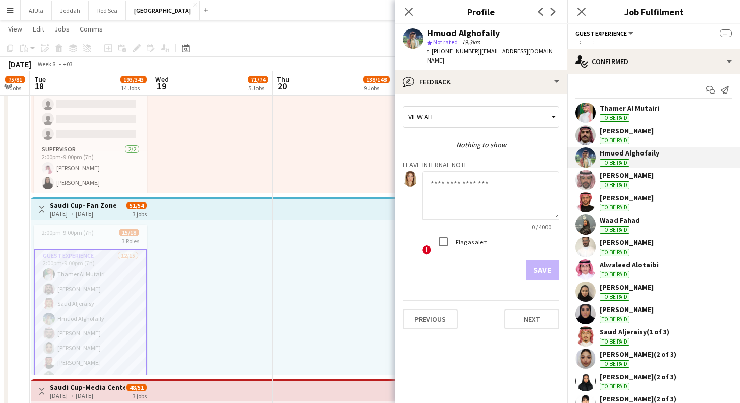
click at [447, 43] on span "Not rated" at bounding box center [445, 42] width 24 height 8
click at [461, 187] on textarea at bounding box center [490, 195] width 137 height 48
click at [460, 189] on textarea at bounding box center [490, 195] width 137 height 48
click at [654, 176] on div "[PERSON_NAME] To be paid" at bounding box center [653, 180] width 173 height 20
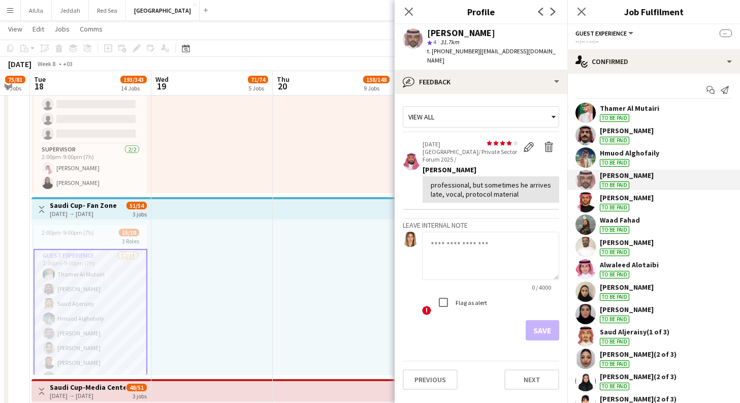
click at [644, 154] on div "Hmuod Alghofaily" at bounding box center [629, 152] width 59 height 9
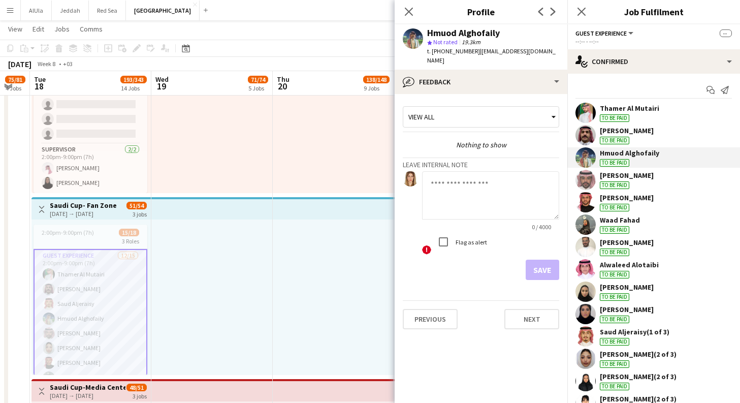
click at [645, 186] on div "[PERSON_NAME] To be paid" at bounding box center [653, 180] width 173 height 20
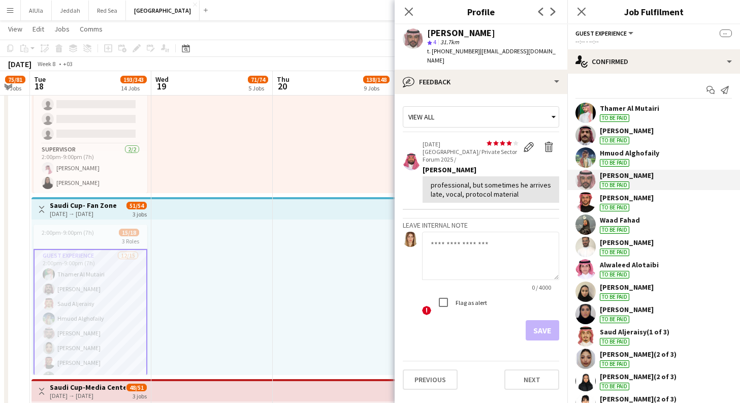
click at [642, 203] on div "[PERSON_NAME] To be paid" at bounding box center [653, 202] width 173 height 20
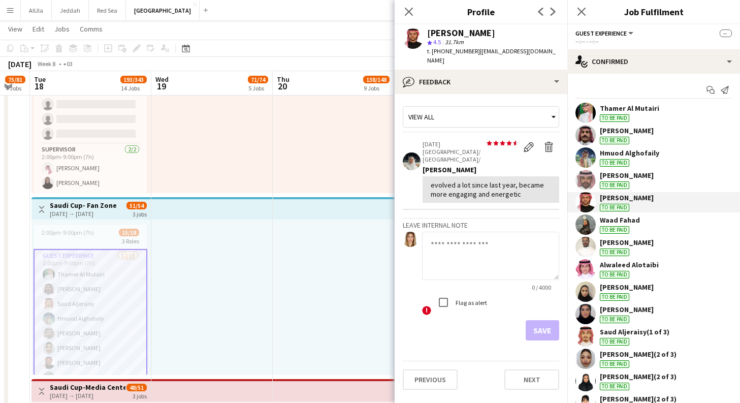
click at [640, 226] on div "Waad Fahad To be paid" at bounding box center [653, 224] width 173 height 20
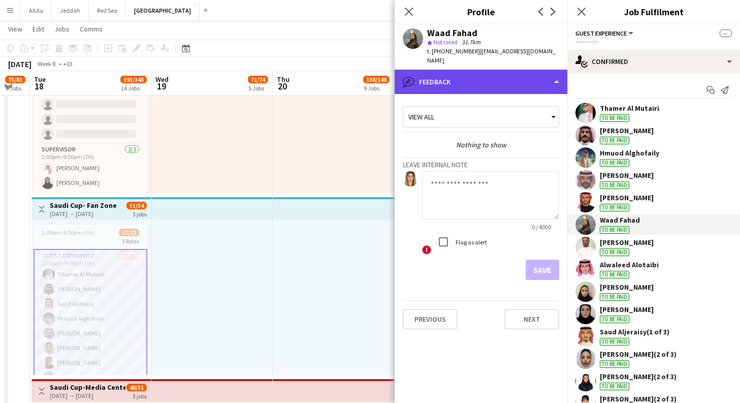
click at [496, 77] on div "bubble-pencil Feedback" at bounding box center [480, 82] width 173 height 24
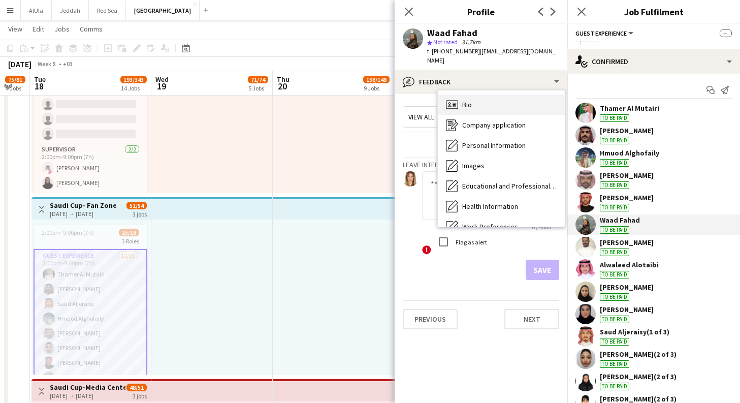
click at [483, 100] on div "Bio Bio" at bounding box center [501, 104] width 127 height 20
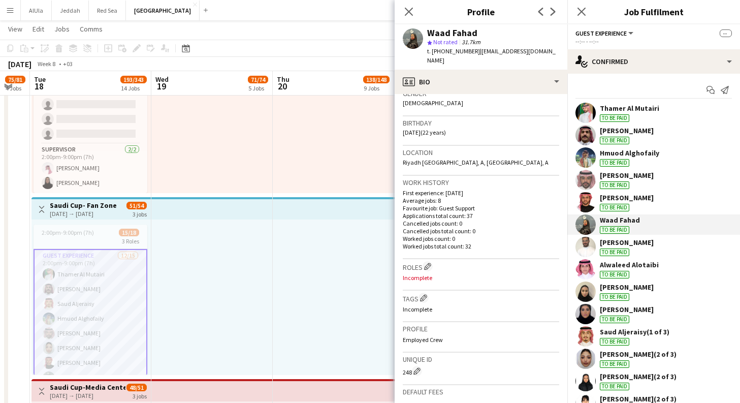
scroll to position [315, 0]
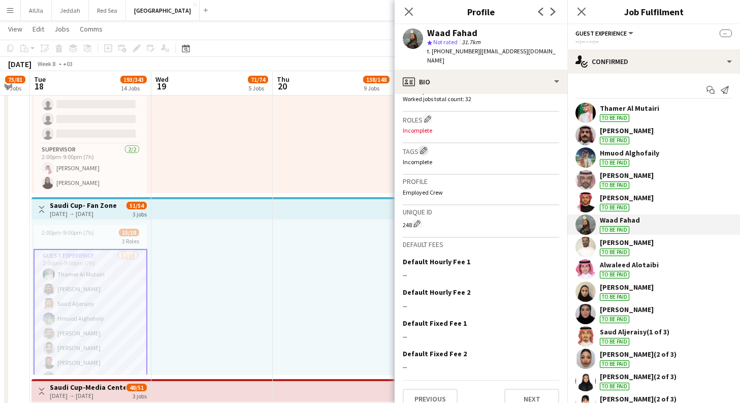
click at [423, 147] on app-icon "Edit crew company tags" at bounding box center [423, 150] width 7 height 7
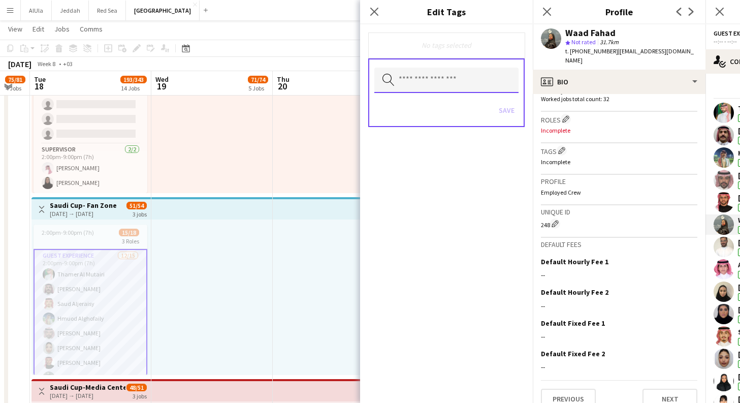
click at [425, 77] on input "text" at bounding box center [446, 80] width 144 height 25
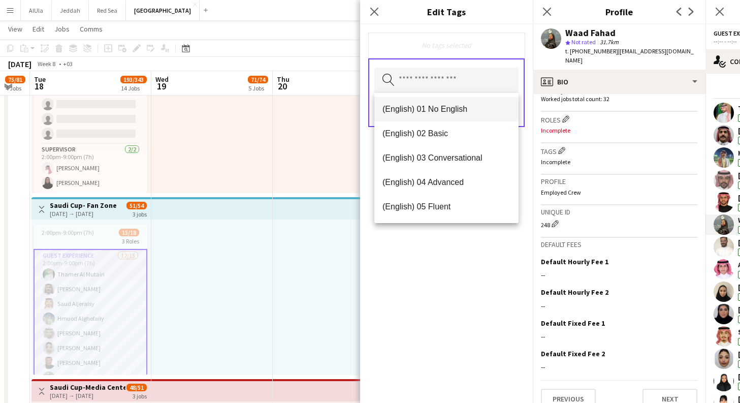
click at [439, 103] on mat-option "(English) 01 No English" at bounding box center [446, 109] width 144 height 24
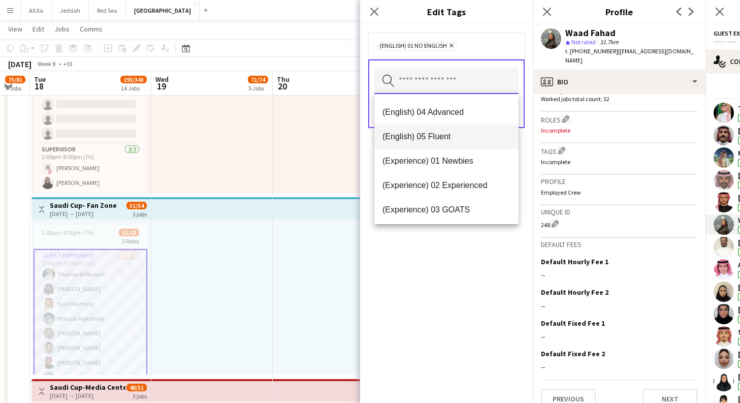
scroll to position [56, 0]
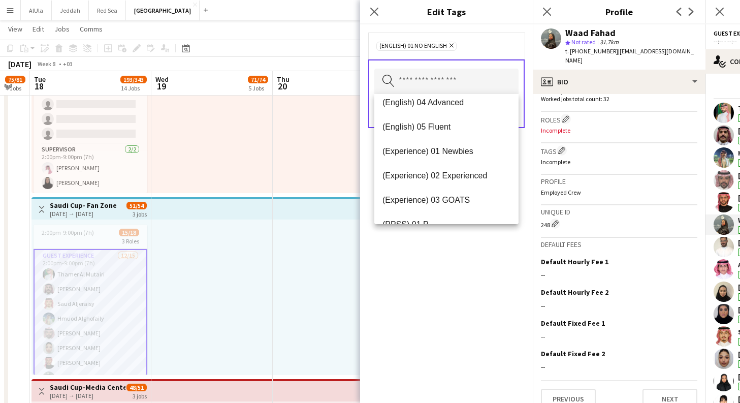
click at [451, 43] on icon "Remove" at bounding box center [450, 45] width 7 height 7
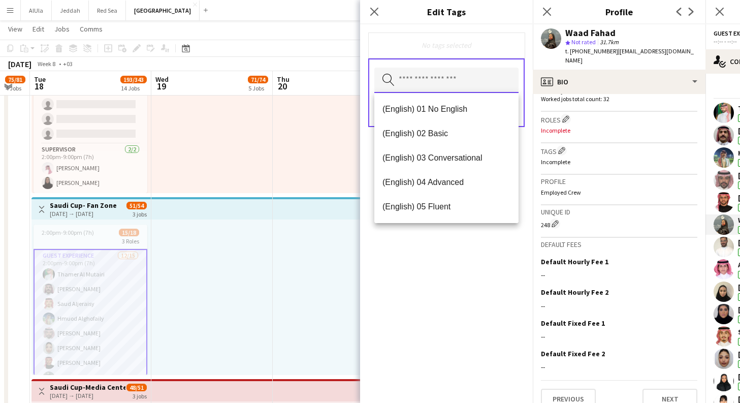
click at [451, 83] on input "text" at bounding box center [446, 80] width 144 height 25
click at [450, 128] on mat-option "(English) 02 Basic" at bounding box center [446, 133] width 144 height 24
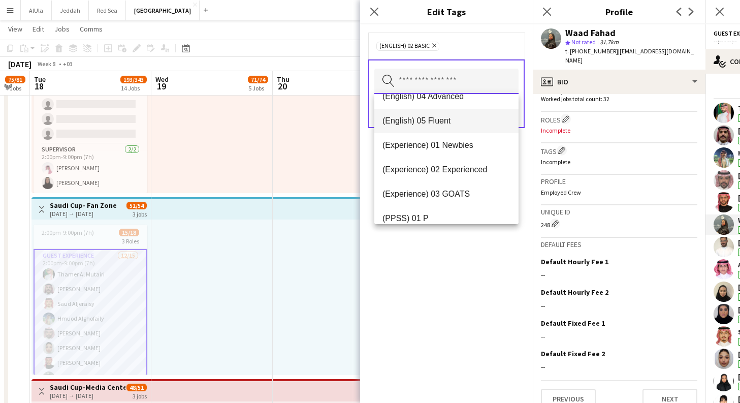
scroll to position [64, 0]
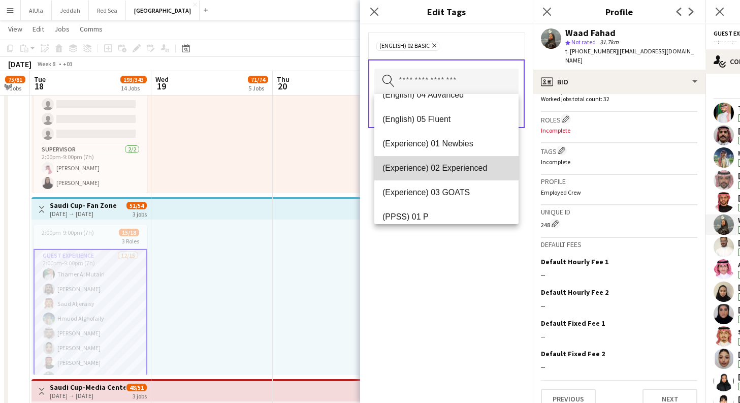
click at [454, 174] on mat-option "(Experience) 02 Experienced" at bounding box center [446, 168] width 144 height 24
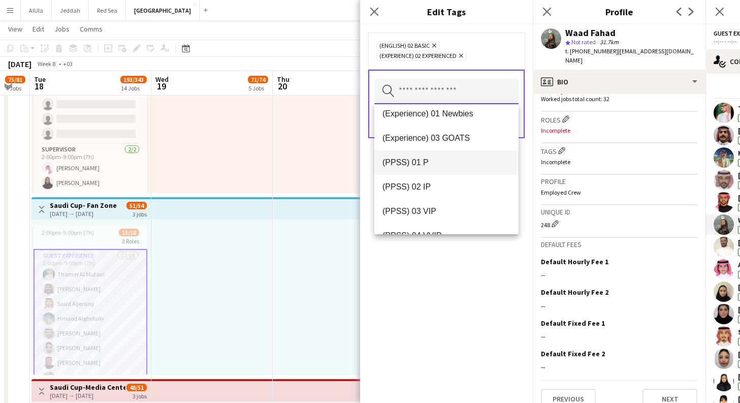
scroll to position [121, 0]
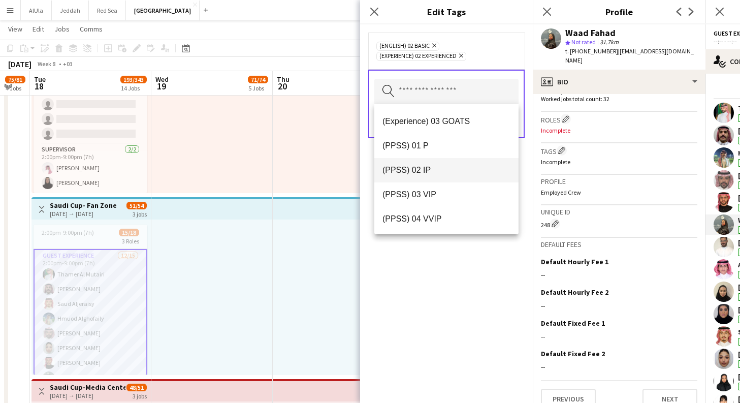
click at [442, 176] on mat-option "(PPSS) 02 IP" at bounding box center [446, 170] width 144 height 24
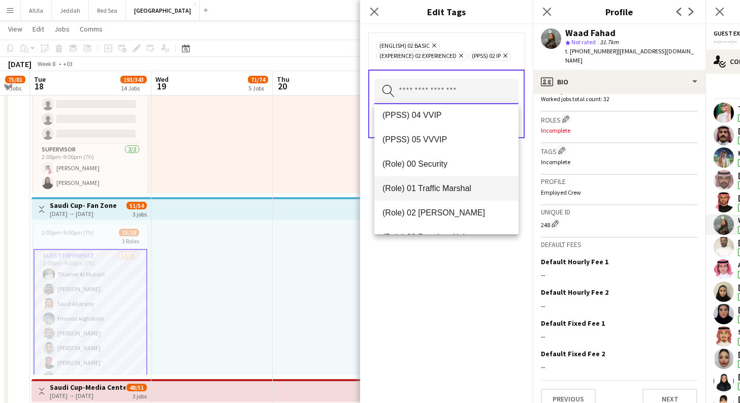
scroll to position [239, 0]
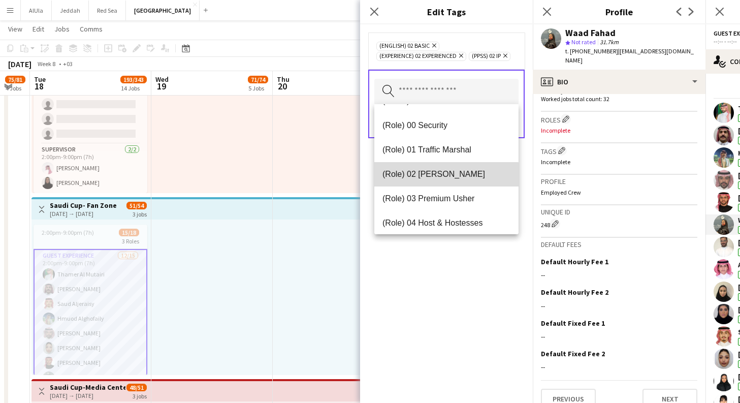
click at [438, 179] on span "(Role) 02 [PERSON_NAME]" at bounding box center [446, 174] width 128 height 10
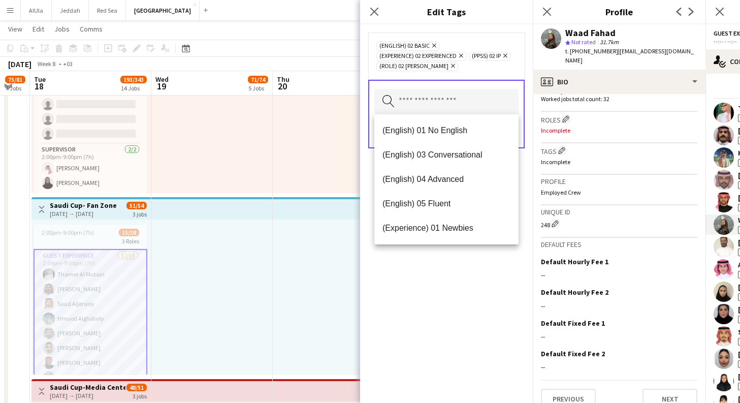
click at [466, 268] on div "(English) 02 Basic Remove (Experience) 02 Experienced Remove (PPSS) 02 IP Remov…" at bounding box center [446, 213] width 173 height 378
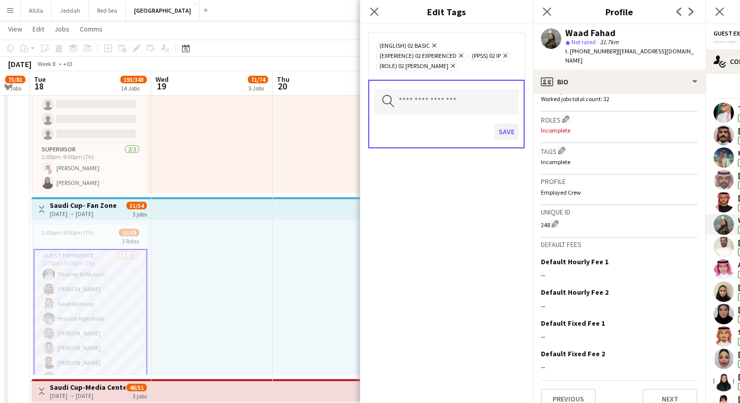
click at [511, 130] on button "Save" at bounding box center [506, 131] width 24 height 16
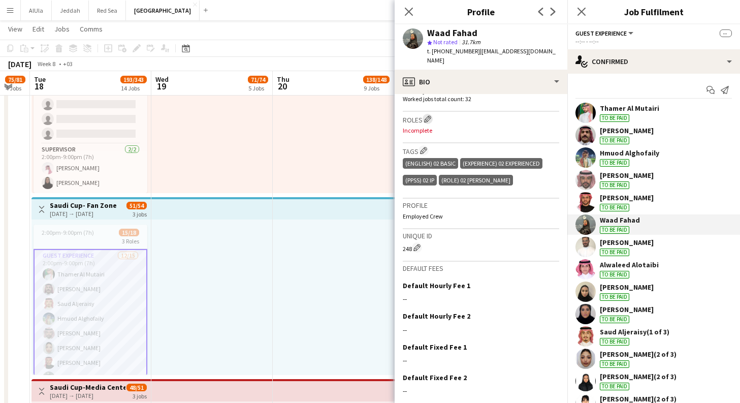
click at [433, 114] on button "Edit crew company roles" at bounding box center [427, 119] width 10 height 10
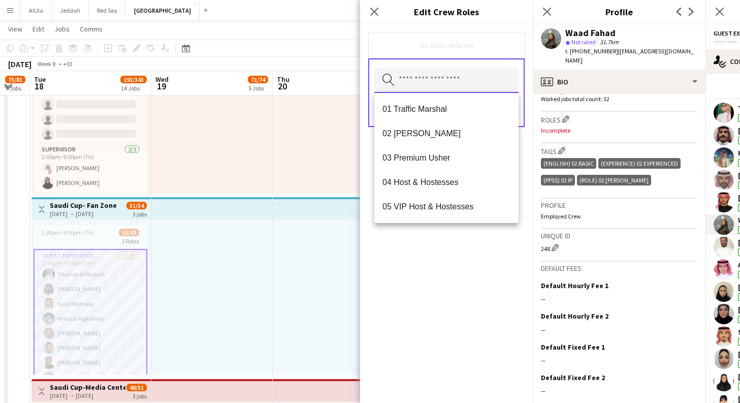
click at [458, 76] on input "text" at bounding box center [446, 80] width 144 height 25
click at [456, 130] on span "02 [PERSON_NAME]" at bounding box center [446, 133] width 128 height 10
click at [485, 242] on div "02 [PERSON_NAME] Remove Search by role type Save" at bounding box center [446, 213] width 173 height 378
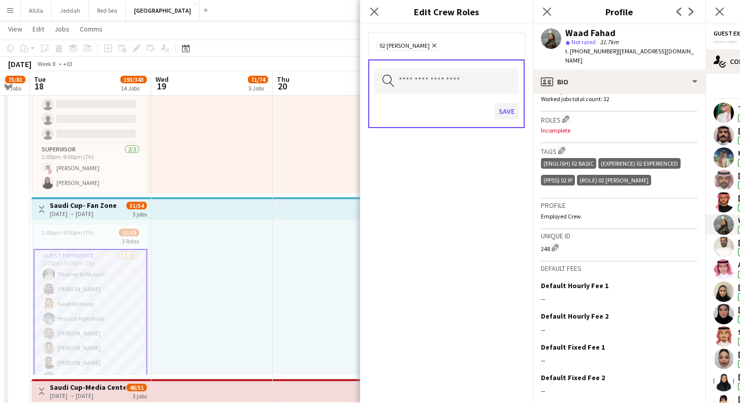
click at [510, 109] on button "Save" at bounding box center [506, 111] width 24 height 16
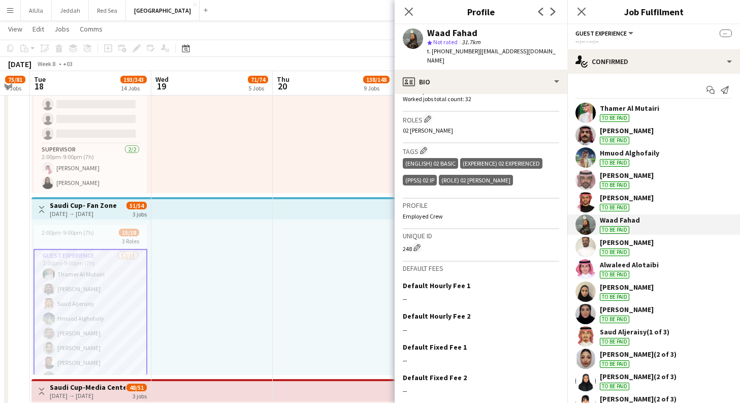
scroll to position [7, 0]
click at [647, 200] on div "[PERSON_NAME] To be paid" at bounding box center [653, 202] width 173 height 20
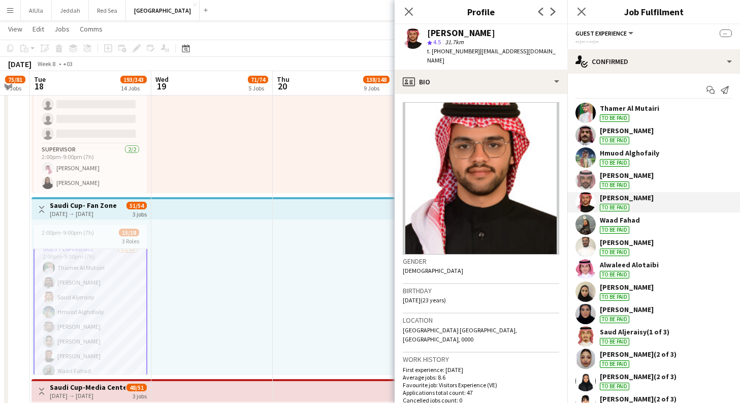
scroll to position [157, 0]
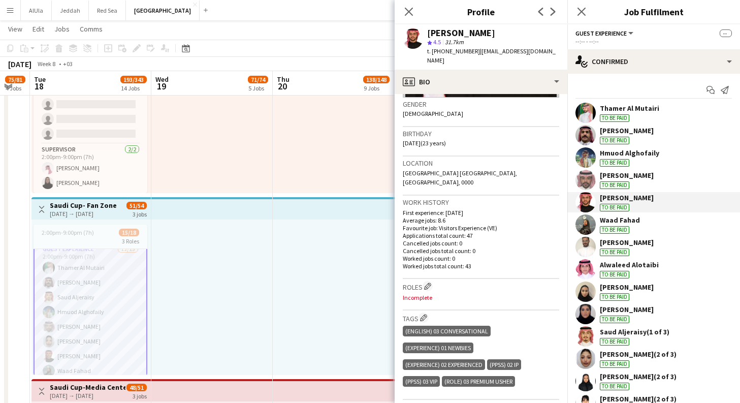
click at [666, 175] on div "[PERSON_NAME] To be paid" at bounding box center [653, 180] width 173 height 20
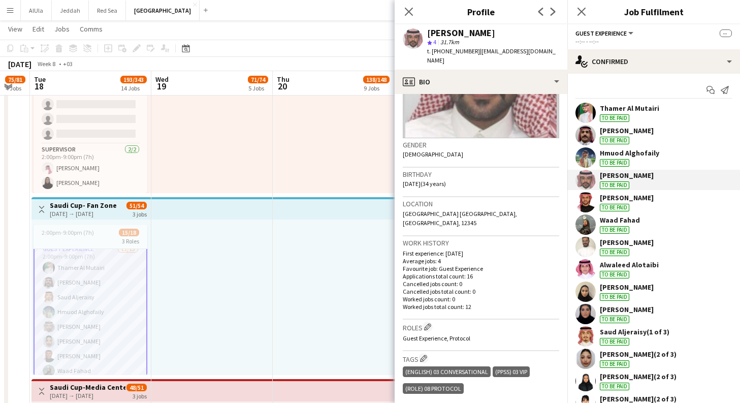
scroll to position [128, 0]
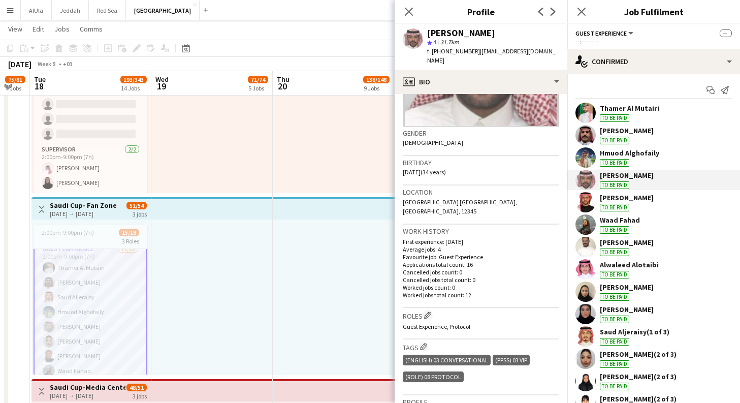
click at [644, 149] on div "Hmuod Alghofaily" at bounding box center [629, 152] width 59 height 9
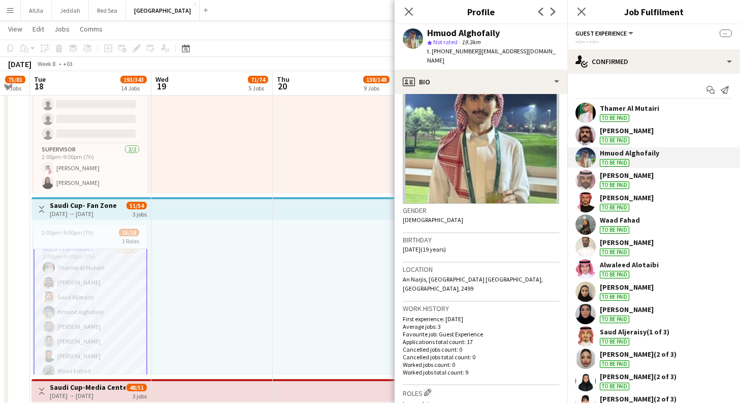
scroll to position [36, 0]
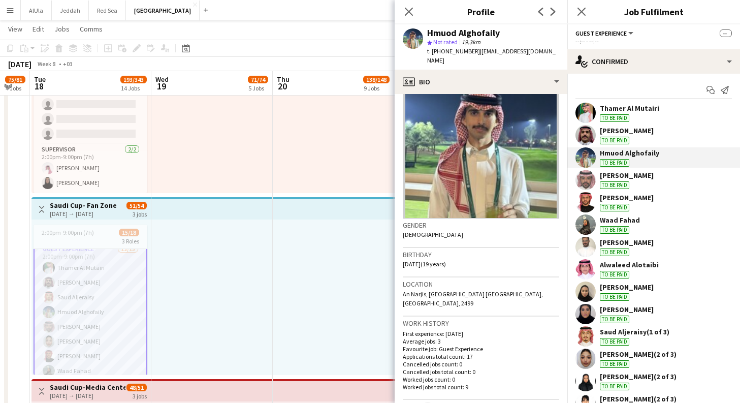
click at [641, 271] on div "Alwaleed Alotaibi To be paid" at bounding box center [629, 269] width 59 height 18
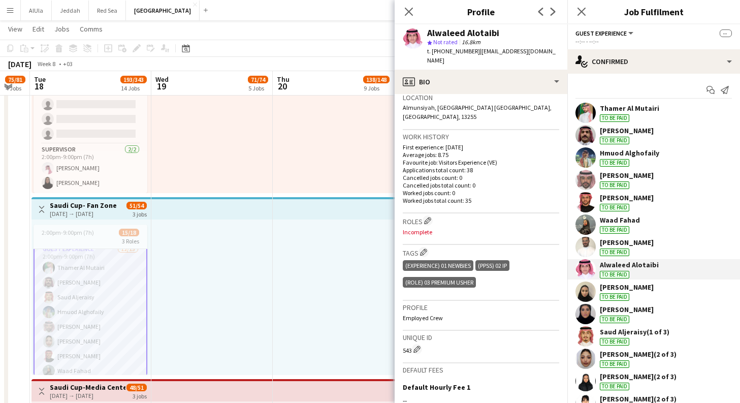
scroll to position [235, 0]
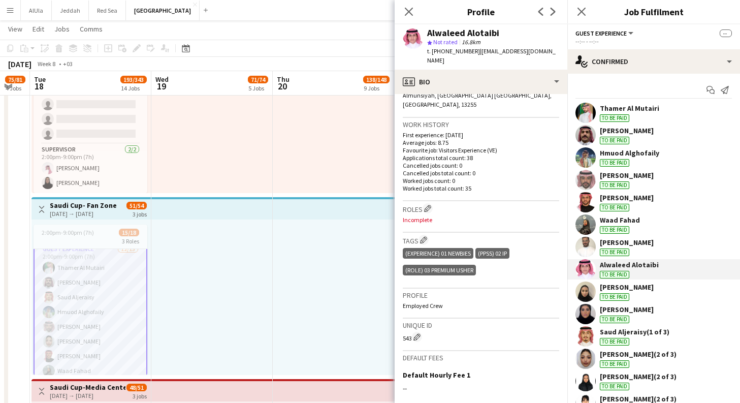
click at [645, 288] on div "[PERSON_NAME] To be paid" at bounding box center [653, 291] width 173 height 20
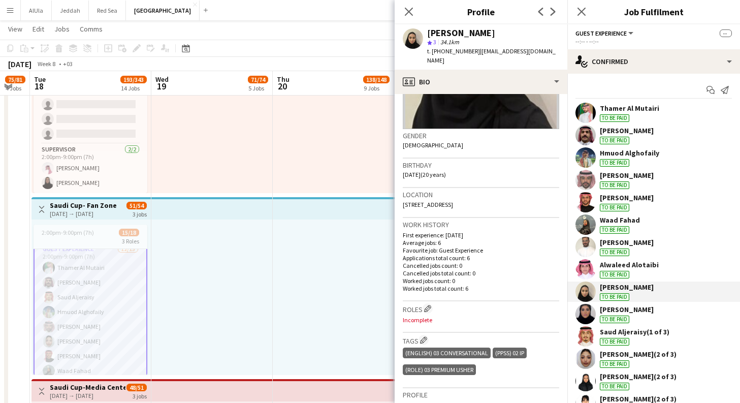
scroll to position [142, 0]
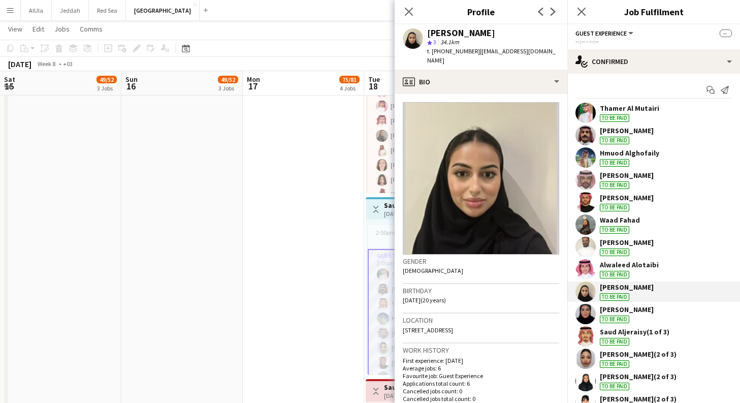
scroll to position [142, 0]
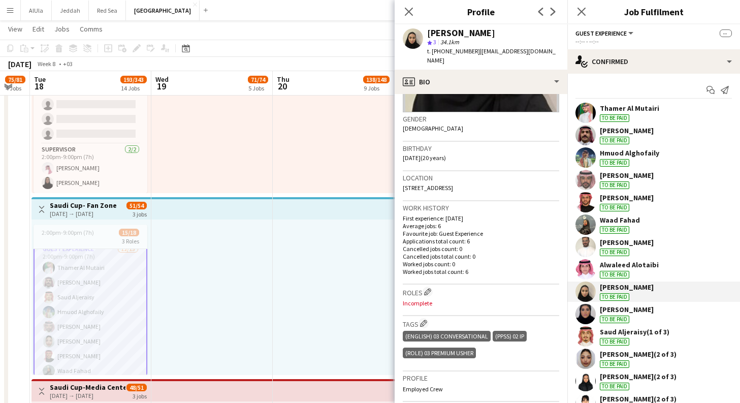
click at [645, 309] on div "Shahad Khalil To be paid" at bounding box center [653, 314] width 173 height 20
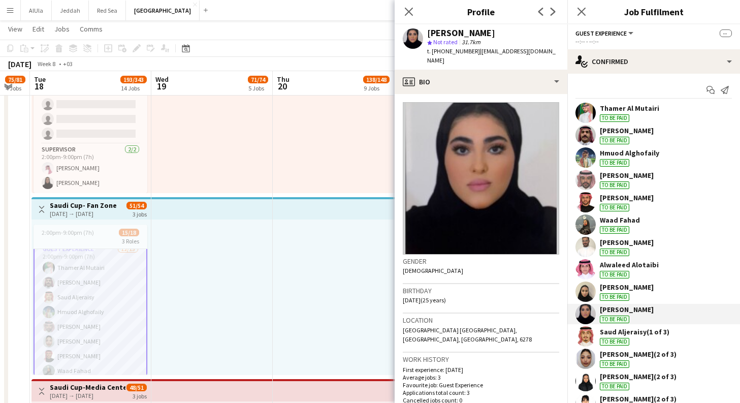
scroll to position [0, 0]
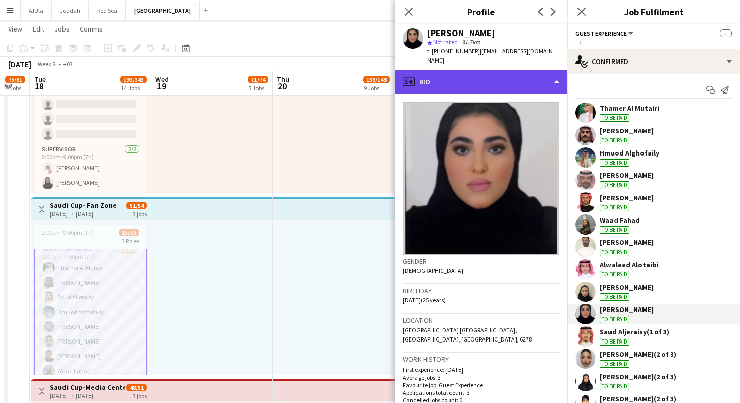
click at [541, 70] on div "profile Bio" at bounding box center [480, 82] width 173 height 24
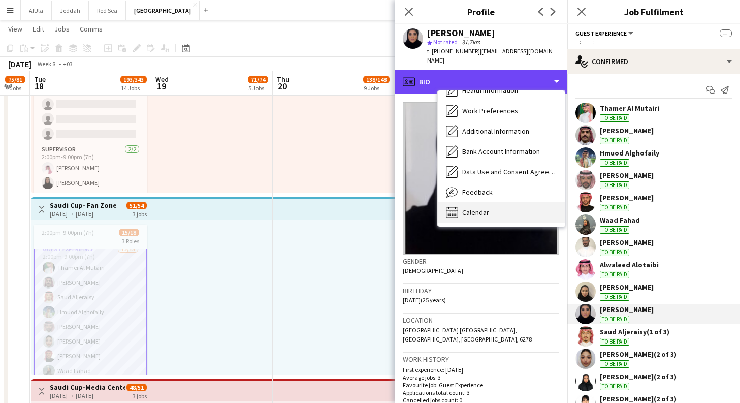
scroll to position [116, 0]
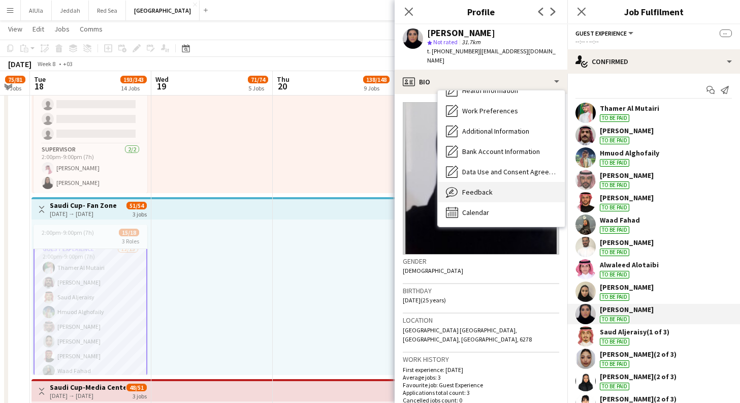
click at [500, 182] on div "Feedback Feedback" at bounding box center [501, 192] width 127 height 20
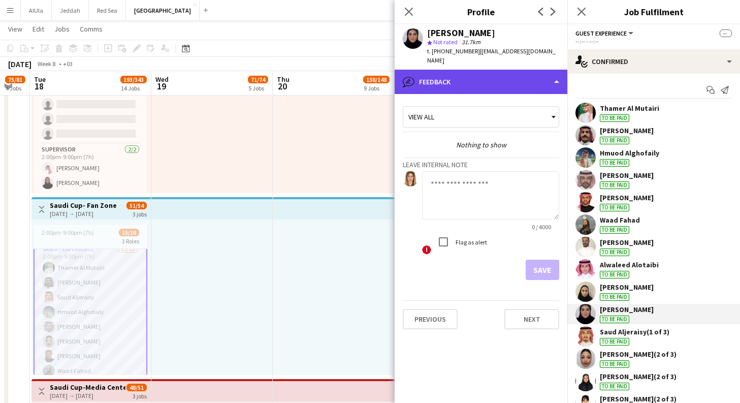
click at [545, 70] on div "bubble-pencil Feedback" at bounding box center [480, 82] width 173 height 24
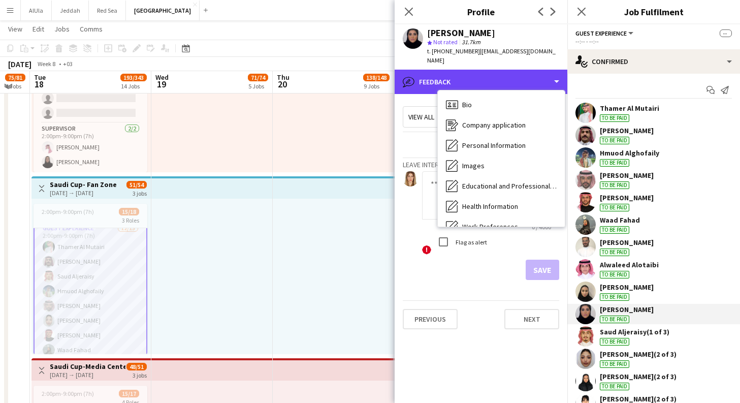
scroll to position [3261, 0]
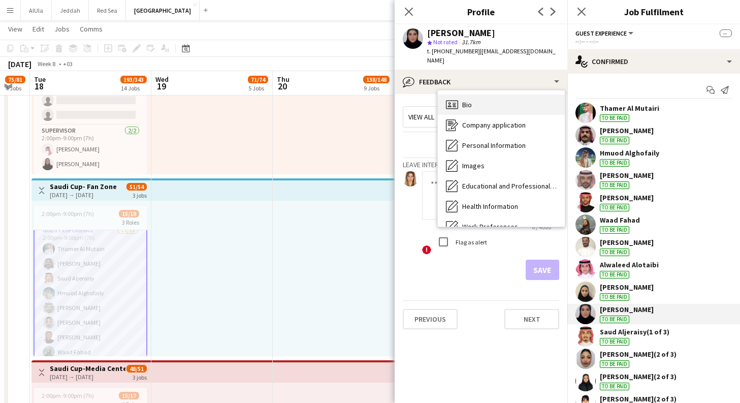
click at [490, 100] on div "Bio Bio" at bounding box center [501, 104] width 127 height 20
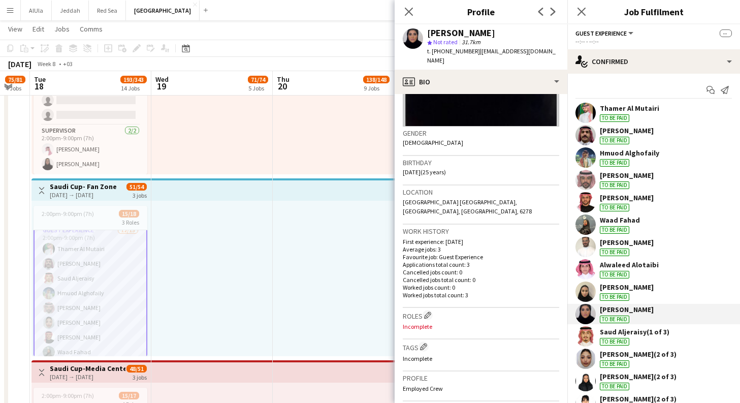
scroll to position [133, 0]
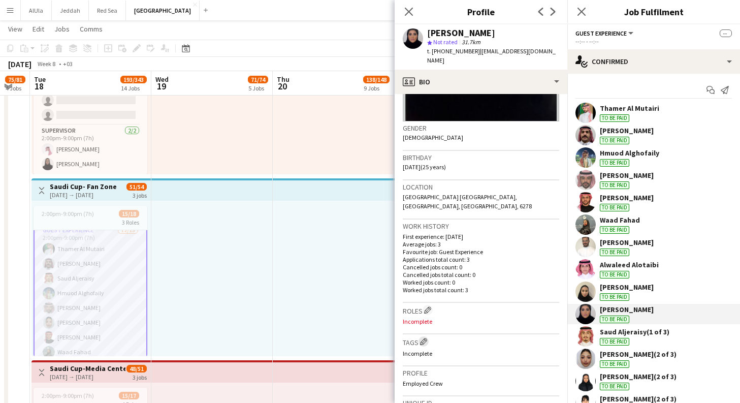
click at [423, 338] on app-icon "Edit crew company tags" at bounding box center [423, 341] width 7 height 7
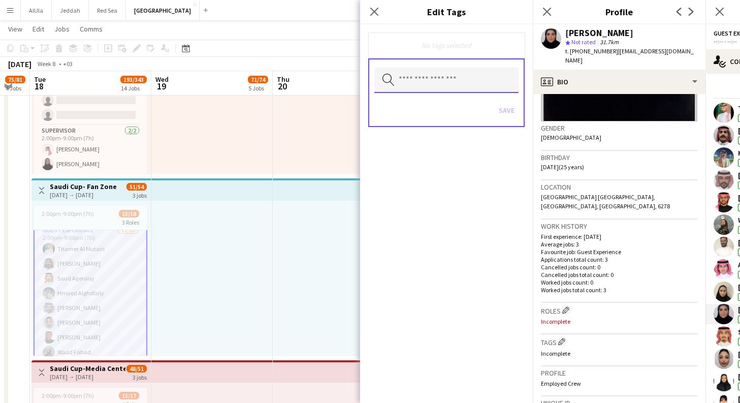
click at [457, 76] on input "text" at bounding box center [446, 80] width 144 height 25
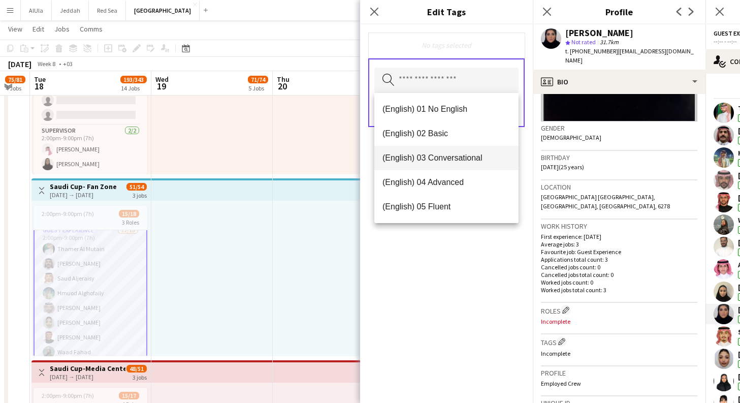
click at [464, 153] on span "(English) 03 Conversational" at bounding box center [446, 158] width 128 height 10
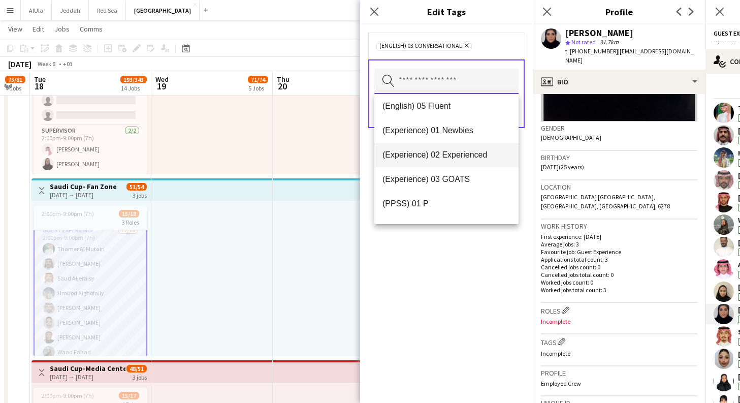
scroll to position [84, 0]
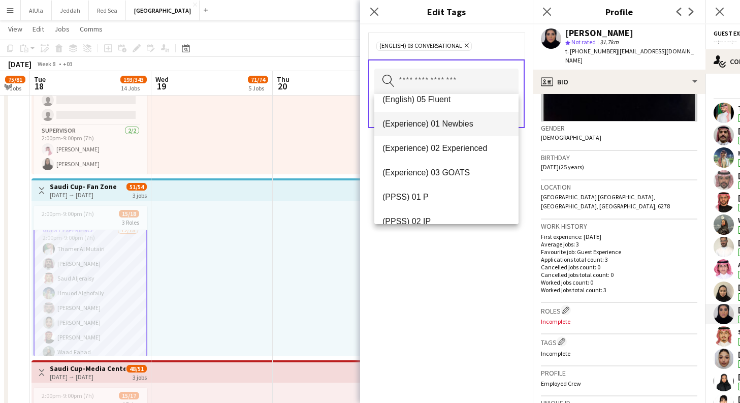
click at [466, 124] on span "(Experience) 01 Newbies" at bounding box center [446, 124] width 128 height 10
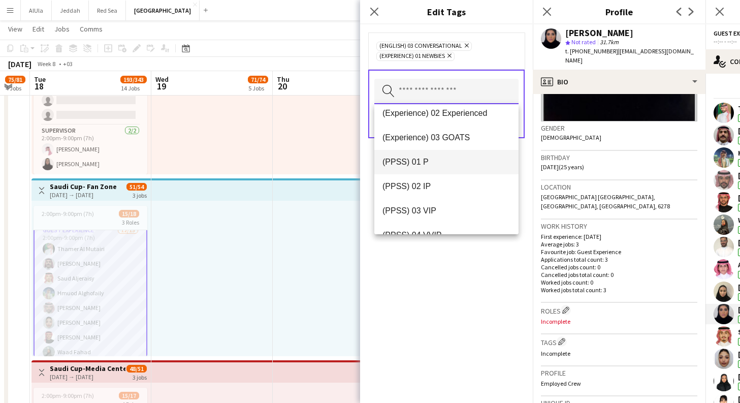
scroll to position [107, 0]
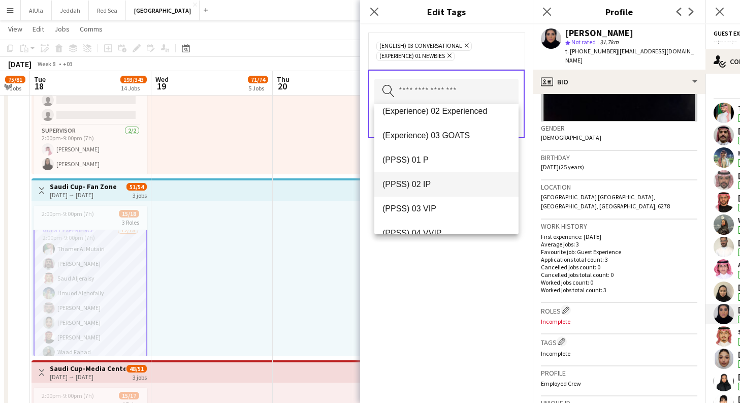
click at [458, 186] on span "(PPSS) 02 IP" at bounding box center [446, 184] width 128 height 10
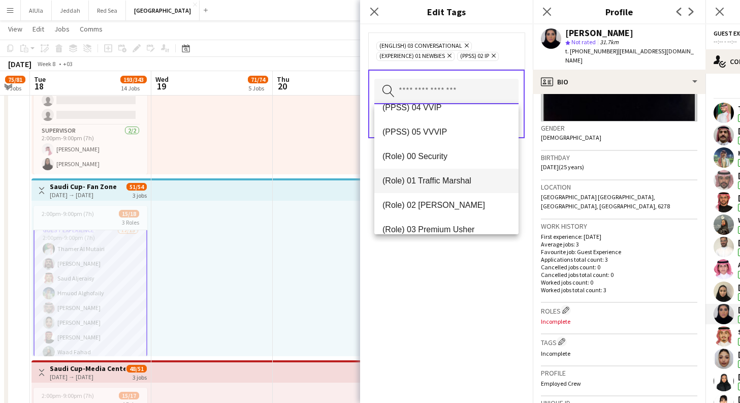
scroll to position [268, 0]
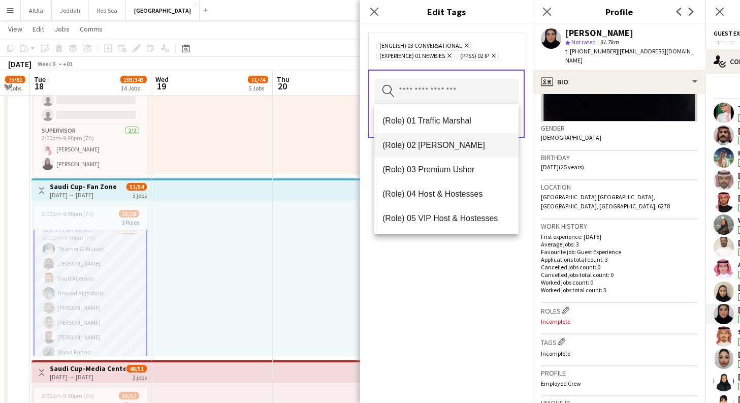
click at [444, 150] on mat-option "(Role) 02 [PERSON_NAME]" at bounding box center [446, 145] width 144 height 24
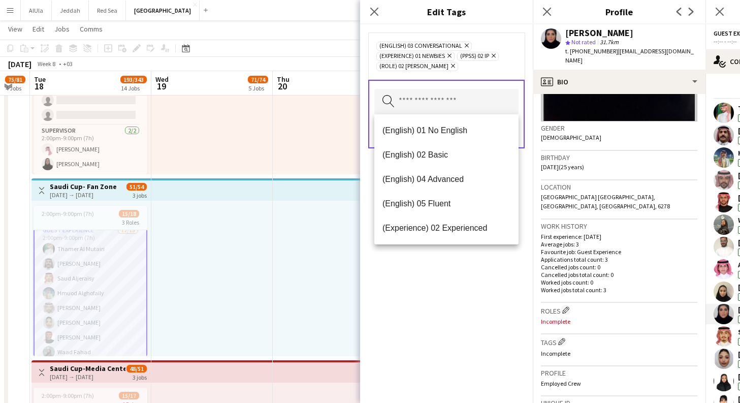
click at [509, 65] on div "(English) 03 Conversational Remove (Experience) 01 Newbies Remove (PPSS) 02 IP …" at bounding box center [446, 56] width 140 height 30
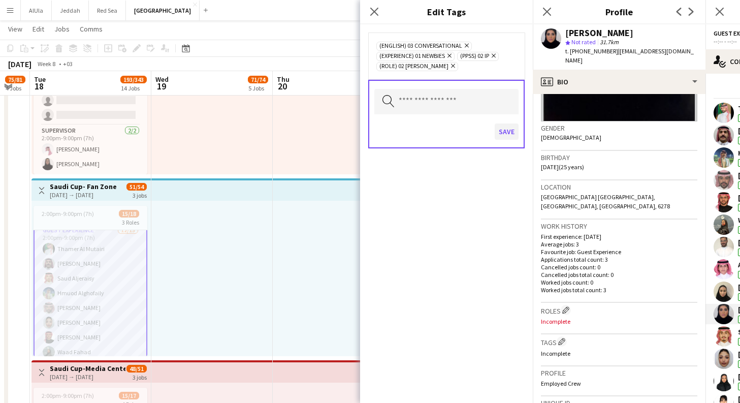
click at [509, 138] on button "Save" at bounding box center [506, 131] width 24 height 16
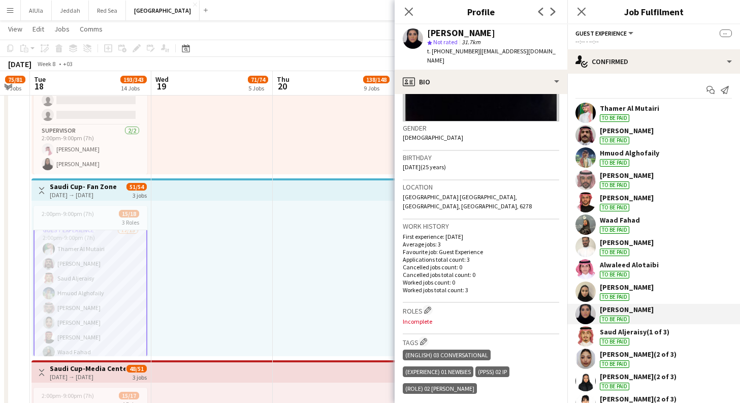
click at [473, 36] on div "[PERSON_NAME]" at bounding box center [461, 32] width 68 height 9
click at [423, 37] on div "Shahad Khalil star Not rated 31.7km t. +966580055760 | shahadkhalil261@gmail.com" at bounding box center [480, 46] width 173 height 45
click at [413, 40] on app-user-avatar at bounding box center [413, 38] width 20 height 20
click at [461, 34] on div "[PERSON_NAME]" at bounding box center [461, 32] width 68 height 9
click at [413, 43] on app-user-avatar at bounding box center [413, 38] width 20 height 20
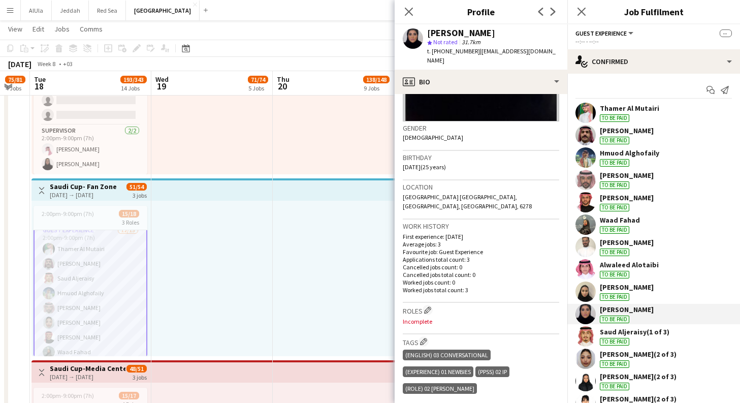
click at [438, 34] on div "[PERSON_NAME]" at bounding box center [461, 32] width 68 height 9
click at [409, 37] on app-user-avatar at bounding box center [413, 38] width 20 height 20
click at [461, 317] on p "Incomplete" at bounding box center [481, 321] width 156 height 8
click at [430, 306] on app-icon "Edit crew company roles" at bounding box center [427, 309] width 7 height 7
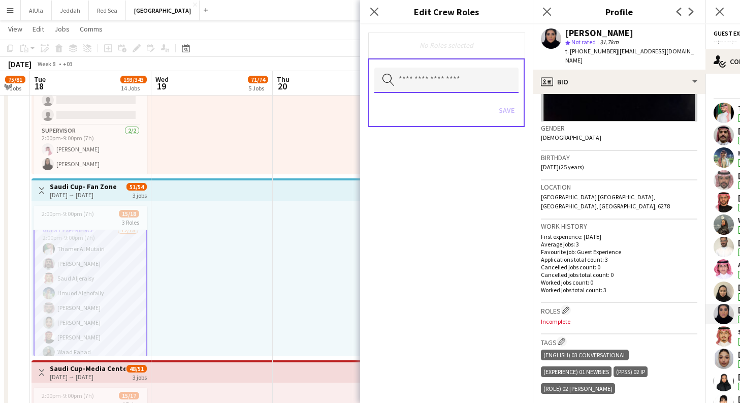
click at [428, 78] on input "text" at bounding box center [446, 80] width 144 height 25
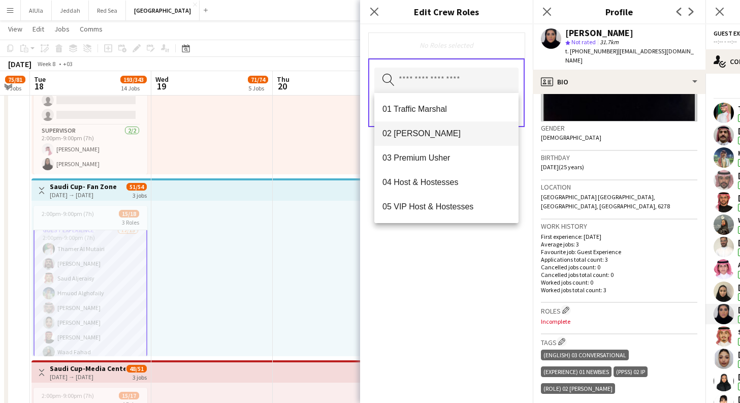
click at [439, 131] on span "02 [PERSON_NAME]" at bounding box center [446, 133] width 128 height 10
click at [524, 95] on div "Search by role type Save" at bounding box center [446, 93] width 156 height 69
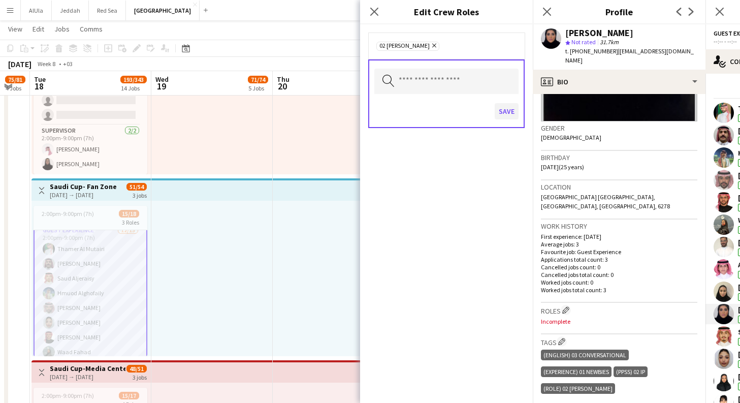
click at [510, 111] on button "Save" at bounding box center [506, 111] width 24 height 16
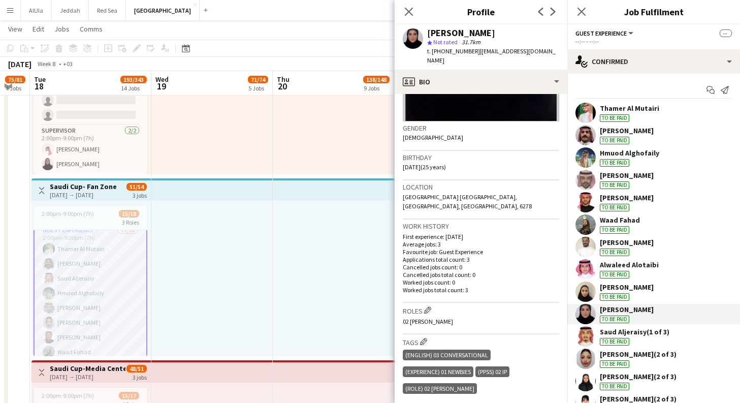
click at [680, 336] on div "Saud Aljeraisy (1 of 3) To be paid" at bounding box center [653, 336] width 173 height 20
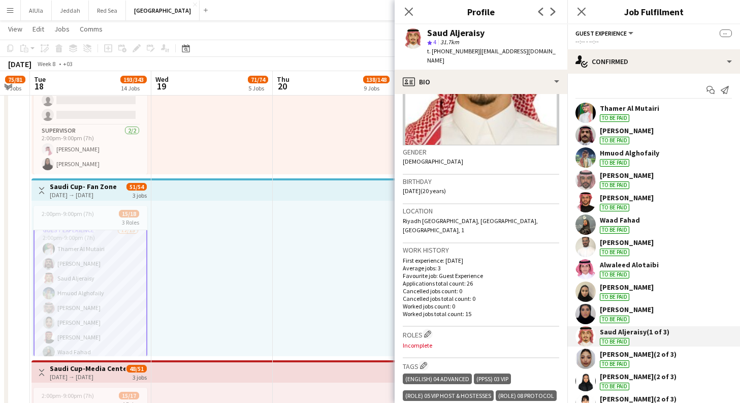
scroll to position [113, 0]
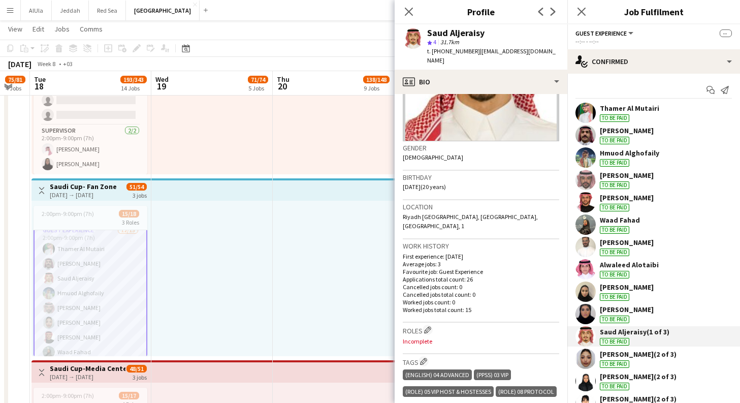
click at [670, 357] on div "Munirah Aljubeer (2 of 3)" at bounding box center [638, 353] width 77 height 9
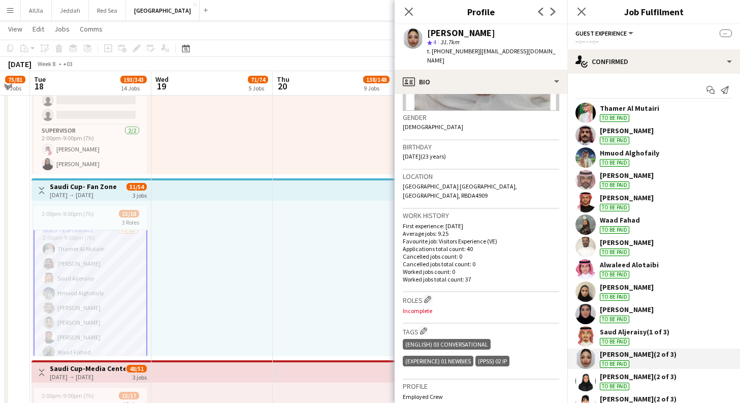
scroll to position [158, 0]
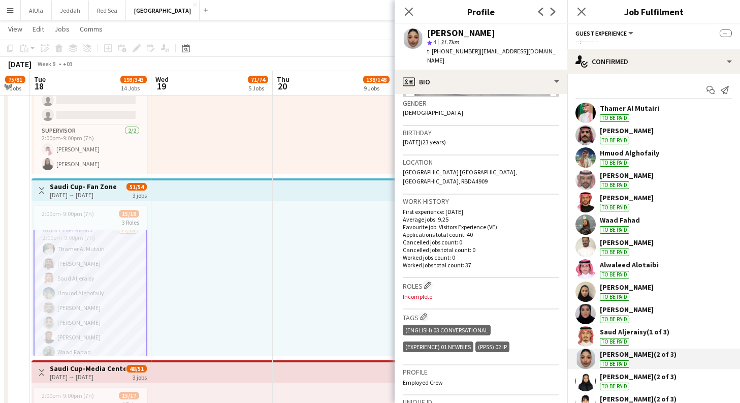
click at [650, 376] on div "Dana Abdullah (2 of 3)" at bounding box center [638, 376] width 77 height 9
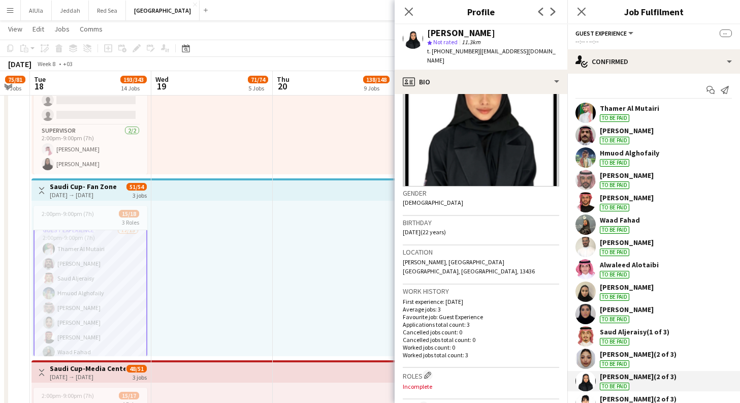
scroll to position [72, 0]
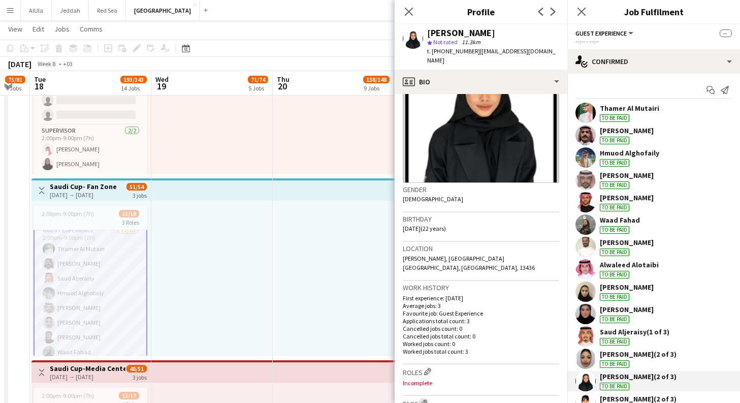
click at [424, 399] on app-icon "Edit crew company tags" at bounding box center [423, 402] width 7 height 7
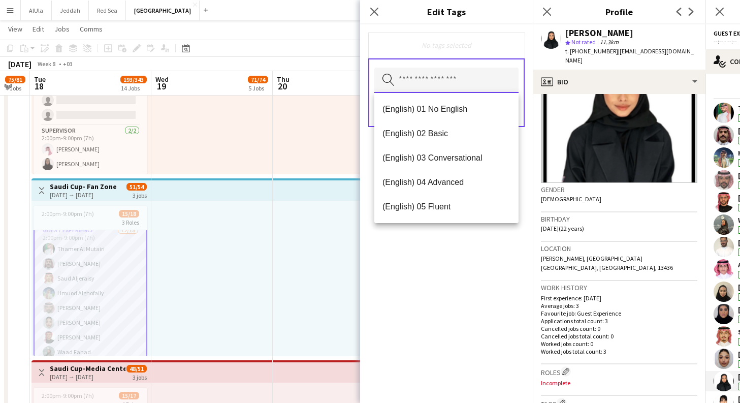
click at [439, 77] on input "text" at bounding box center [446, 80] width 144 height 25
click at [455, 153] on span "(English) 03 Conversational" at bounding box center [446, 158] width 128 height 10
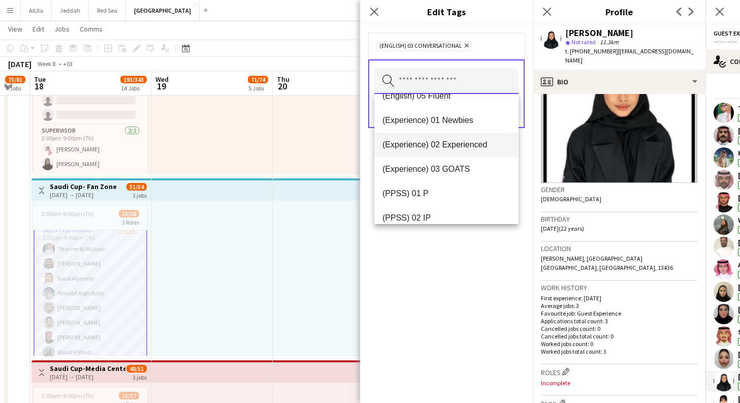
scroll to position [102, 0]
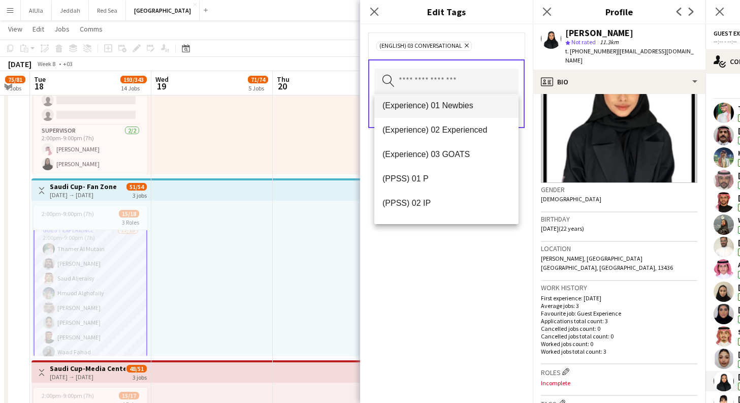
click at [462, 107] on span "(Experience) 01 Newbies" at bounding box center [446, 106] width 128 height 10
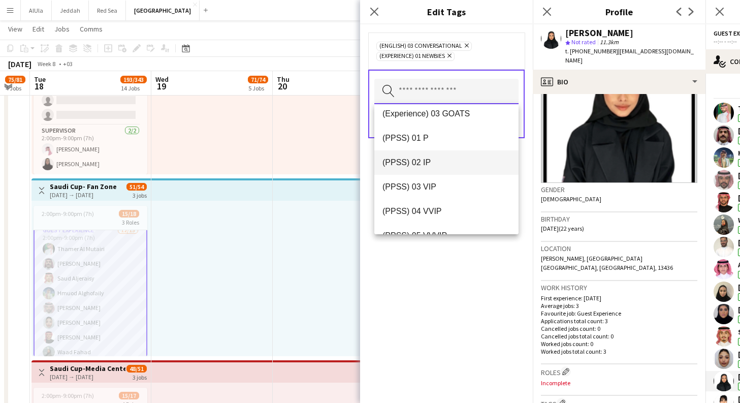
scroll to position [129, 0]
click at [447, 155] on mat-option "(PPSS) 02 IP" at bounding box center [446, 162] width 144 height 24
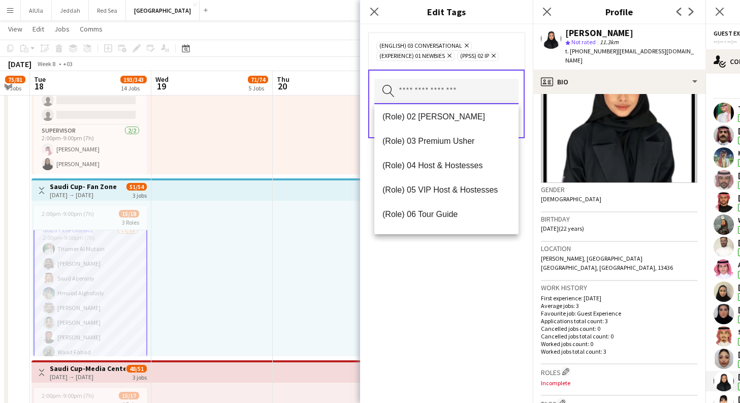
scroll to position [255, 0]
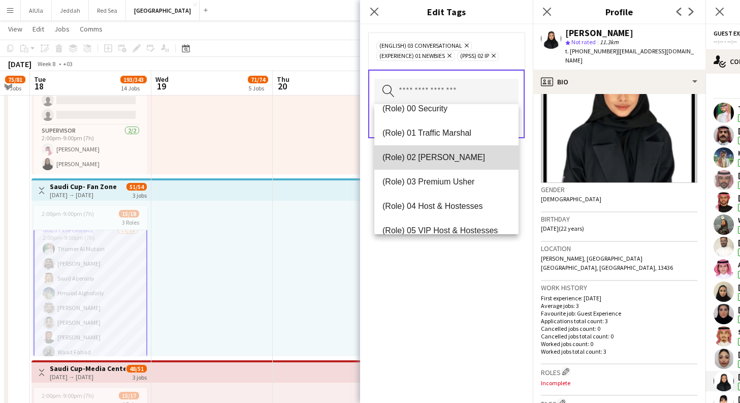
click at [442, 162] on mat-option "(Role) 02 [PERSON_NAME]" at bounding box center [446, 157] width 144 height 24
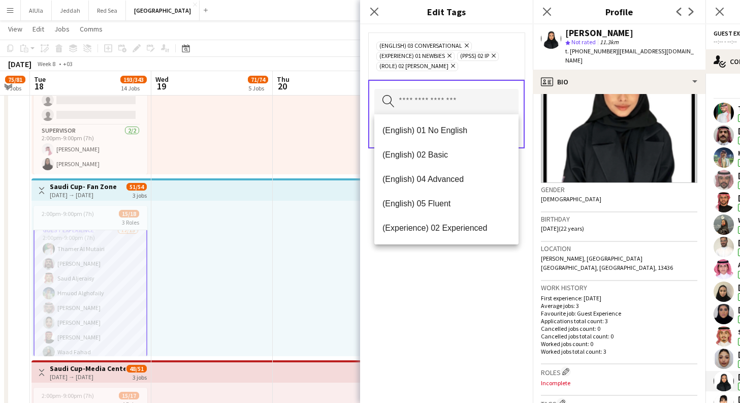
click at [526, 137] on form "(English) 03 Conversational Remove (Experience) 01 Newbies Remove (PPSS) 02 IP …" at bounding box center [446, 100] width 173 height 152
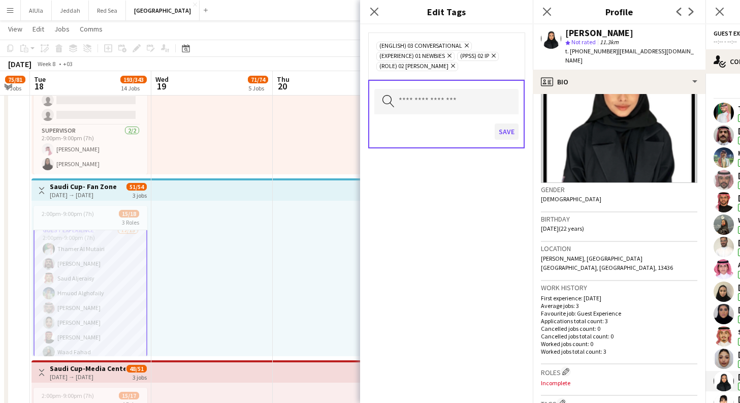
click at [510, 136] on button "Save" at bounding box center [506, 131] width 24 height 16
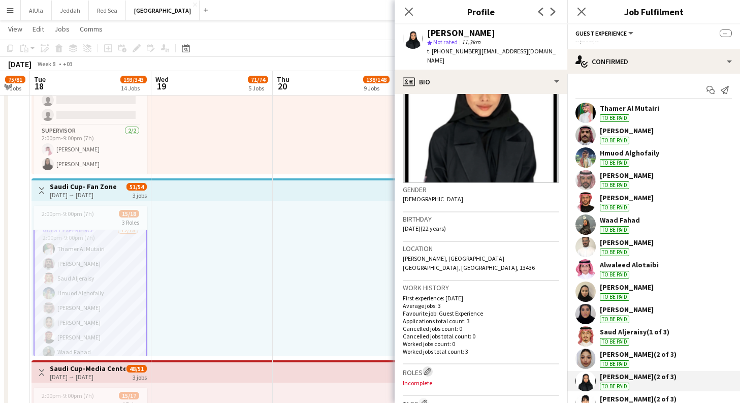
click at [433, 366] on button "Edit crew company roles" at bounding box center [427, 371] width 10 height 10
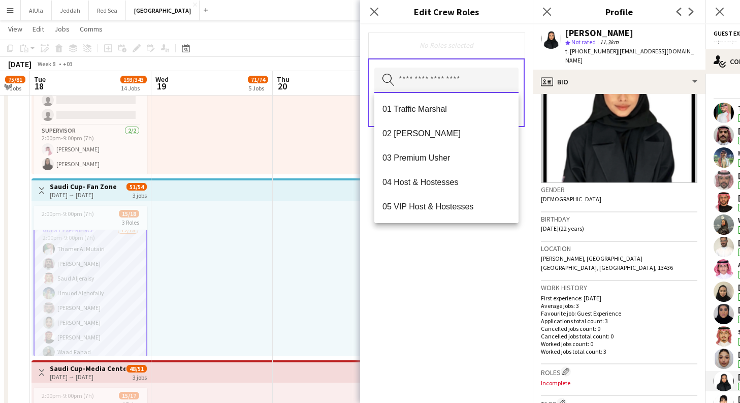
click at [437, 73] on input "text" at bounding box center [446, 80] width 144 height 25
click at [442, 138] on span "02 [PERSON_NAME]" at bounding box center [446, 133] width 128 height 10
click at [523, 118] on div "Search by role type Save" at bounding box center [446, 93] width 156 height 69
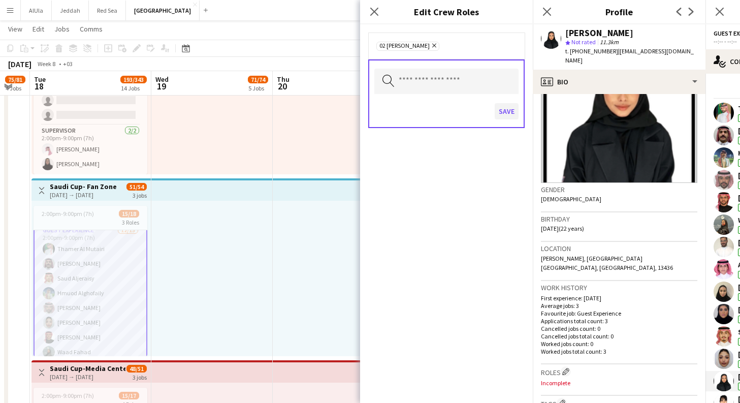
click at [511, 116] on button "Save" at bounding box center [506, 111] width 24 height 16
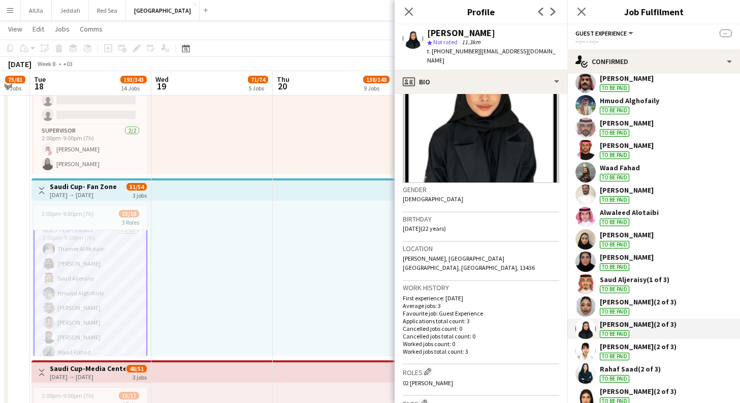
scroll to position [78, 0]
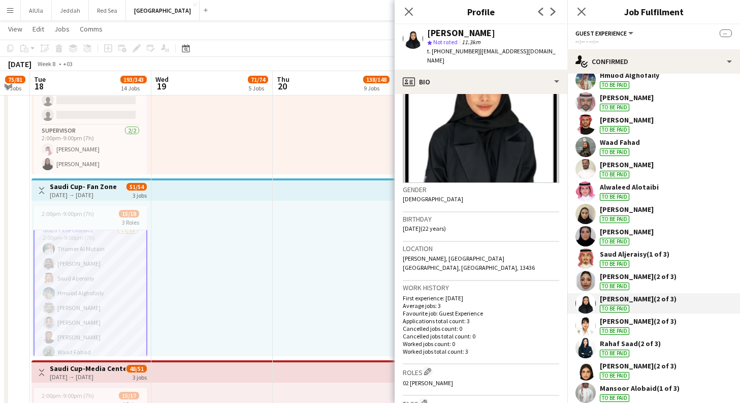
click at [628, 321] on div "Aljori Albonian (2 of 3)" at bounding box center [638, 320] width 77 height 9
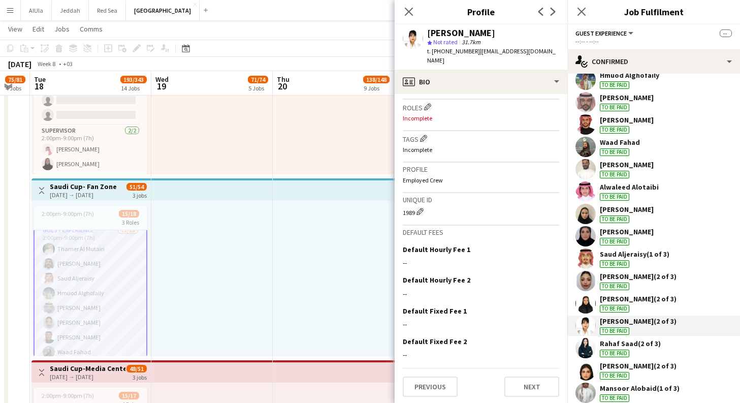
scroll to position [326, 0]
click at [411, 18] on app-icon "Close pop-in" at bounding box center [409, 12] width 15 height 15
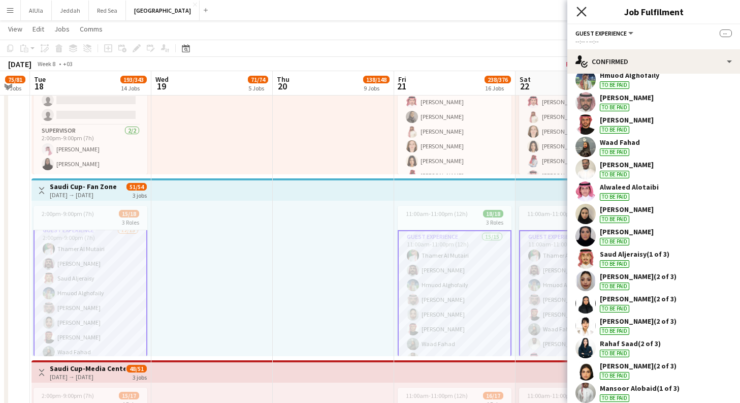
click at [585, 12] on icon "Close pop-in" at bounding box center [581, 12] width 10 height 10
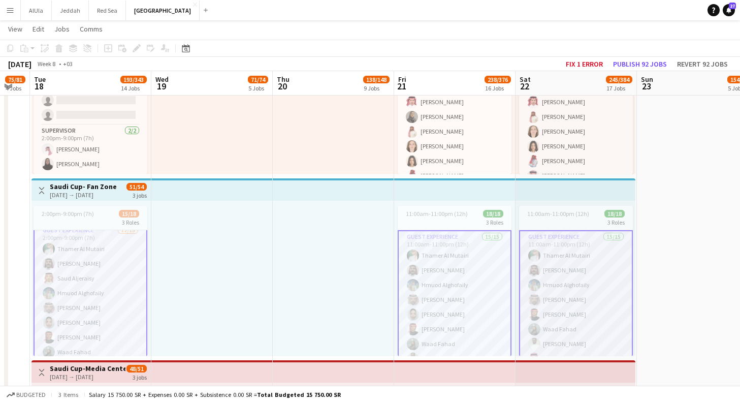
scroll to position [171, 0]
click at [10, 7] on app-icon "Menu" at bounding box center [10, 10] width 8 height 8
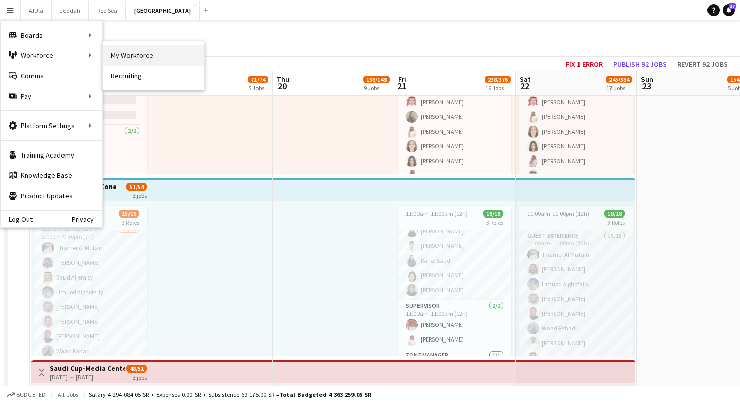
click at [135, 55] on link "My Workforce" at bounding box center [154, 55] width 102 height 20
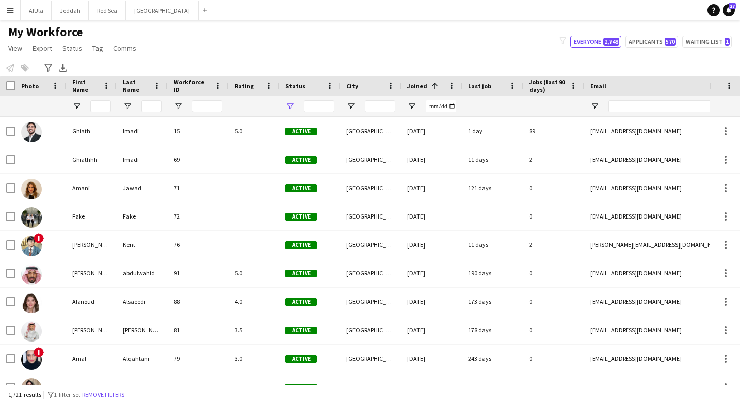
type input "**********"
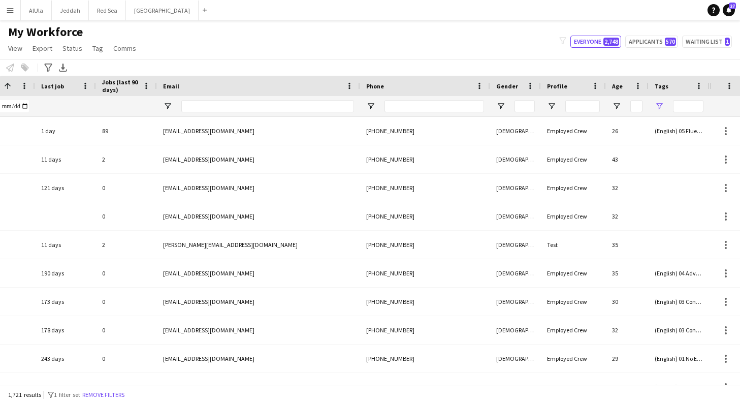
click at [660, 104] on span "Open Filter Menu" at bounding box center [658, 106] width 9 height 9
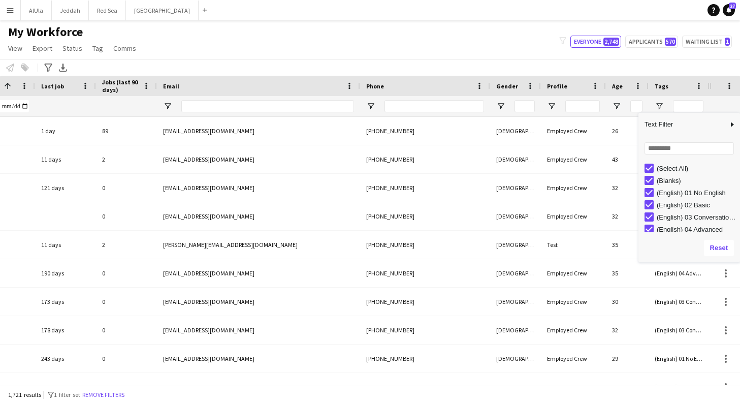
type input "**********"
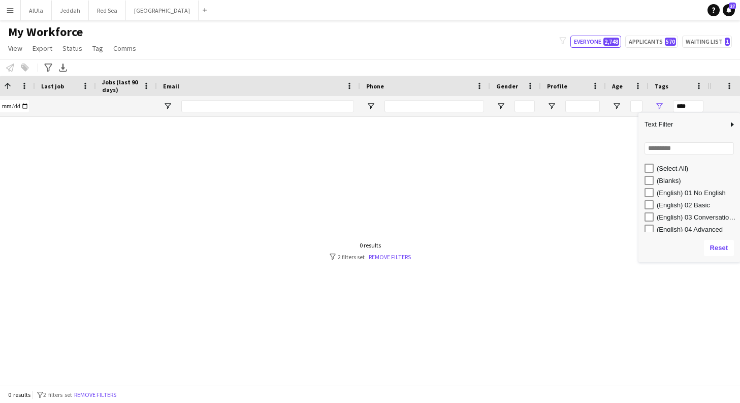
type input "**********"
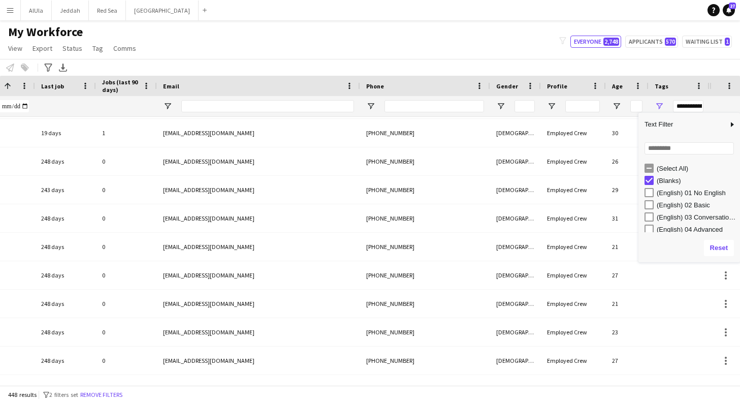
scroll to position [0, 18]
